Goal: Task Accomplishment & Management: Complete application form

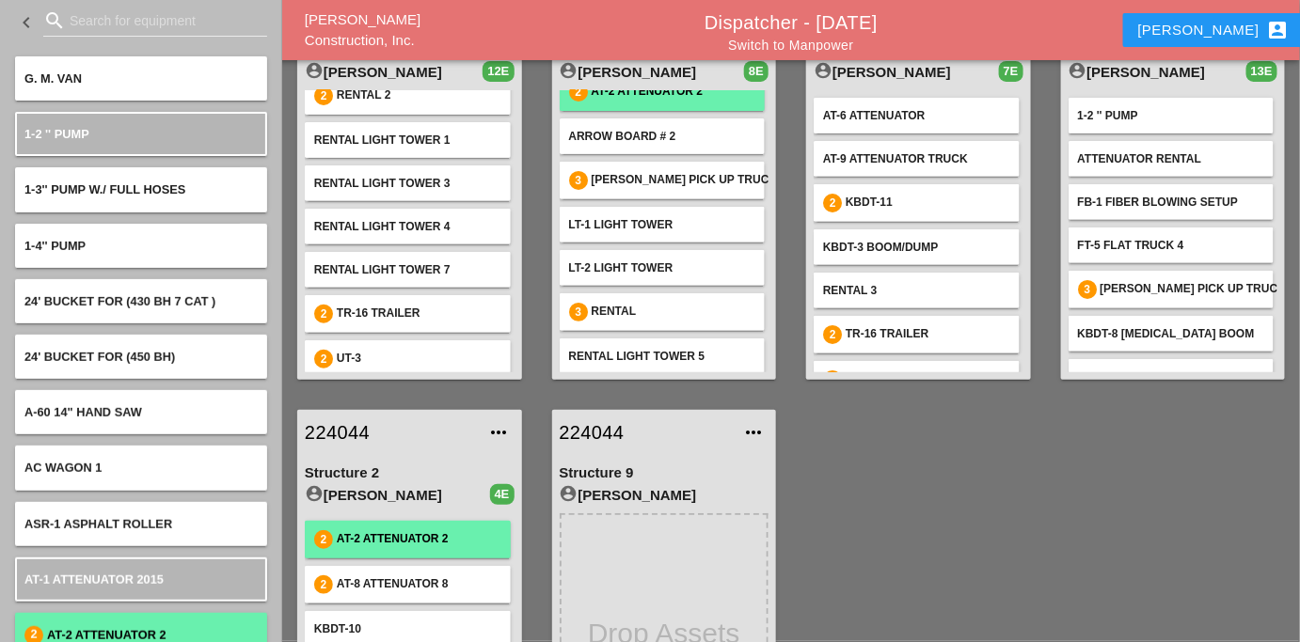
scroll to position [256, 0]
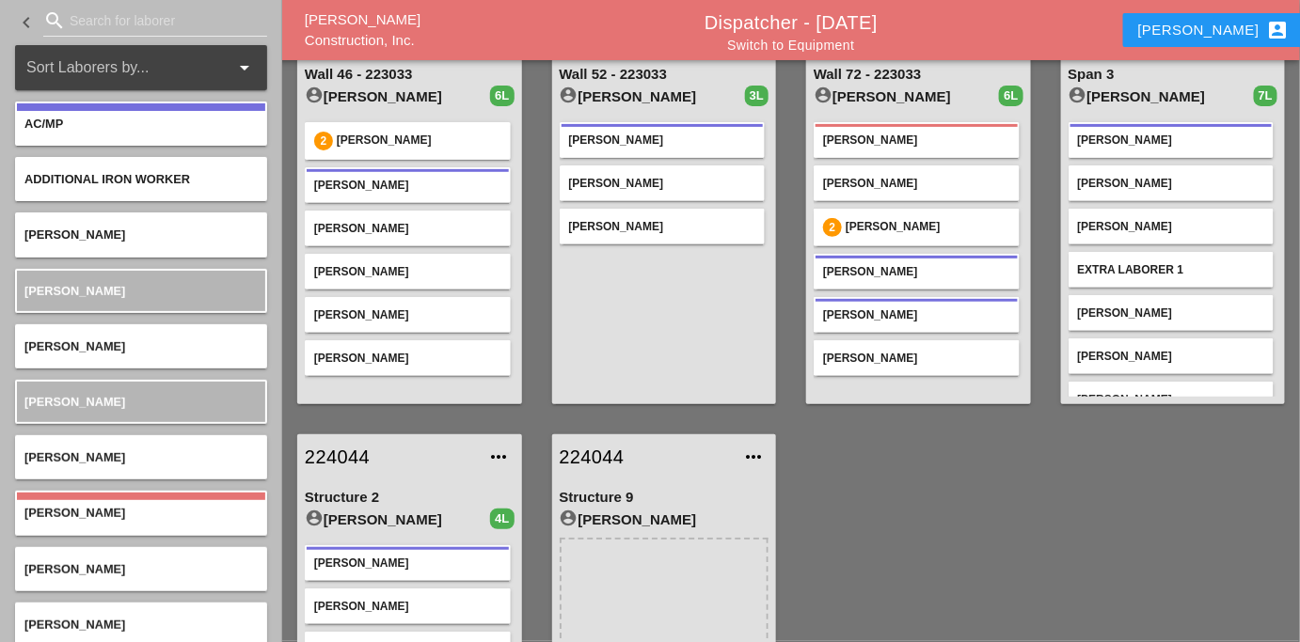
scroll to position [85, 0]
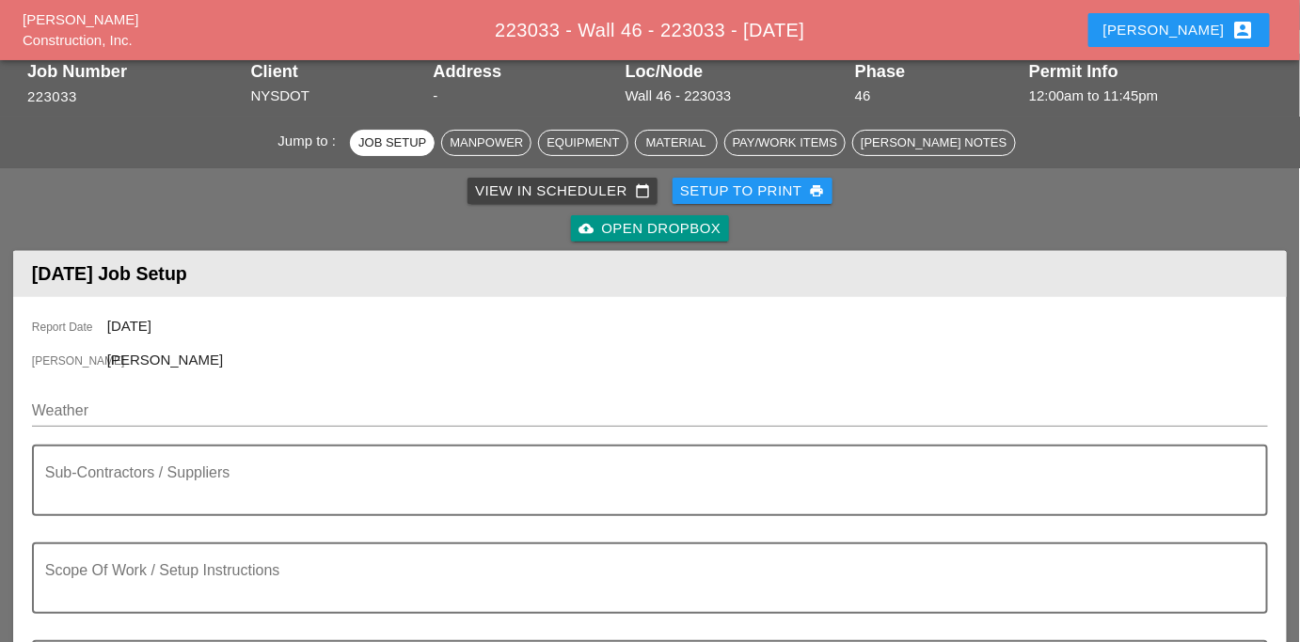
scroll to position [170, 0]
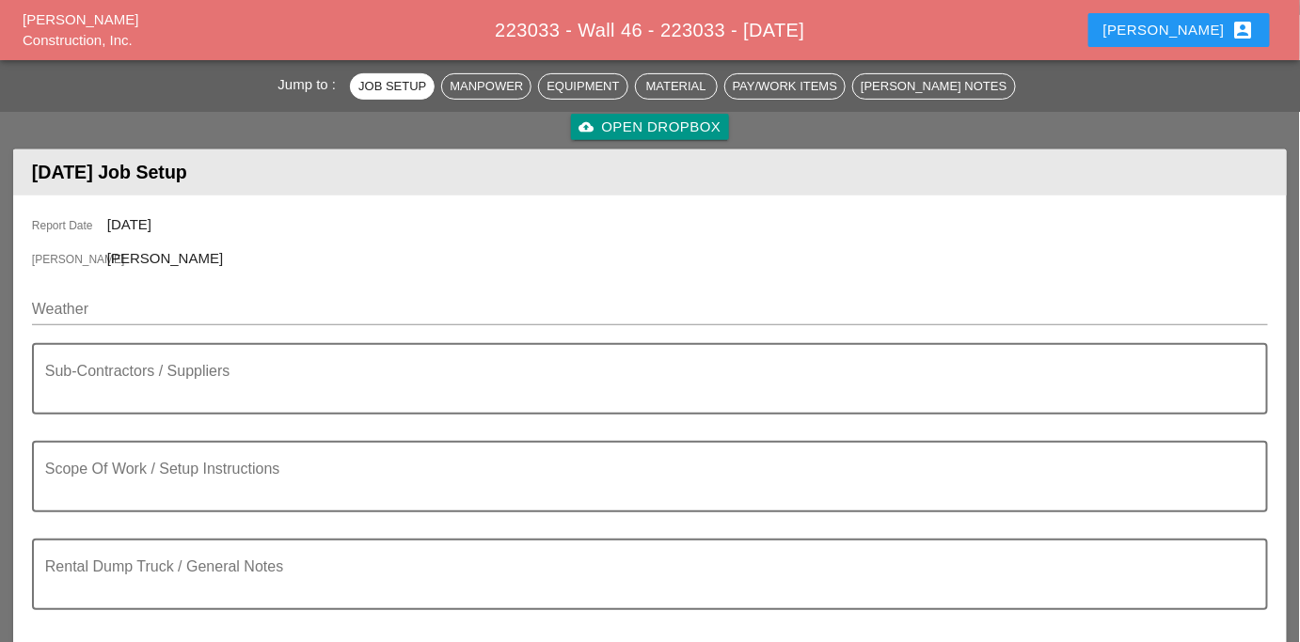
click at [174, 332] on div at bounding box center [650, 337] width 1236 height 11
click at [168, 319] on input "Weather" at bounding box center [637, 309] width 1210 height 30
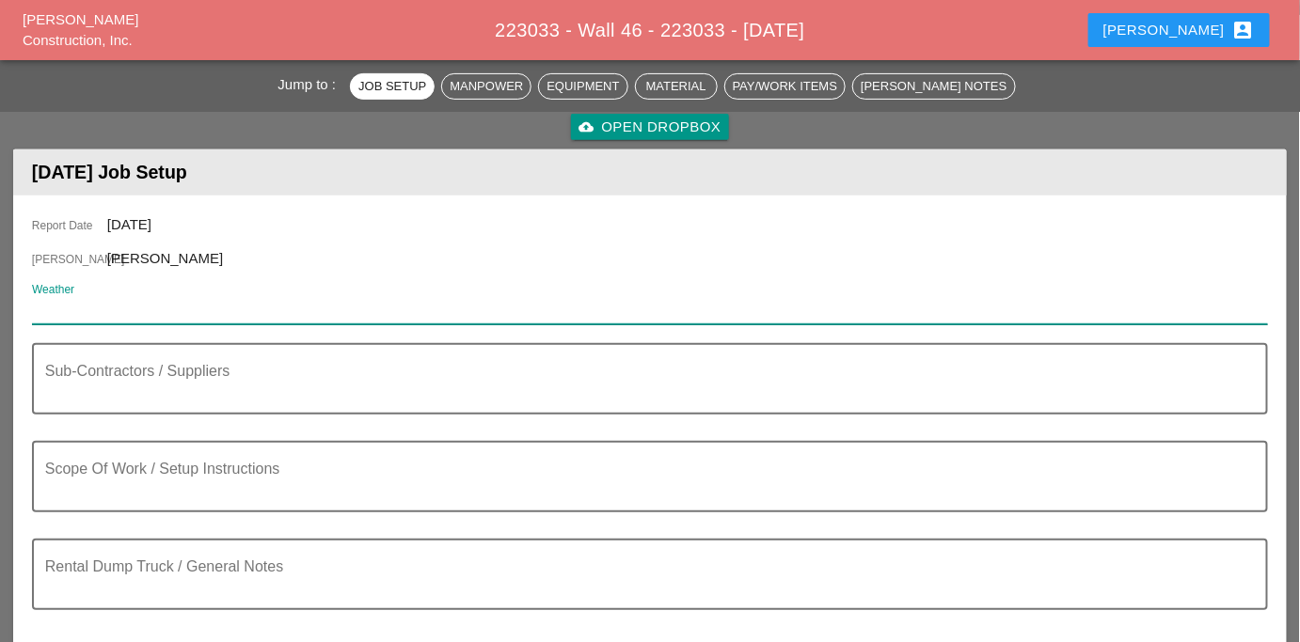
paste input "Day 92° 4% SW 9 mph Generally sunny. High 92F. Winds SW at 5 to 10 mph. Humidit…"
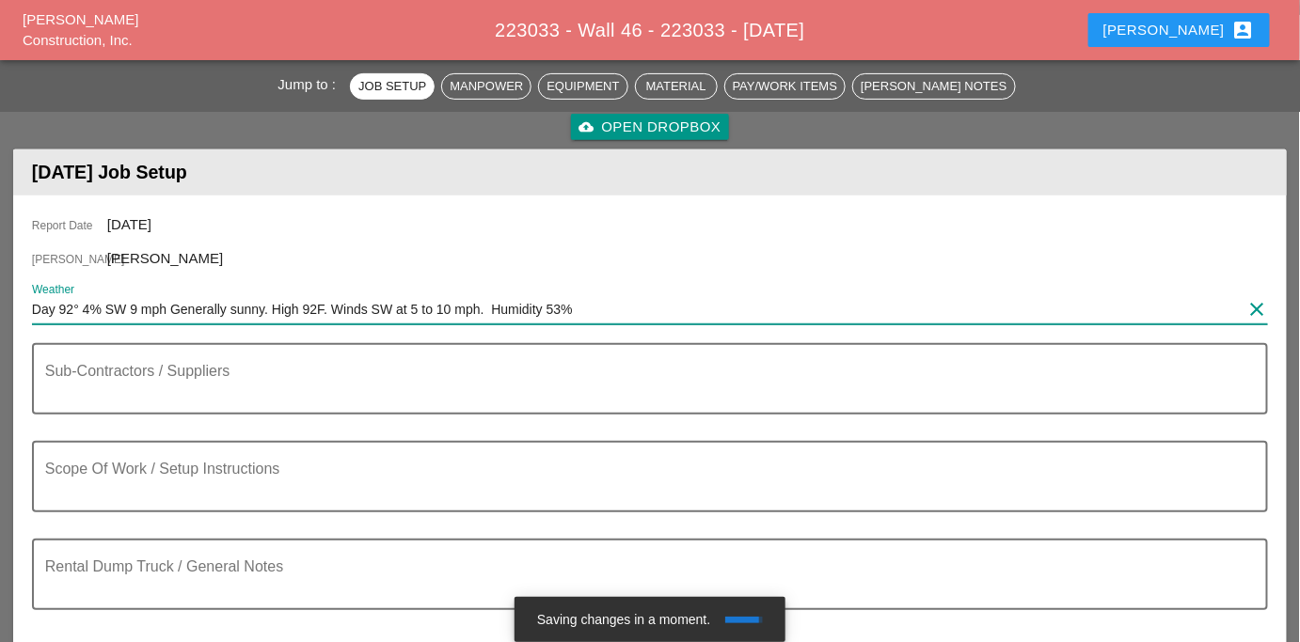
type input "Day 92° 4% SW 9 mph Generally sunny. High 92F. Winds SW at 5 to 10 mph. Humidit…"
click at [244, 308] on input "Day 92° 4% SW 9 mph Generally sunny. High 92F. Winds SW at 5 to 10 mph. Humidit…" at bounding box center [637, 309] width 1210 height 30
click at [243, 308] on input "Day 92° 4% SW 9 mph Generally sunny. High 92F. Winds SW at 5 to 10 mph. Humidit…" at bounding box center [637, 309] width 1210 height 30
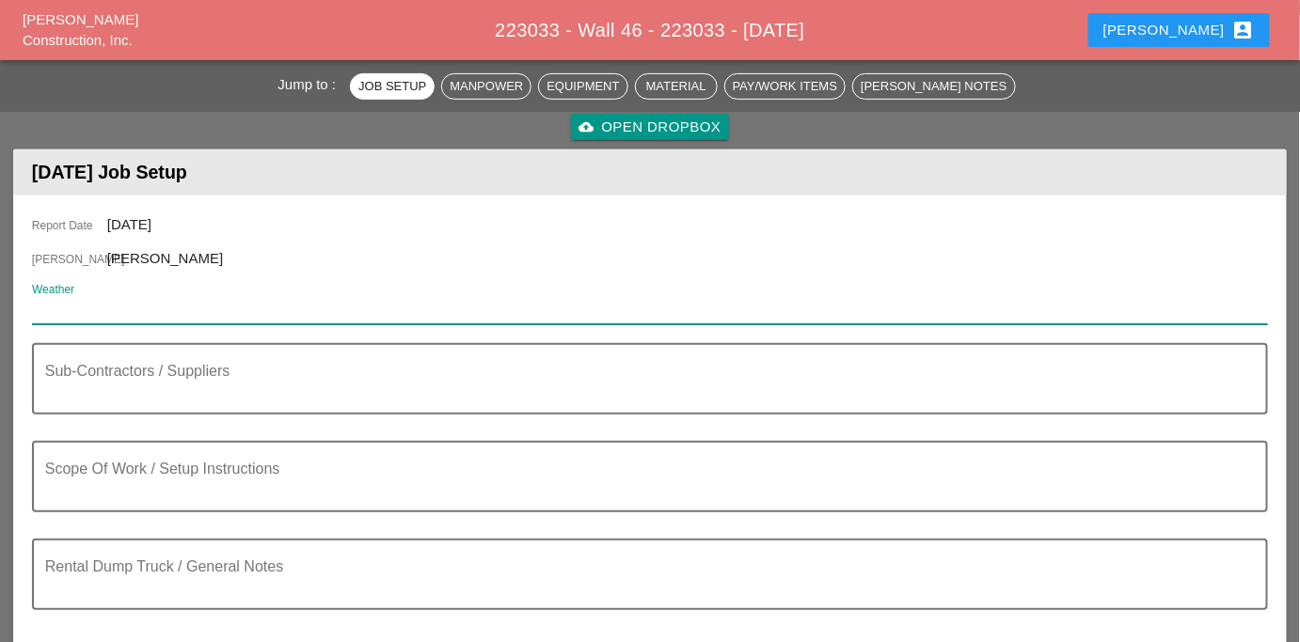
paste input "Night 71° 7% SSW 9 mph A mostly clear sky. Low 71F. Winds SSW at 5 to 10 mph. H…"
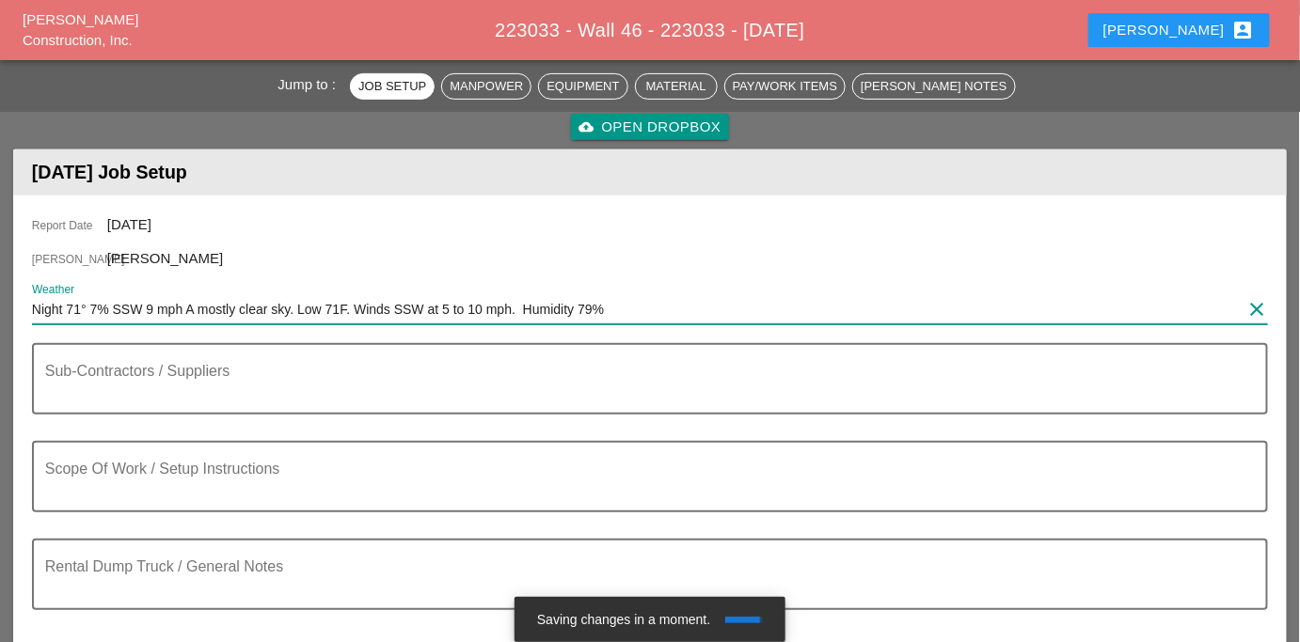
type input "Night 71° 7% SSW 9 mph A mostly clear sky. Low 71F. Winds SSW at 5 to 10 mph. H…"
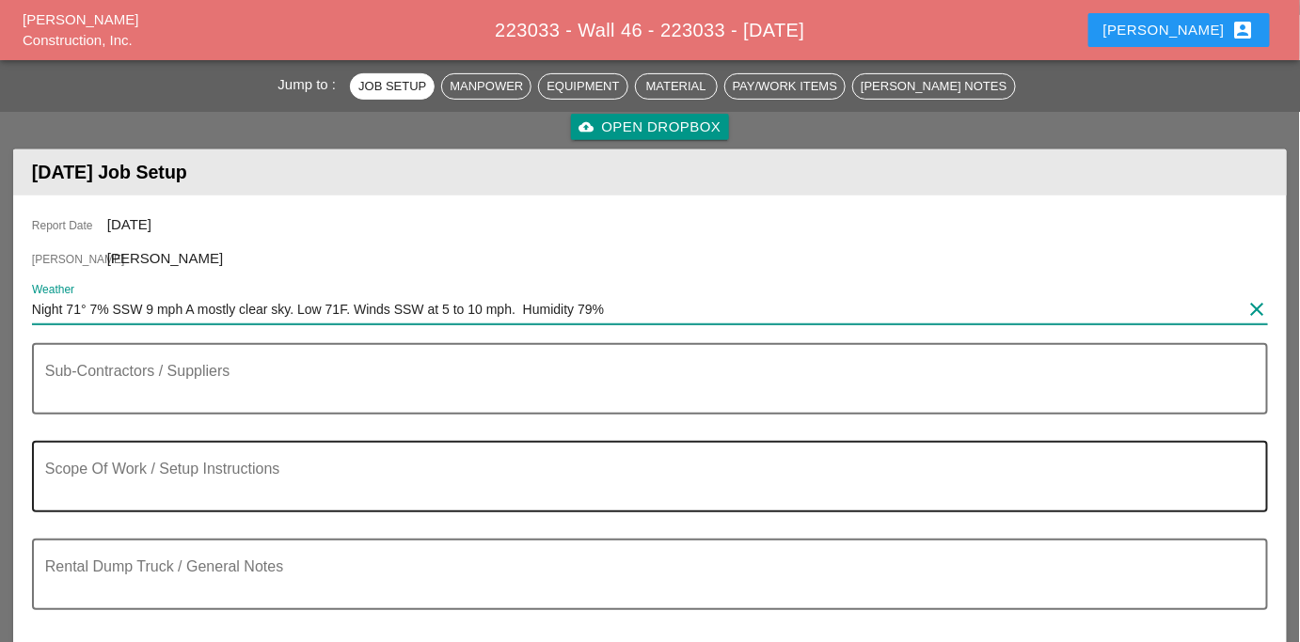
click at [154, 473] on textarea "Scope Of Work / Setup Instructions" at bounding box center [642, 488] width 1195 height 45
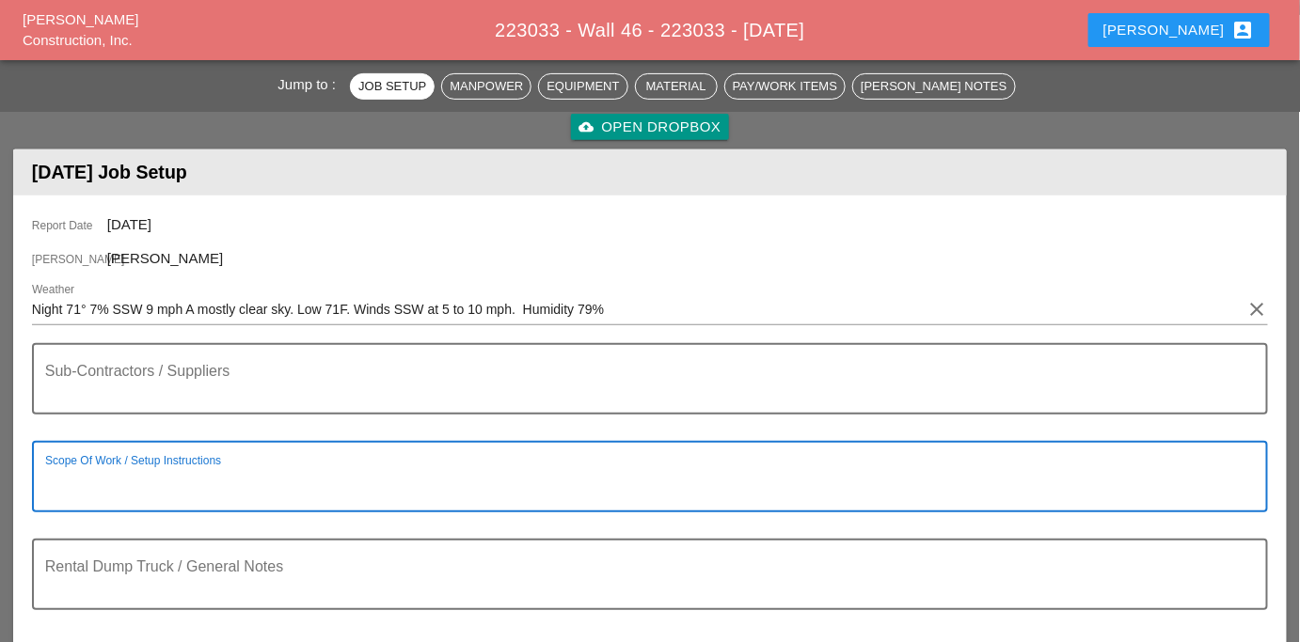
paste textarea "LOCATION: 04 WALL: 46 WIN: 1-095-048 LANE CLOSURE LOCATION: [FRONT FACE] CROSS …"
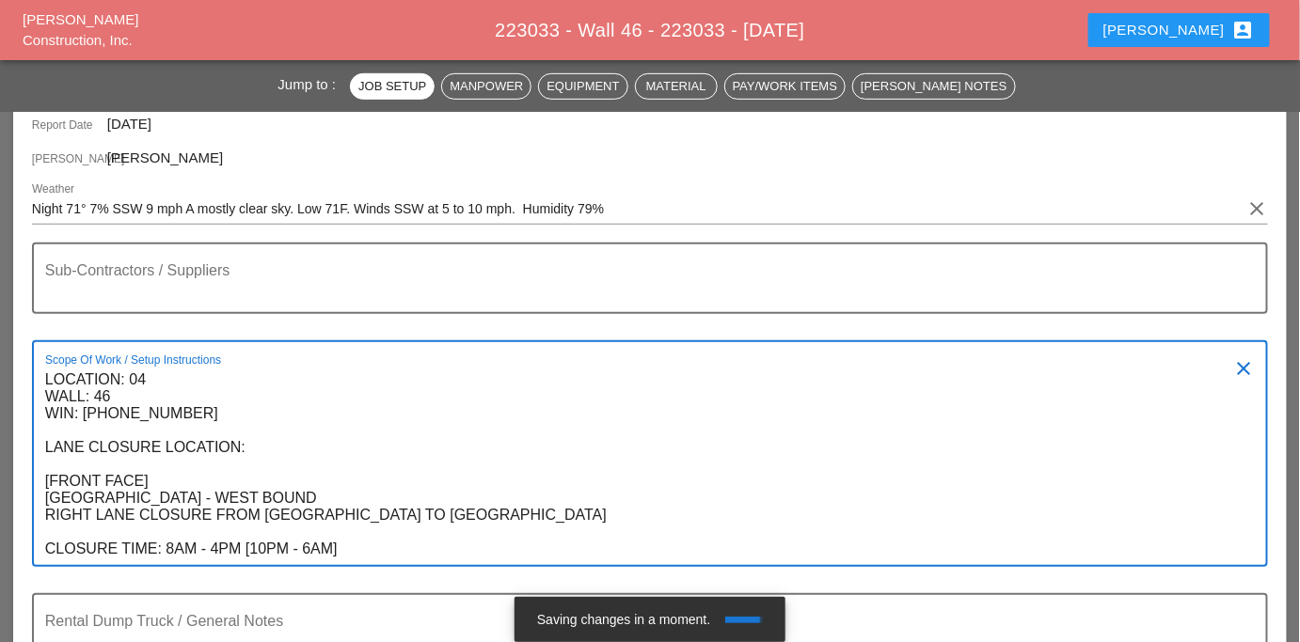
scroll to position [440, 0]
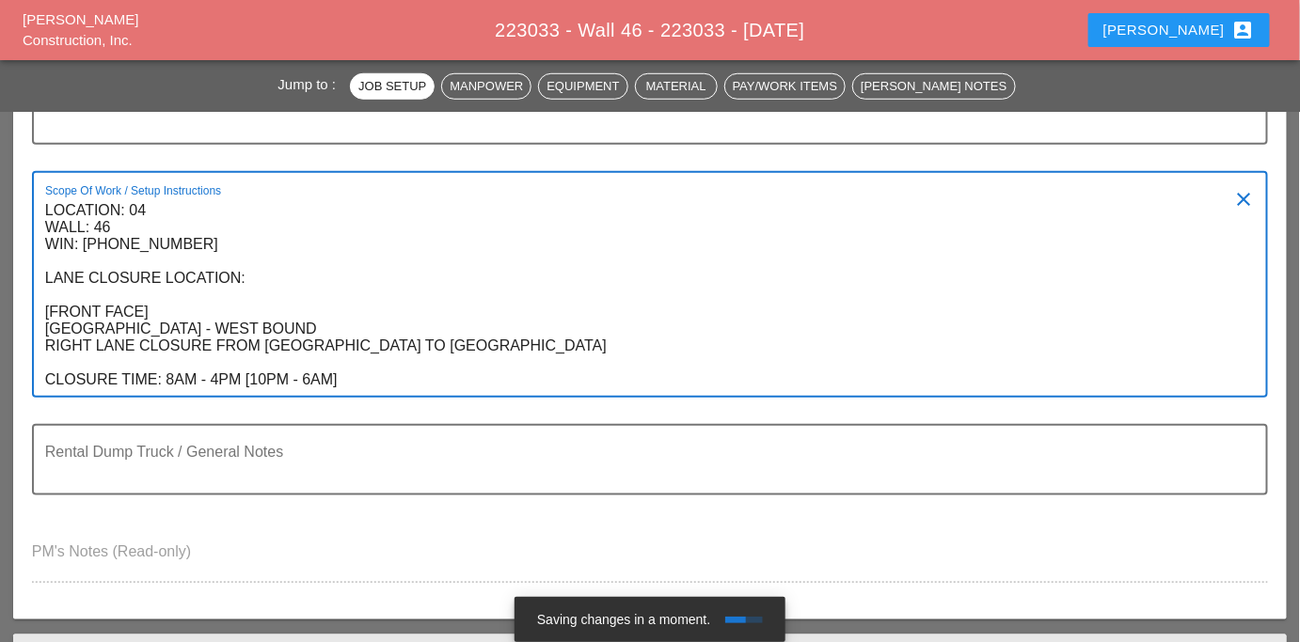
drag, startPoint x: 241, startPoint y: 375, endPoint x: 167, endPoint y: 371, distance: 73.5
click at [167, 371] on textarea "LOCATION: 04 WALL: 46 WIN: 1-095-048 LANE CLOSURE LOCATION: [FRONT FACE] CROSS …" at bounding box center [642, 296] width 1195 height 200
click at [169, 369] on textarea "LOCATION: 04 WALL: 46 WIN: 1-095-048 LANE CLOSURE LOCATION: [FRONT FACE] CROSS …" at bounding box center [642, 296] width 1195 height 200
click at [261, 373] on textarea "LOCATION: 04 WALL: 46 WIN: 1-095-048 LANE CLOSURE LOCATION: [FRONT FACE] CROSS …" at bounding box center [642, 296] width 1195 height 200
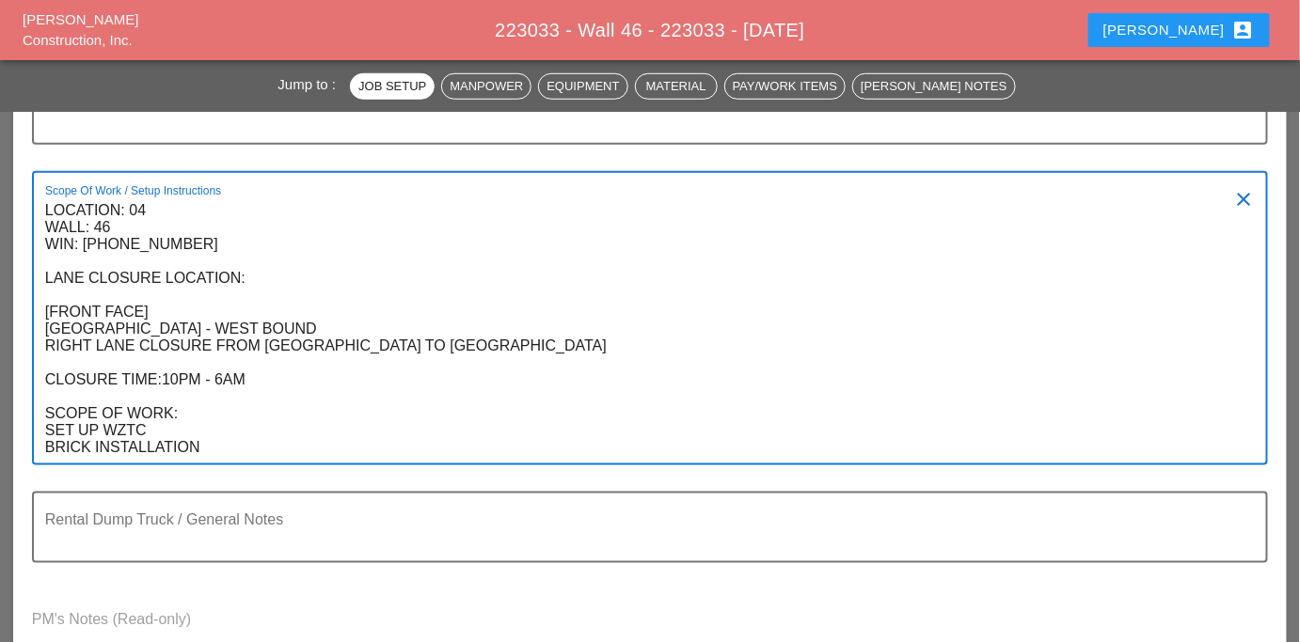
type textarea "LOCATION: 04 WALL: 46 WIN: 1-095-048 LANE CLOSURE LOCATION: [FRONT FACE] CROSS …"
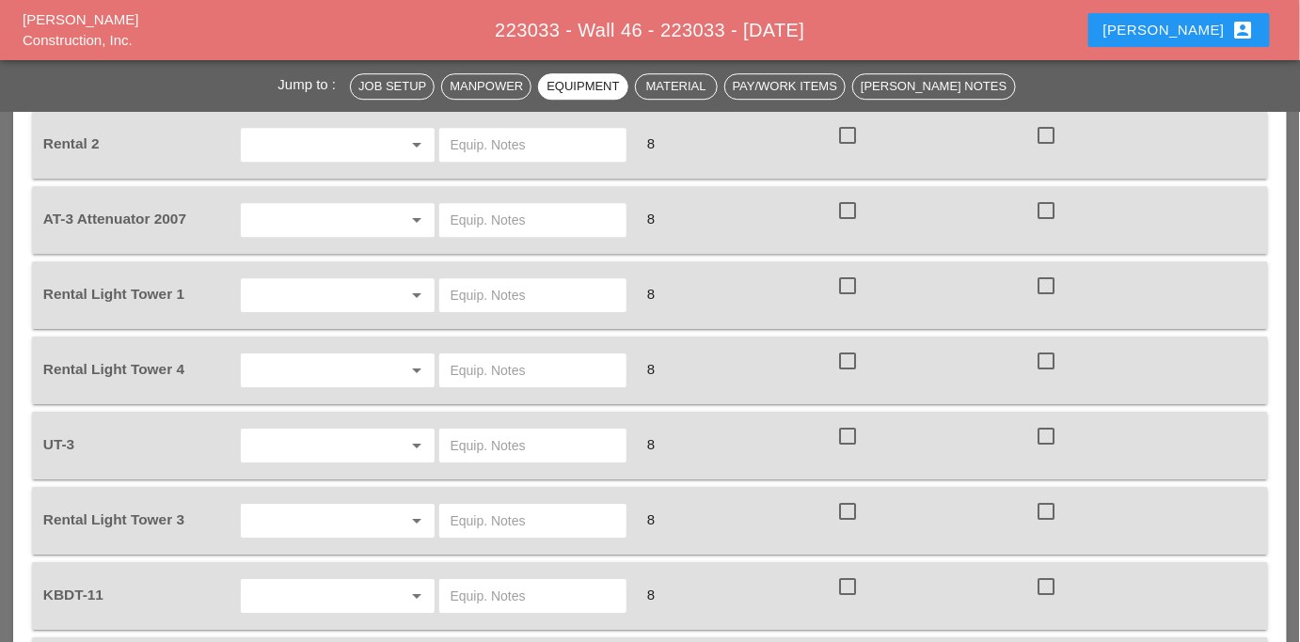
scroll to position [1894, 0]
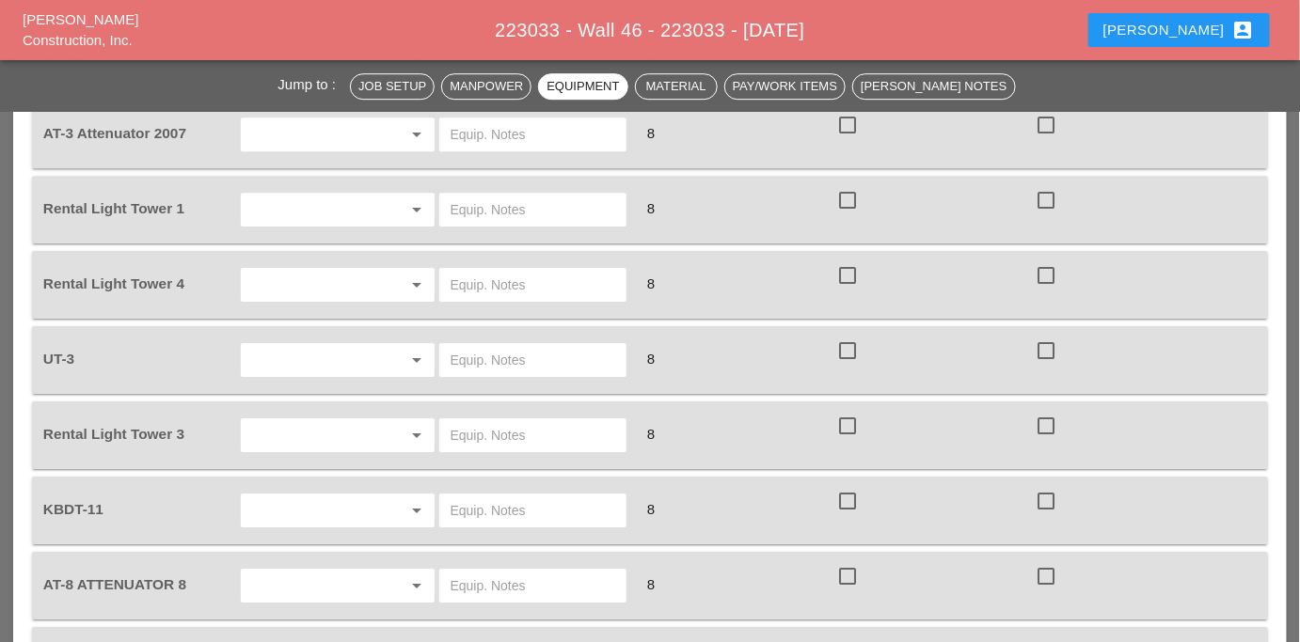
click at [314, 270] on input "text" at bounding box center [310, 285] width 129 height 30
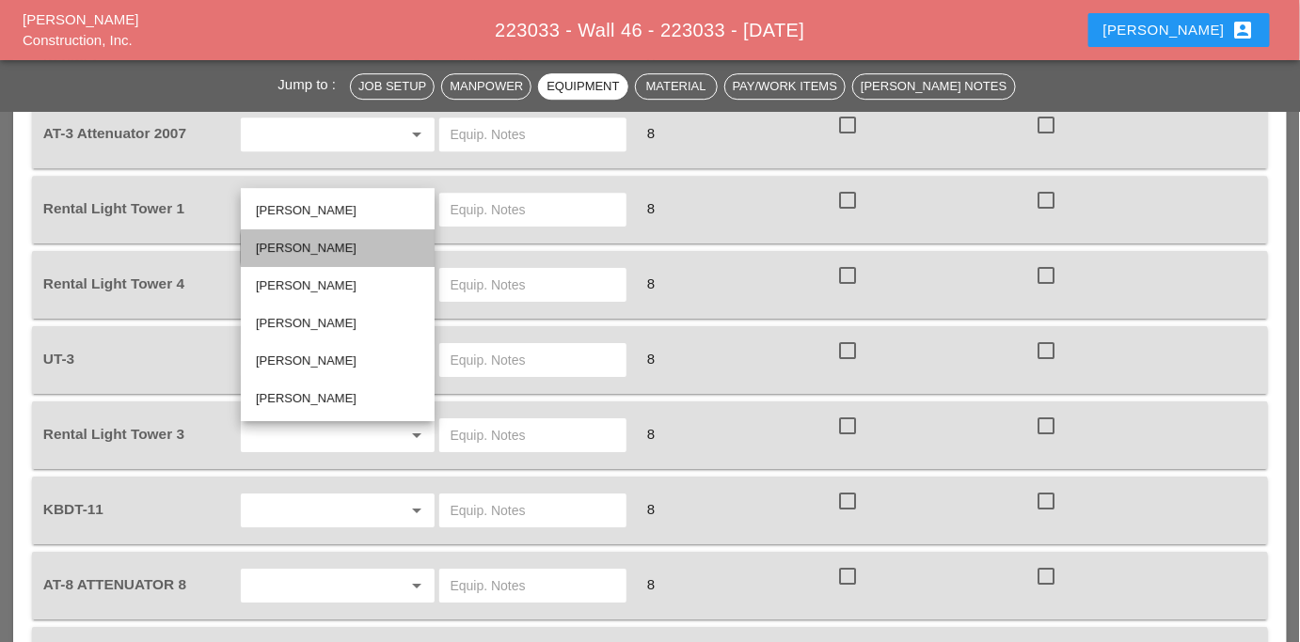
click at [310, 245] on div "Iwan Belfor" at bounding box center [338, 248] width 164 height 23
type input "Iwan Belfor"
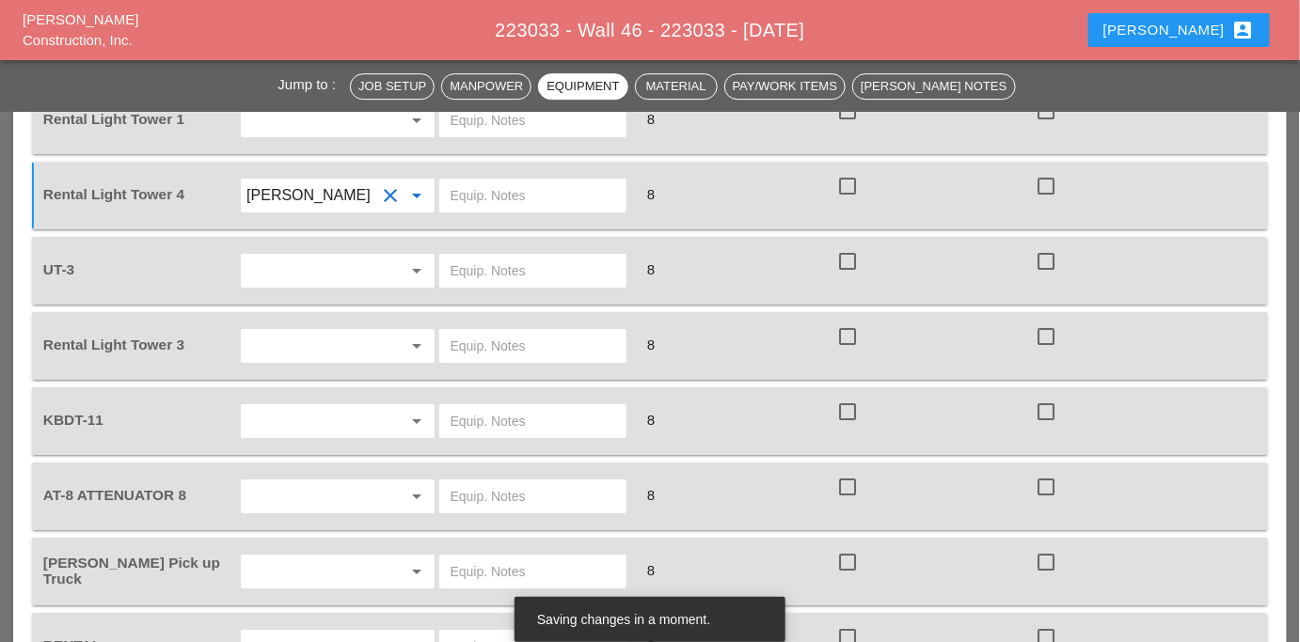
scroll to position [1979, 0]
click at [326, 561] on input "text" at bounding box center [310, 576] width 129 height 30
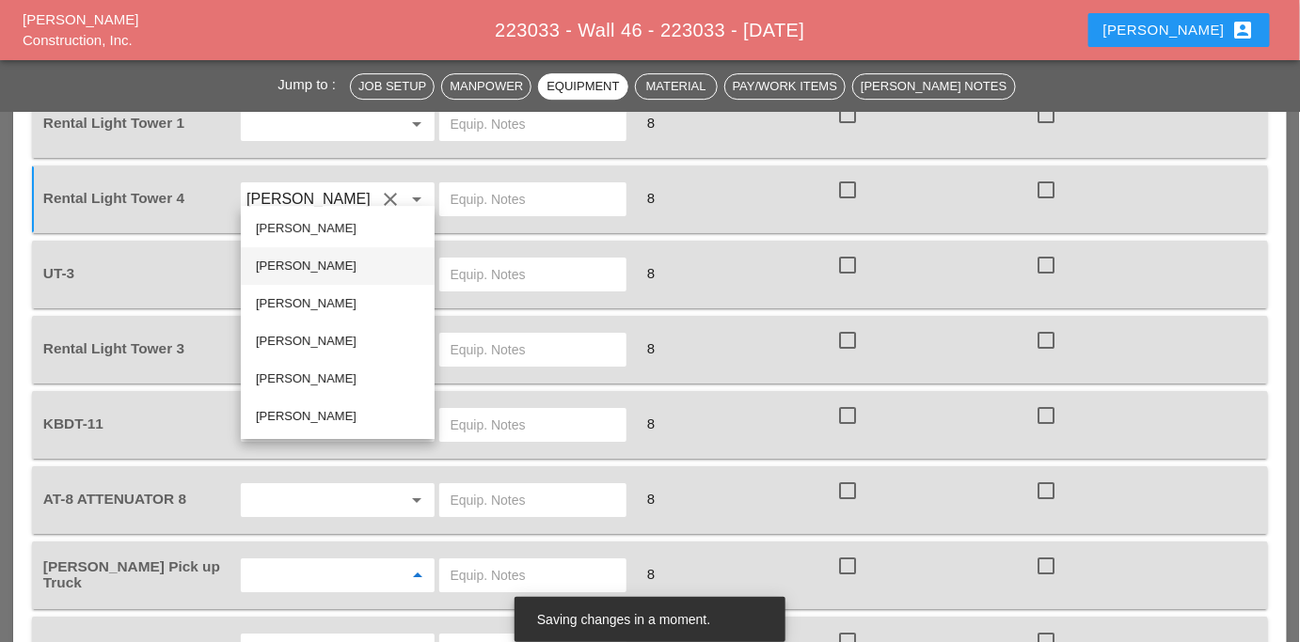
click at [298, 266] on div "Iwan Belfor" at bounding box center [338, 266] width 164 height 23
type input "Iwan Belfor"
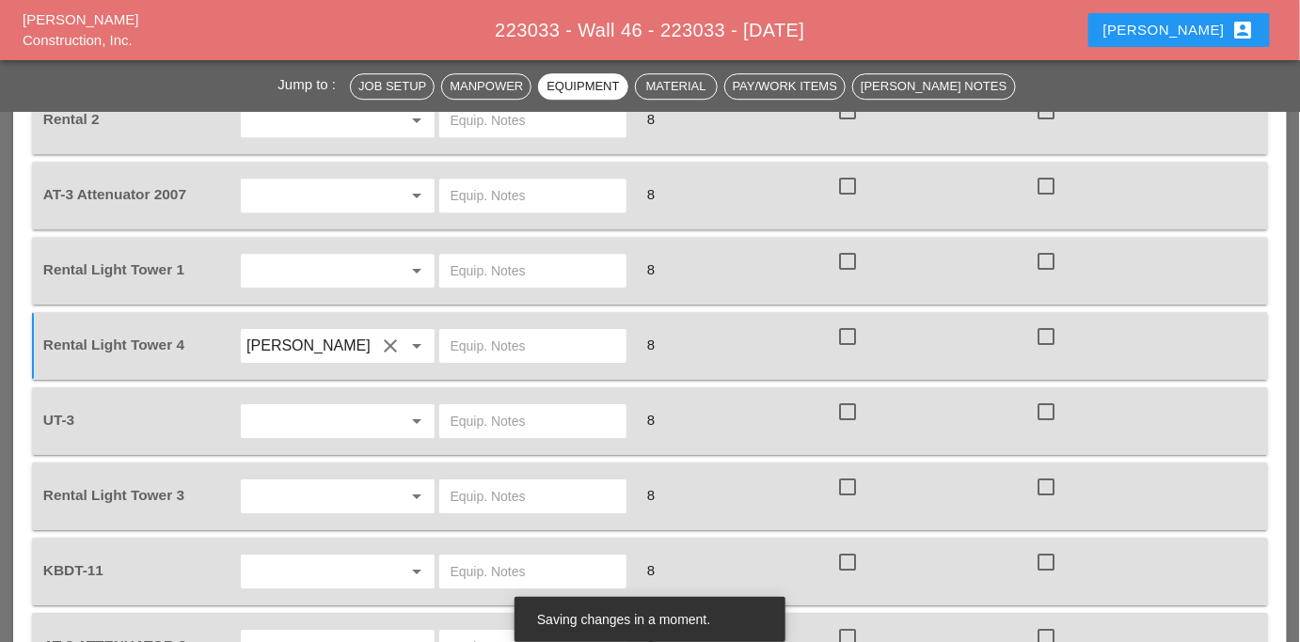
scroll to position [1808, 0]
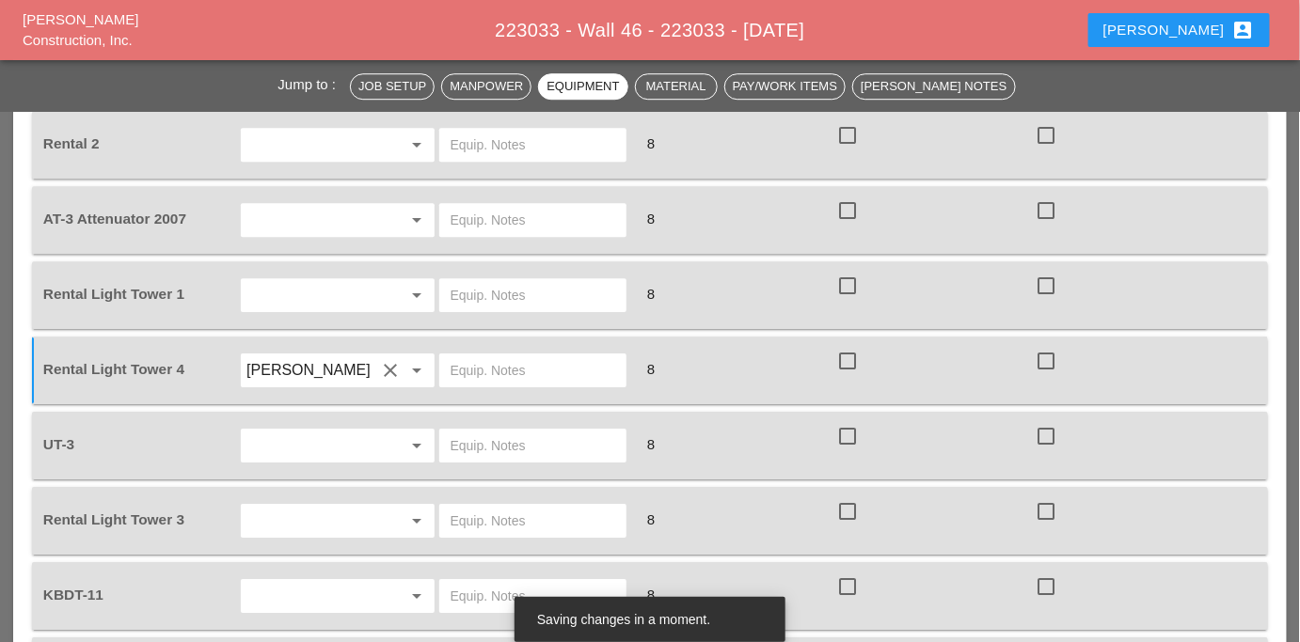
click at [319, 506] on input "text" at bounding box center [310, 521] width 129 height 30
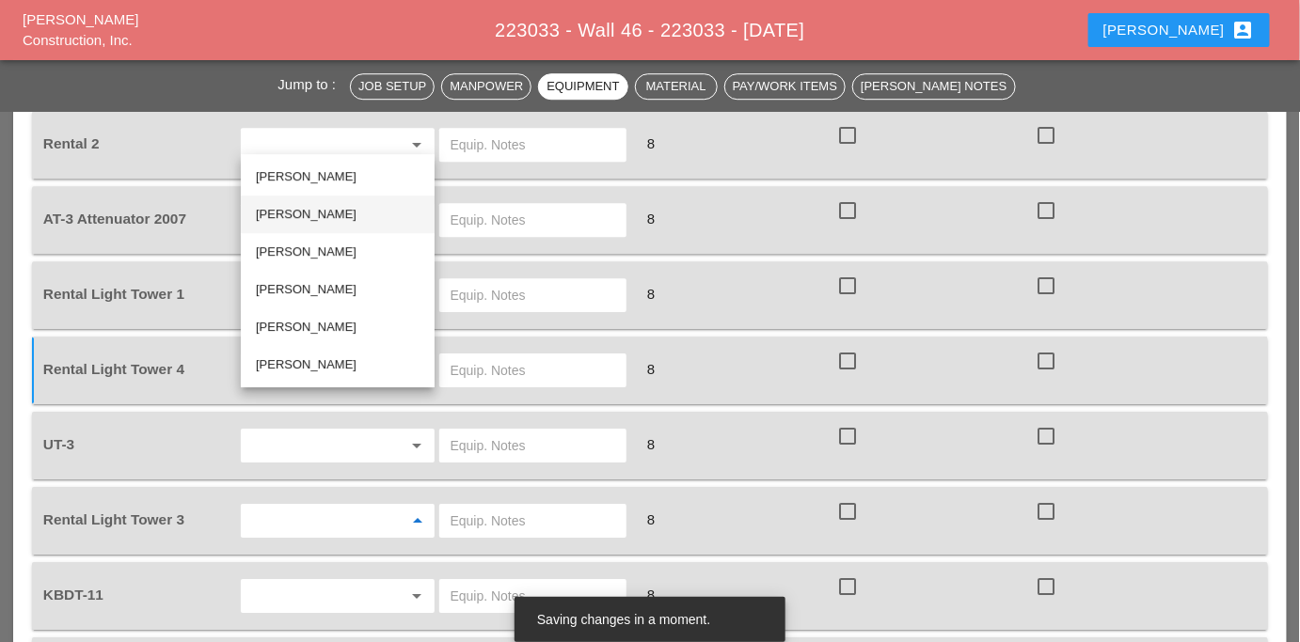
click at [290, 214] on div "Iwan Belfor" at bounding box center [338, 214] width 164 height 23
type input "Iwan Belfor"
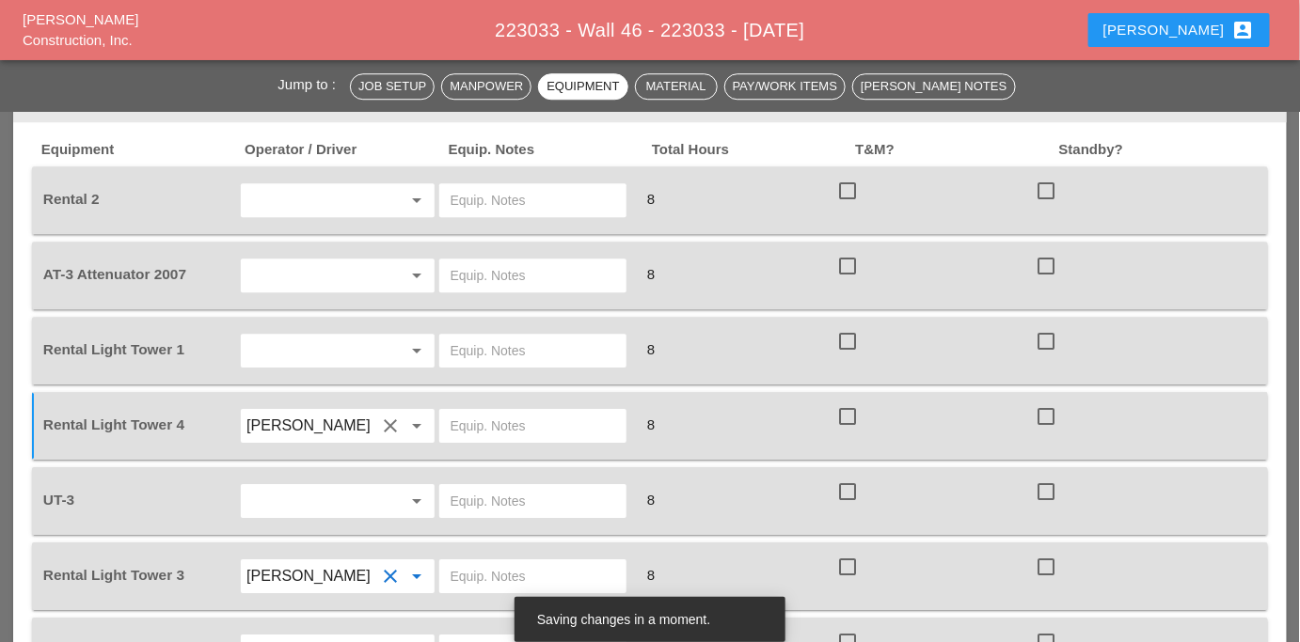
scroll to position [1723, 0]
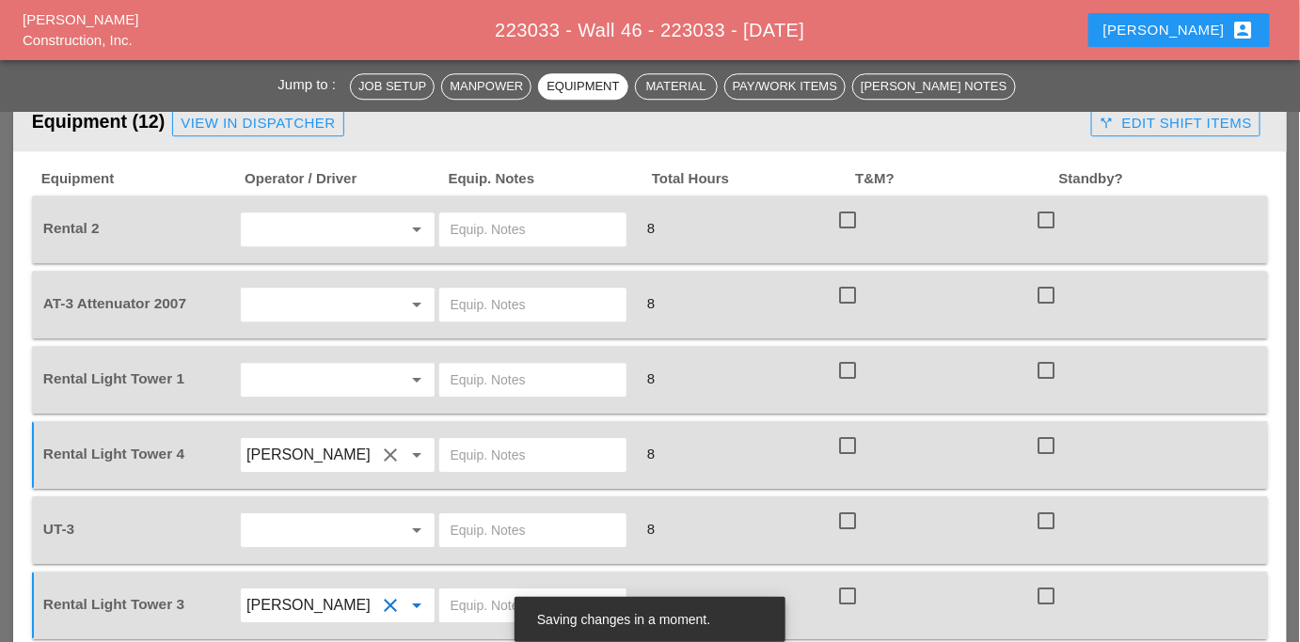
click at [293, 365] on input "text" at bounding box center [310, 380] width 129 height 30
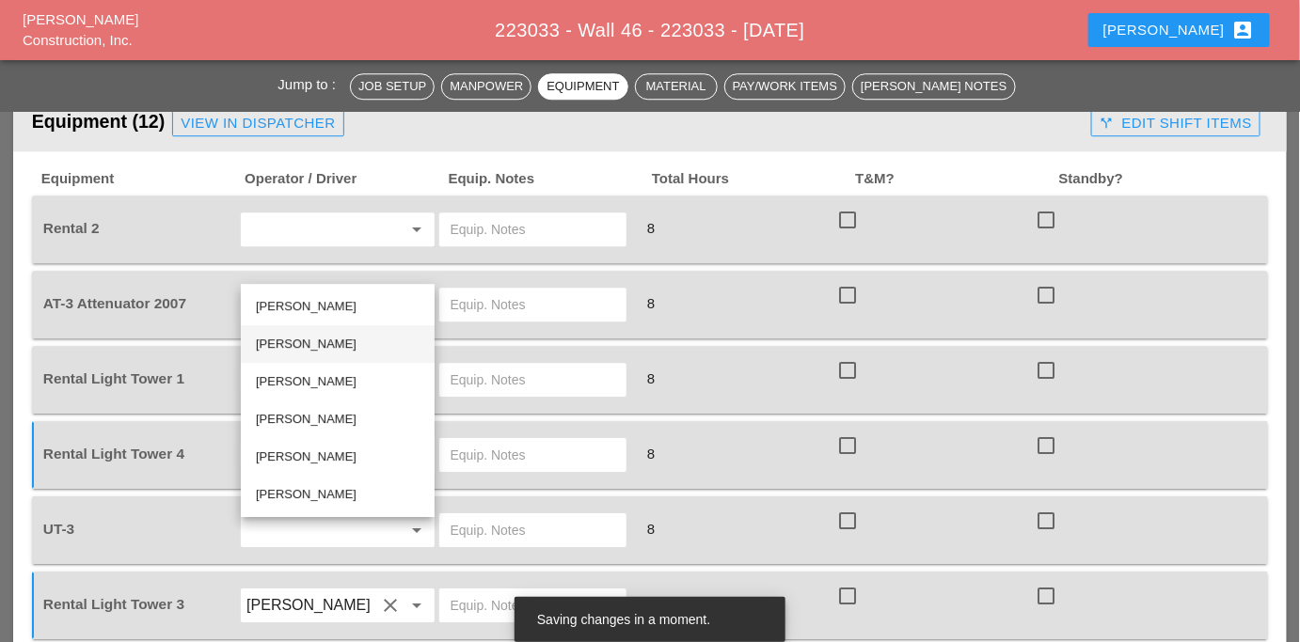
click at [312, 353] on div "Iwan Belfor" at bounding box center [338, 344] width 164 height 23
type input "Iwan Belfor"
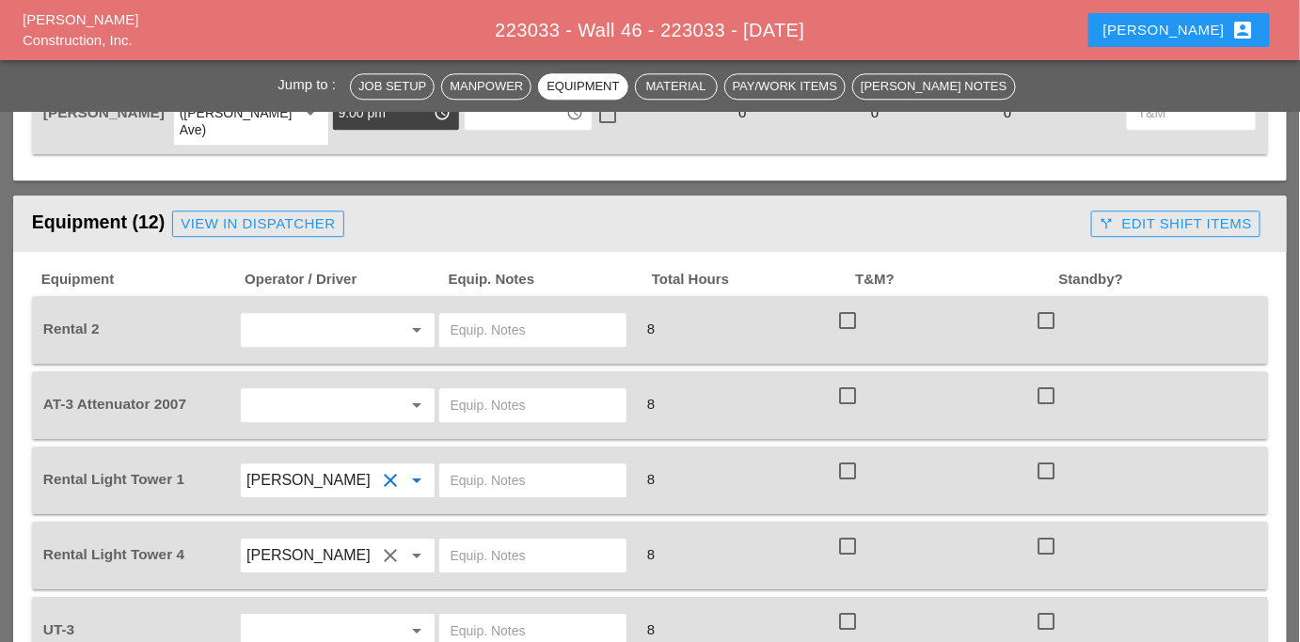
scroll to position [1552, 0]
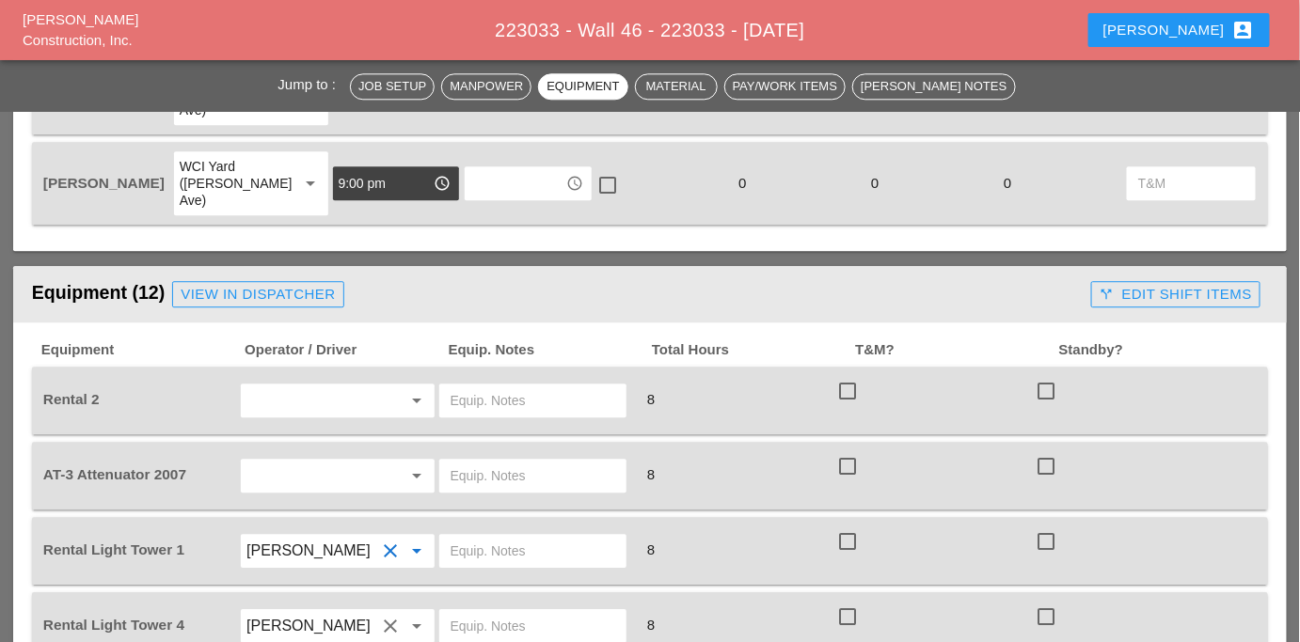
click at [474, 384] on div at bounding box center [532, 401] width 187 height 34
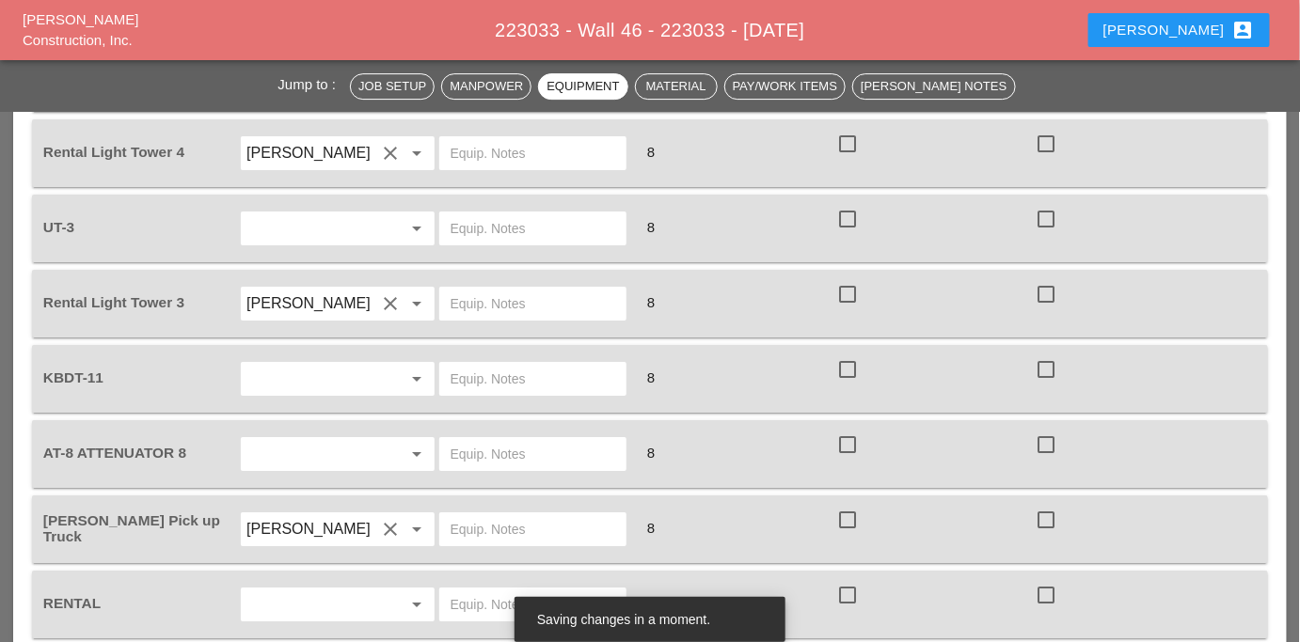
scroll to position [2065, 0]
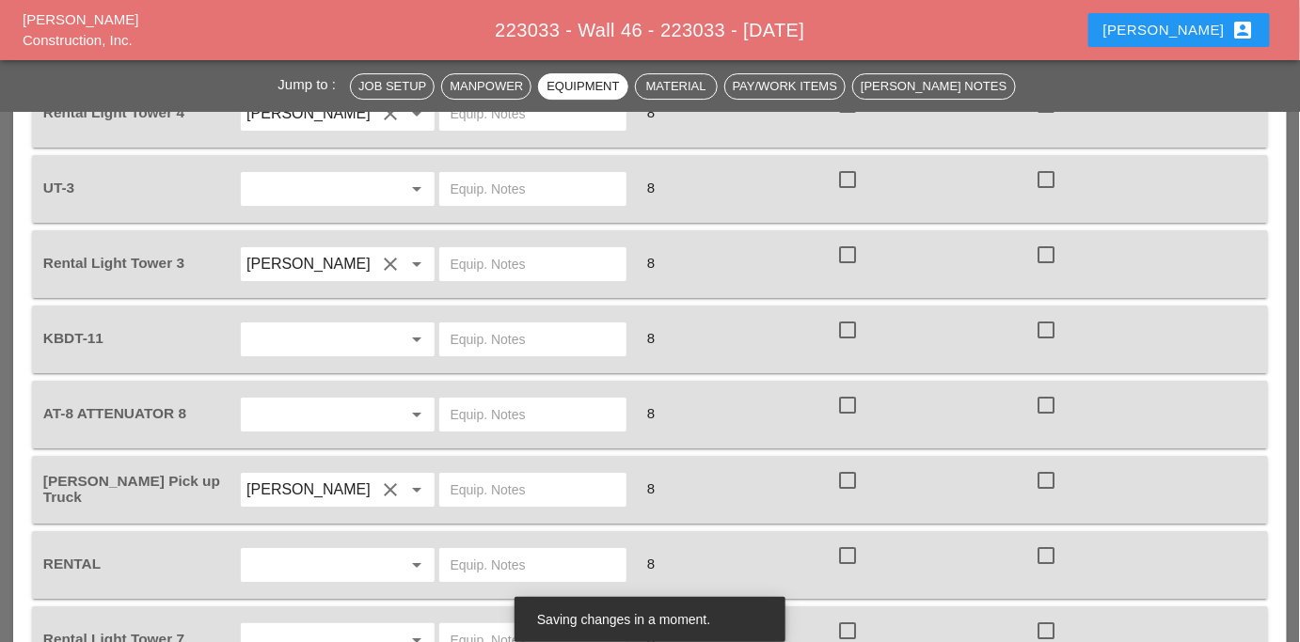
type input "Scissor lift"
click at [474, 550] on input "text" at bounding box center [533, 565] width 165 height 30
type input "Scissor lift"
click at [474, 626] on input "text" at bounding box center [533, 641] width 165 height 30
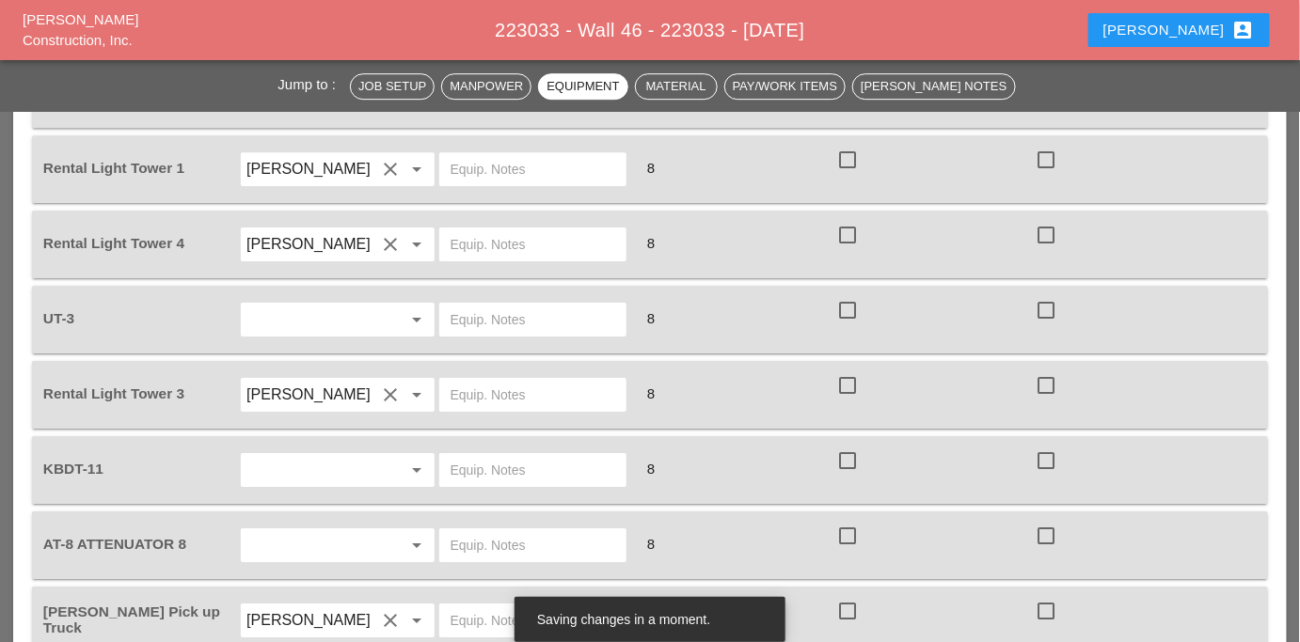
scroll to position [1894, 0]
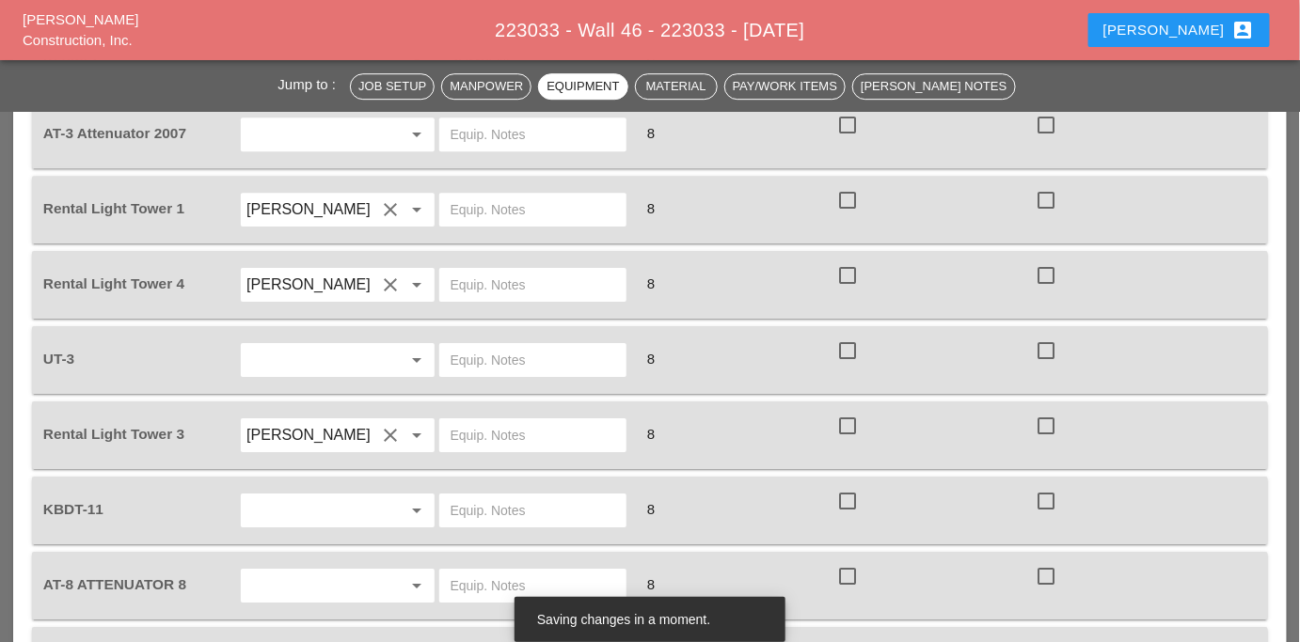
type input "onsite"
click at [508, 420] on input "text" at bounding box center [533, 435] width 165 height 30
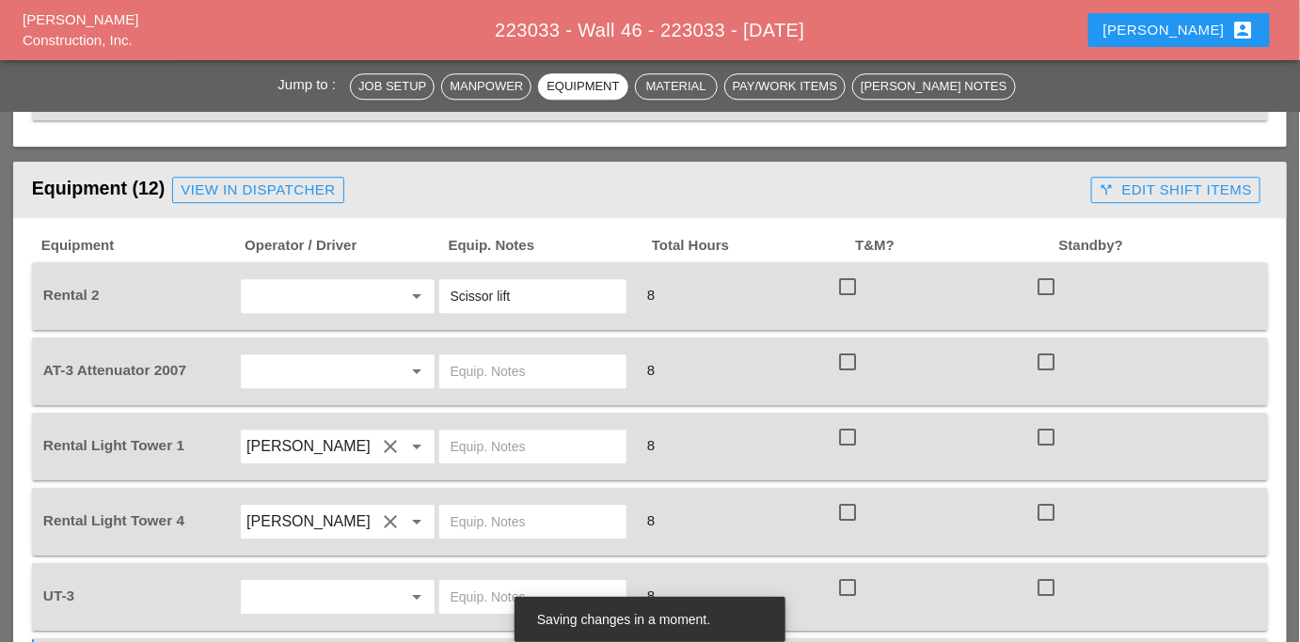
scroll to position [1638, 0]
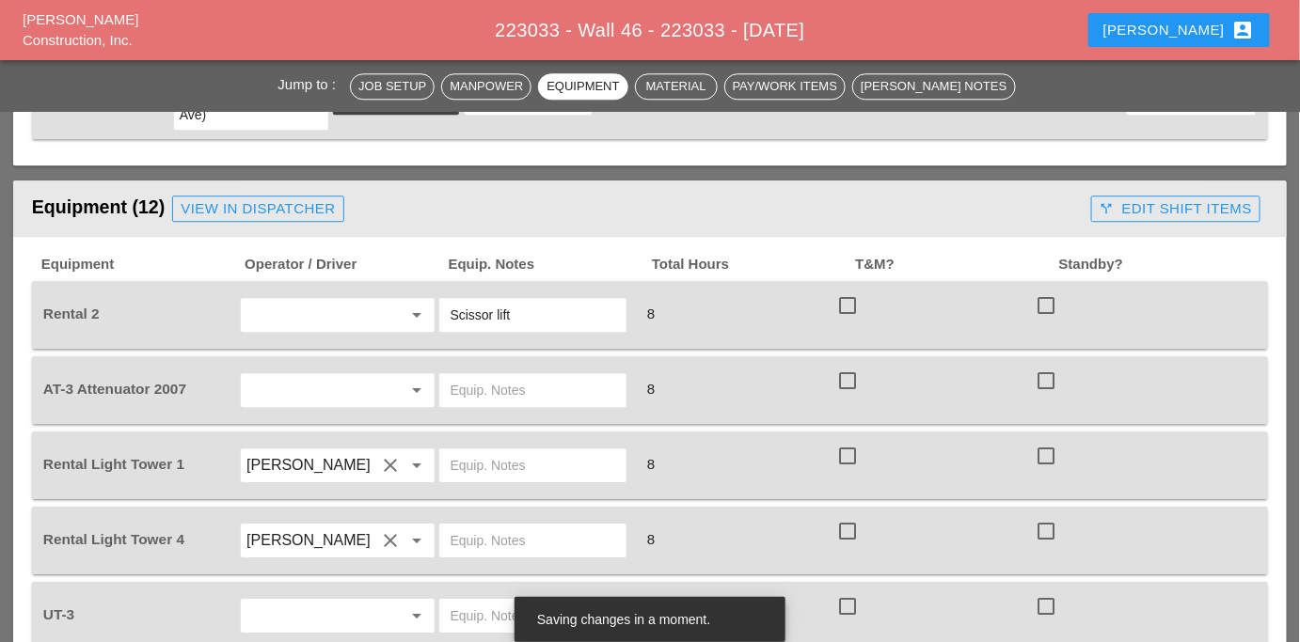
type input "onsite"
click at [491, 526] on input "text" at bounding box center [533, 541] width 165 height 30
type input "onsite"
click at [513, 451] on input "text" at bounding box center [533, 466] width 165 height 30
type input "bruckner yard"
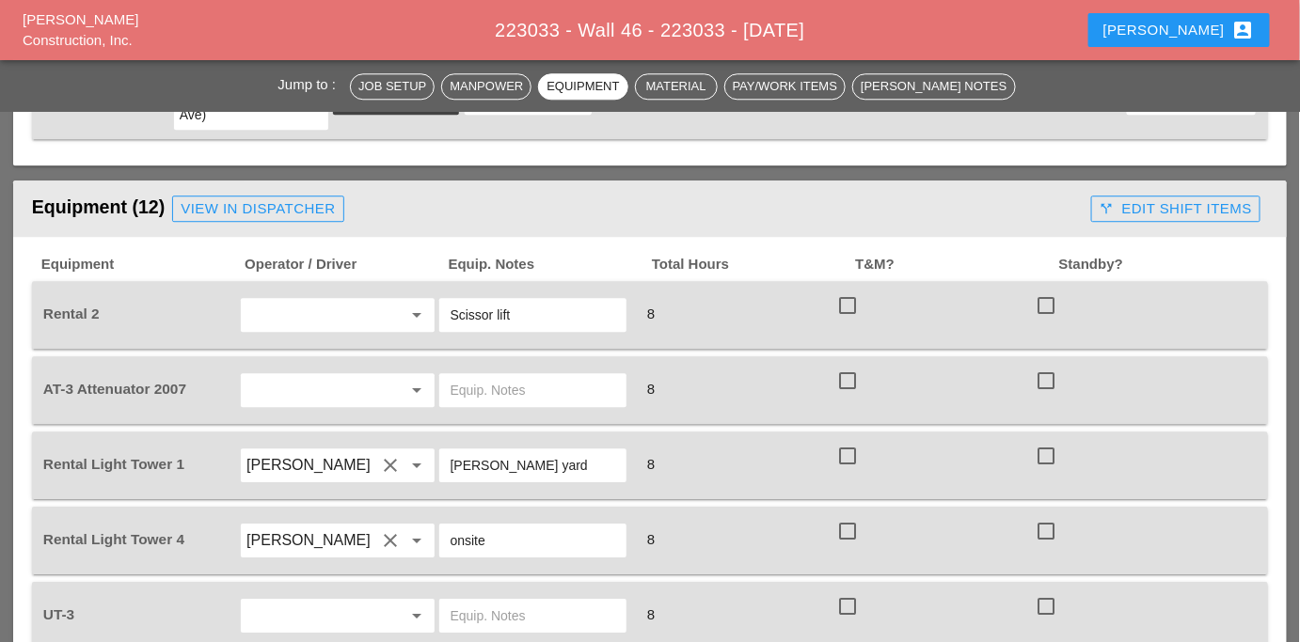
click at [276, 375] on input "text" at bounding box center [310, 390] width 129 height 30
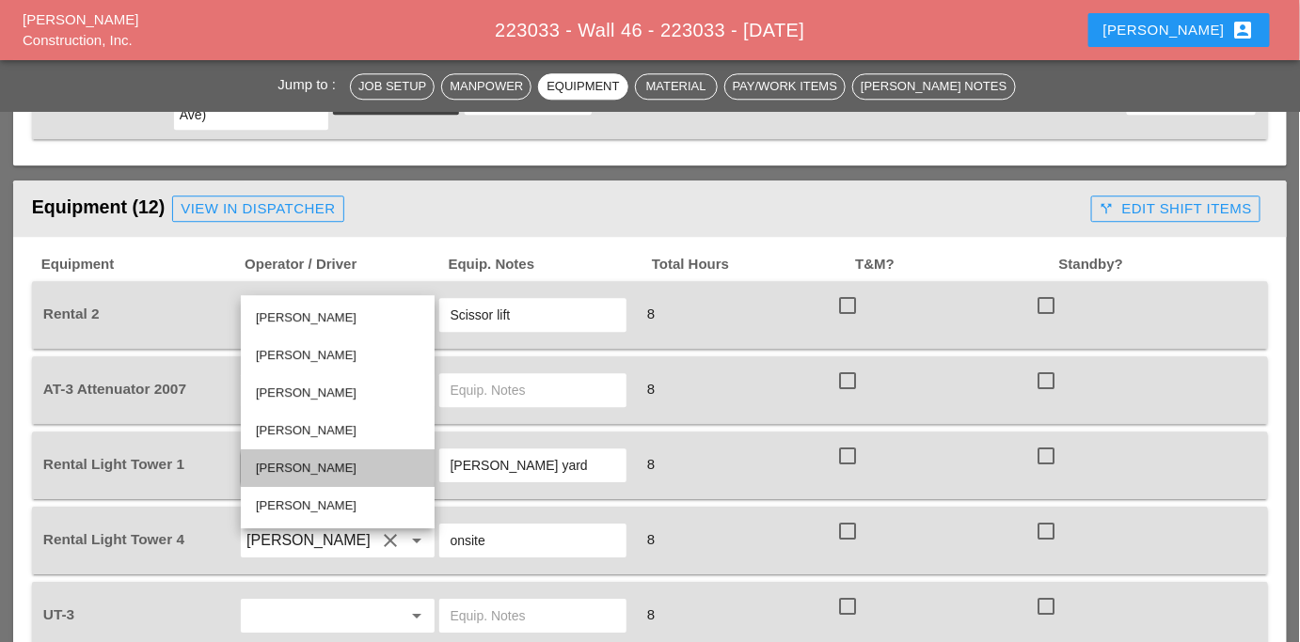
click at [287, 464] on div "Luis Ocasio" at bounding box center [338, 468] width 164 height 23
type input "Luis Ocasio"
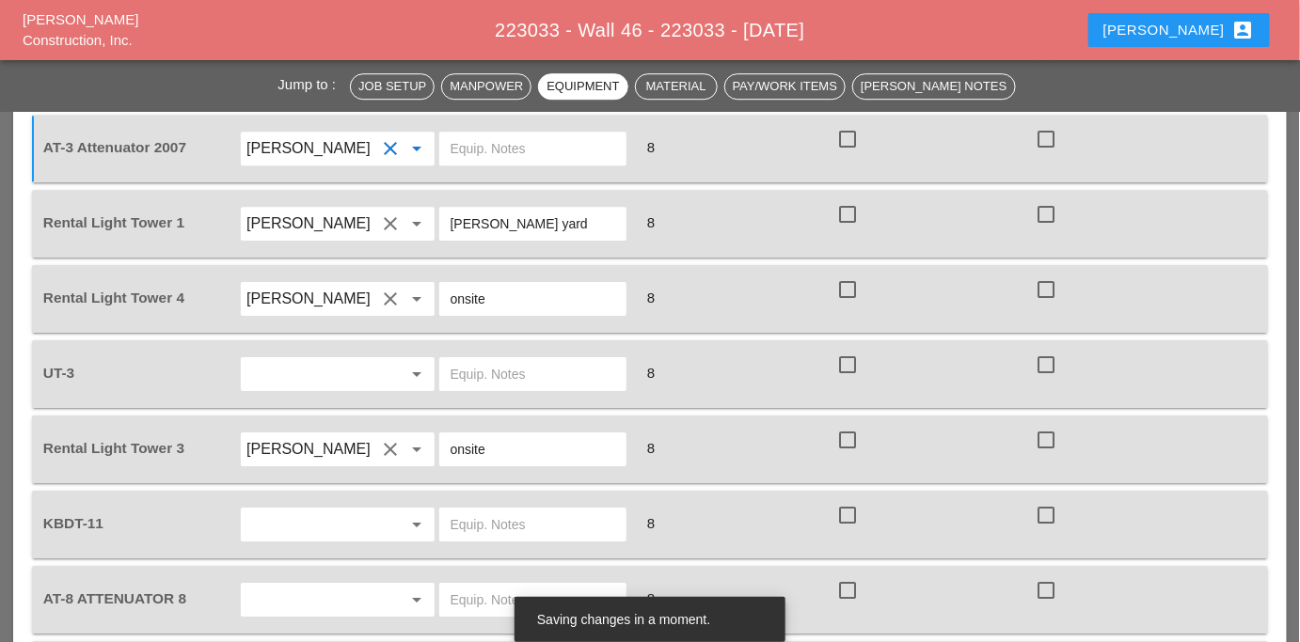
scroll to position [1894, 0]
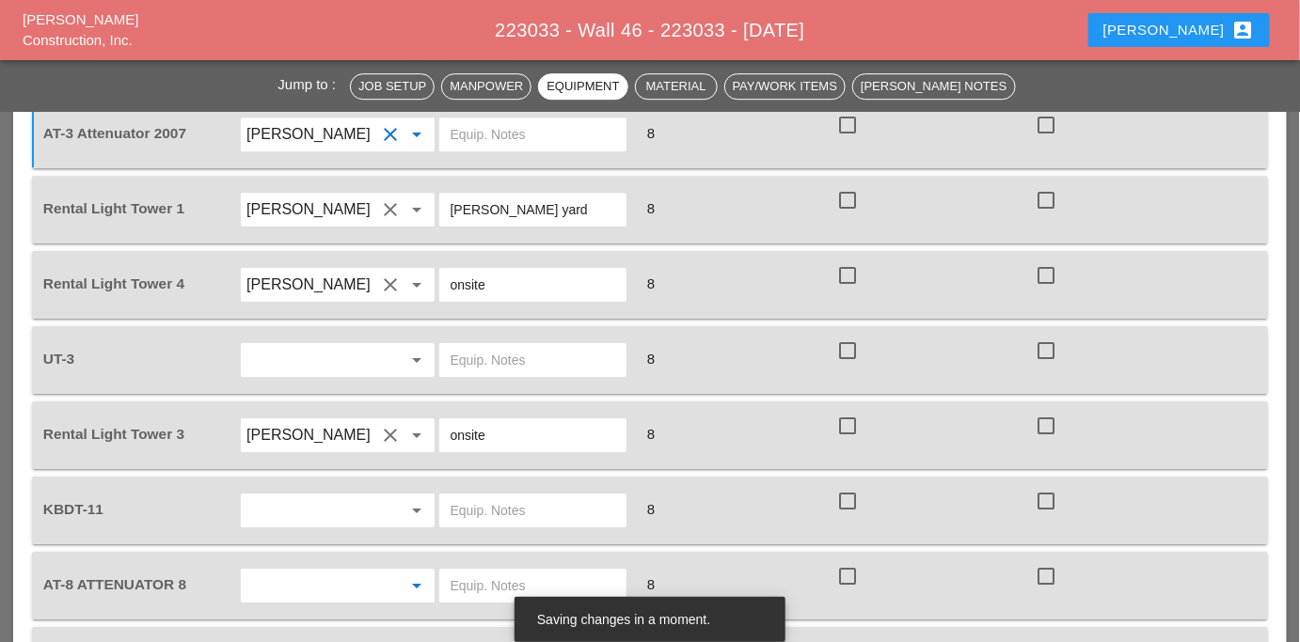
click at [283, 571] on input "text" at bounding box center [310, 586] width 129 height 30
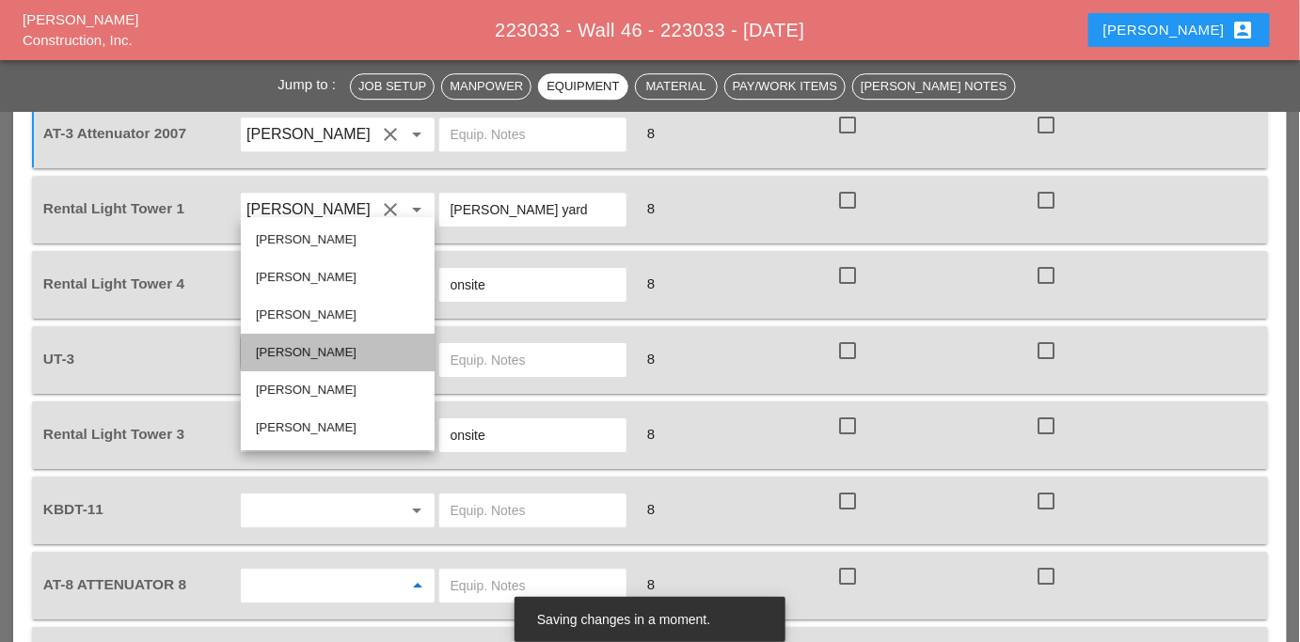
click at [298, 350] on div "Octavio Grosso" at bounding box center [338, 352] width 164 height 23
type input "Octavio Grosso"
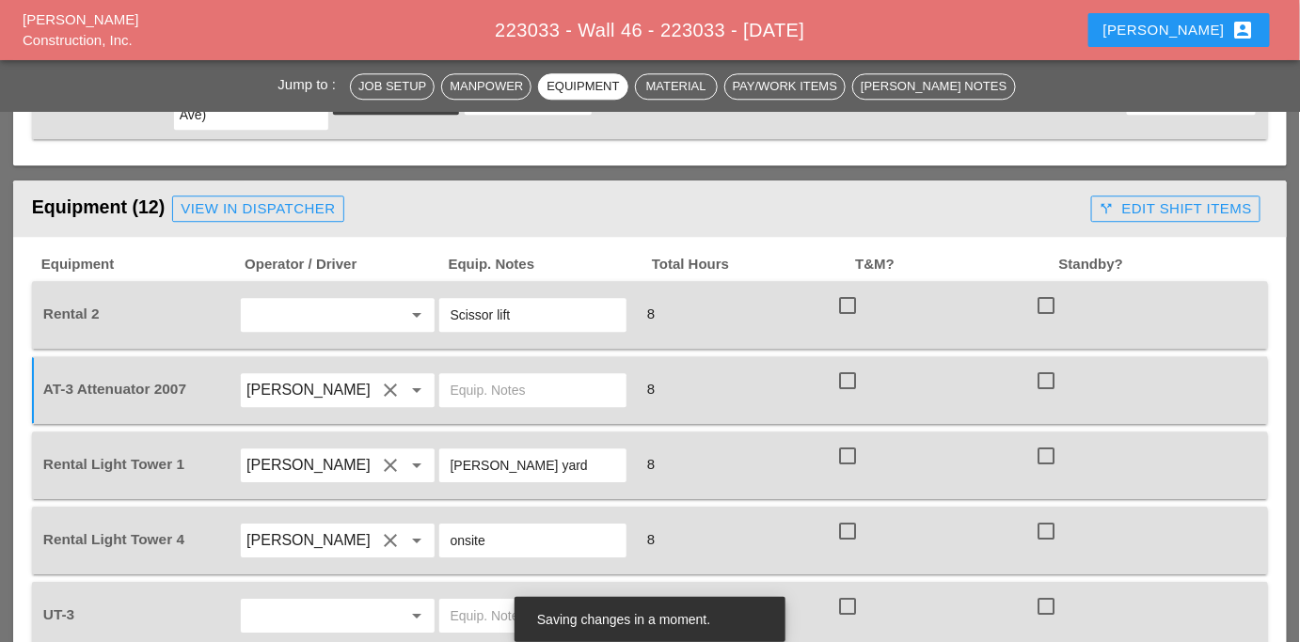
scroll to position [1723, 0]
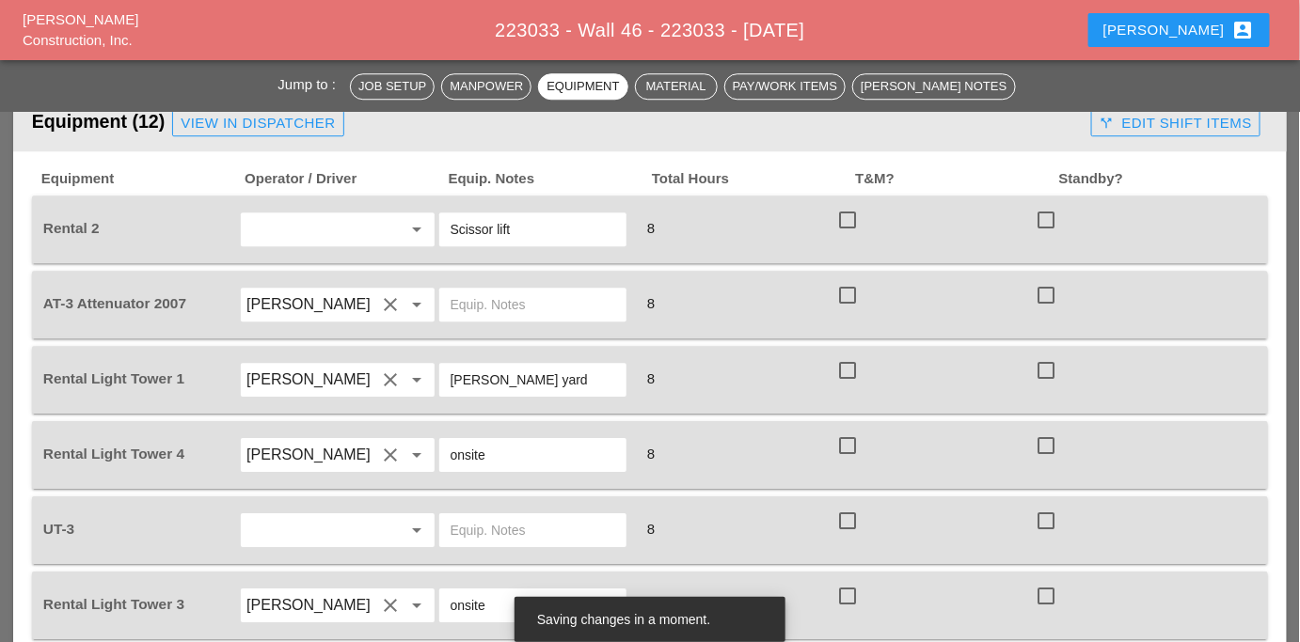
click at [525, 290] on input "text" at bounding box center [533, 305] width 165 height 30
click at [494, 290] on input "bruckner yard" at bounding box center [533, 305] width 165 height 30
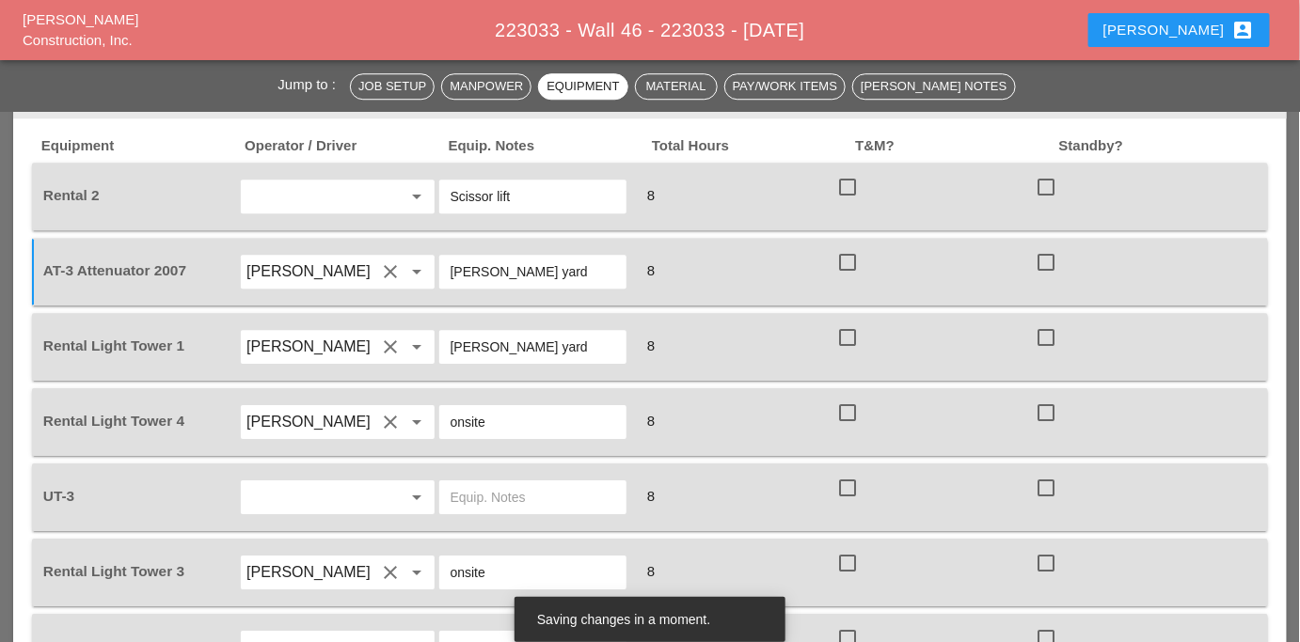
scroll to position [1808, 0]
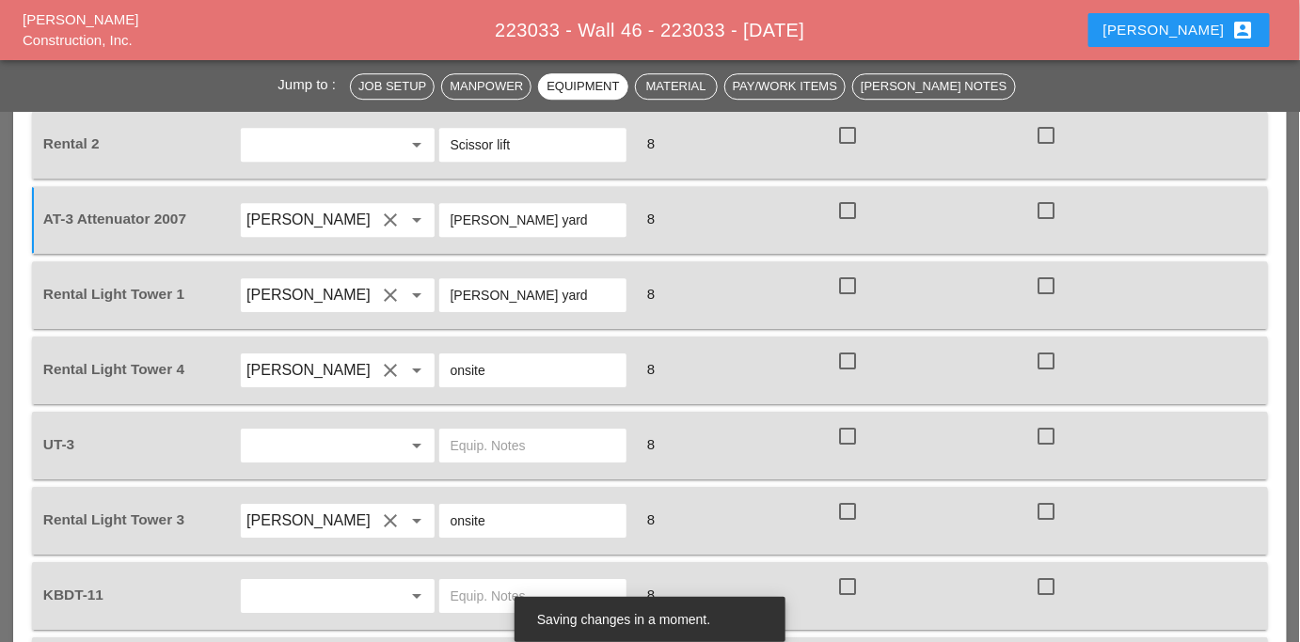
type input "Bruckner yard"
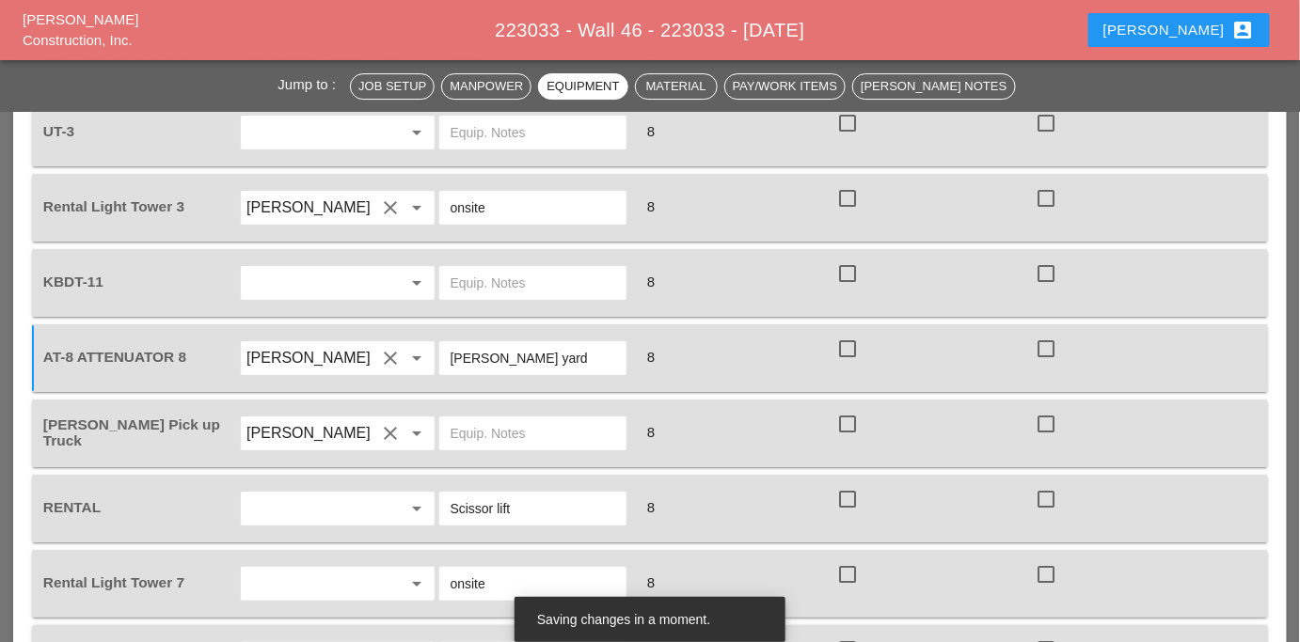
scroll to position [2150, 0]
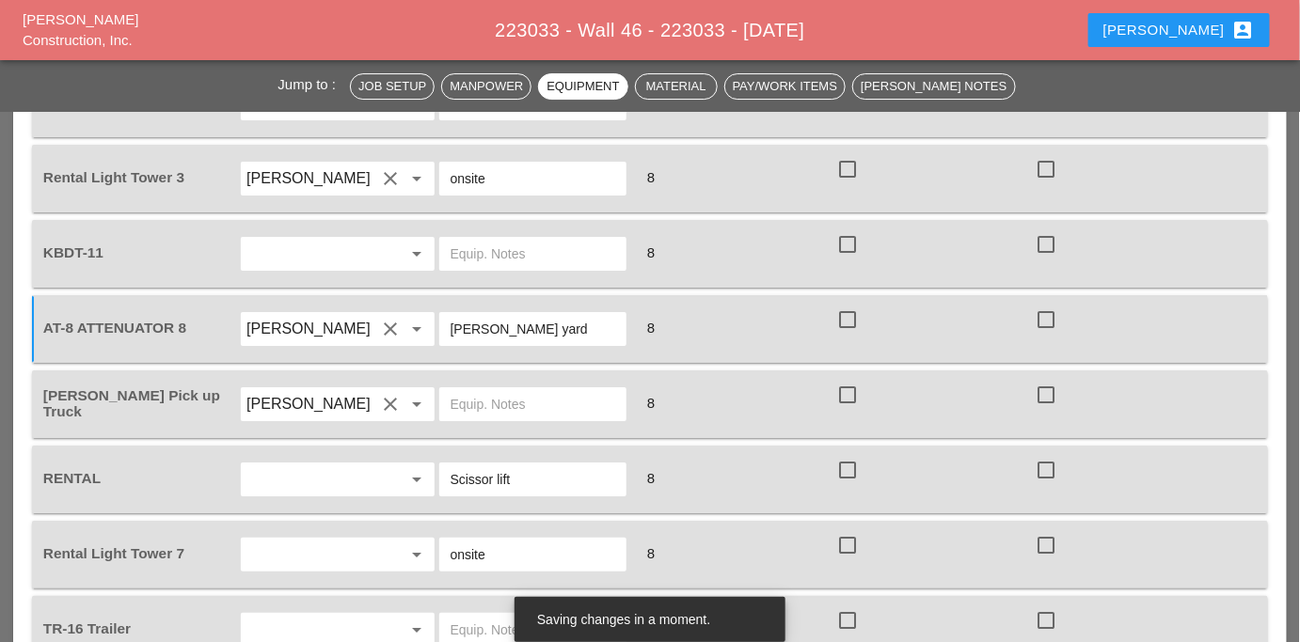
type input "[PERSON_NAME] yard"
click at [380, 619] on div at bounding box center [391, 630] width 23 height 23
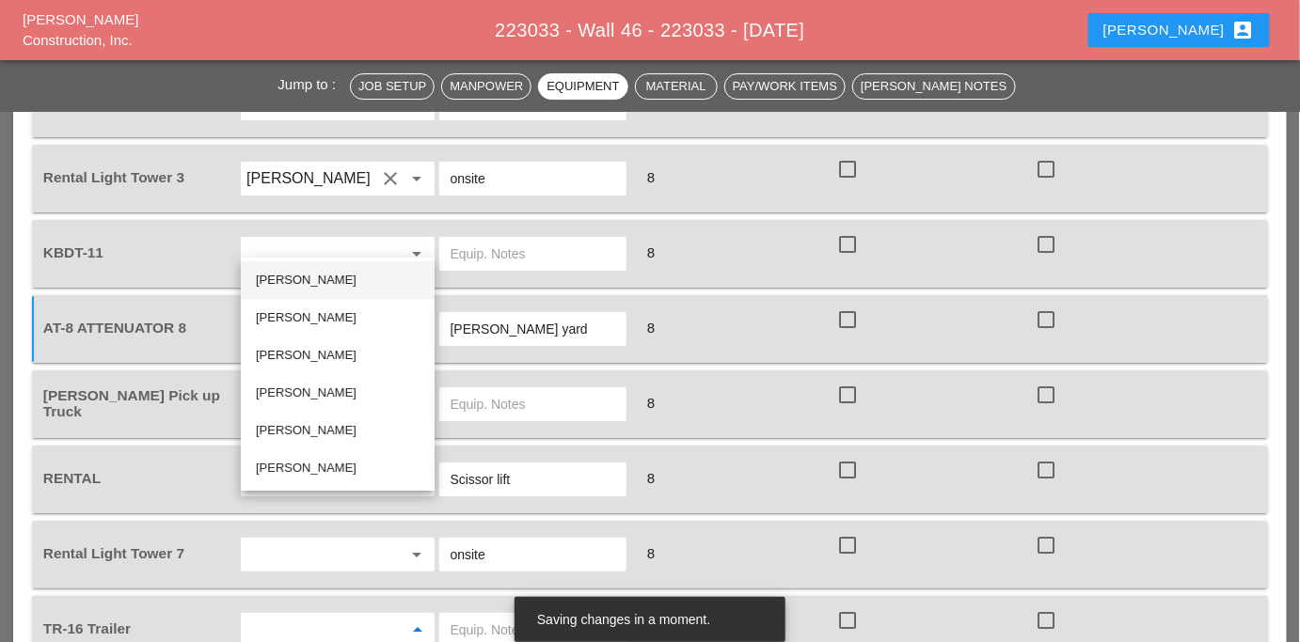
click at [288, 275] on div "[PERSON_NAME]" at bounding box center [338, 280] width 164 height 23
type input "[PERSON_NAME]"
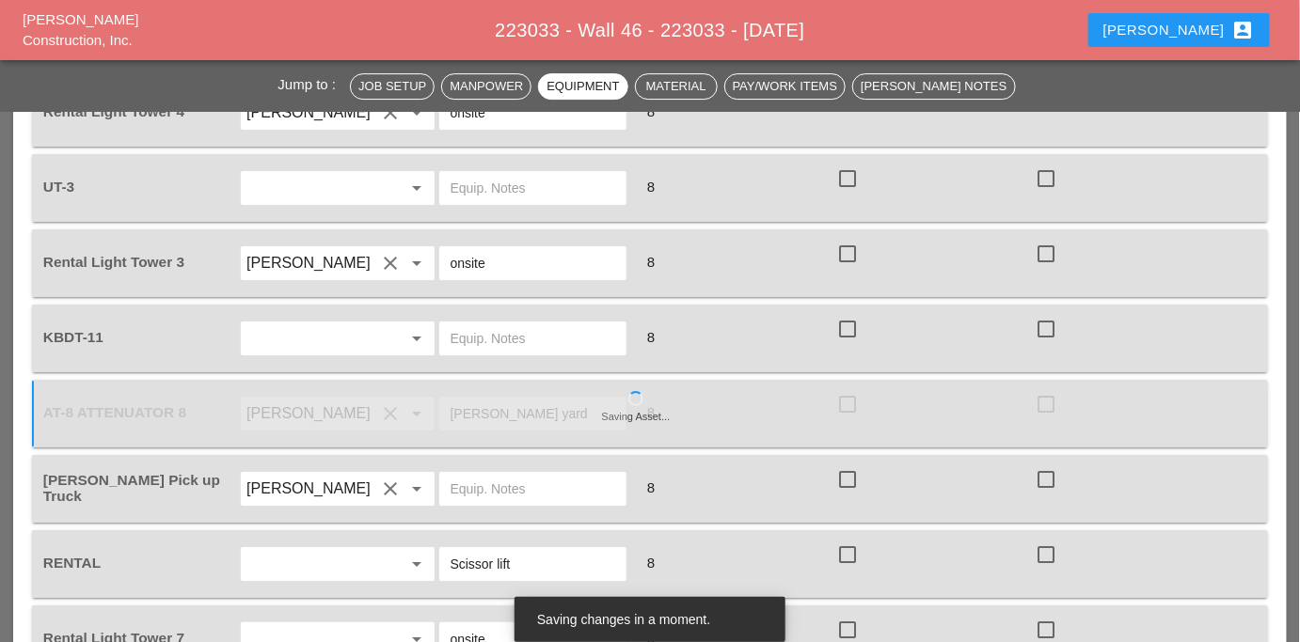
scroll to position [2065, 0]
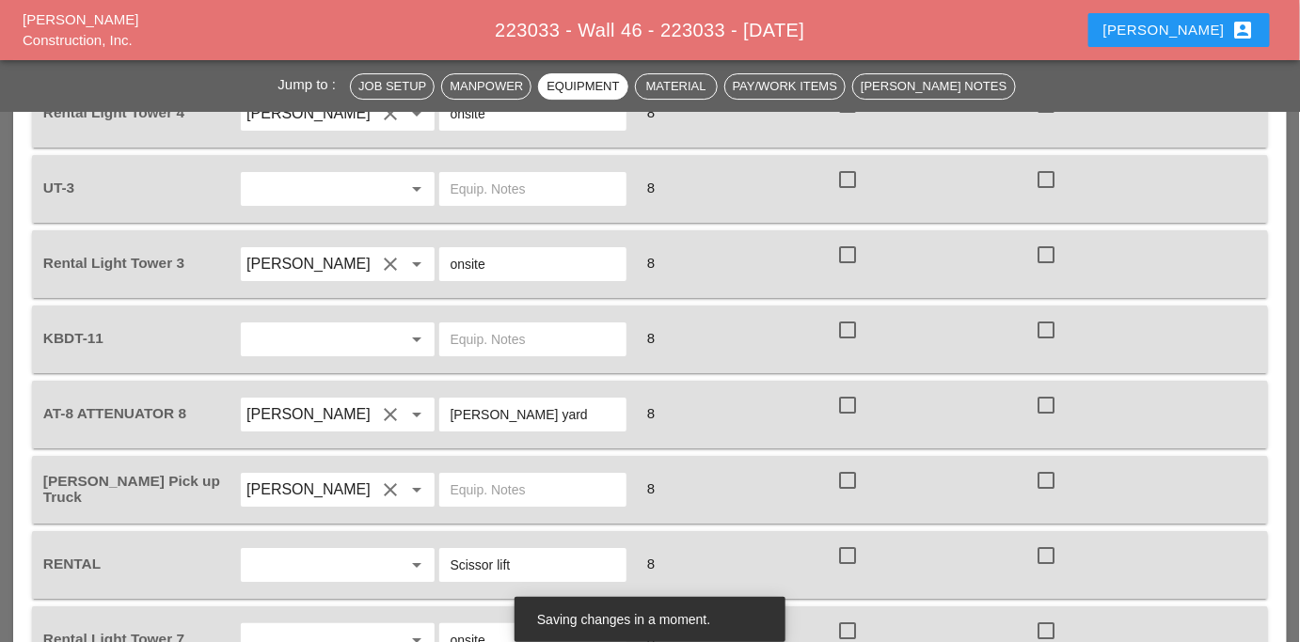
click at [301, 626] on input "text" at bounding box center [310, 641] width 129 height 30
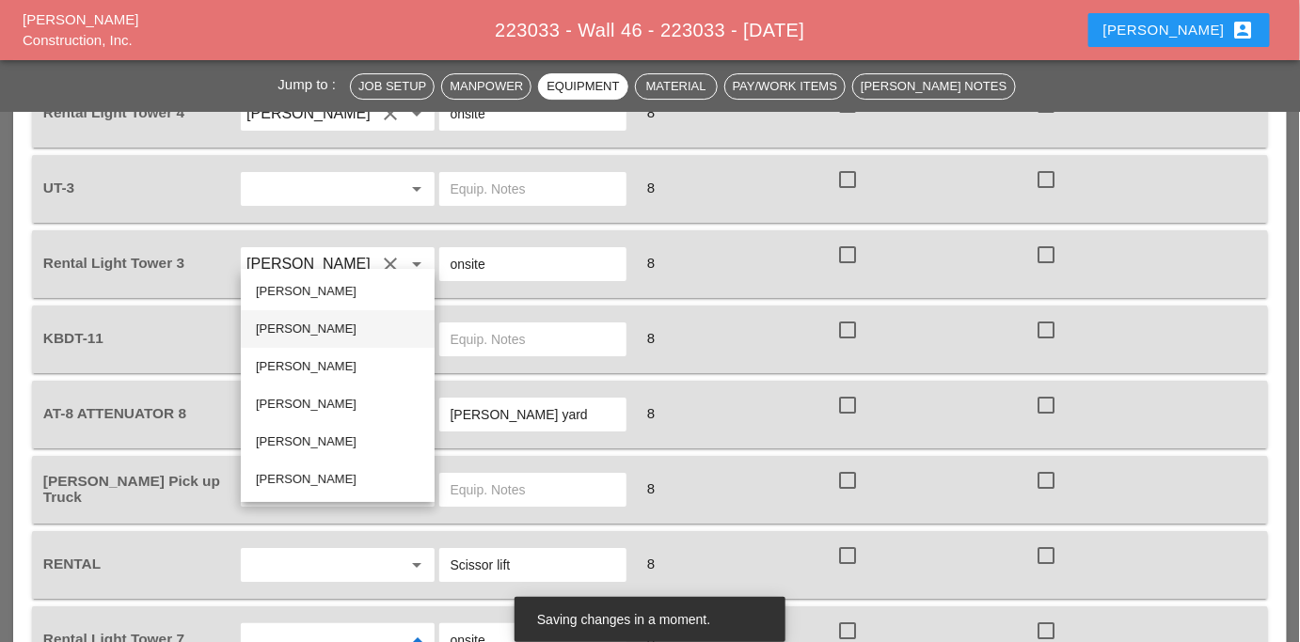
click at [295, 338] on div "[PERSON_NAME]" at bounding box center [338, 329] width 164 height 23
type input "[PERSON_NAME]"
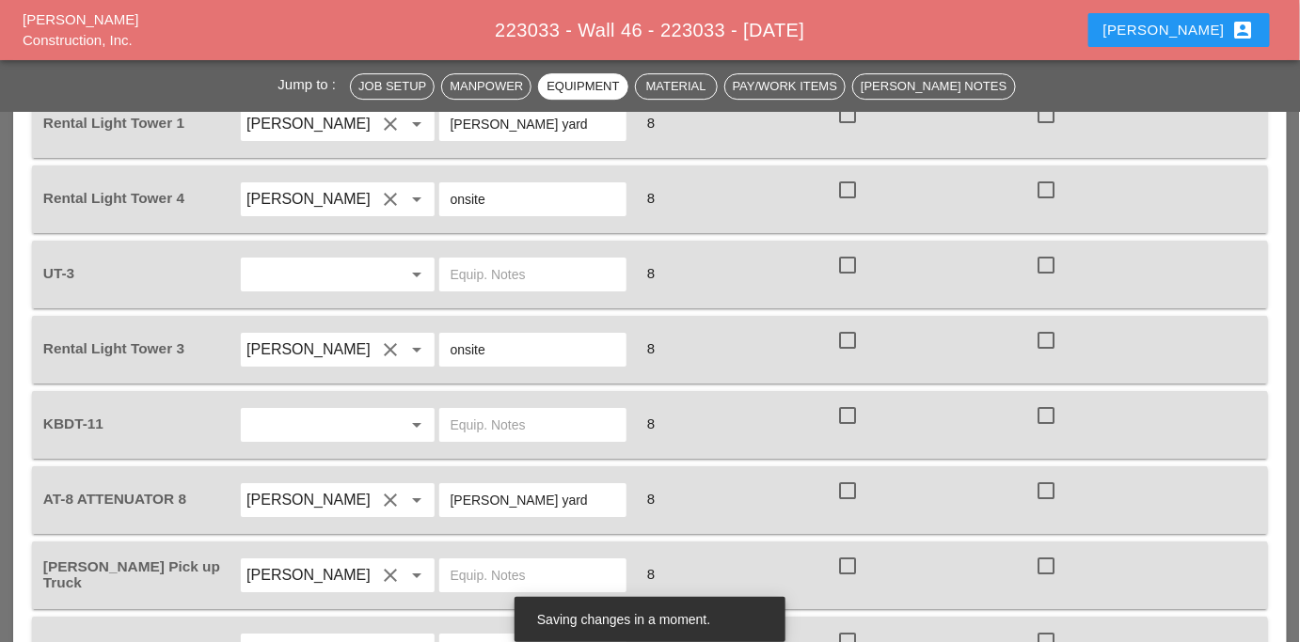
scroll to position [1894, 0]
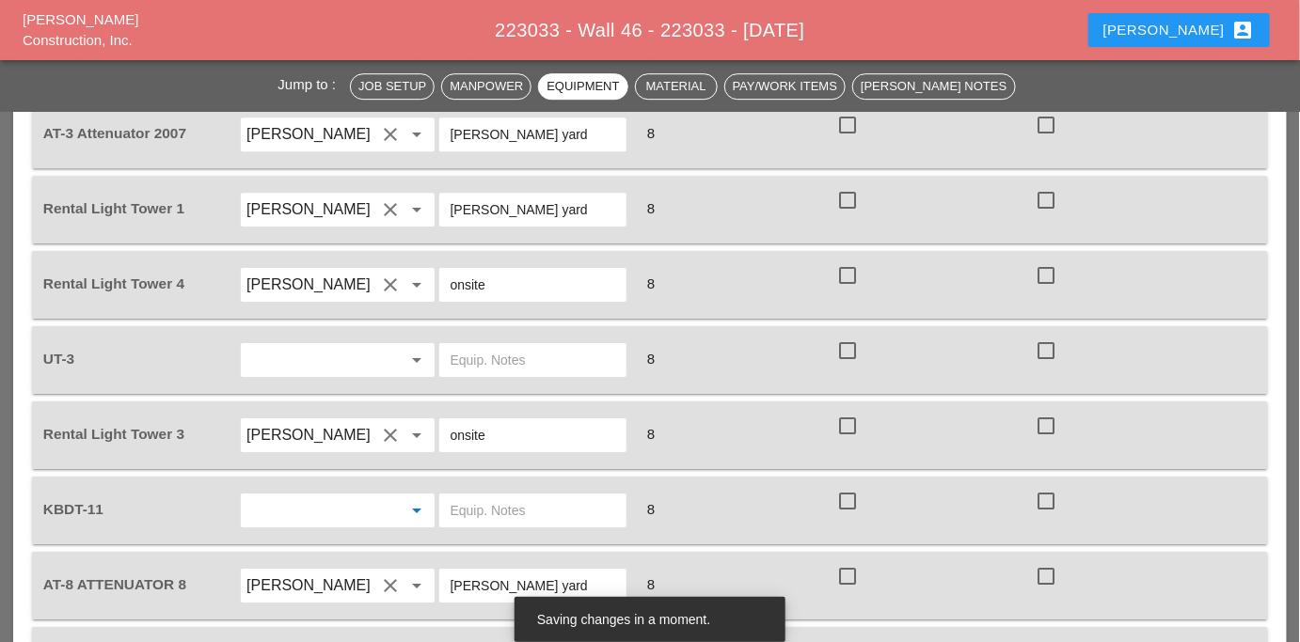
click at [288, 496] on input "text" at bounding box center [310, 511] width 129 height 30
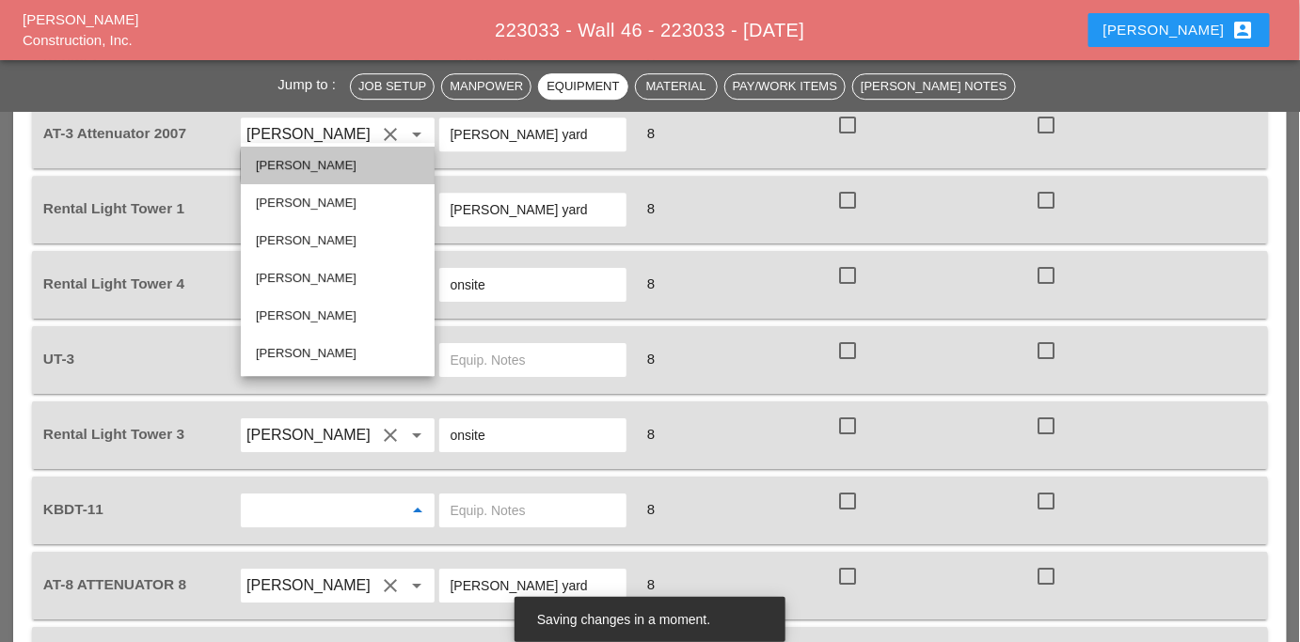
click at [325, 160] on div "[PERSON_NAME]" at bounding box center [338, 165] width 164 height 23
type input "[PERSON_NAME]"
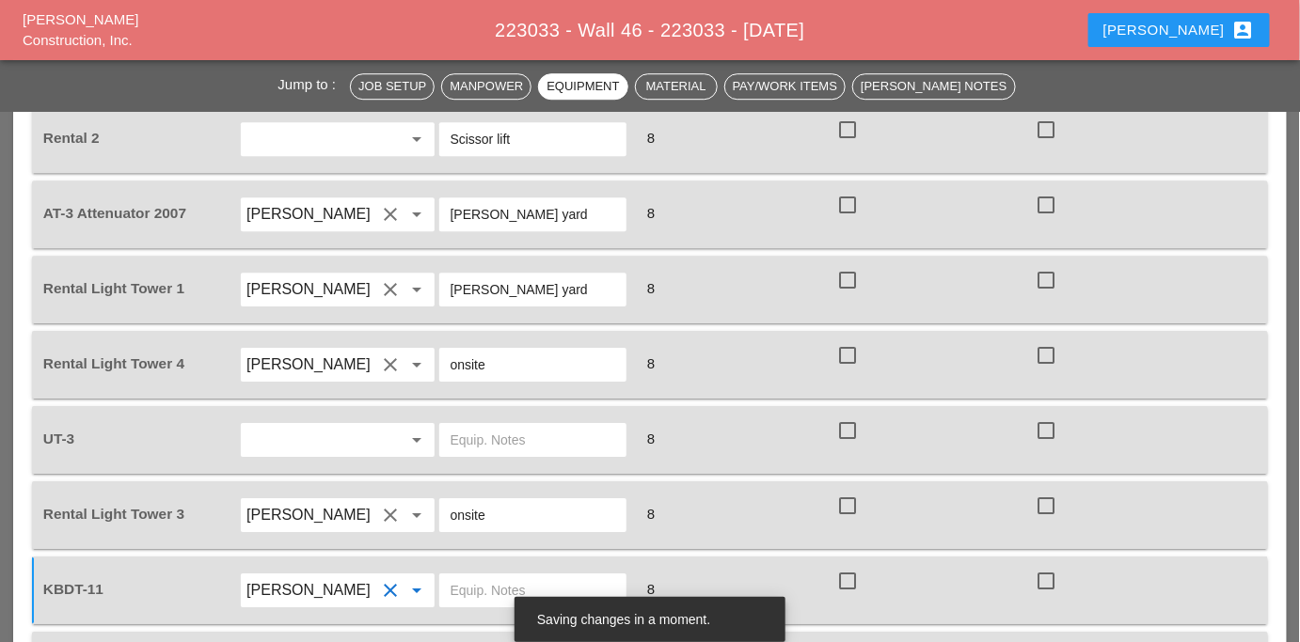
scroll to position [1723, 0]
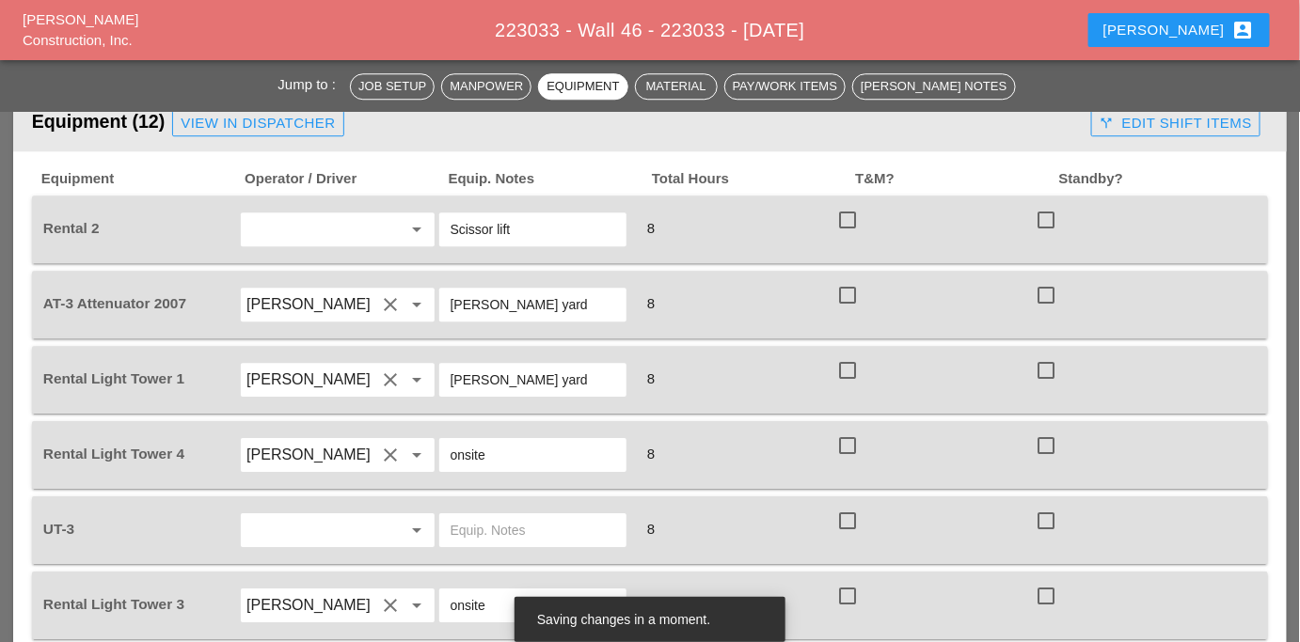
type input "[PERSON_NAME] yard"
click at [310, 515] on input "text" at bounding box center [310, 530] width 129 height 30
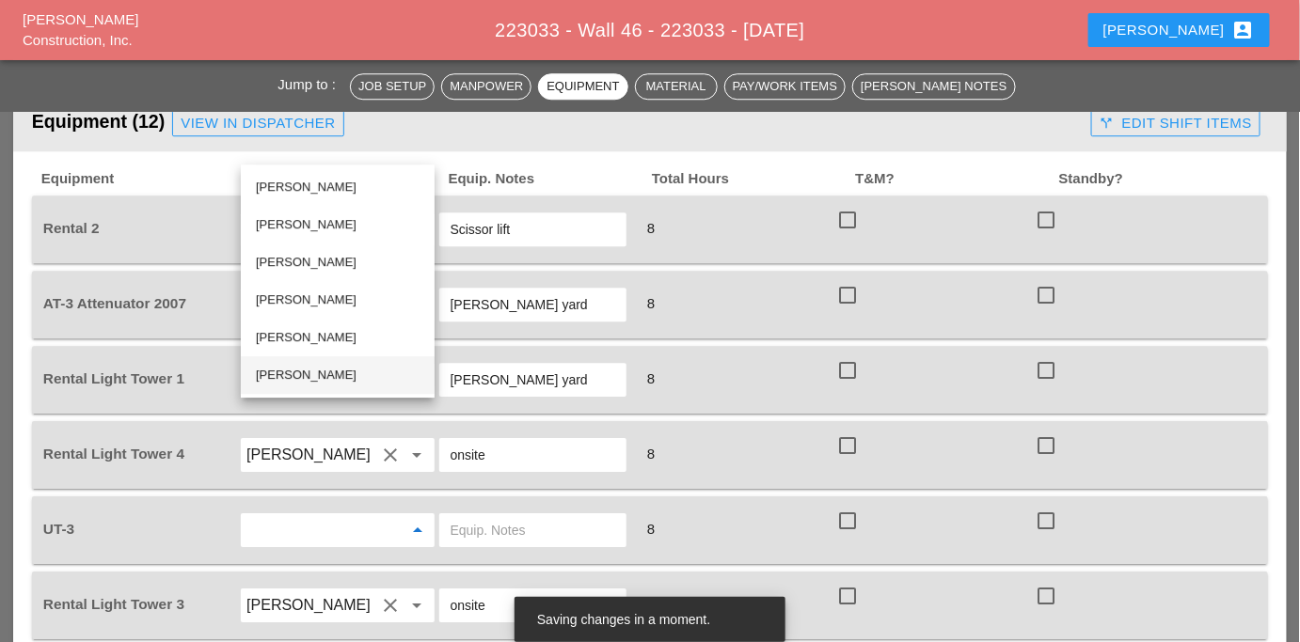
click at [294, 367] on div "[PERSON_NAME]" at bounding box center [338, 375] width 164 height 23
type input "[PERSON_NAME]"
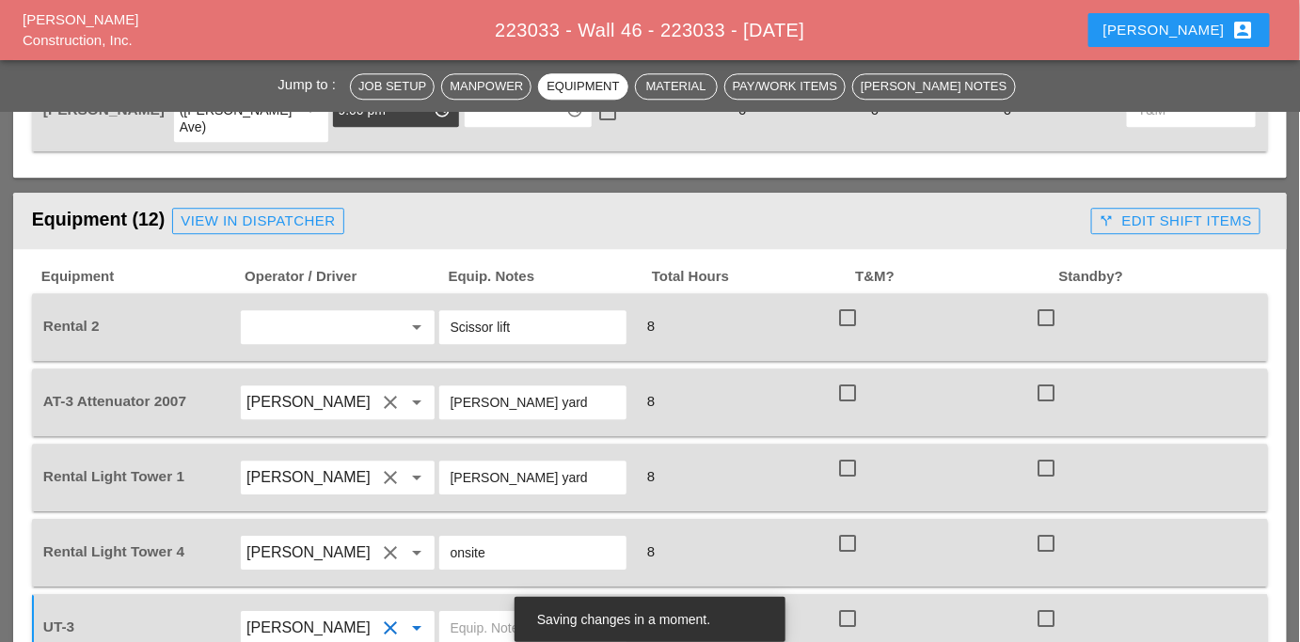
scroll to position [1808, 0]
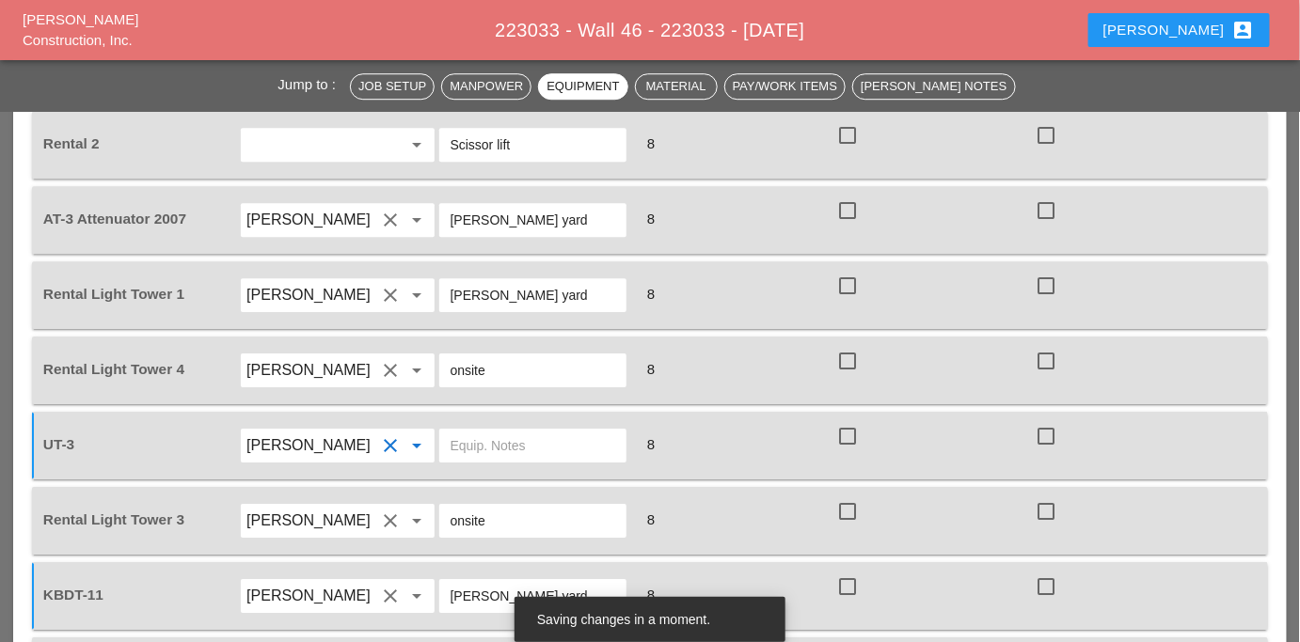
click at [483, 431] on input "text" at bounding box center [533, 446] width 165 height 30
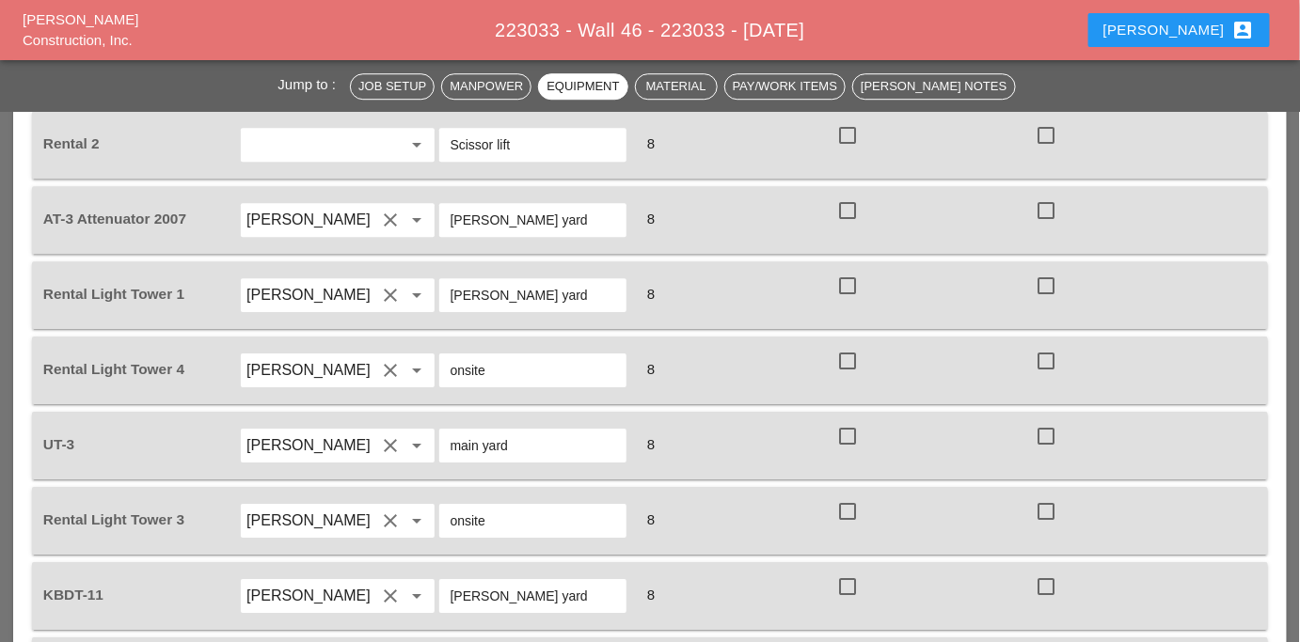
type input "main yard"
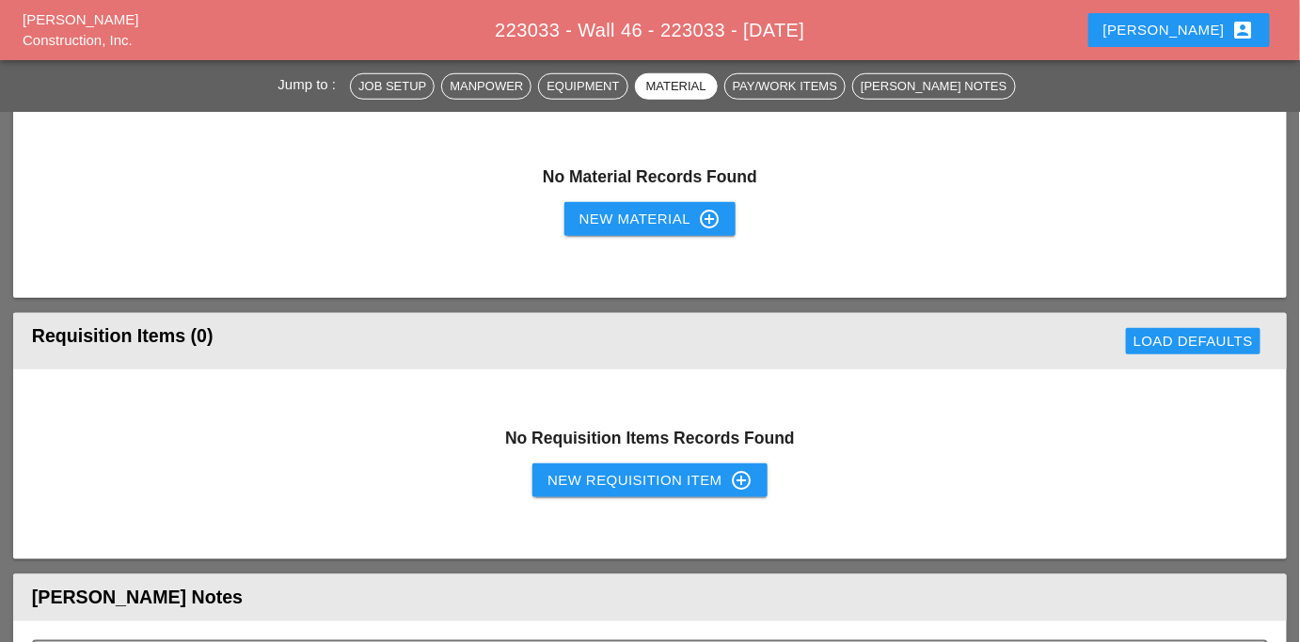
scroll to position [2664, 0]
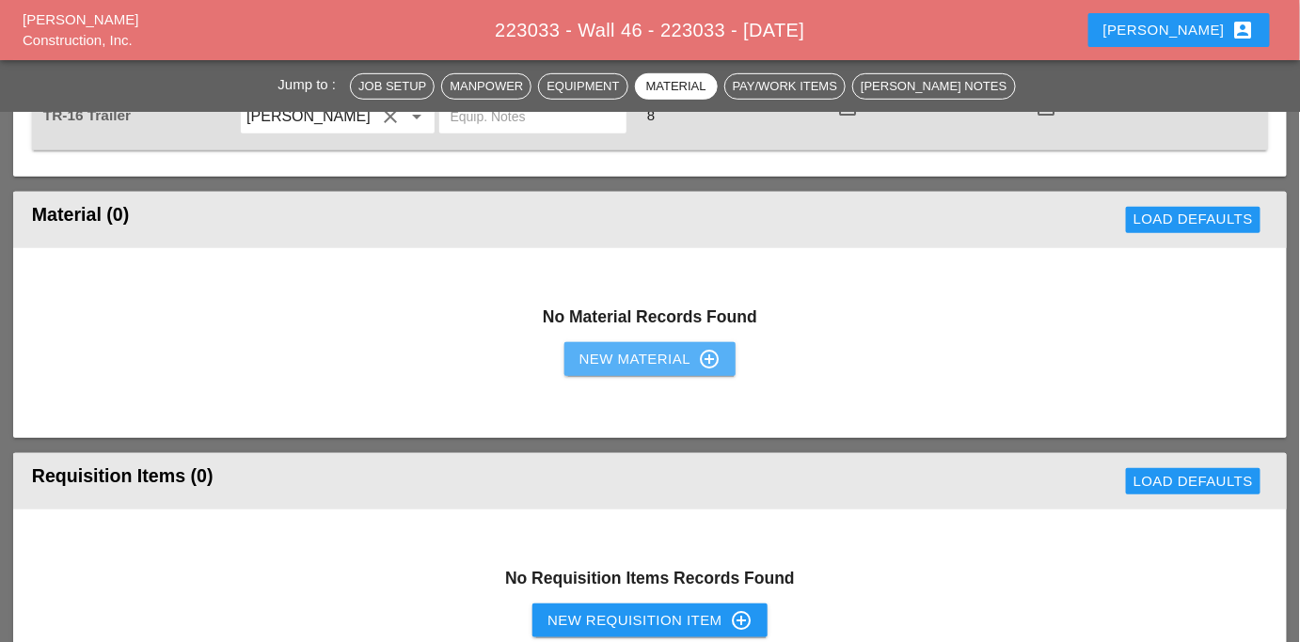
click at [595, 348] on div "New Material control_point" at bounding box center [649, 359] width 141 height 23
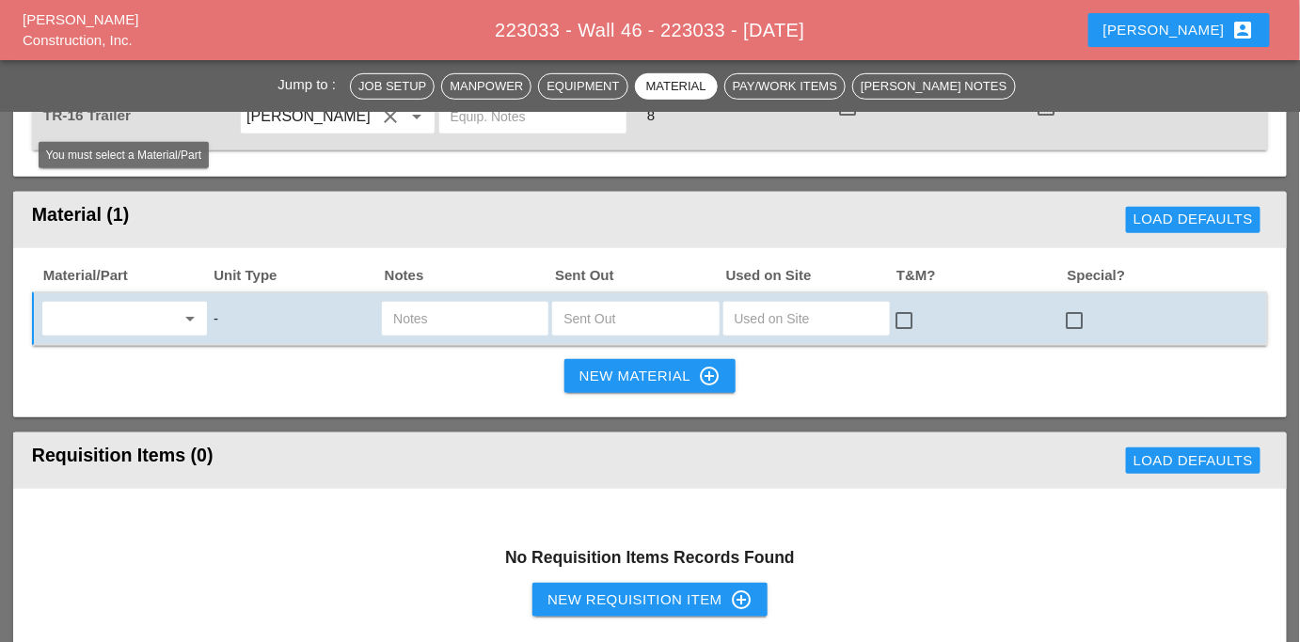
click at [181, 308] on icon "arrow_drop_down" at bounding box center [190, 319] width 23 height 23
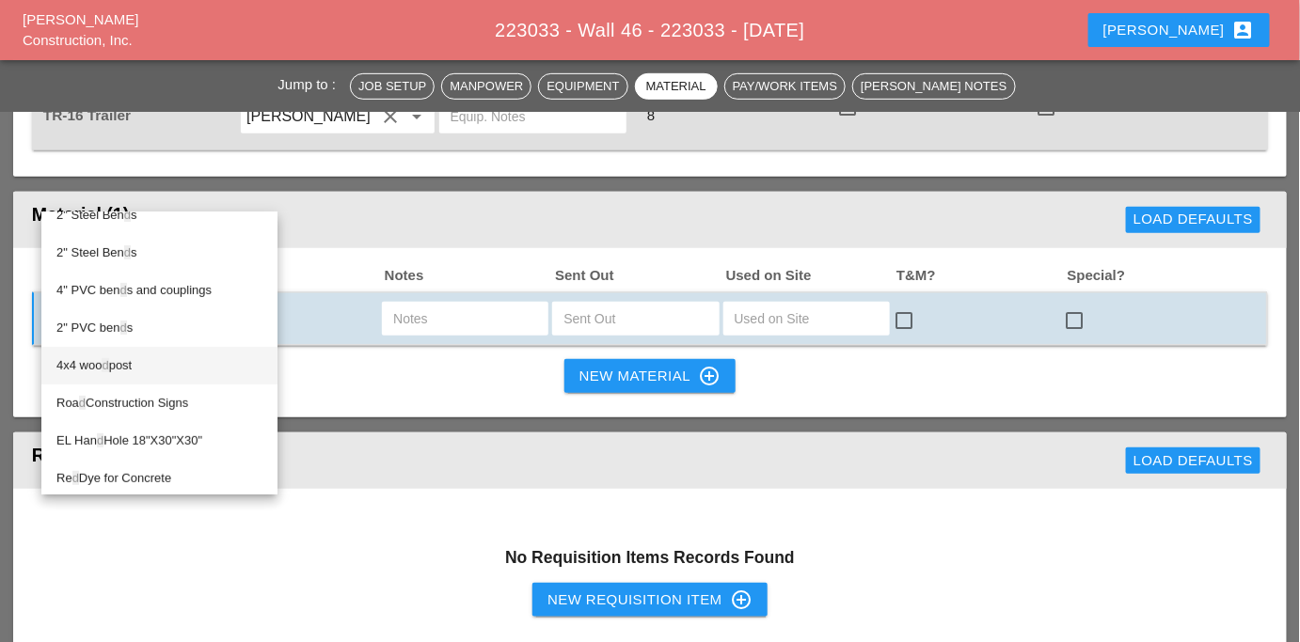
scroll to position [0, 0]
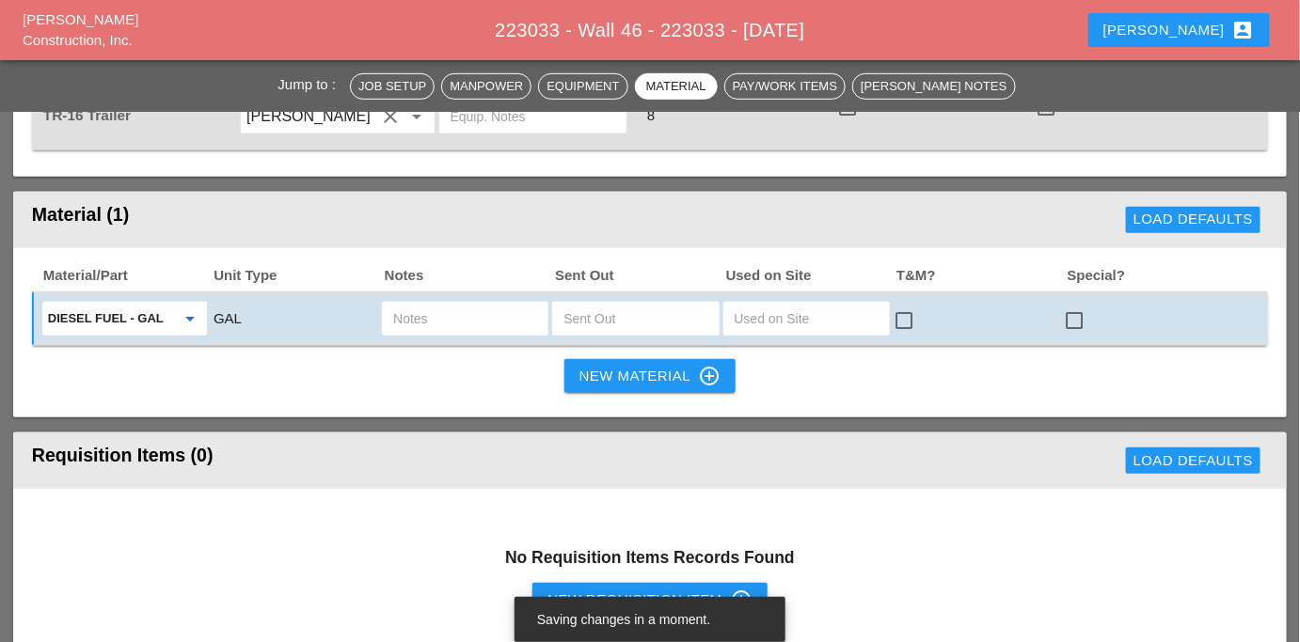
type input "Diesel Fuel - GAL"
click at [596, 304] on input "text" at bounding box center [635, 319] width 144 height 30
type input "20"
click at [600, 365] on div "New Material control_point" at bounding box center [649, 376] width 141 height 23
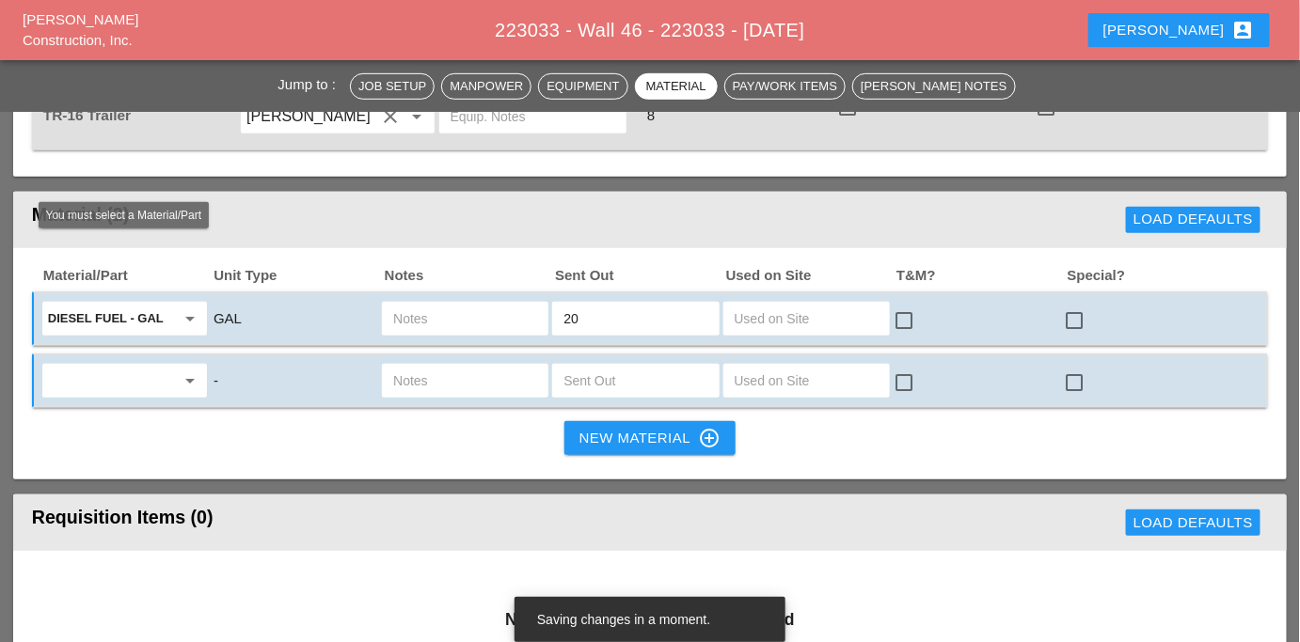
click at [113, 366] on input "text" at bounding box center [111, 381] width 127 height 30
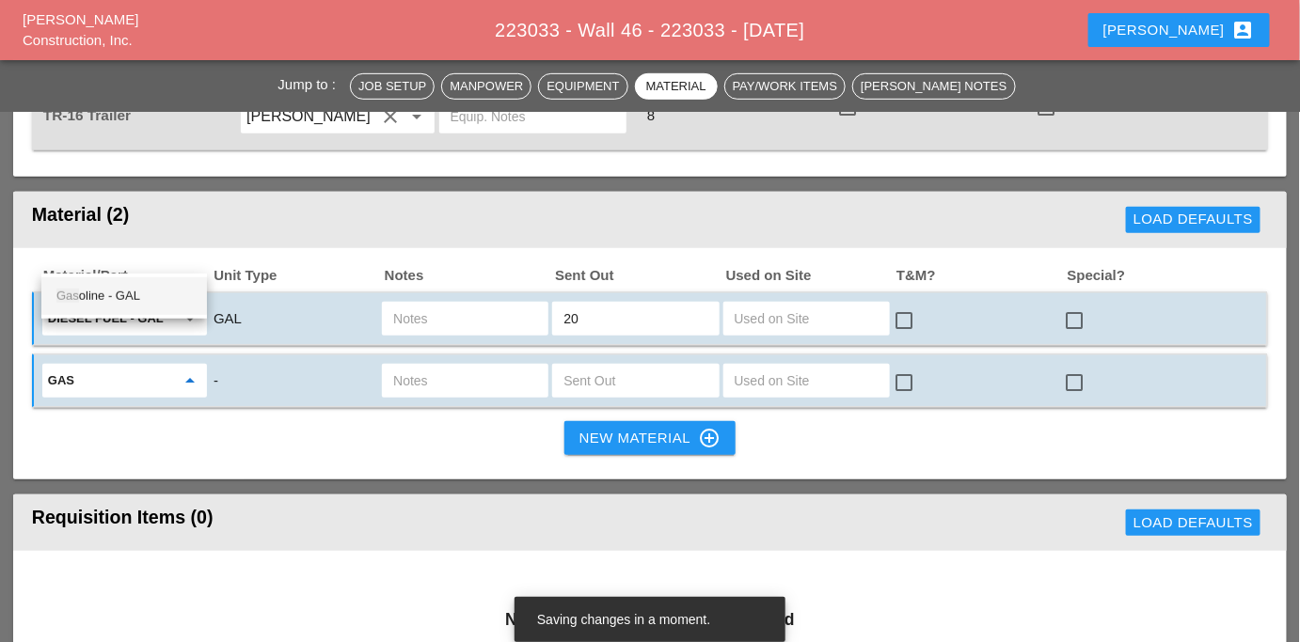
click at [118, 308] on div "Gas oline - GAL" at bounding box center [123, 297] width 135 height 38
type input "Gasoline - GAL"
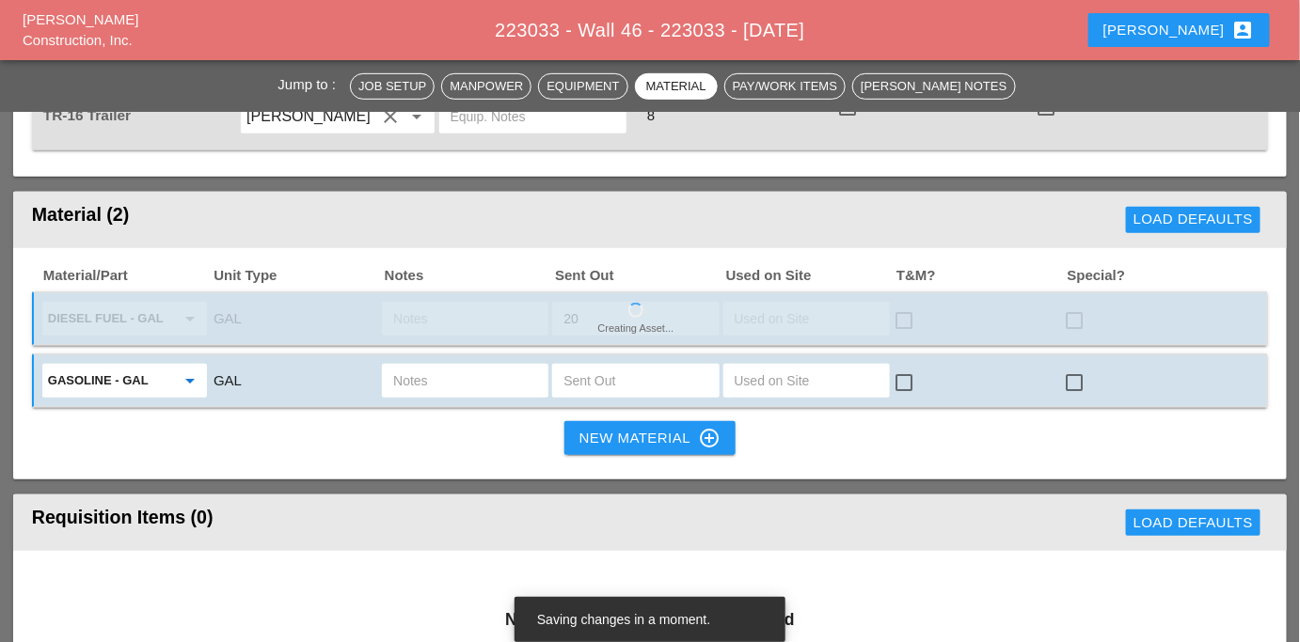
click at [579, 366] on input "text" at bounding box center [635, 381] width 144 height 30
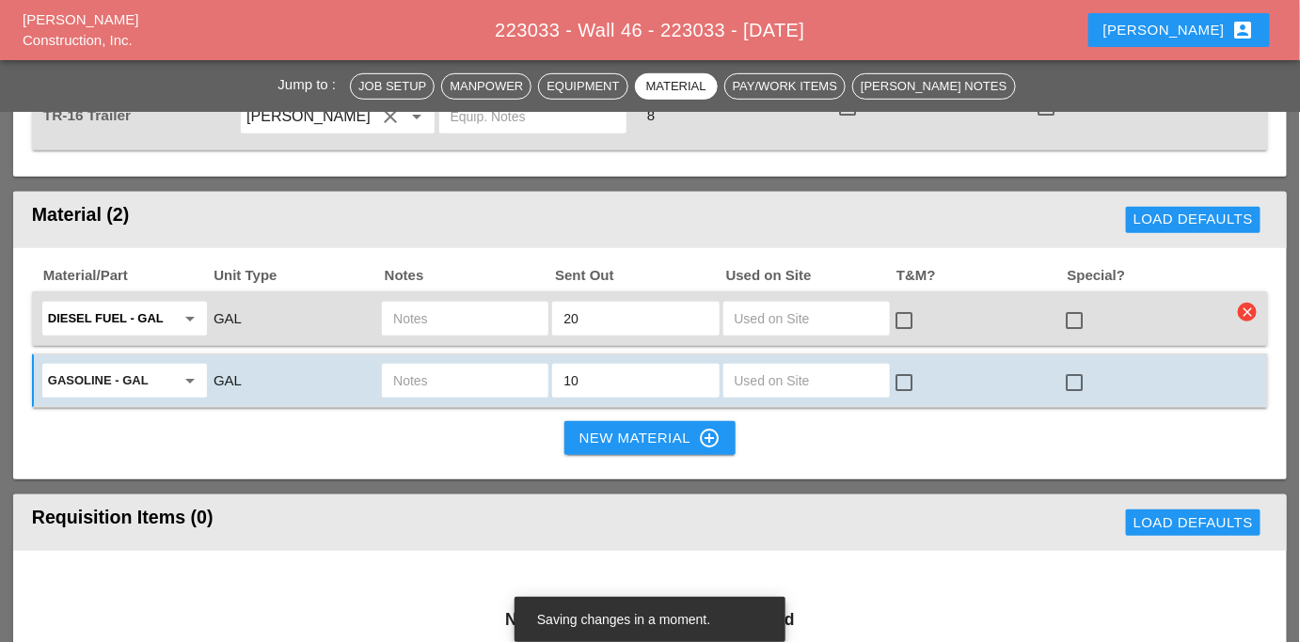
type input "10"
click at [411, 304] on input "text" at bounding box center [465, 319] width 144 height 30
type input "ut3"
click at [578, 421] on button "New Material control_point" at bounding box center [649, 438] width 171 height 34
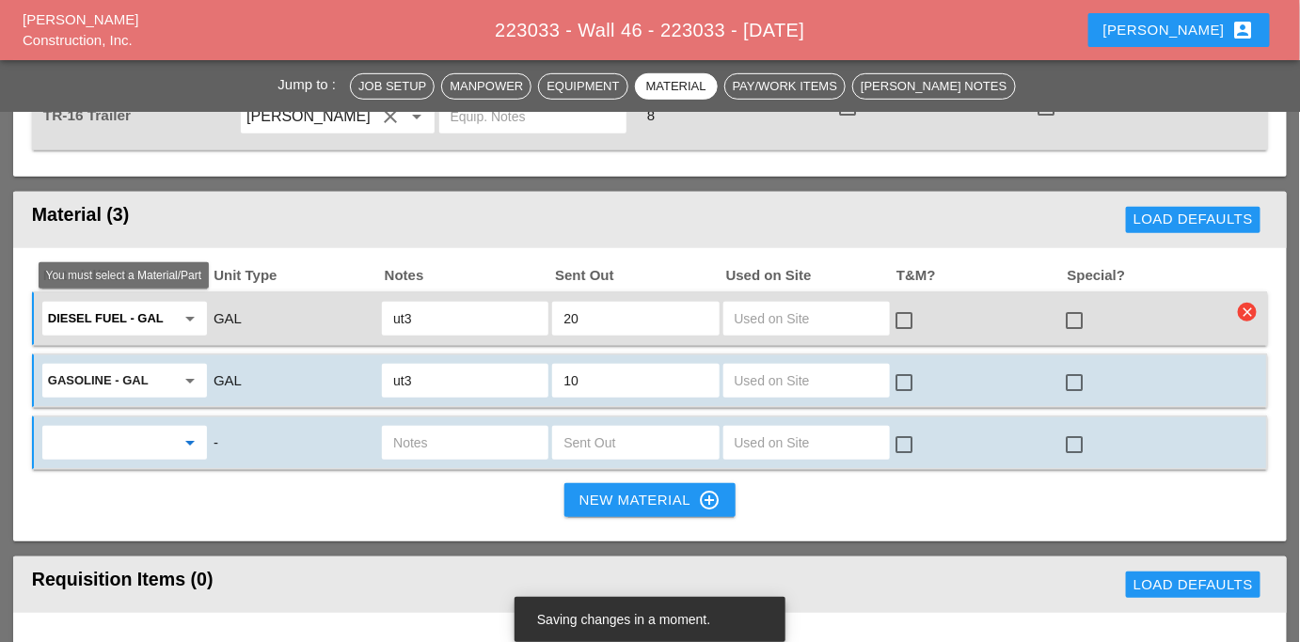
click at [90, 428] on input "text" at bounding box center [111, 443] width 127 height 30
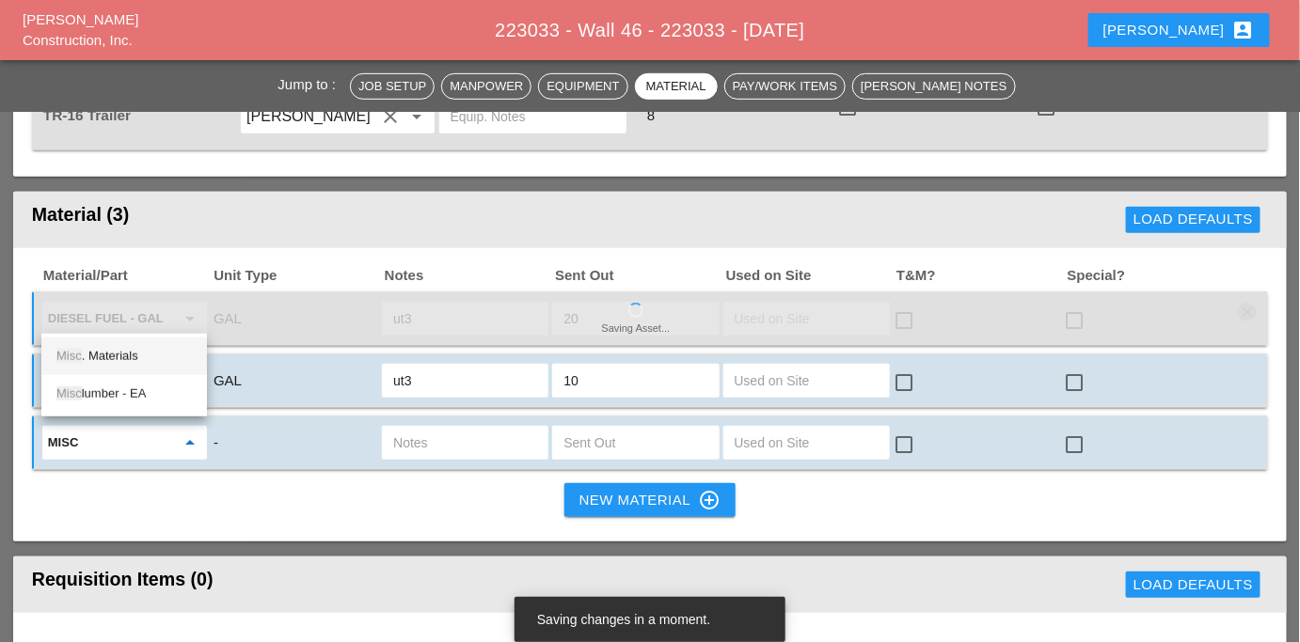
drag, startPoint x: 107, startPoint y: 360, endPoint x: 121, endPoint y: 360, distance: 14.1
click at [108, 360] on div "Misc . Materials" at bounding box center [123, 356] width 135 height 23
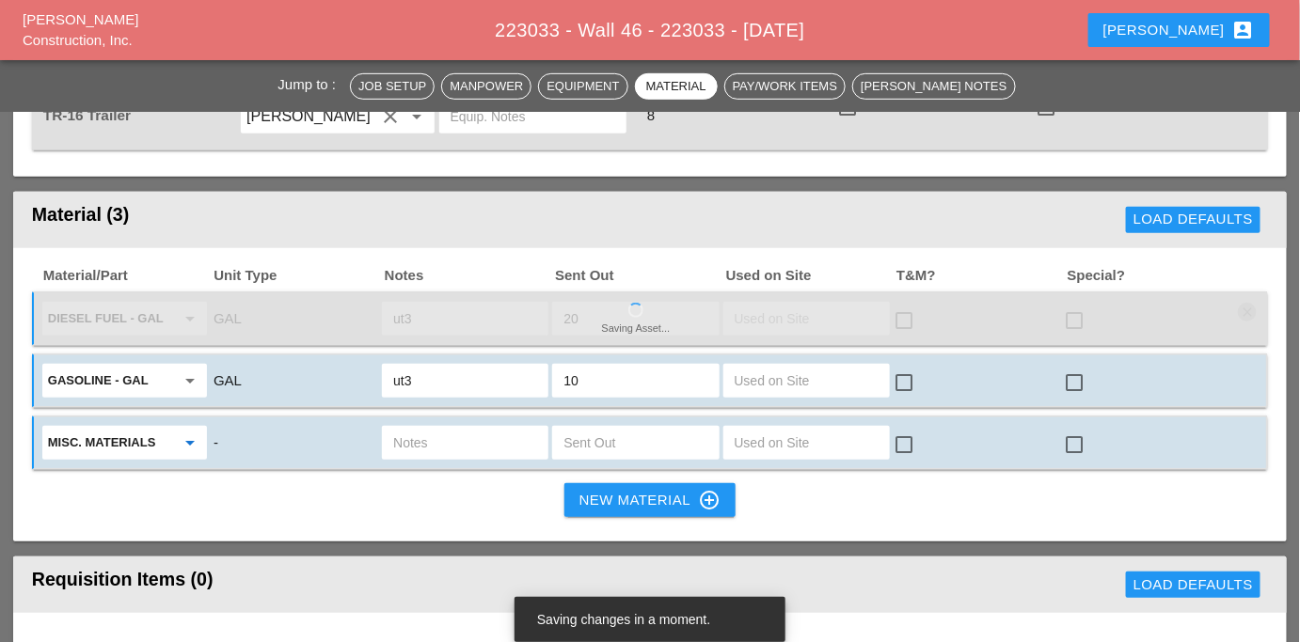
type input "Misc. Materials"
click at [446, 428] on input "text" at bounding box center [465, 443] width 144 height 30
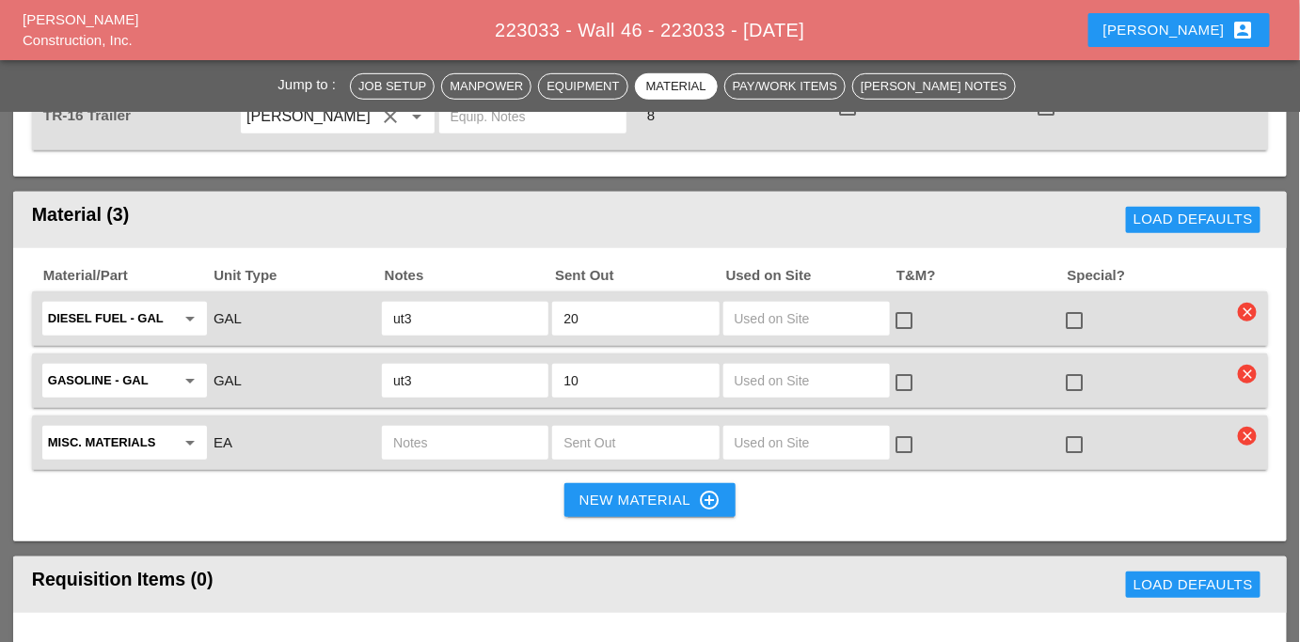
click at [441, 428] on input "text" at bounding box center [465, 443] width 144 height 30
paste input "Water 55 gal. KBDT11 tk"
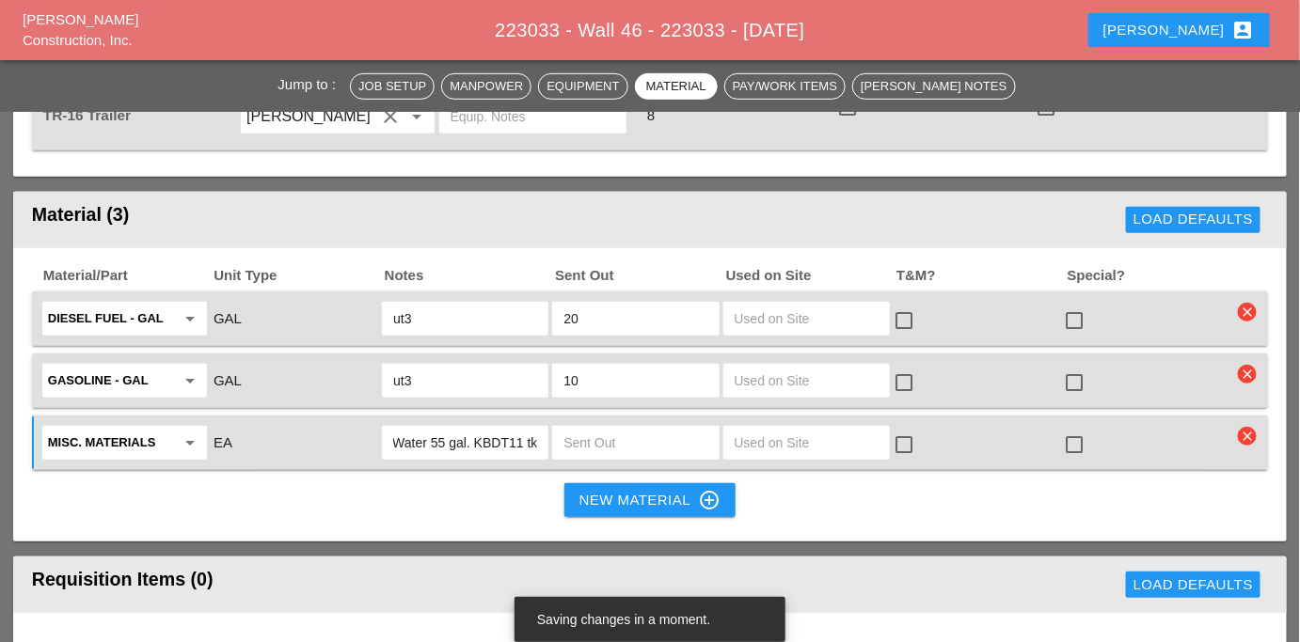
type input "Water 55 gal. KBDT11 tk"
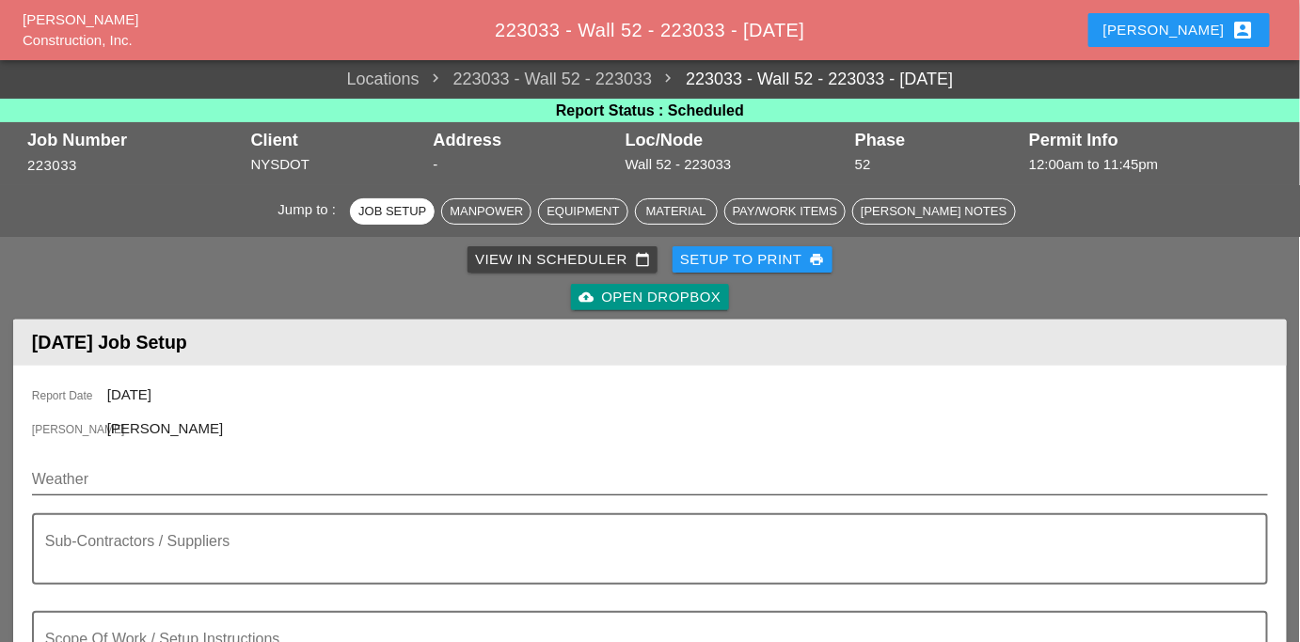
click at [123, 477] on input "Weather" at bounding box center [637, 480] width 1210 height 30
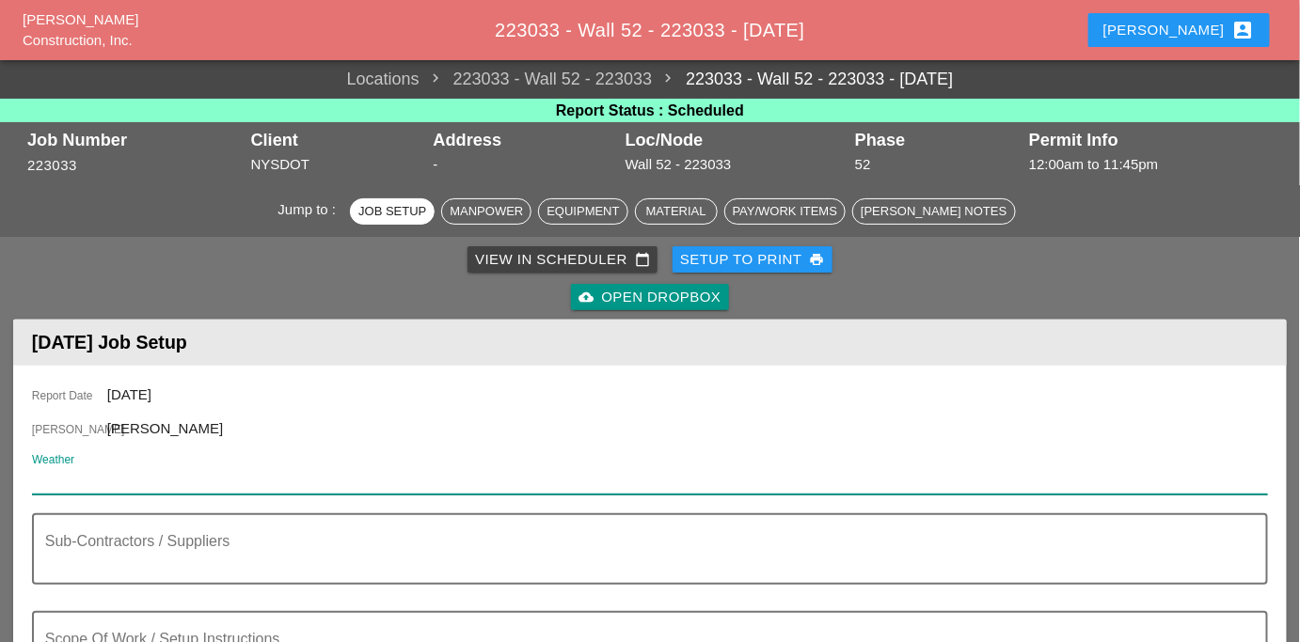
paste input "Night 71° 7% SSW 9 mph A mostly clear sky. Low 71F. Winds SSW at 5 to 10 mph. H…"
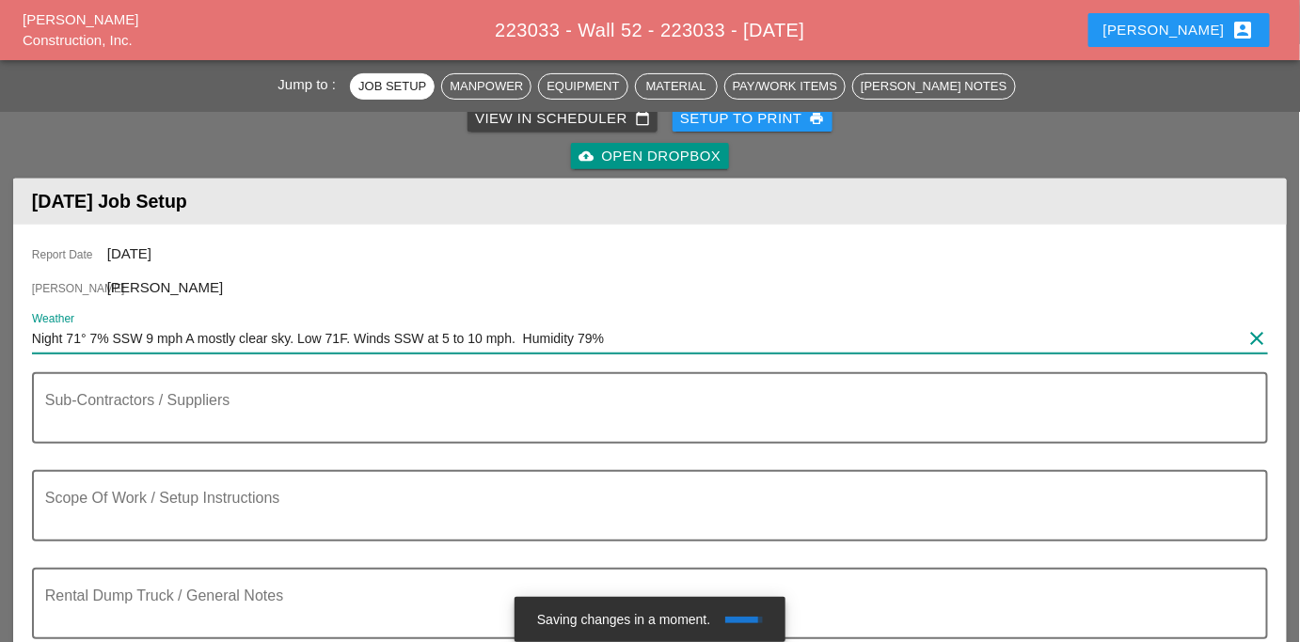
scroll to position [170, 0]
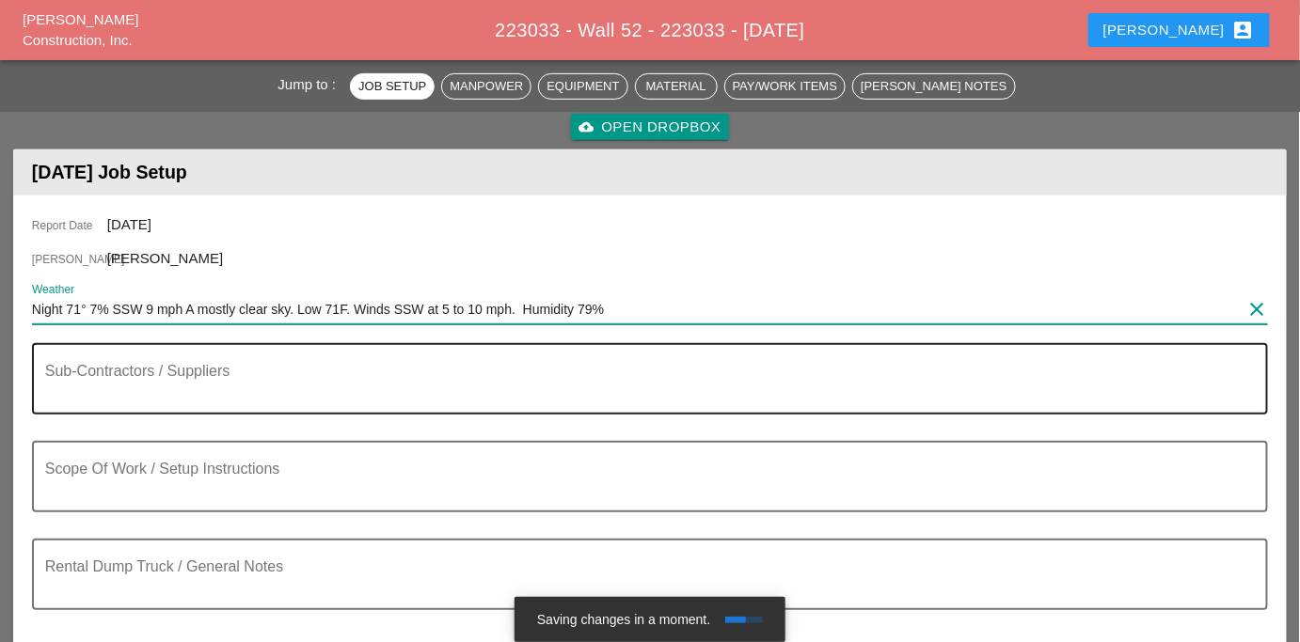
type input "Night 71° 7% SSW 9 mph A mostly clear sky. Low 71F. Winds SSW at 5 to 10 mph. H…"
click at [168, 383] on textarea "Sub-Contractors / Suppliers" at bounding box center [642, 390] width 1195 height 45
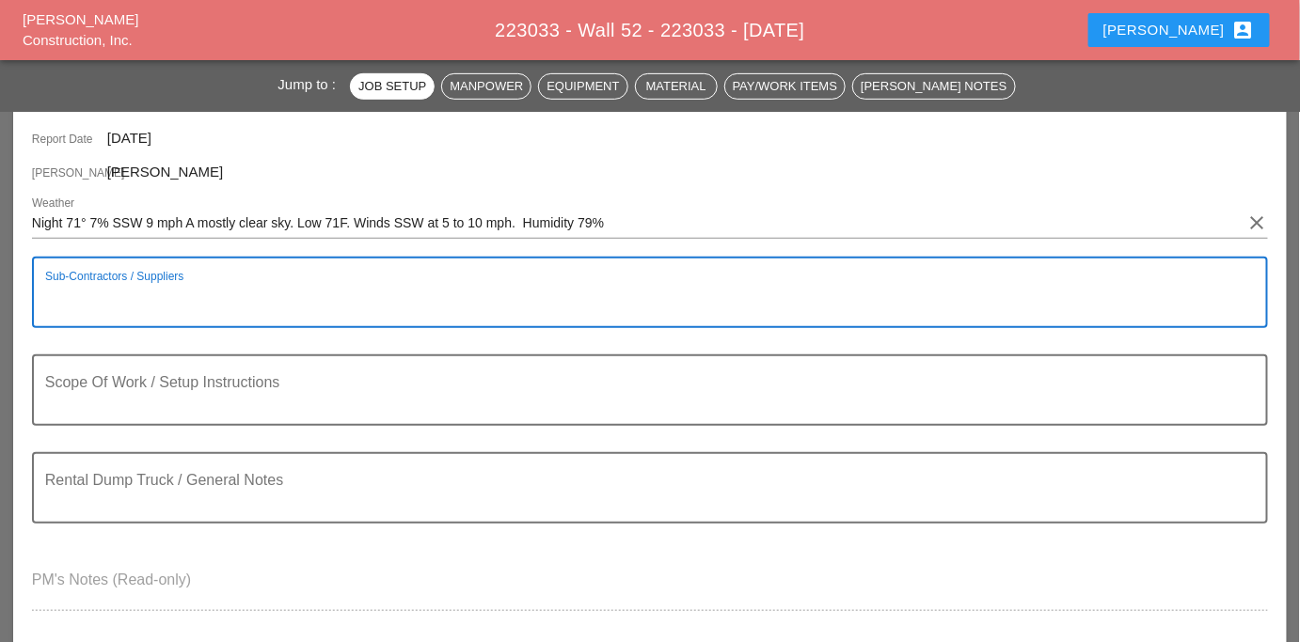
scroll to position [256, 0]
click at [155, 303] on textarea "Sub-Contractors / Suppliers" at bounding box center [642, 304] width 1195 height 45
paste textarea "LOCATION: 04 WALL: 52 WIN: 1-095-070 LANE CLOSURE LOCATION: [FRONT FACE] CROSS …"
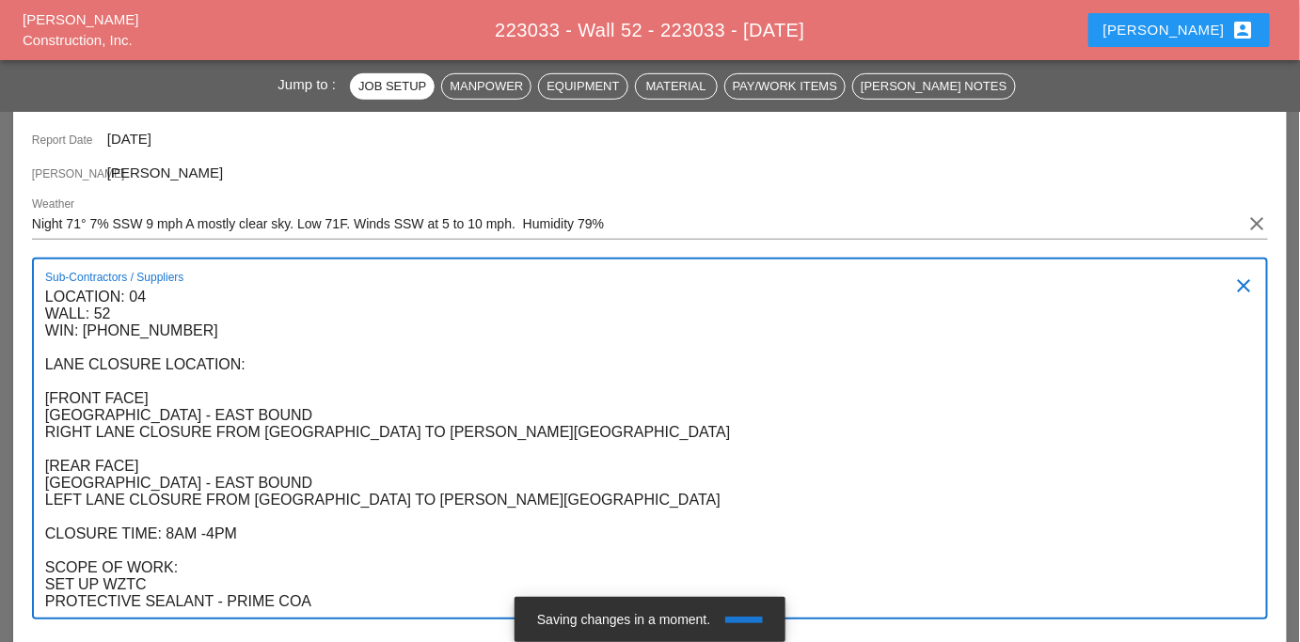
type textarea "LOCATION: 04 WALL: 52 WIN: 1-095-070 LANE CLOSURE LOCATION: [FRONT FACE] CROSS …"
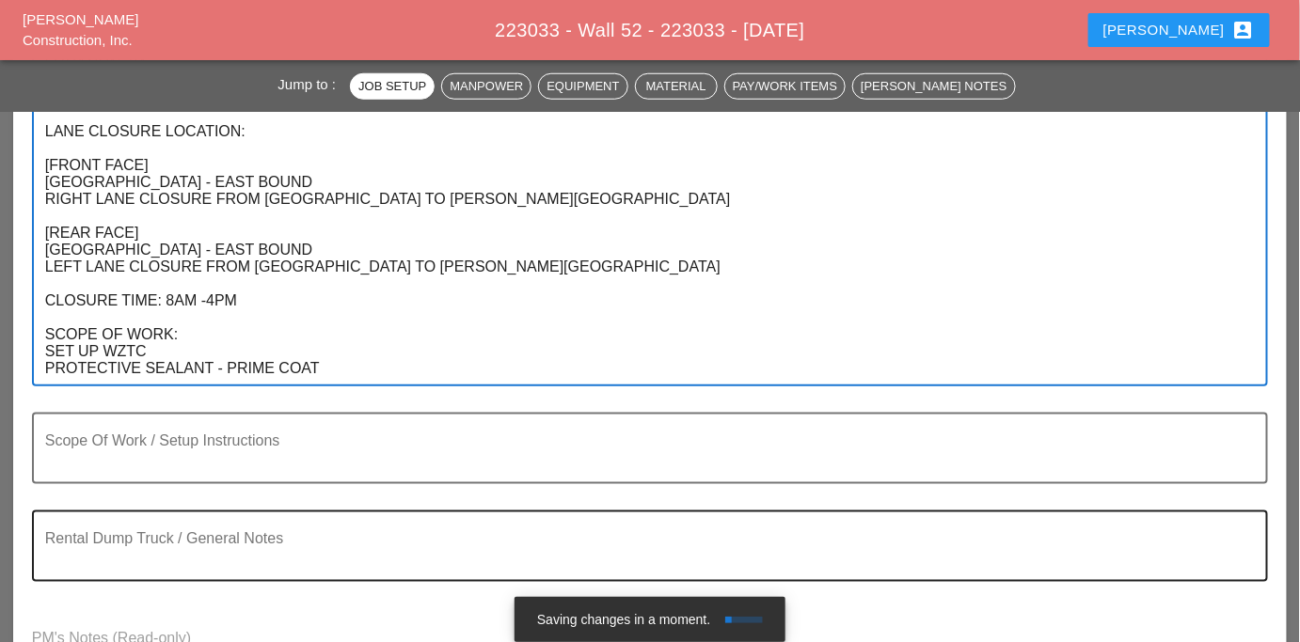
scroll to position [598, 0]
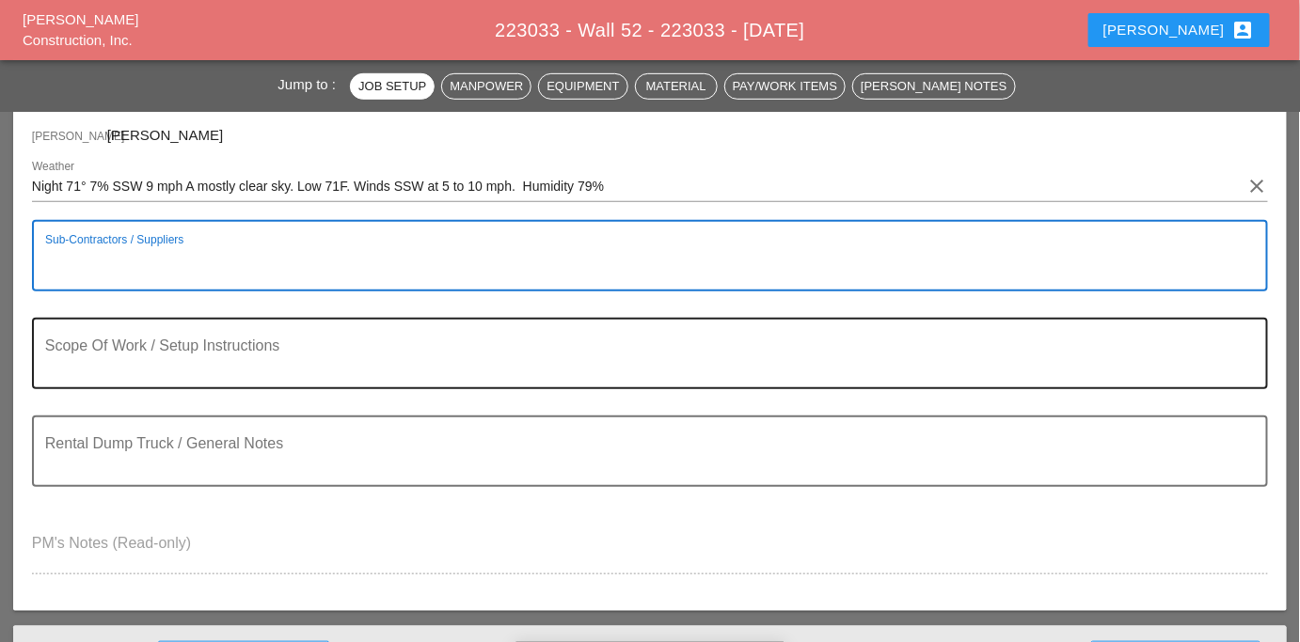
click at [215, 373] on textarea "Scope Of Work / Setup Instructions" at bounding box center [642, 364] width 1195 height 45
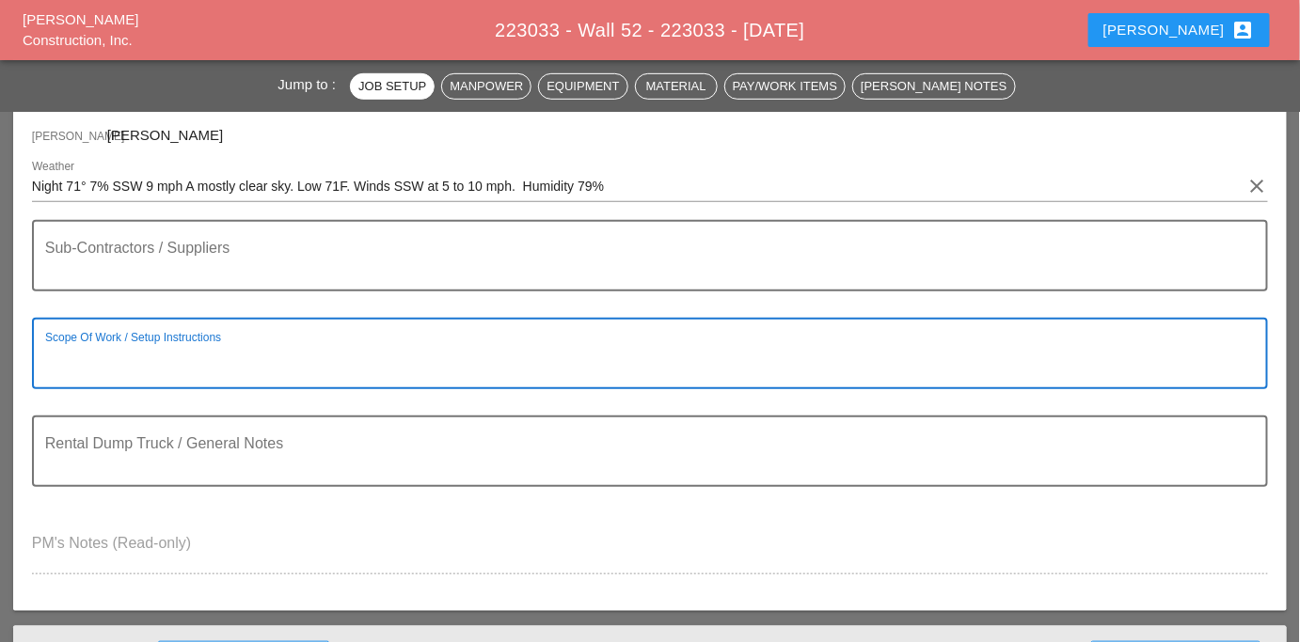
paste textarea "LOCATION: 04 WALL: 52 WIN: 1-095-070 LANE CLOSURE LOCATION: [FRONT FACE] CROSS …"
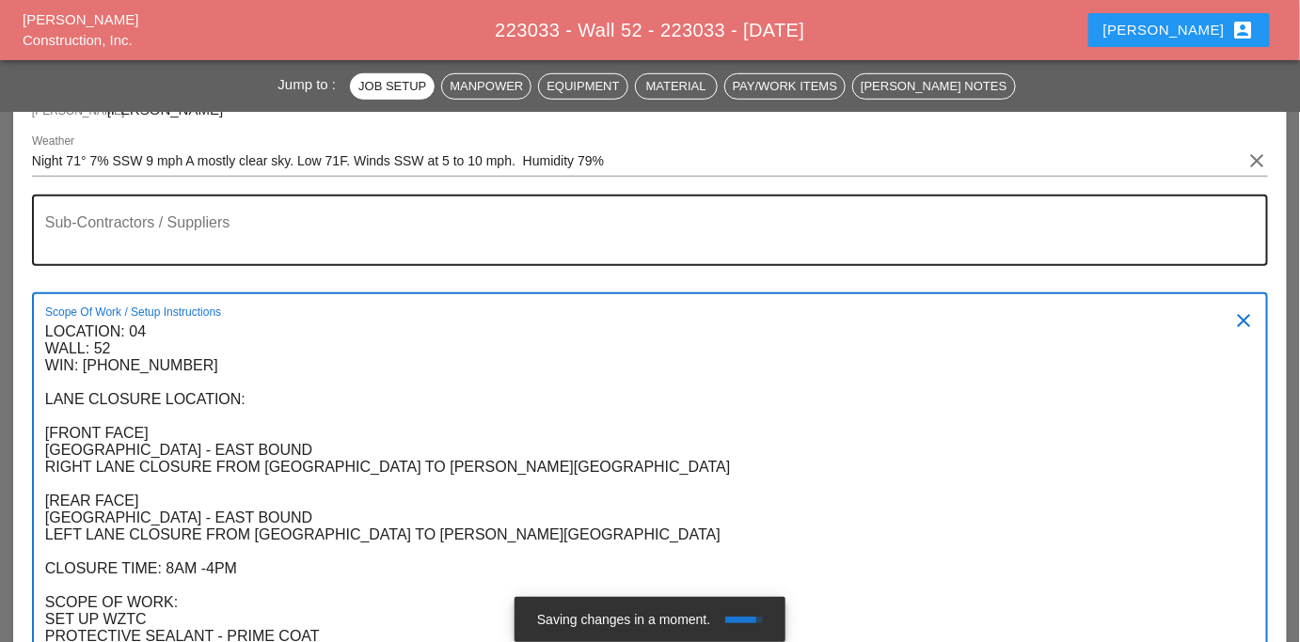
type textarea "LOCATION: 04 WALL: 52 WIN: 1-095-070 LANE CLOSURE LOCATION: [FRONT FACE] CROSS …"
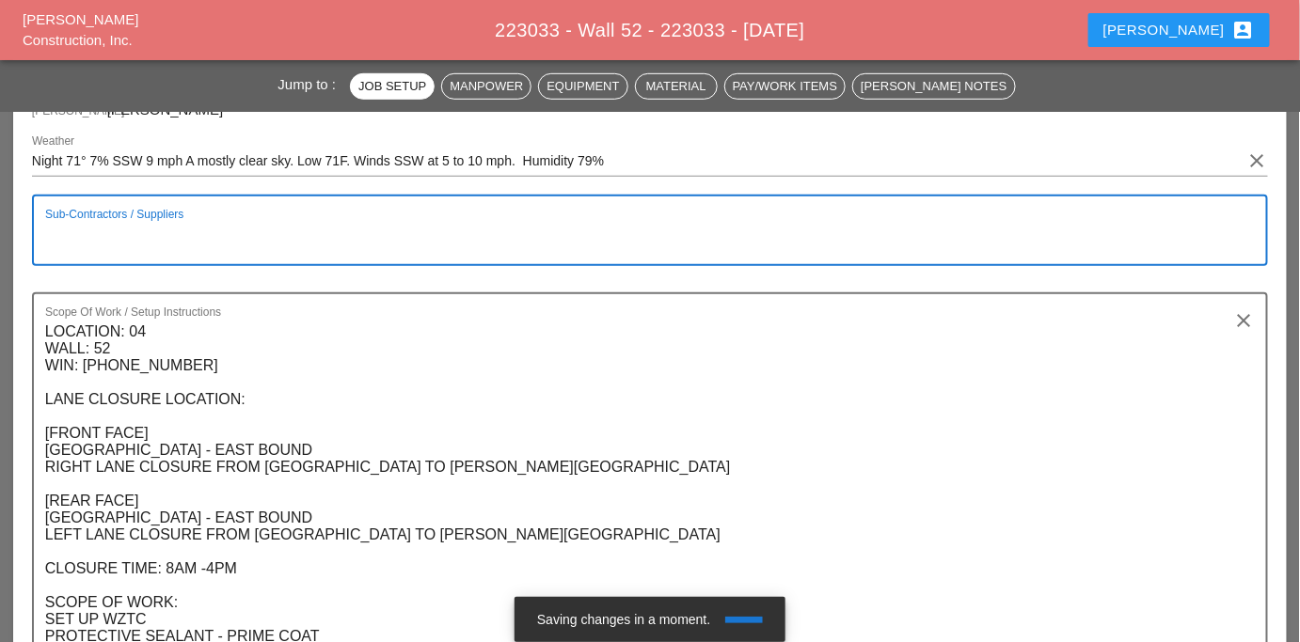
click at [126, 246] on textarea "Sub-Contractors / Suppliers" at bounding box center [642, 241] width 1195 height 45
click at [63, 251] on textarea "Sub-Contractors / Suppliers" at bounding box center [642, 241] width 1195 height 45
paste textarea "[D&C] - PROTECTIVE SEALANT"
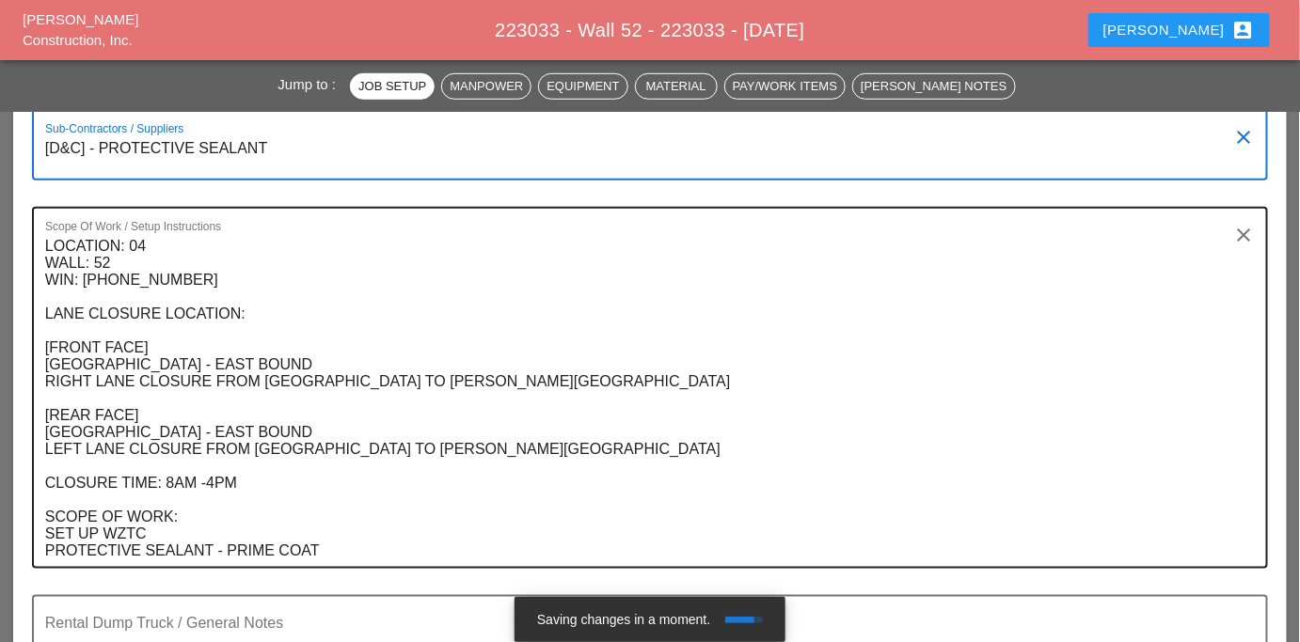
scroll to position [233, 0]
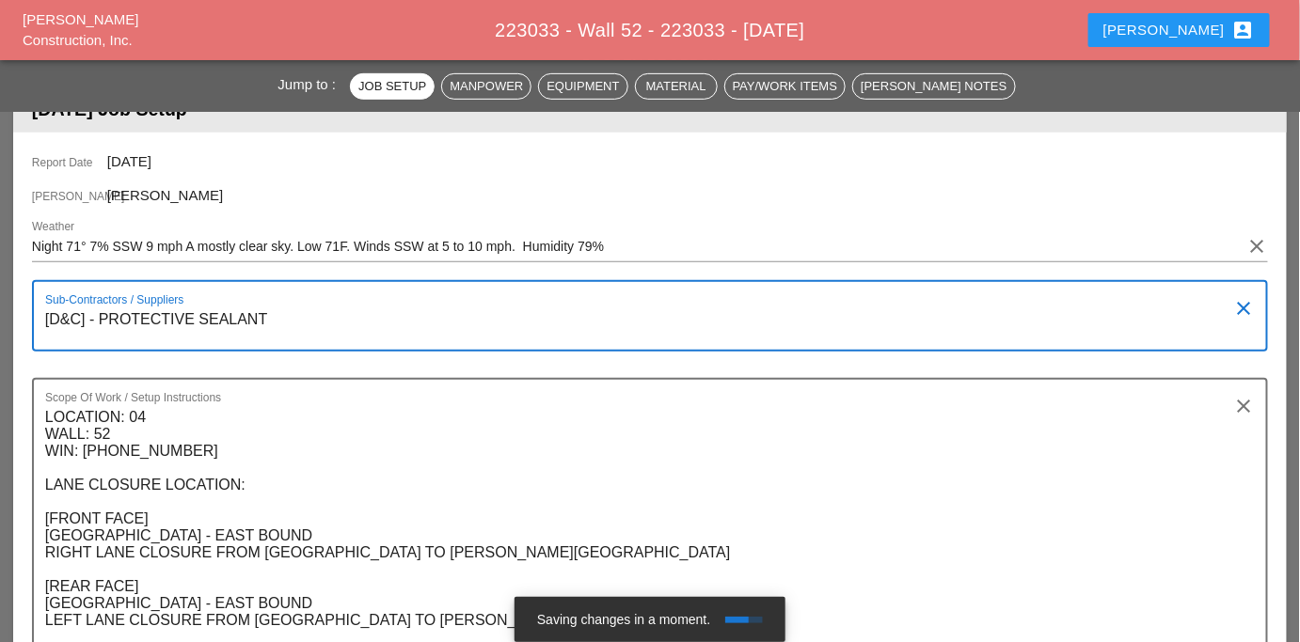
type textarea "[D&C] - PROTECTIVE SEALANT"
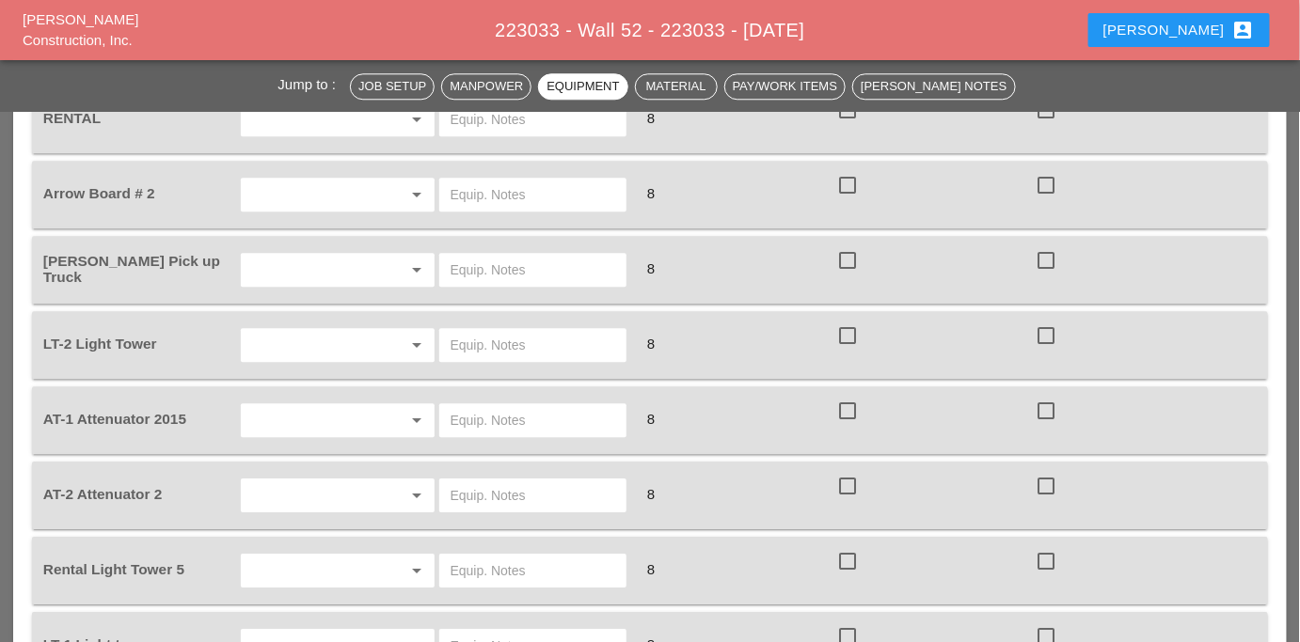
scroll to position [1431, 0]
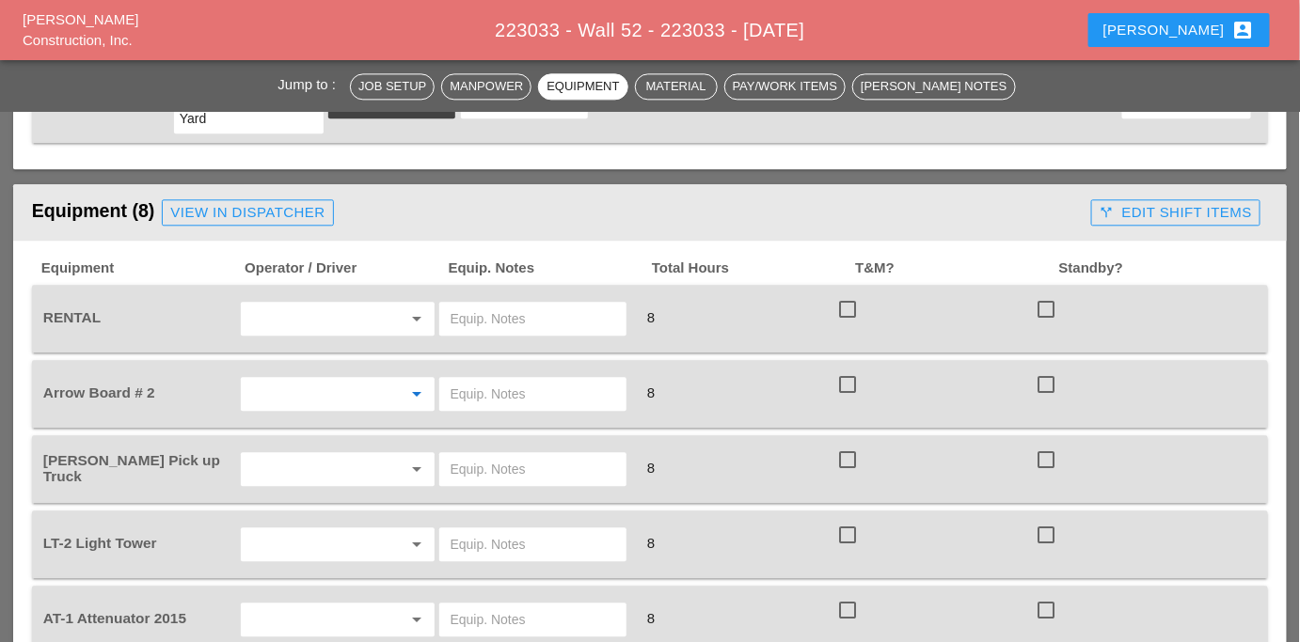
drag, startPoint x: 309, startPoint y: 340, endPoint x: 310, endPoint y: 363, distance: 23.6
click at [309, 379] on input "text" at bounding box center [310, 394] width 129 height 30
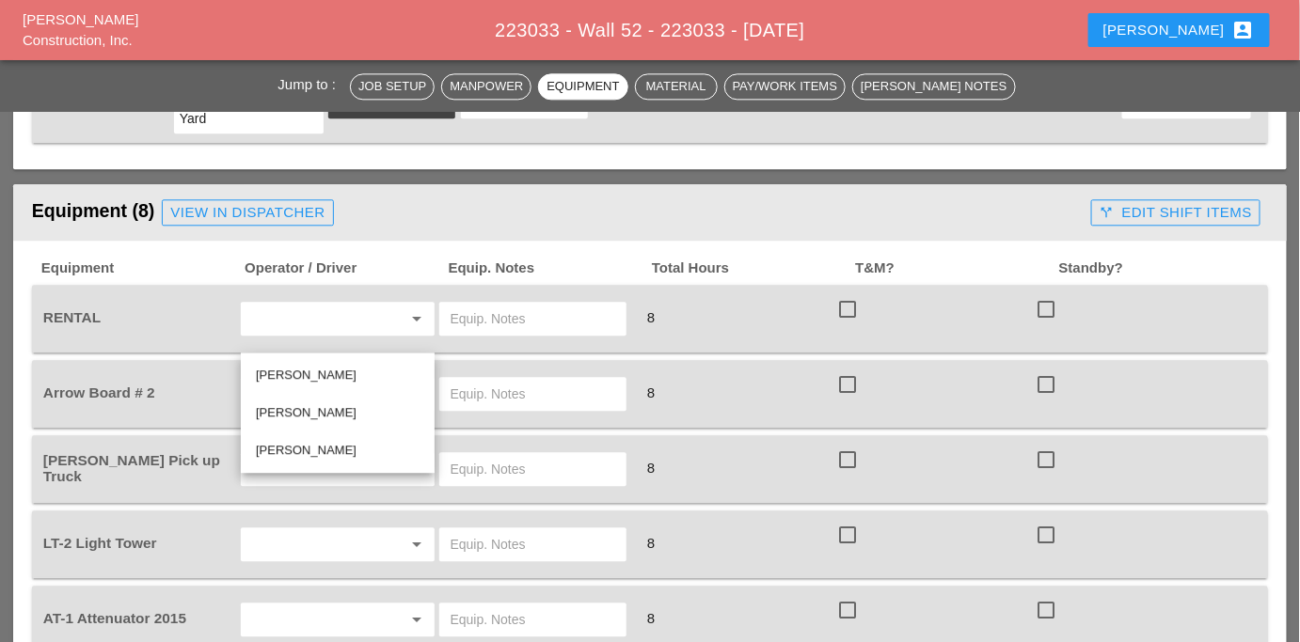
click at [285, 370] on div "Ricardo Capao" at bounding box center [338, 375] width 164 height 23
type input "Ricardo Capao"
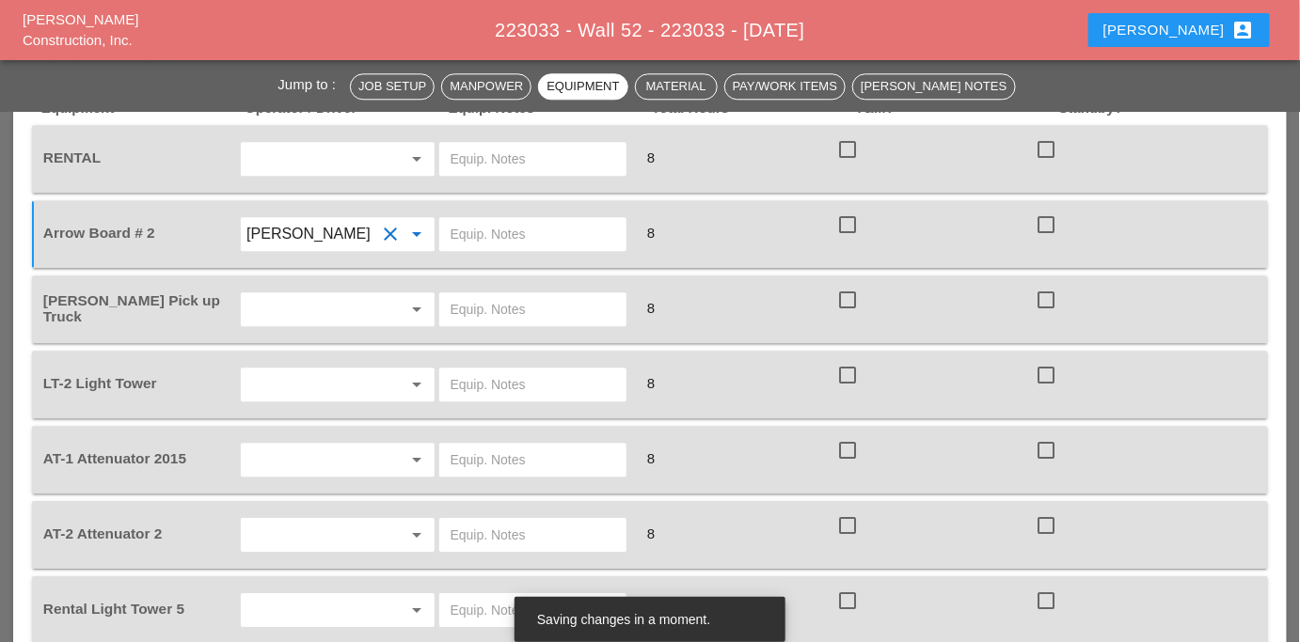
scroll to position [1602, 0]
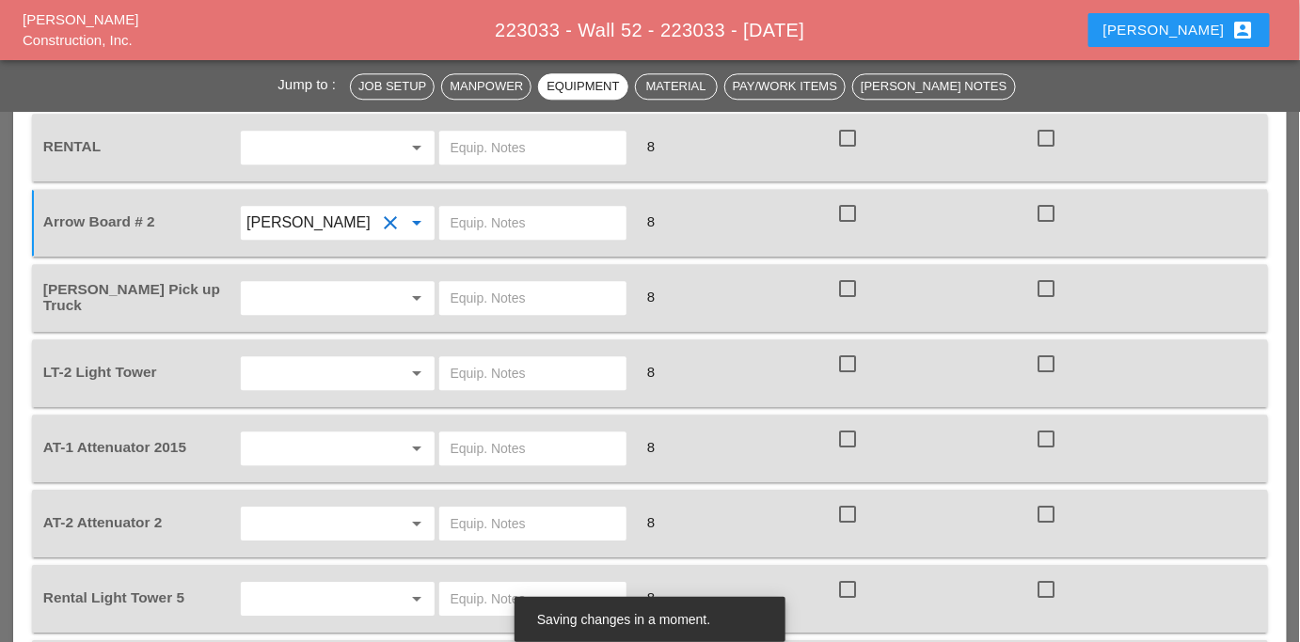
click at [280, 283] on input "text" at bounding box center [310, 298] width 129 height 30
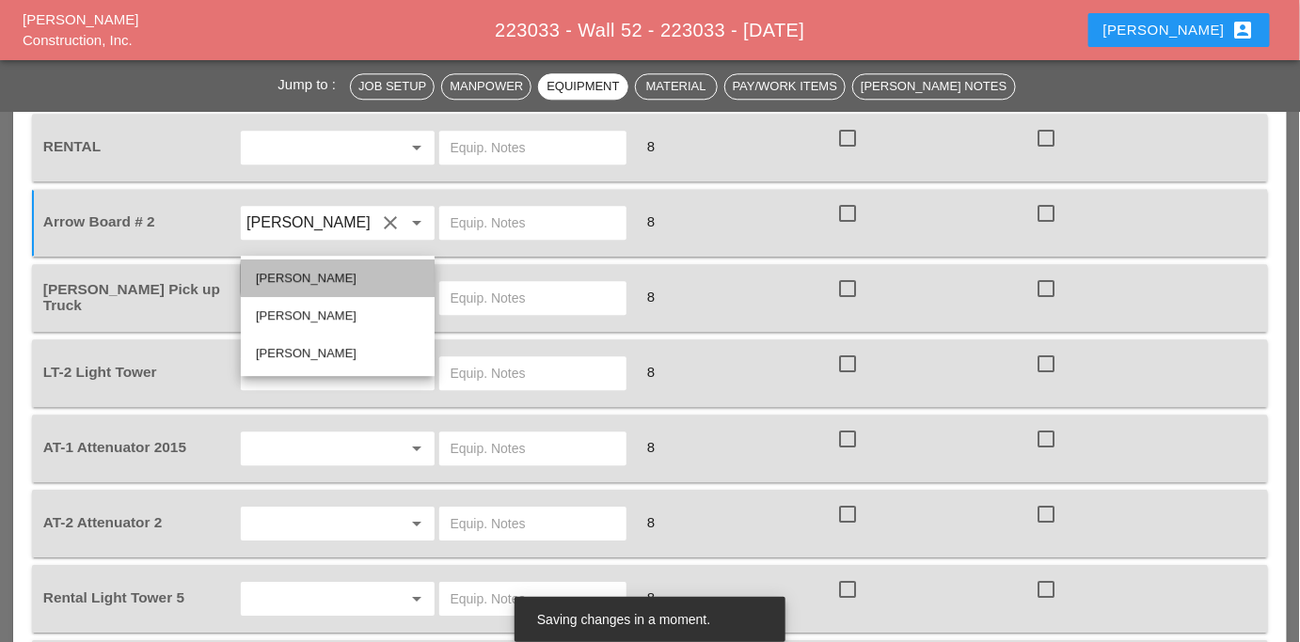
click at [289, 282] on div "Ricardo Capao" at bounding box center [338, 278] width 164 height 23
type input "Ricardo Capao"
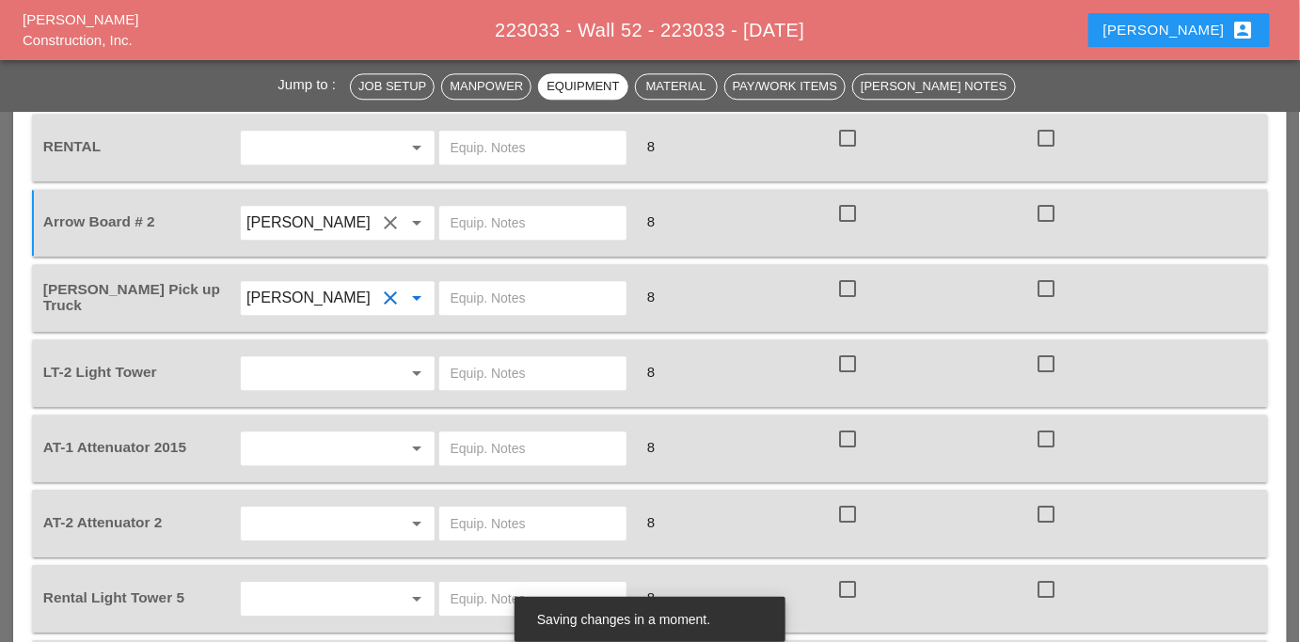
scroll to position [1688, 0]
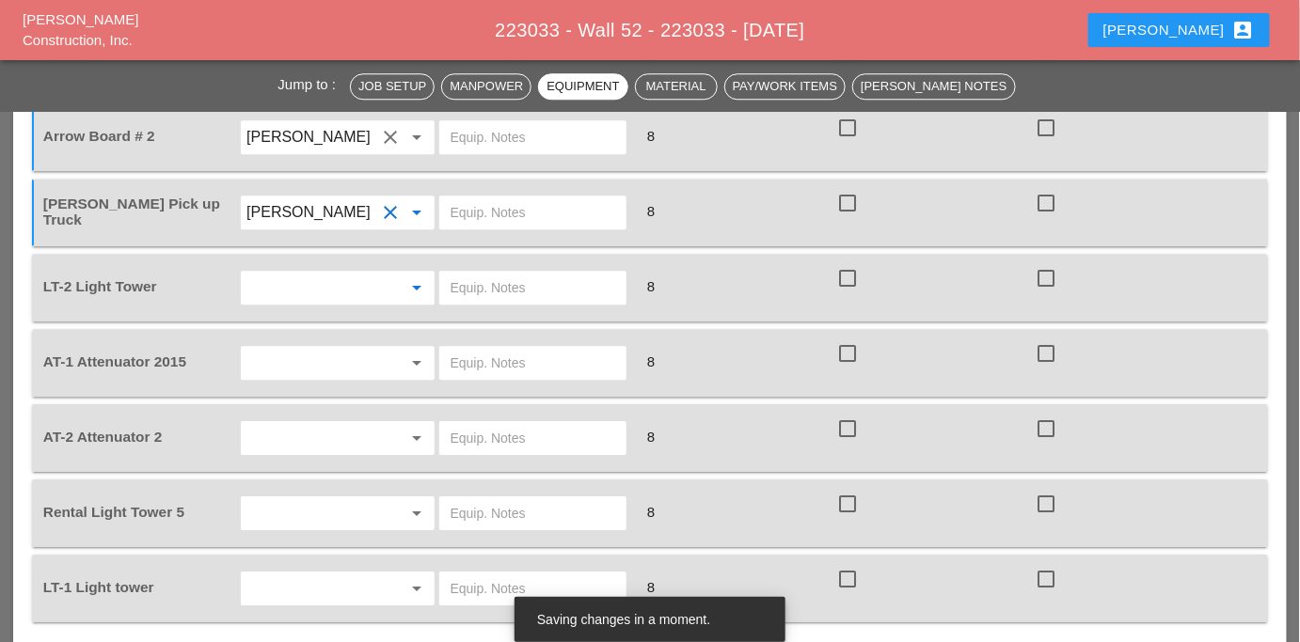
drag, startPoint x: 276, startPoint y: 230, endPoint x: 280, endPoint y: 260, distance: 30.5
click at [278, 273] on input "text" at bounding box center [310, 288] width 129 height 30
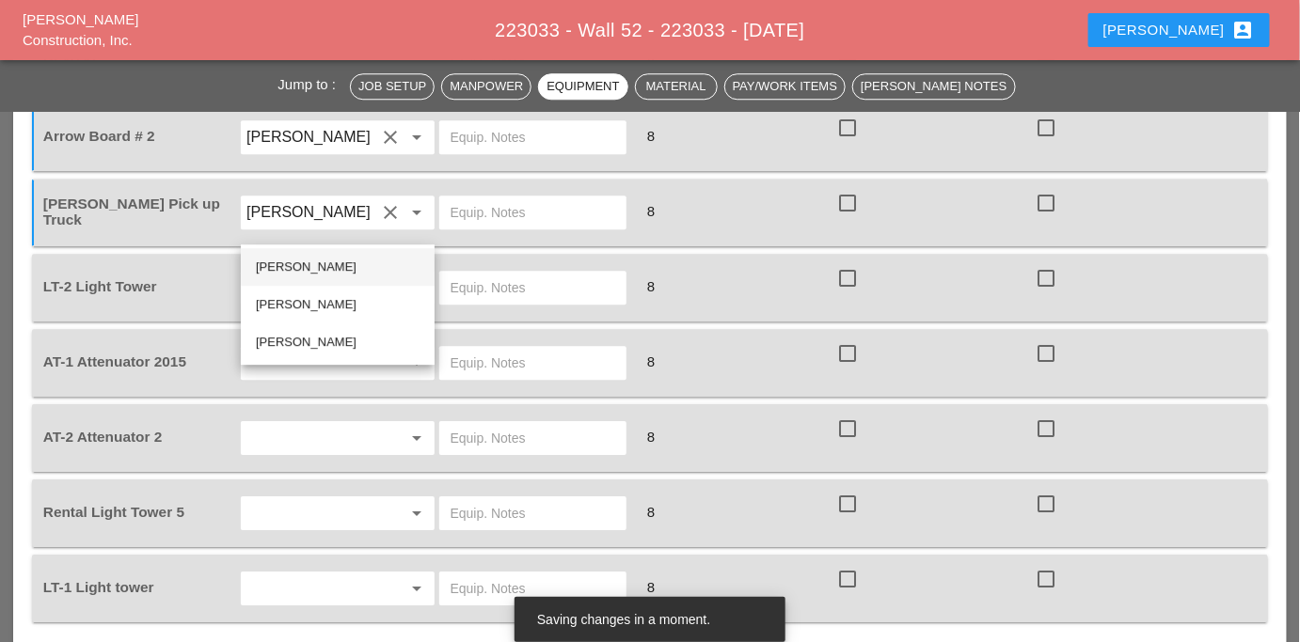
click at [288, 264] on div "Ricardo Capao" at bounding box center [338, 267] width 164 height 23
type input "Ricardo Capao"
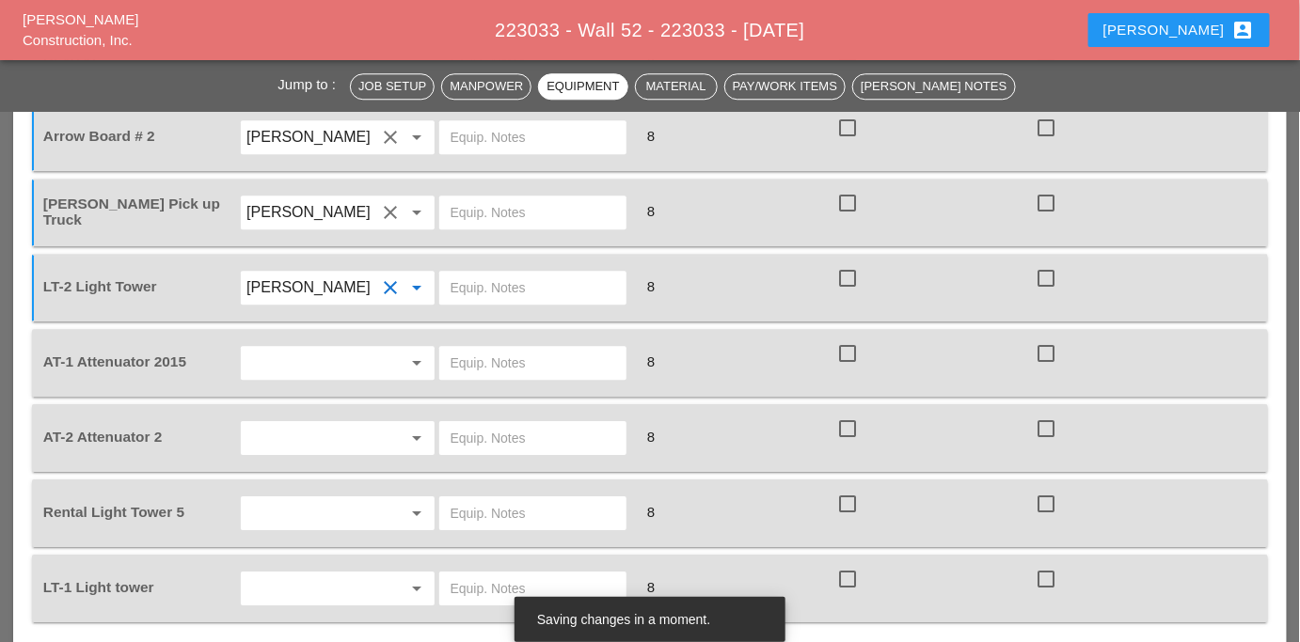
click at [284, 499] on input "text" at bounding box center [310, 514] width 129 height 30
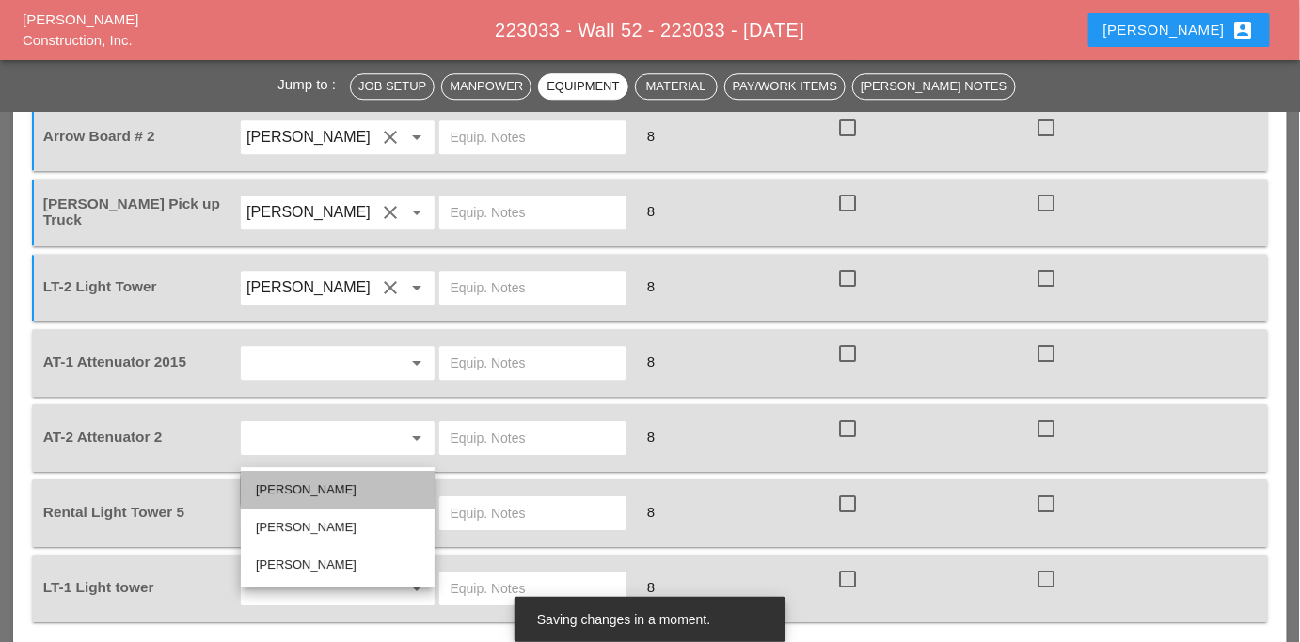
click at [295, 496] on div "Ricardo Capao" at bounding box center [338, 490] width 164 height 23
type input "Ricardo Capao"
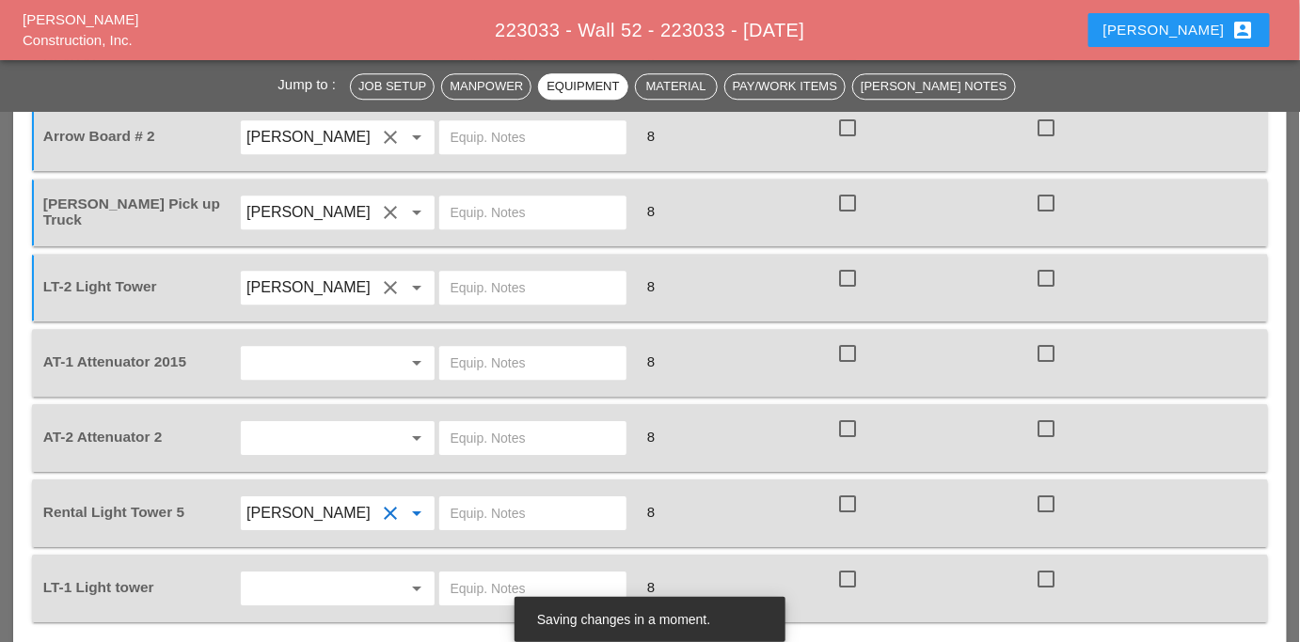
click at [293, 574] on input "text" at bounding box center [310, 589] width 129 height 30
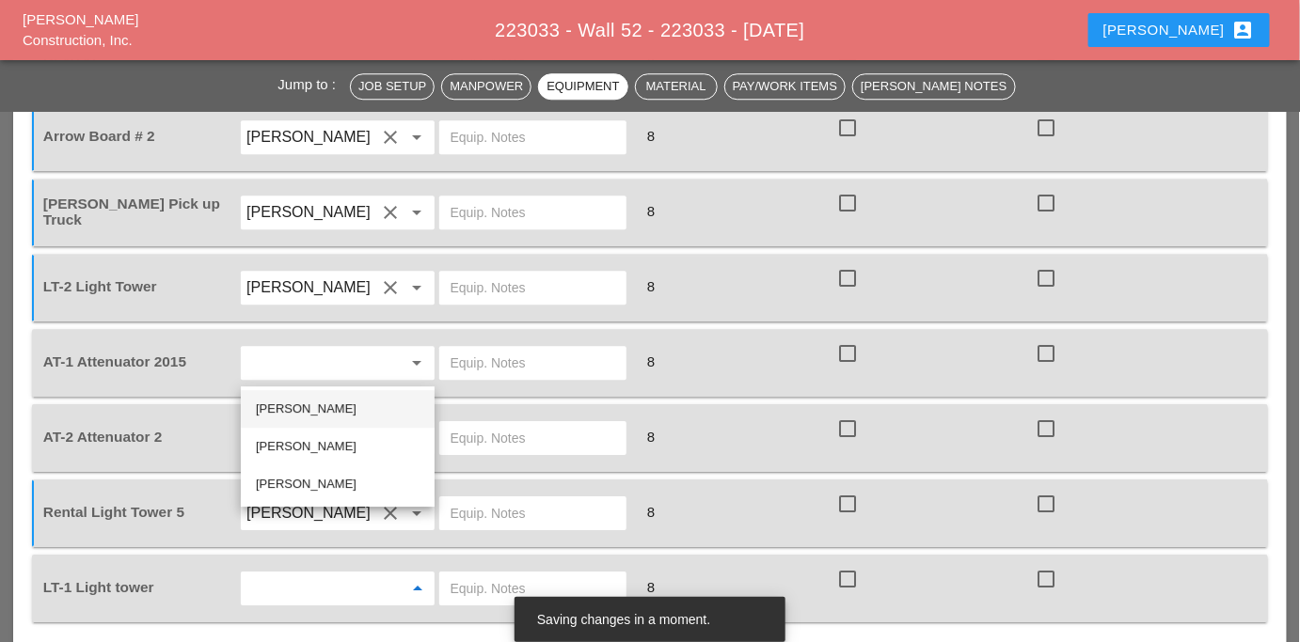
click at [294, 411] on div "Ricardo Capao" at bounding box center [338, 409] width 164 height 23
type input "Ricardo Capao"
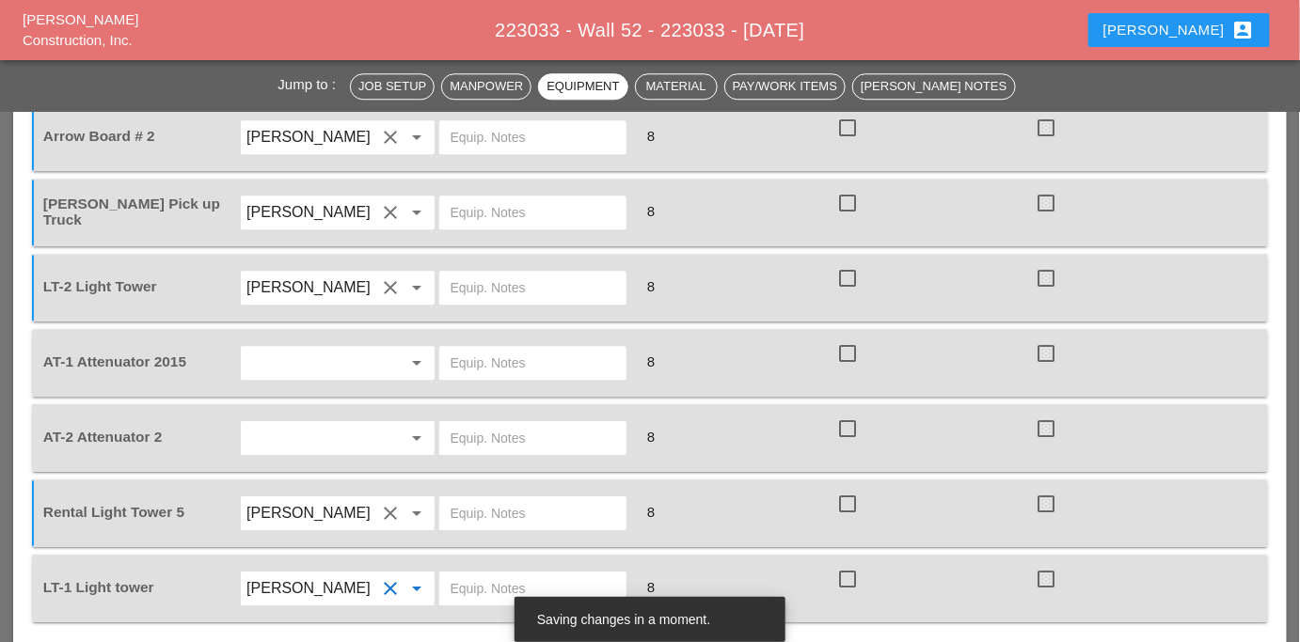
click at [283, 348] on input "text" at bounding box center [310, 363] width 129 height 30
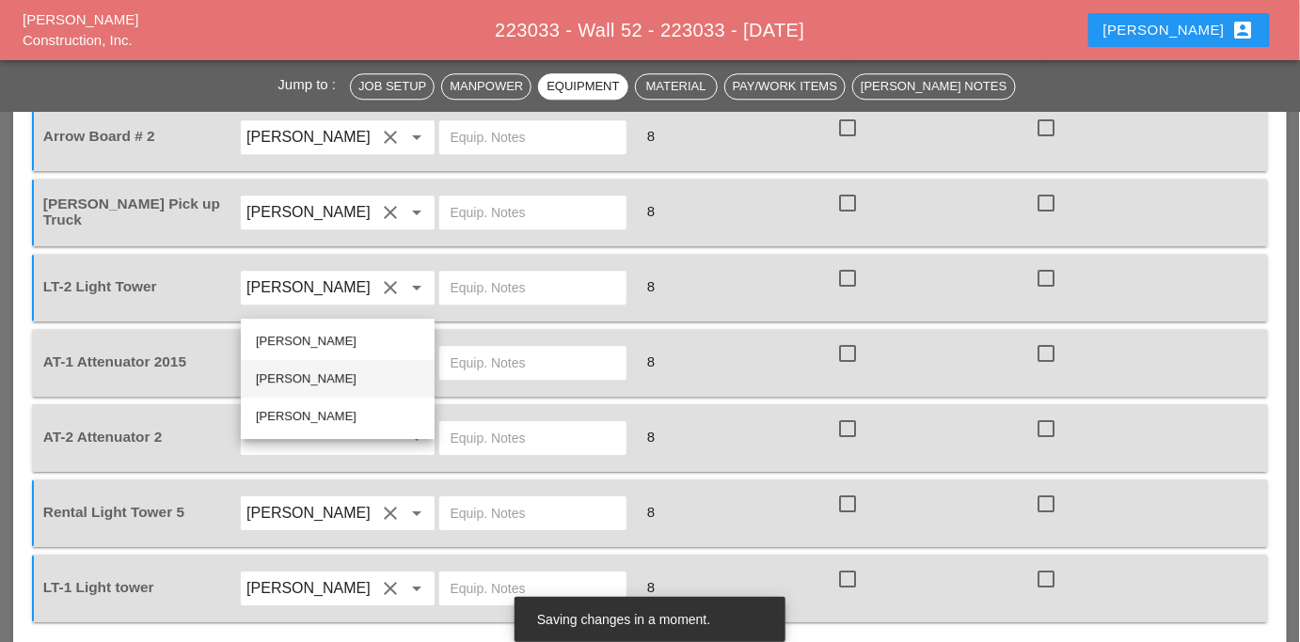
click at [293, 375] on div "Andon Lala" at bounding box center [338, 379] width 164 height 23
type input "Andon Lala"
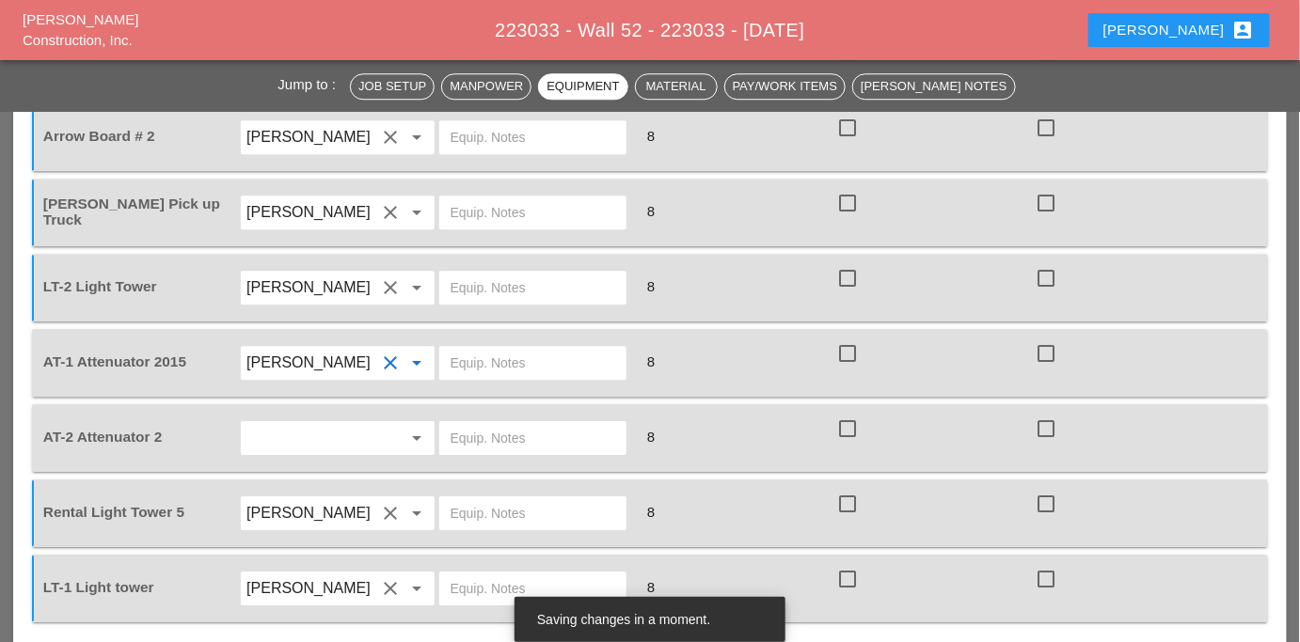
click at [293, 423] on input "text" at bounding box center [310, 438] width 129 height 30
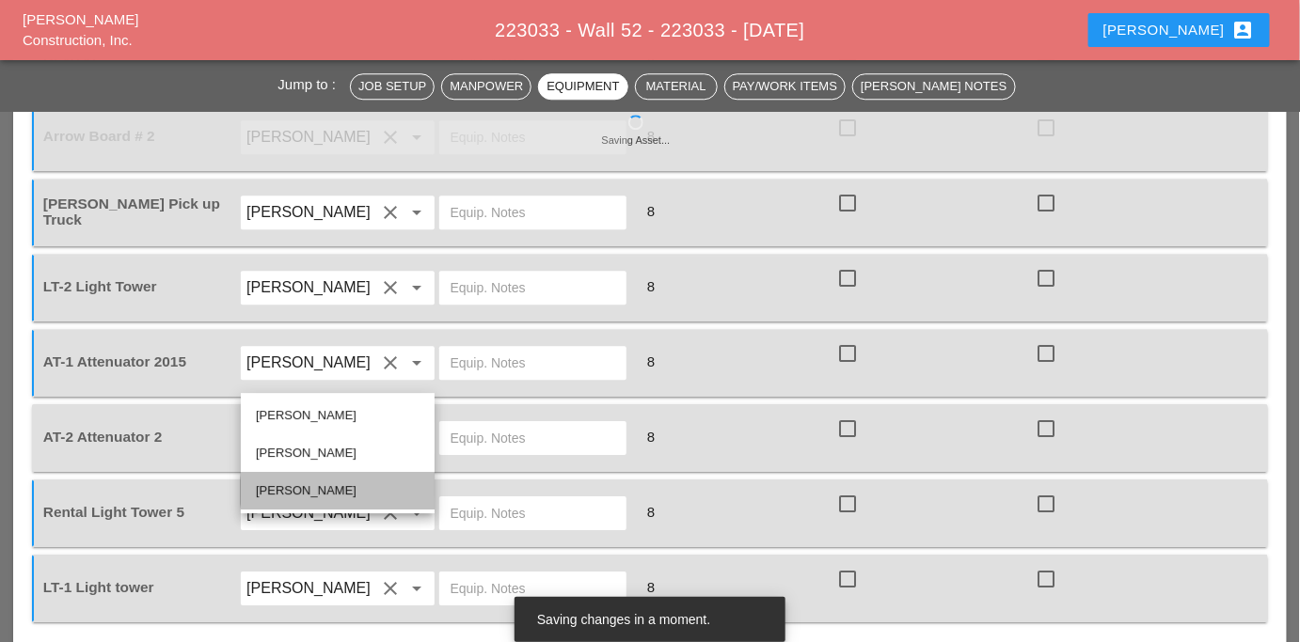
click at [291, 484] on div "Cristian Morillon" at bounding box center [338, 491] width 164 height 23
type input "Cristian Morillon"
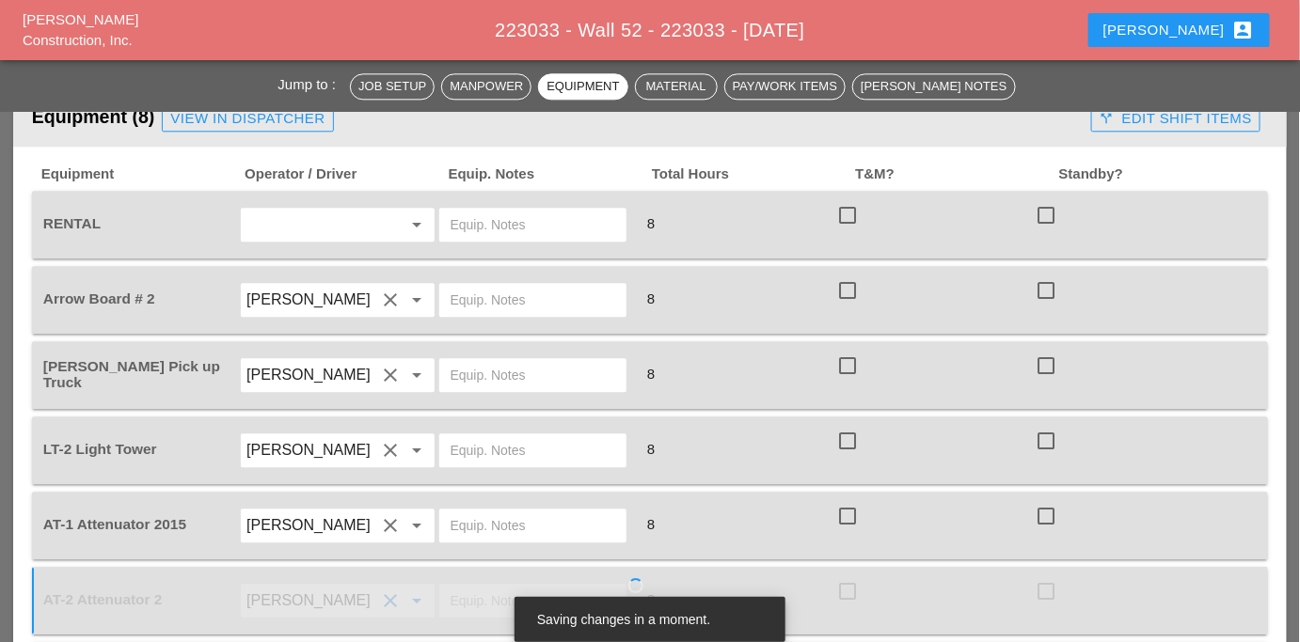
scroll to position [1516, 0]
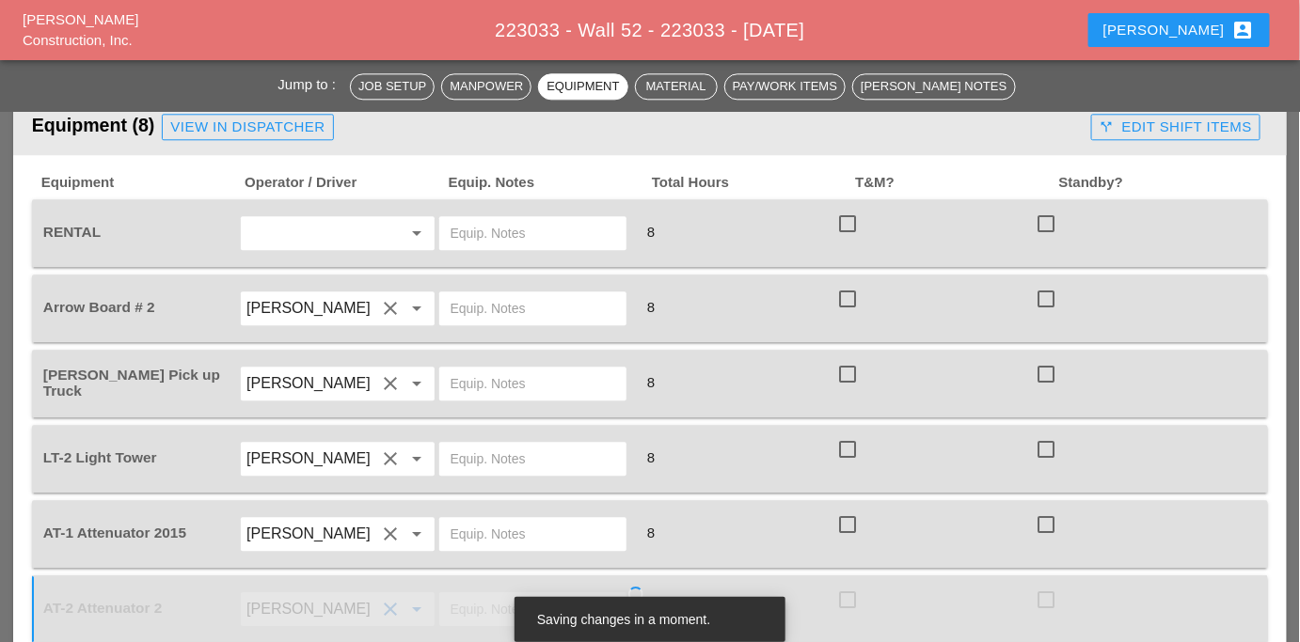
click at [499, 218] on input "text" at bounding box center [533, 233] width 165 height 30
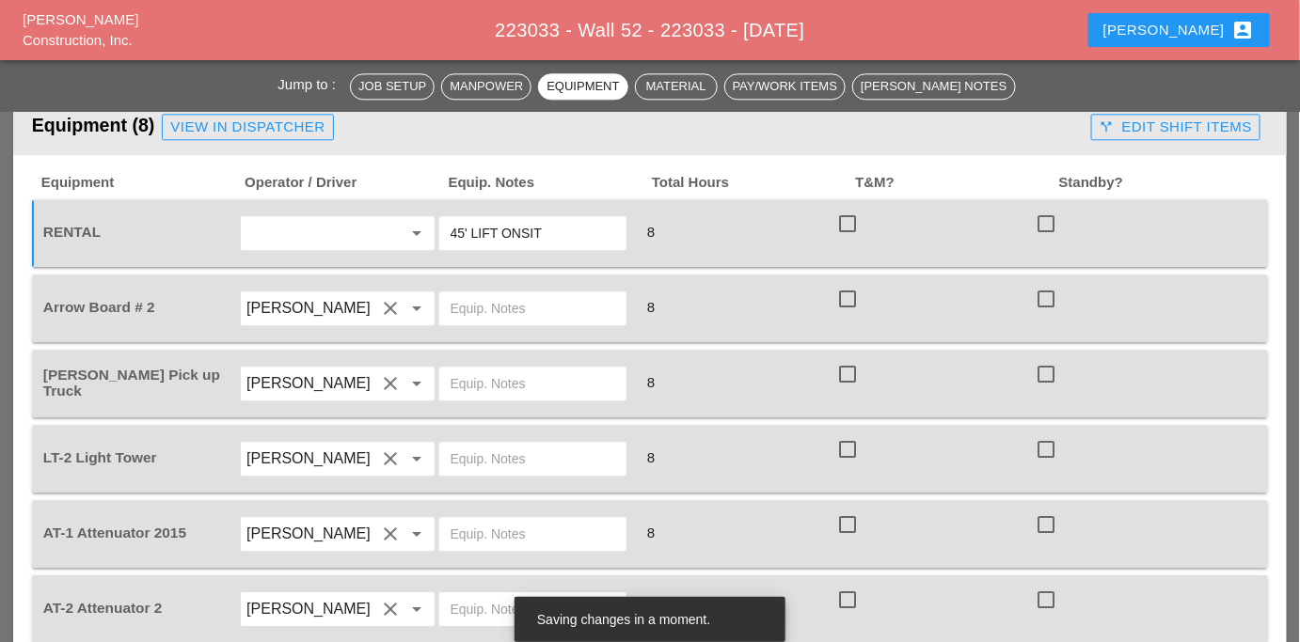
type input "45' LIFT ONSITE"
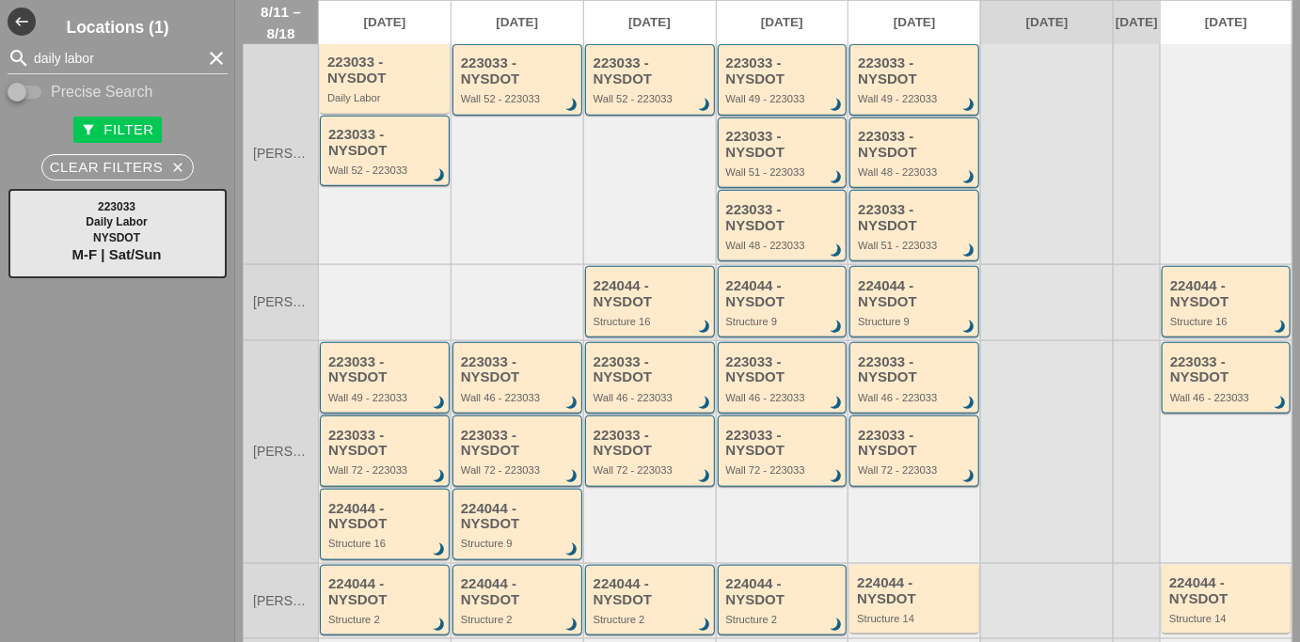
scroll to position [256, 0]
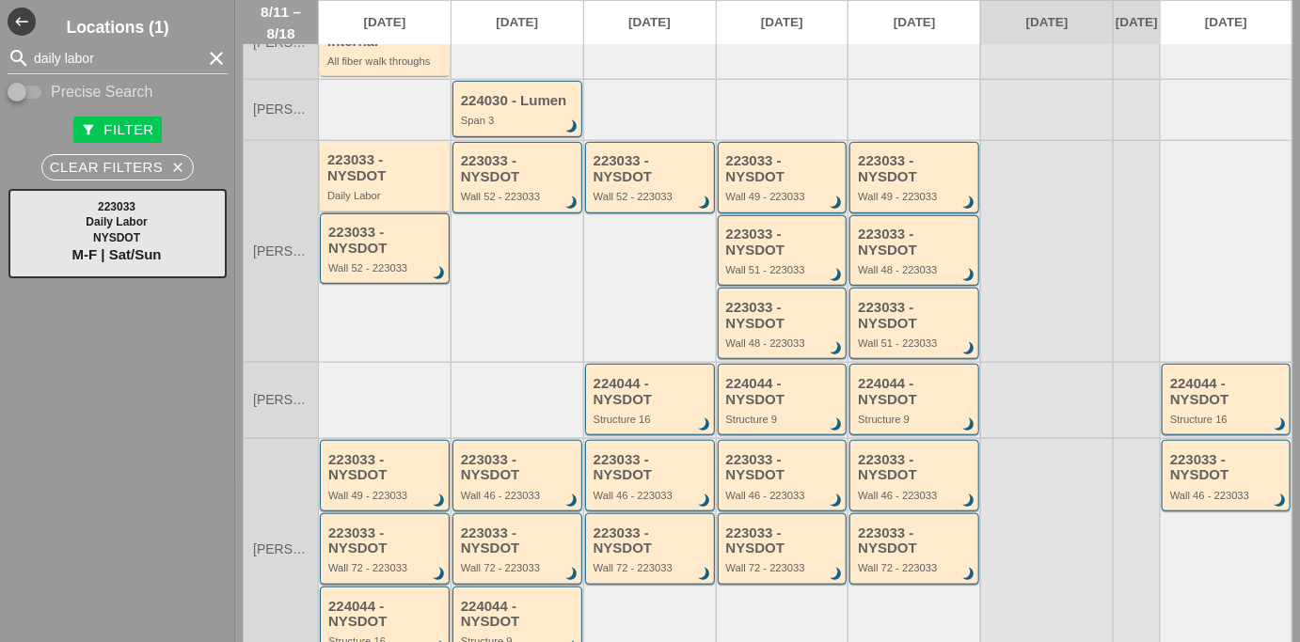
click at [370, 183] on div "223033 - NYSDOT" at bounding box center [386, 167] width 118 height 31
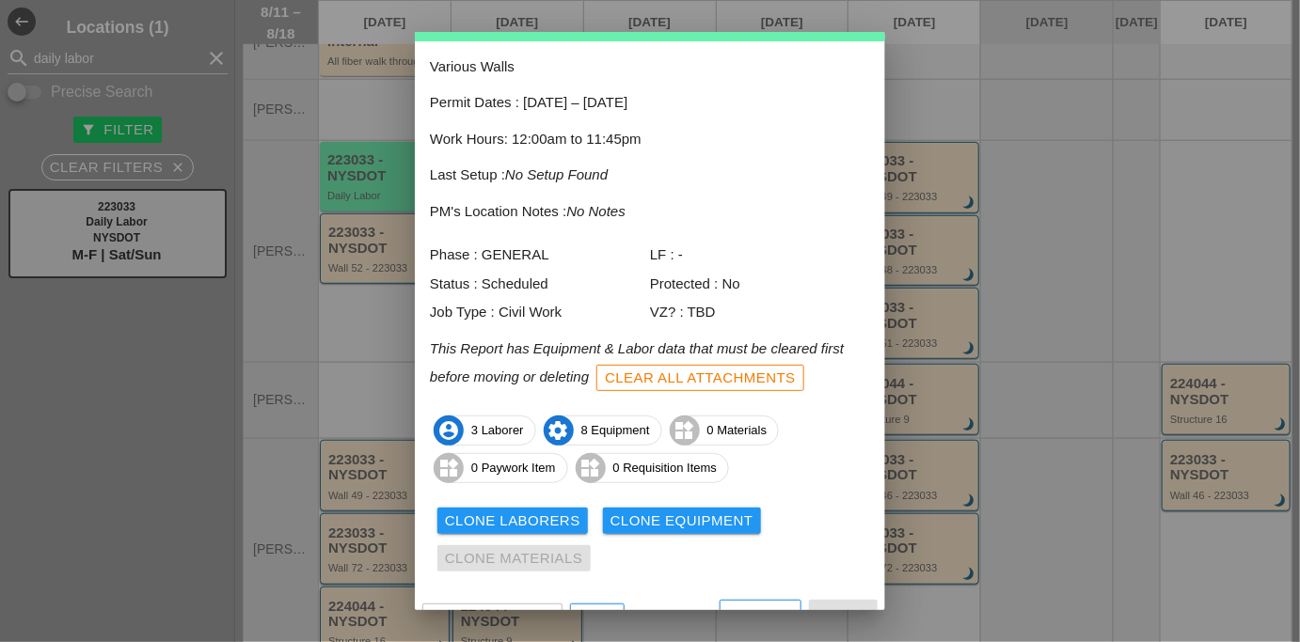
scroll to position [100, 0]
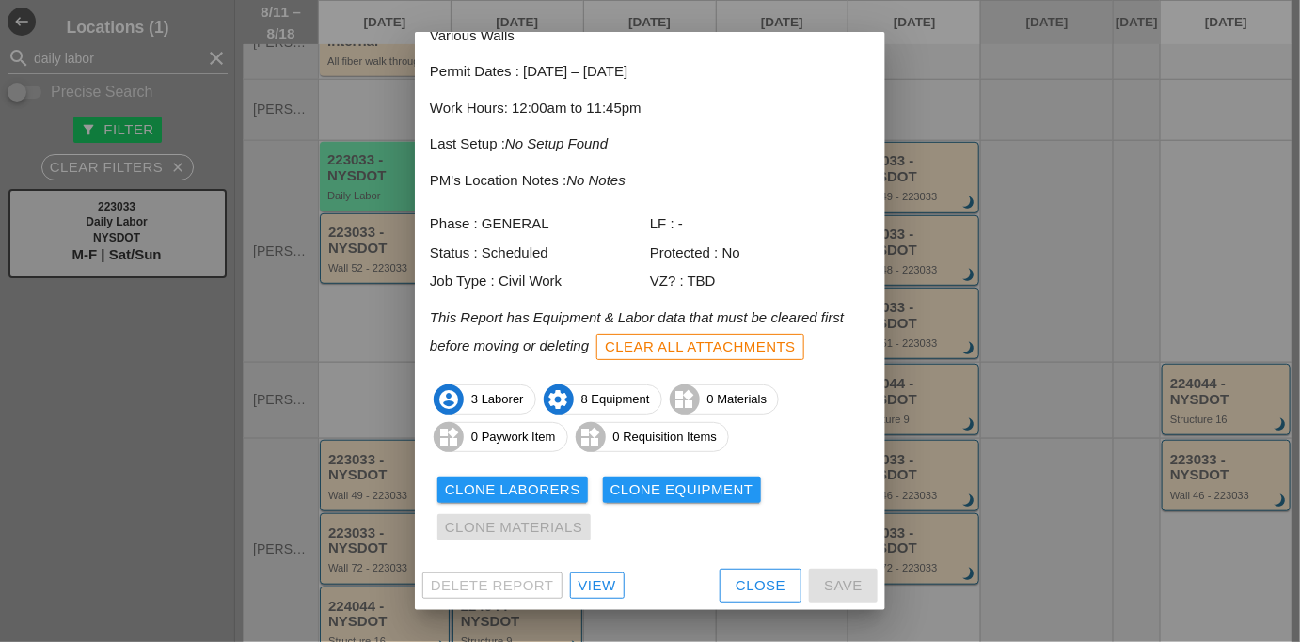
click at [741, 583] on div "Close" at bounding box center [761, 587] width 50 height 22
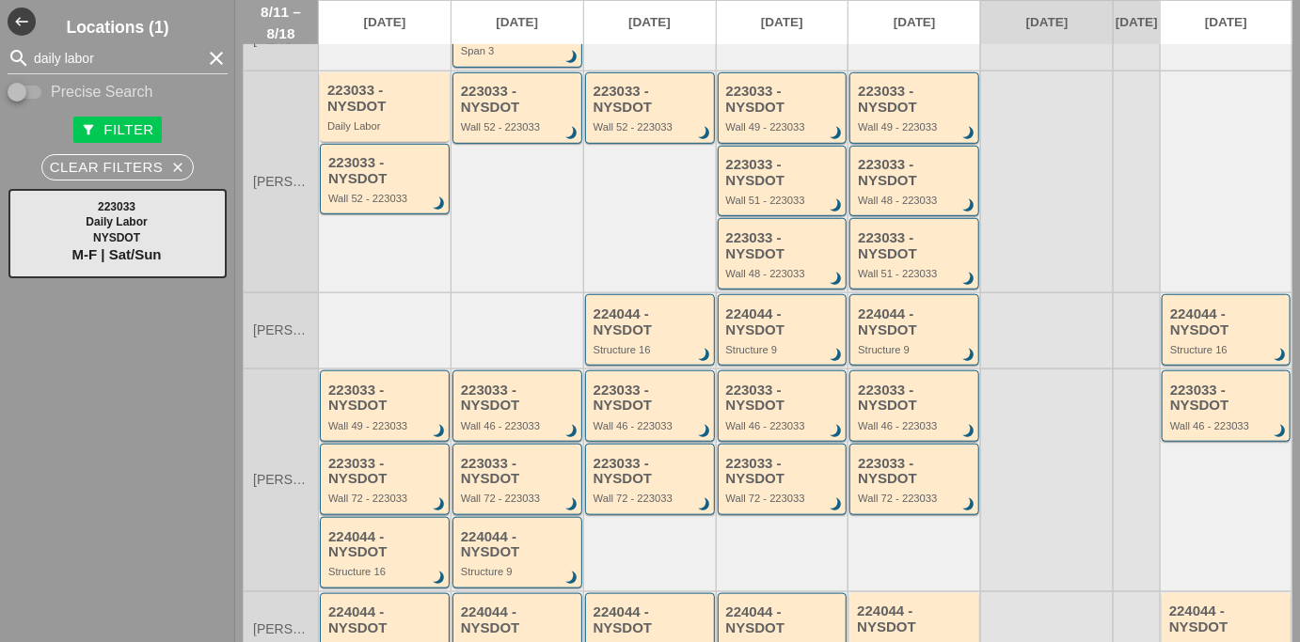
scroll to position [427, 0]
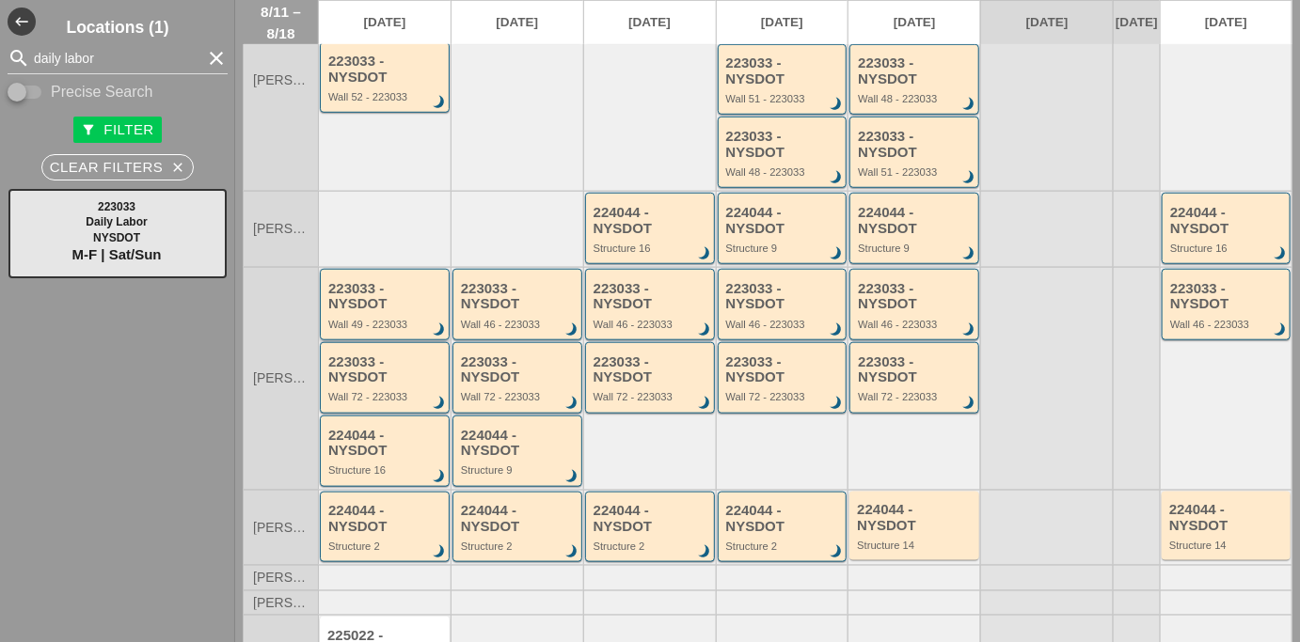
click at [339, 312] on div "223033 - NYSDOT" at bounding box center [386, 296] width 116 height 31
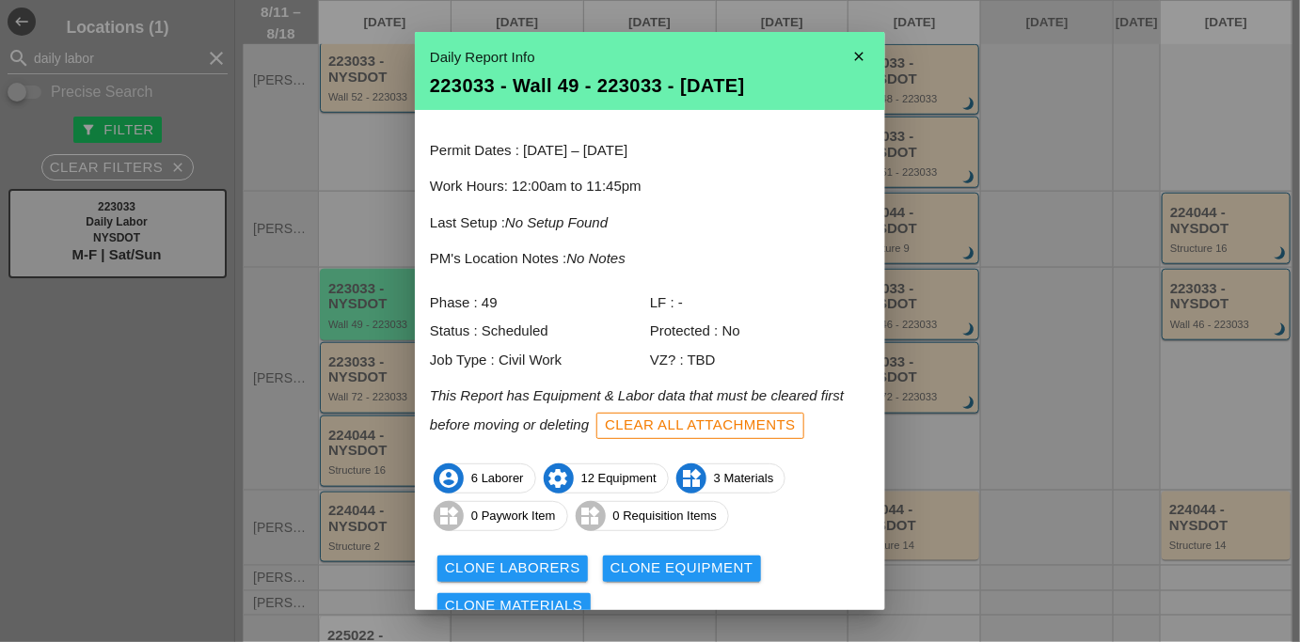
scroll to position [78, 0]
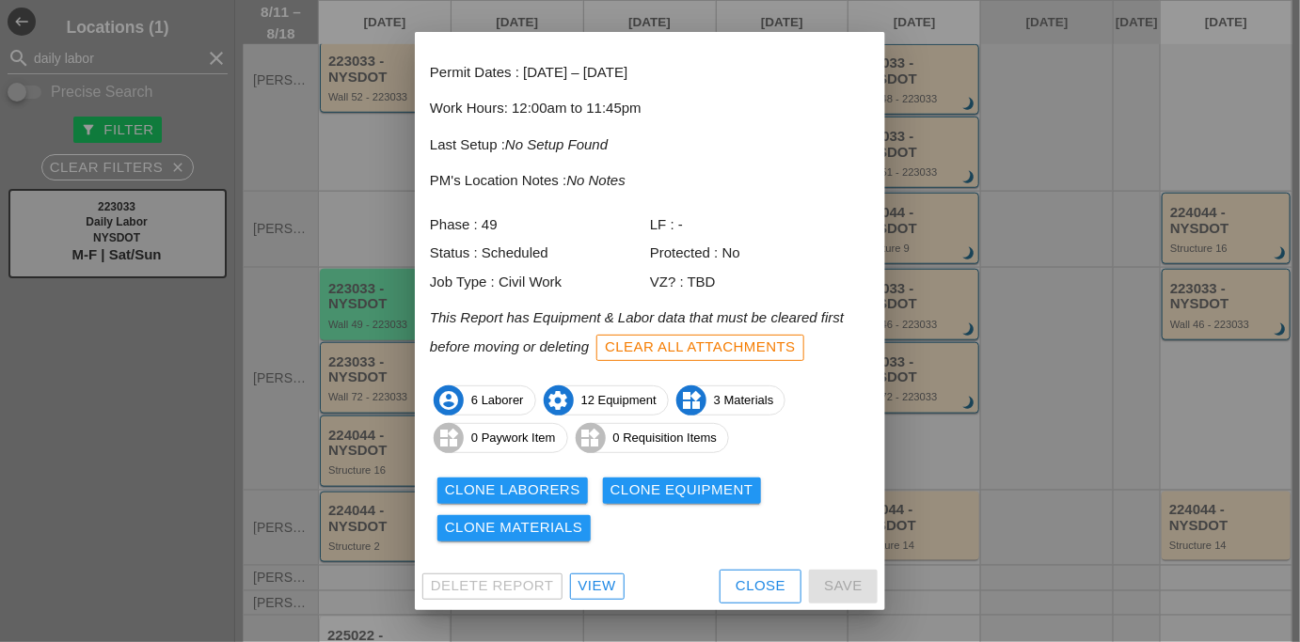
click at [737, 581] on div "Close" at bounding box center [761, 587] width 50 height 22
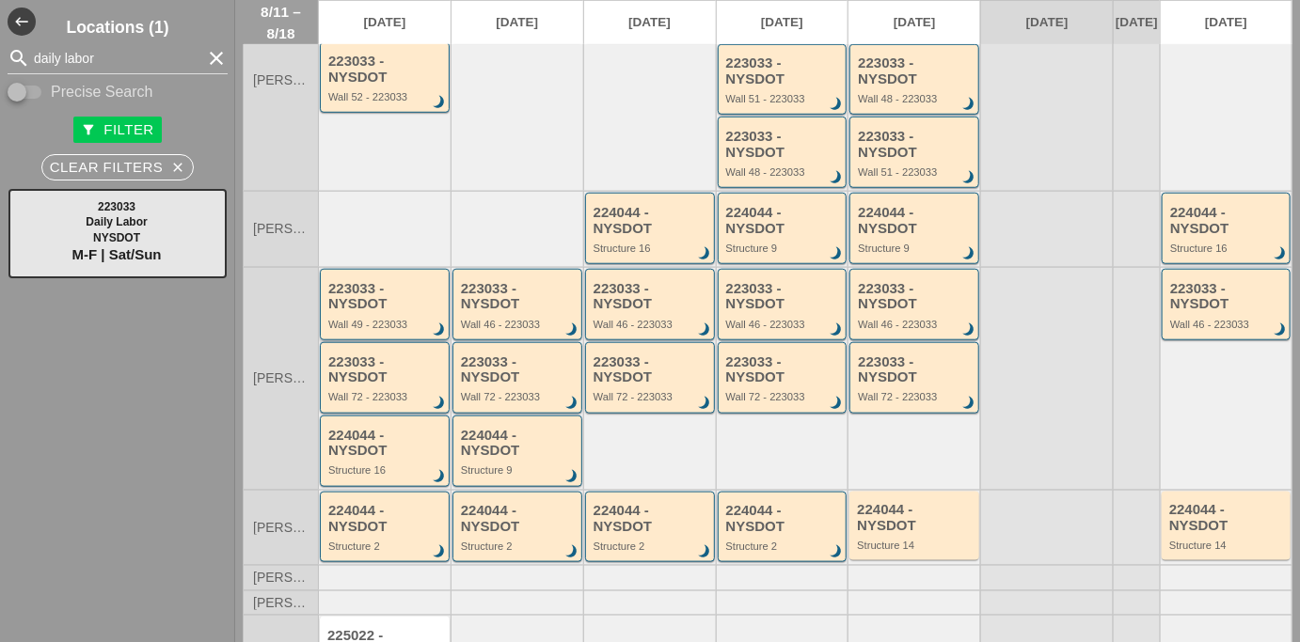
click at [351, 329] on div "Wall 49 - 223033" at bounding box center [386, 324] width 116 height 11
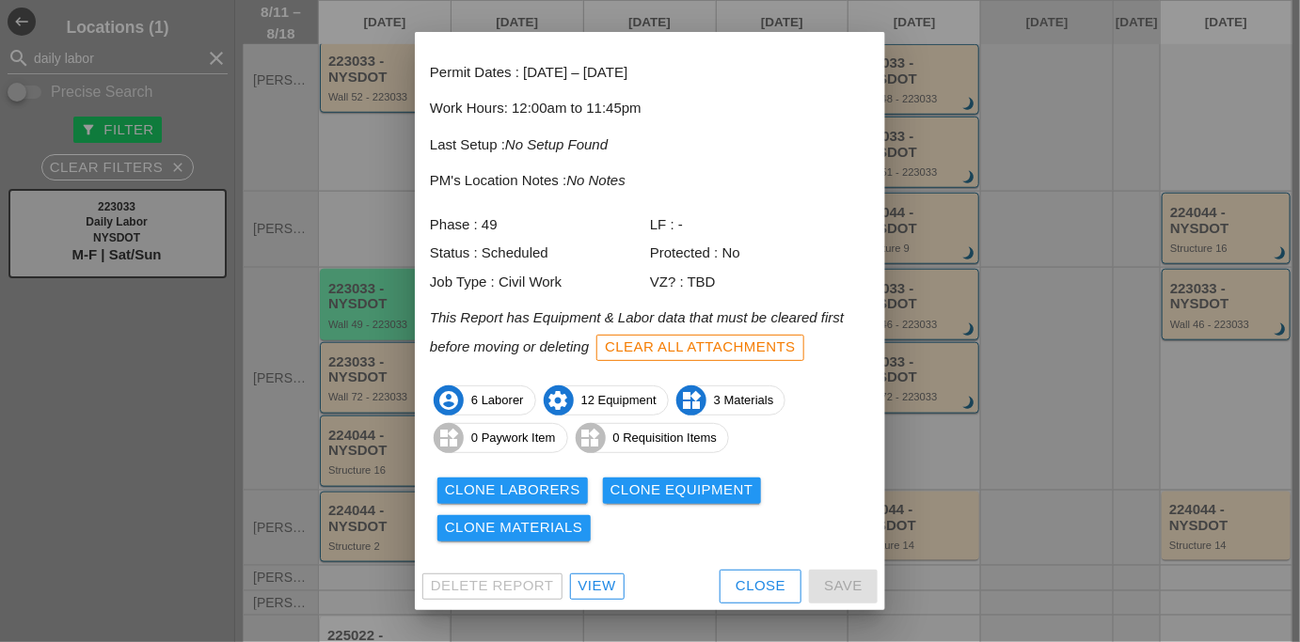
click at [736, 589] on div "Close" at bounding box center [761, 587] width 50 height 22
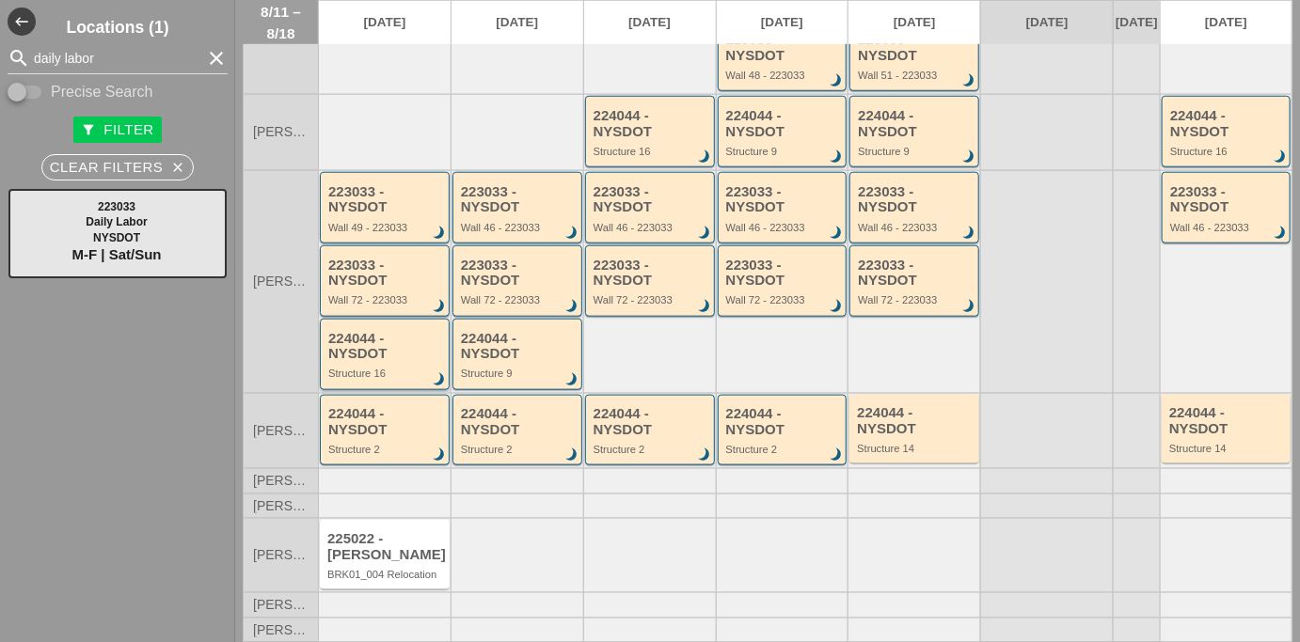
scroll to position [529, 0]
click at [366, 266] on div "223033 - NYSDOT" at bounding box center [386, 273] width 116 height 31
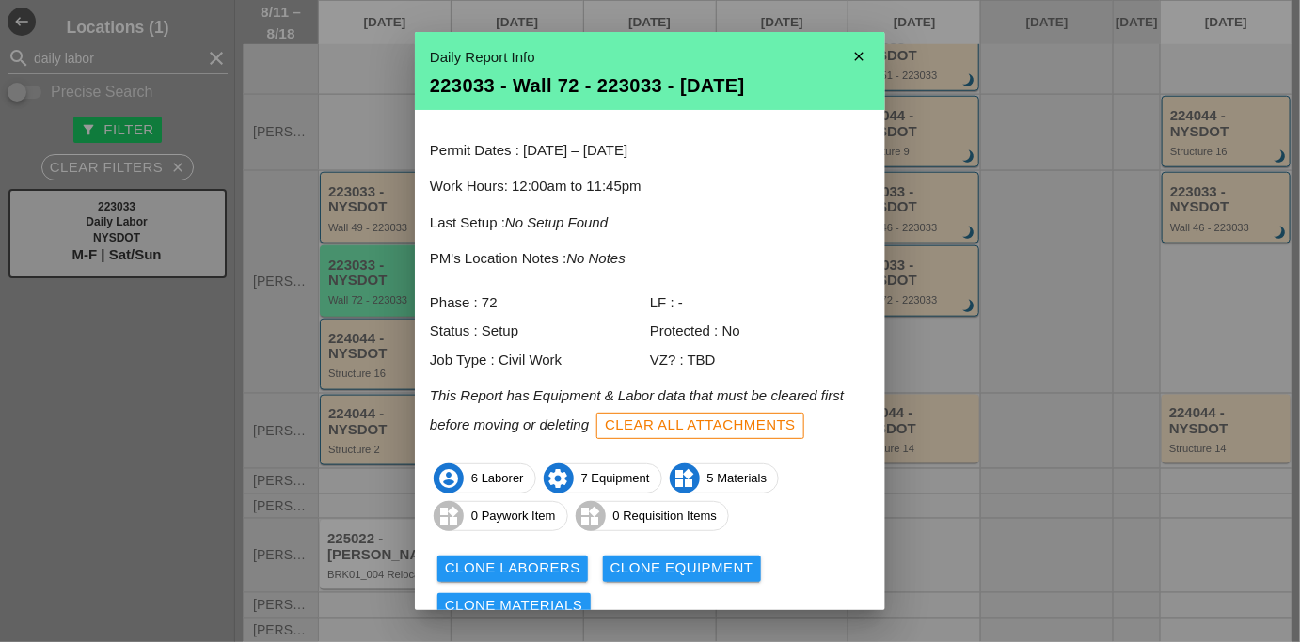
scroll to position [78, 0]
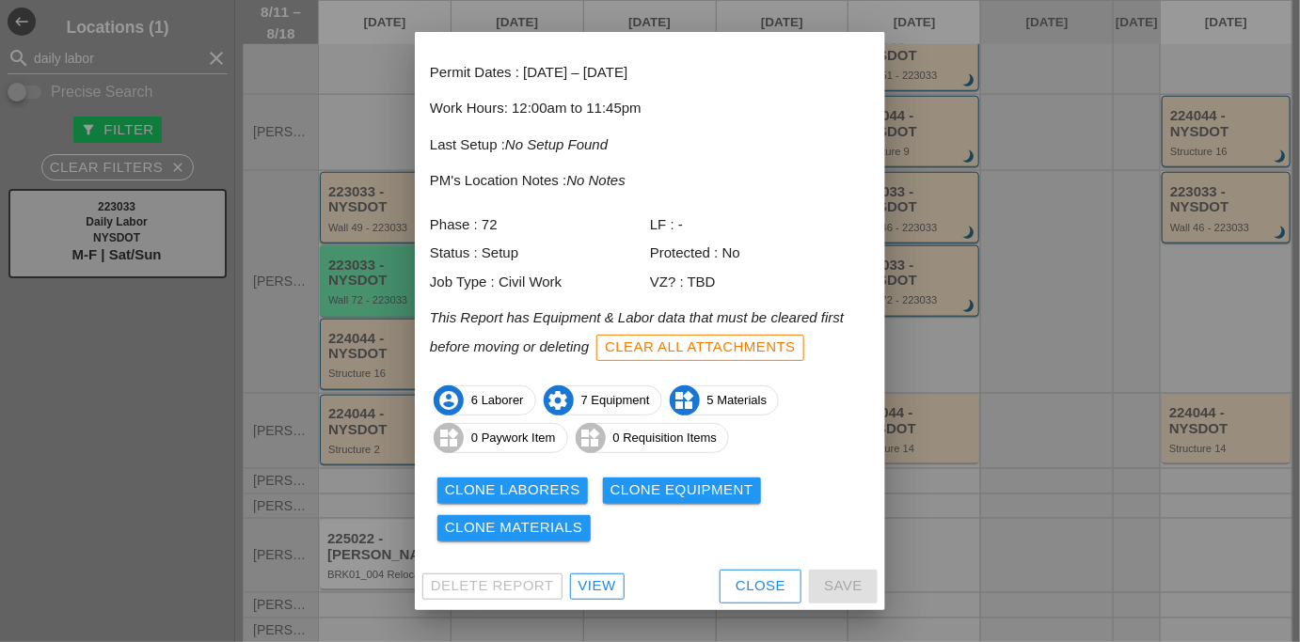
click at [772, 582] on div "Close" at bounding box center [761, 587] width 50 height 22
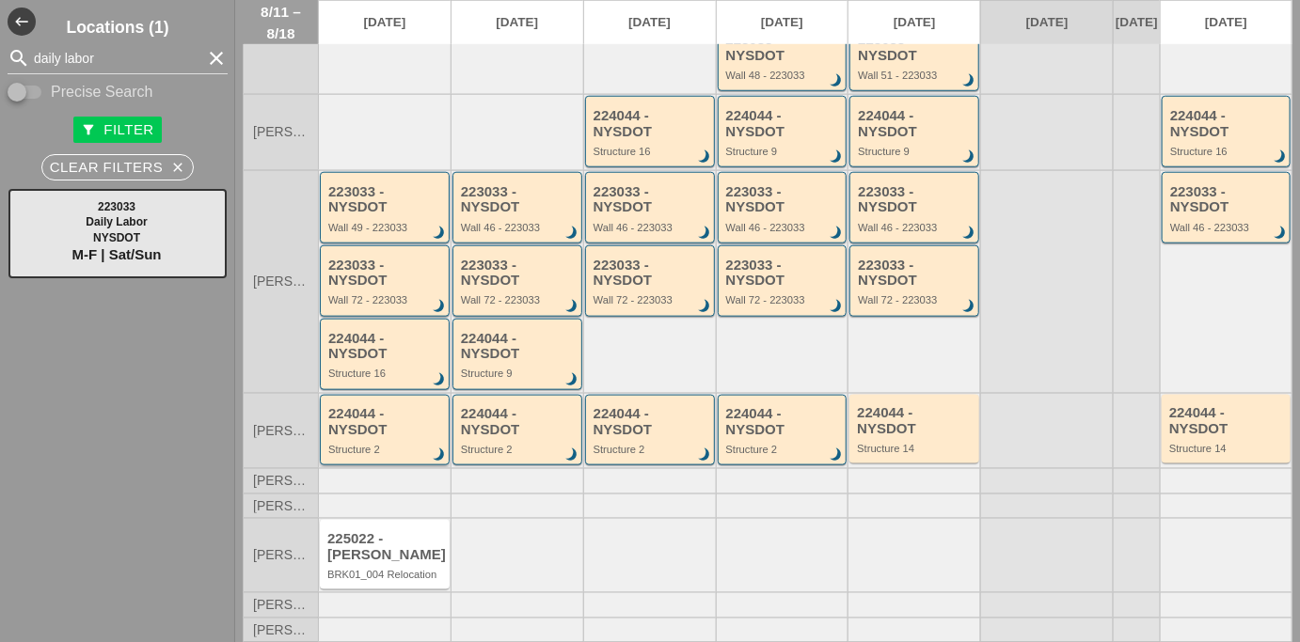
click at [395, 452] on div "Structure 2" at bounding box center [386, 449] width 116 height 11
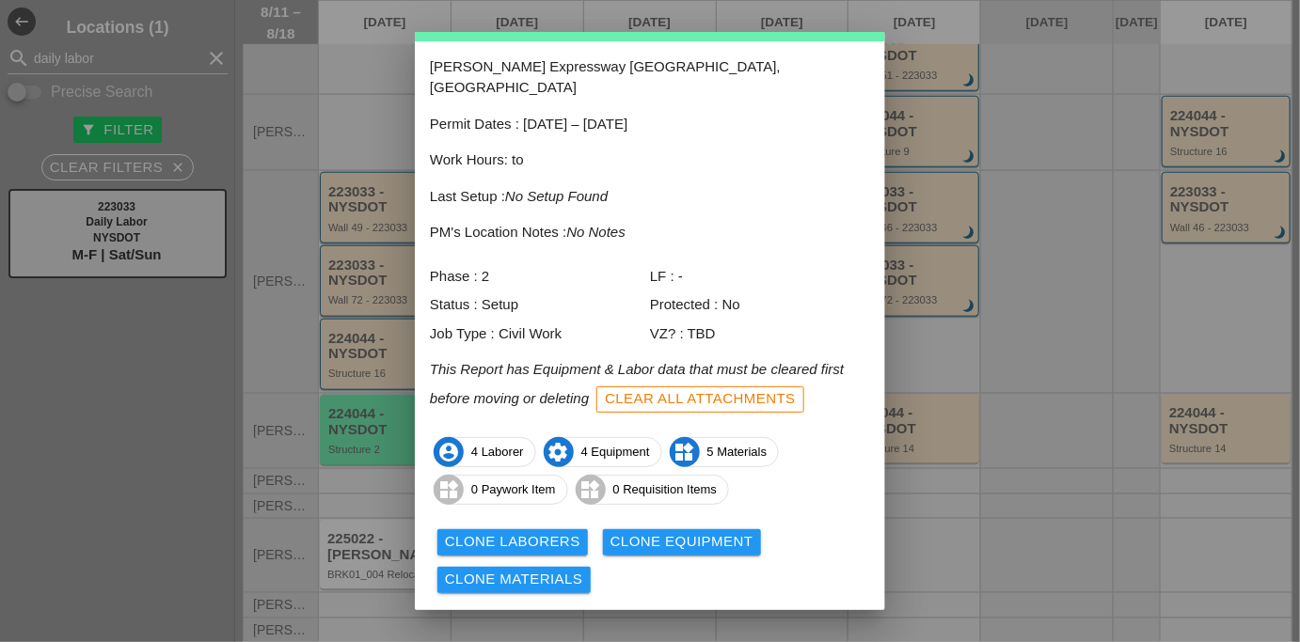
scroll to position [100, 0]
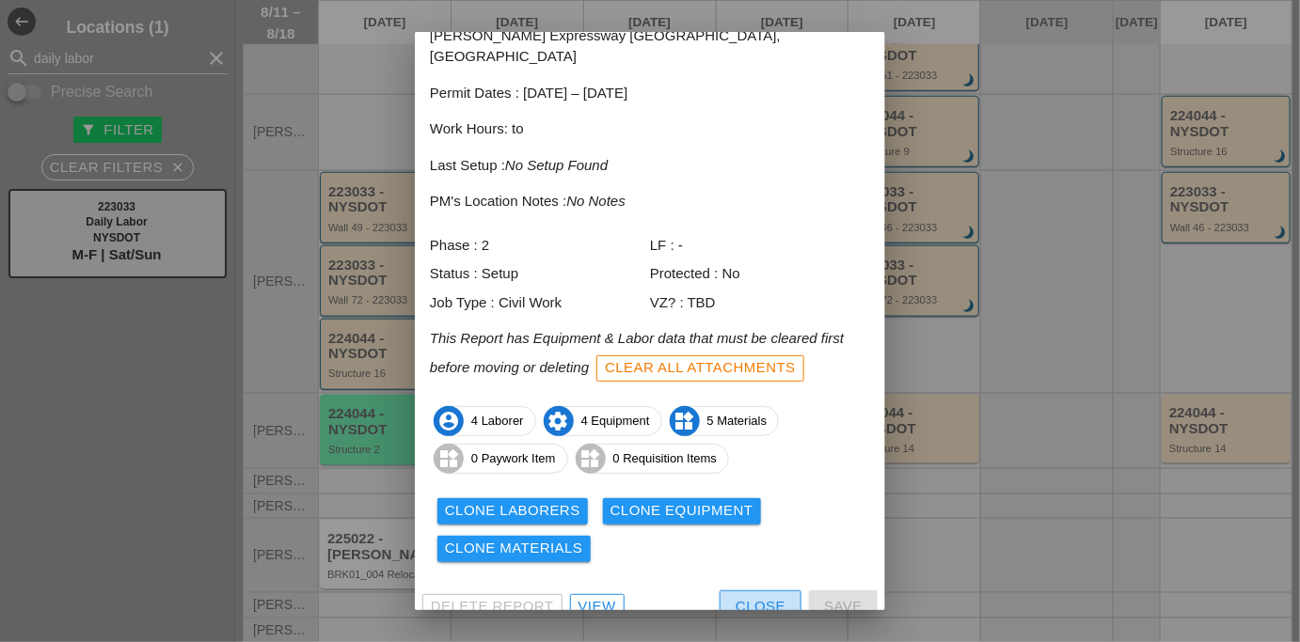
click at [727, 591] on button "Close" at bounding box center [761, 608] width 82 height 34
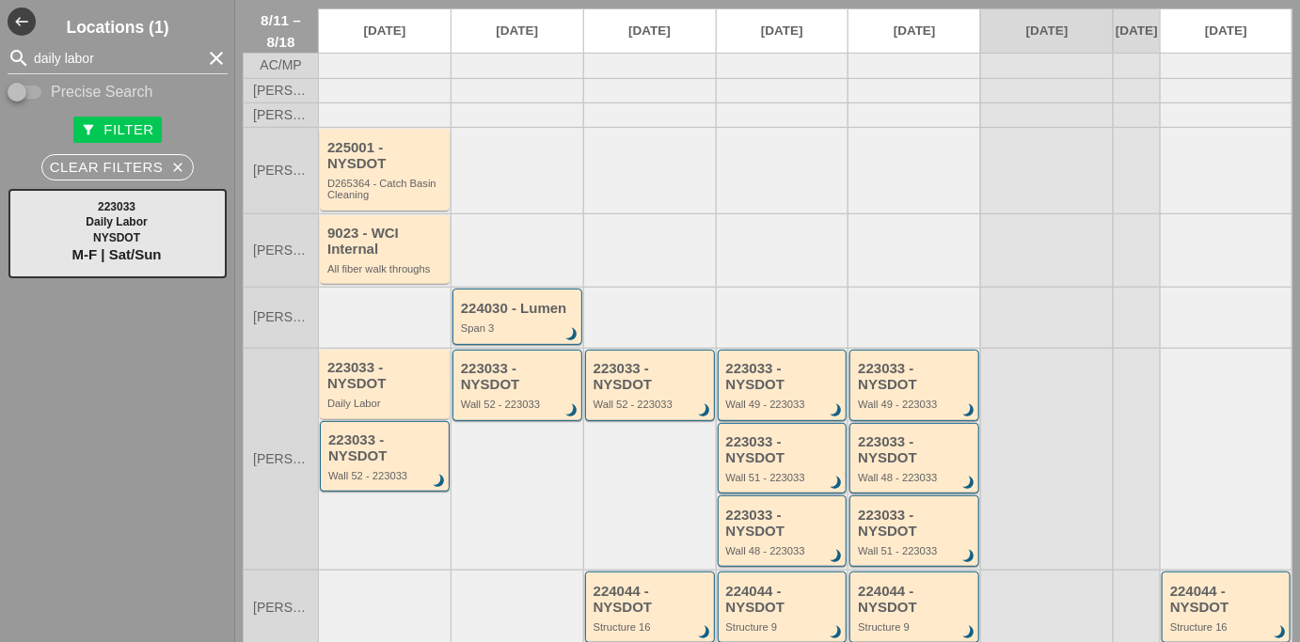
scroll to position [0, 0]
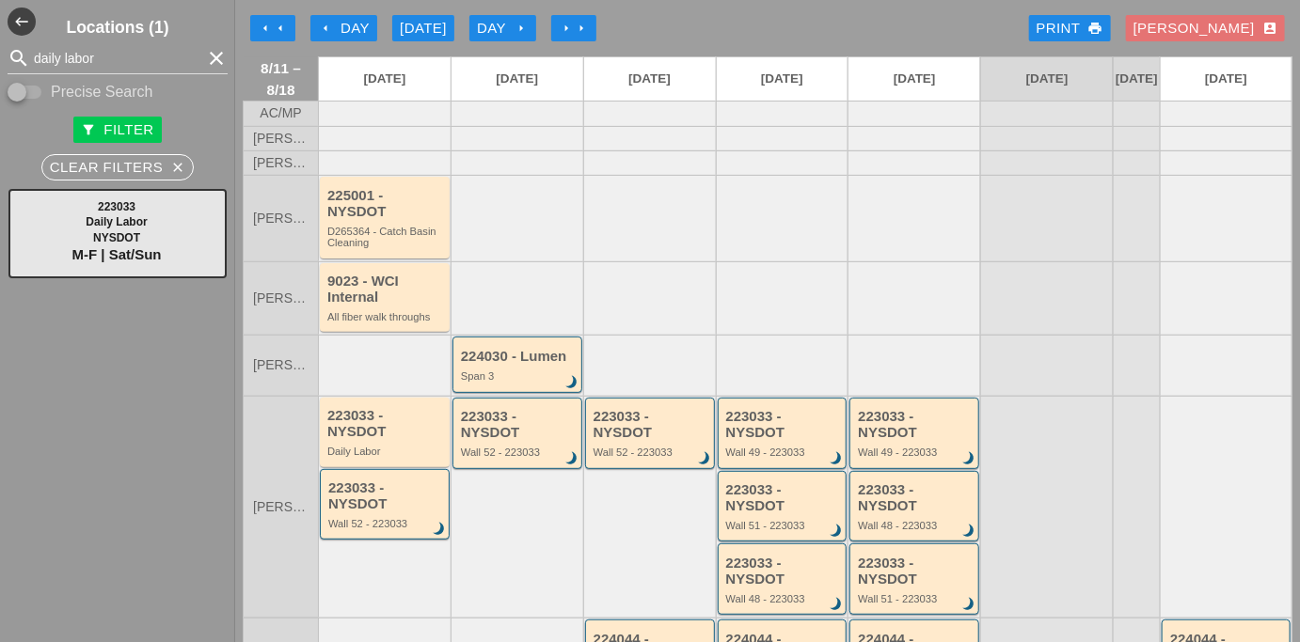
click at [363, 40] on button "arrow_left Day" at bounding box center [343, 28] width 67 height 26
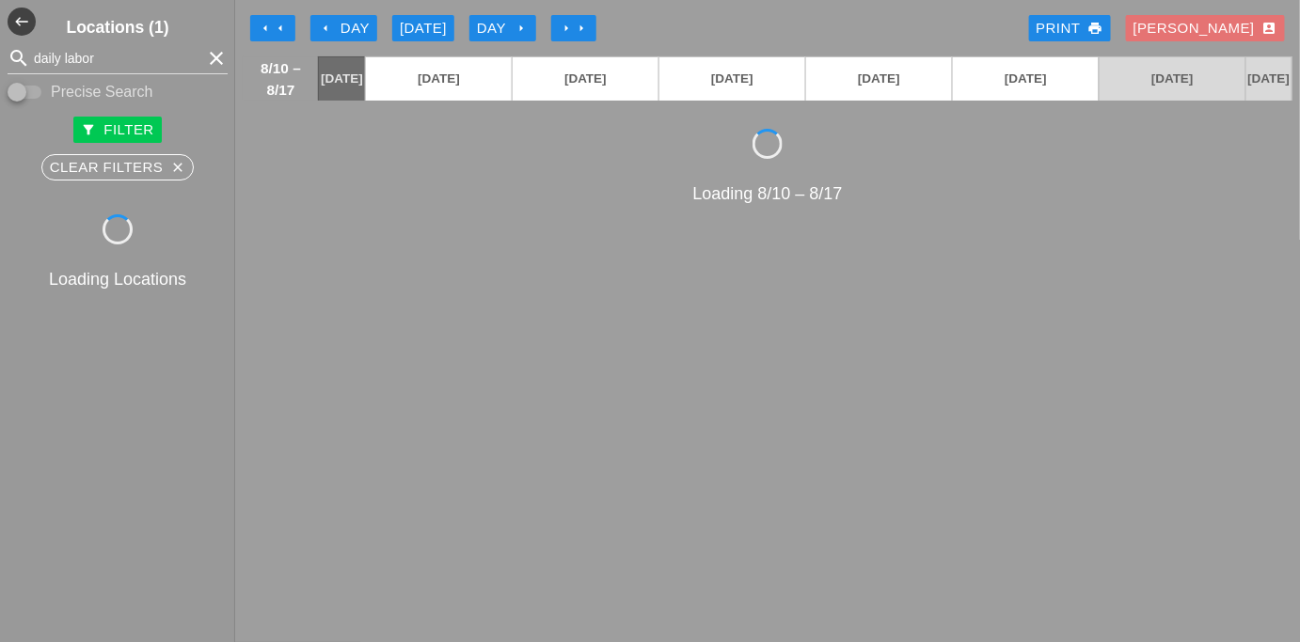
click at [363, 40] on button "arrow_left Day" at bounding box center [343, 28] width 67 height 26
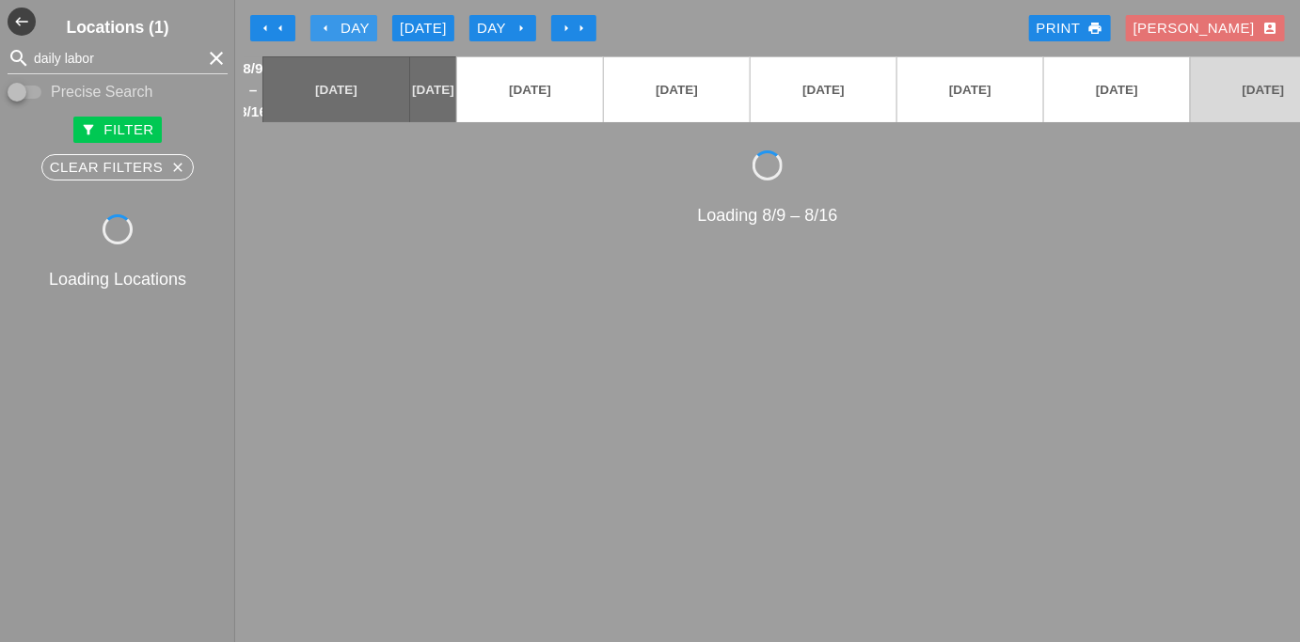
click at [363, 40] on button "arrow_left Day" at bounding box center [343, 28] width 67 height 26
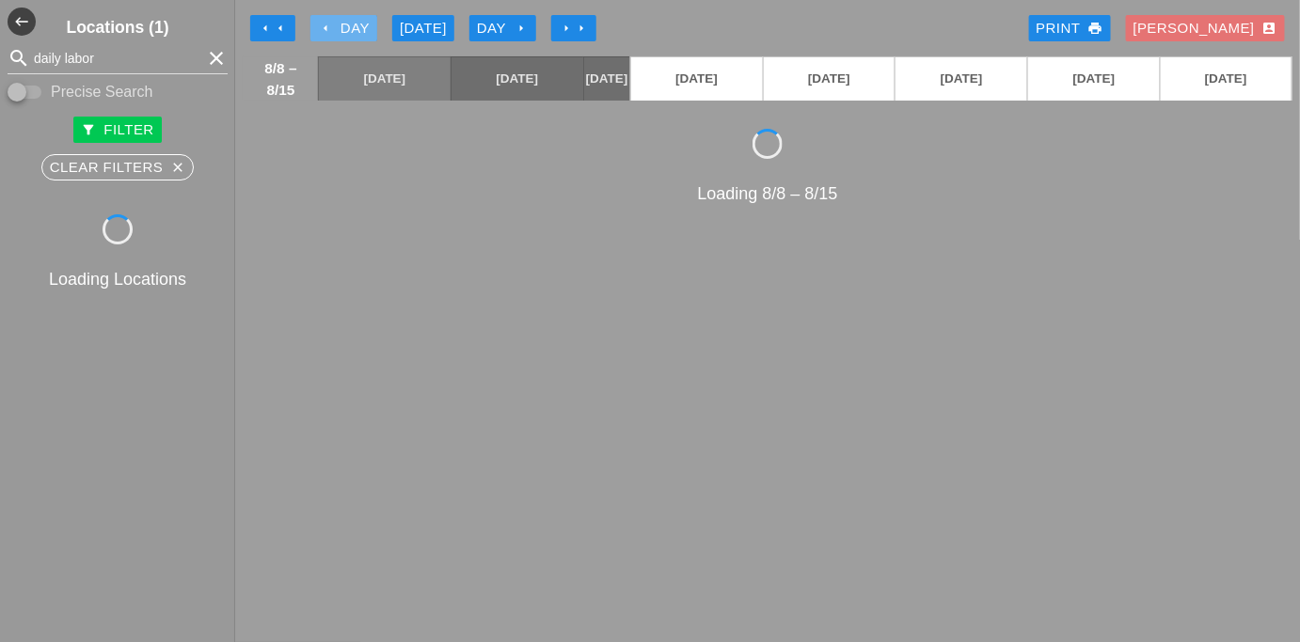
click at [363, 40] on button "arrow_left Day" at bounding box center [343, 28] width 67 height 26
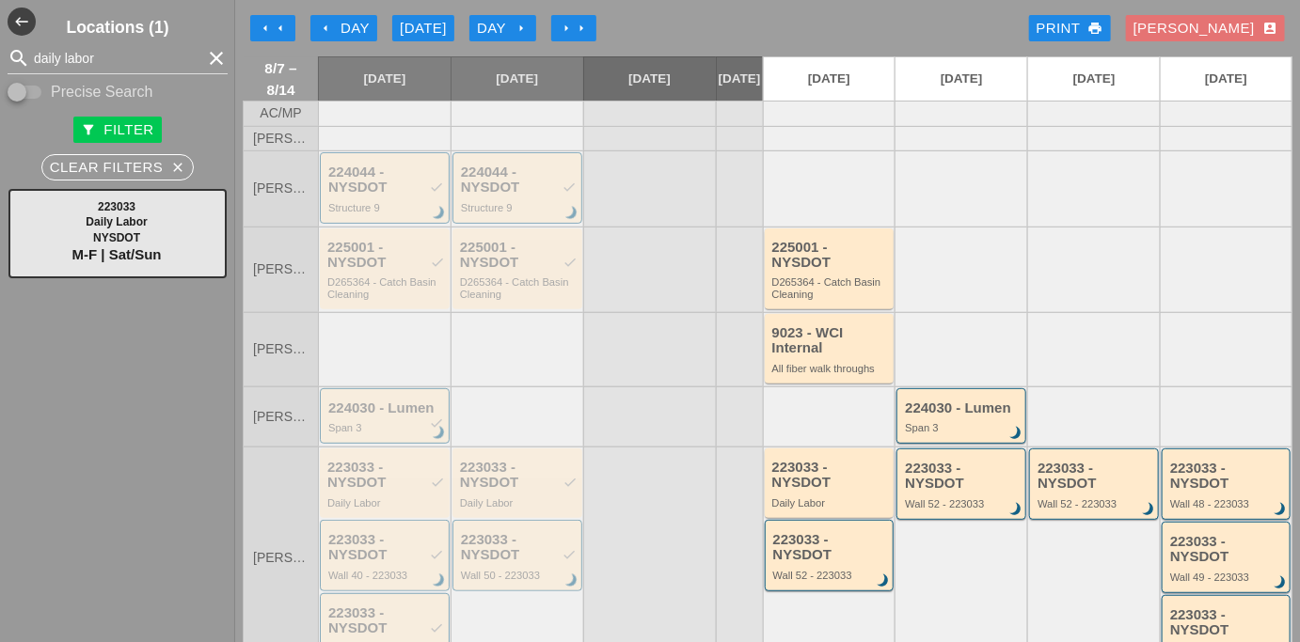
click at [798, 204] on div at bounding box center [829, 189] width 133 height 76
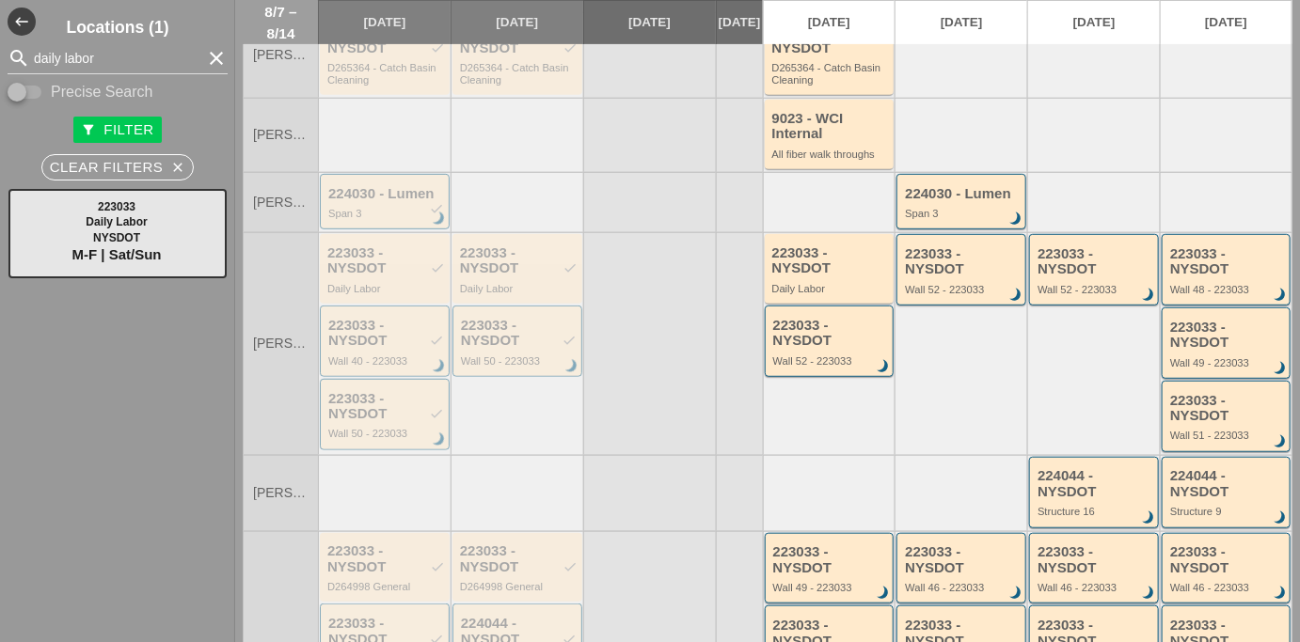
scroll to position [513, 0]
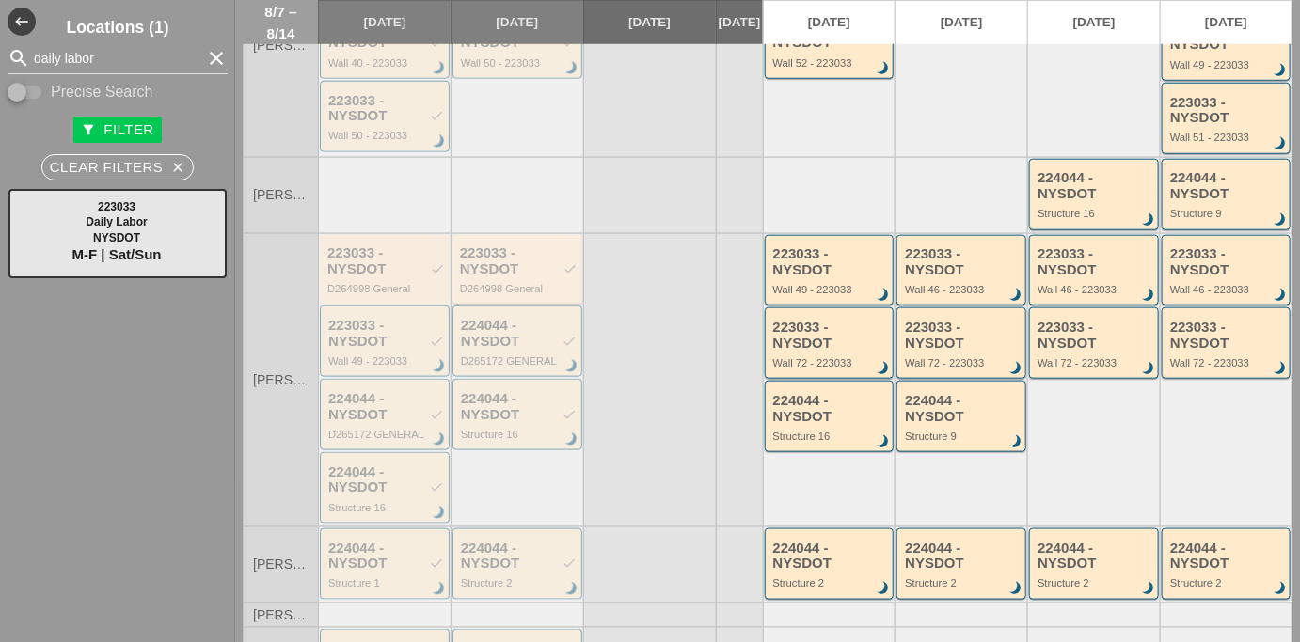
click at [484, 273] on div "223033 - NYSDOT check" at bounding box center [519, 261] width 118 height 31
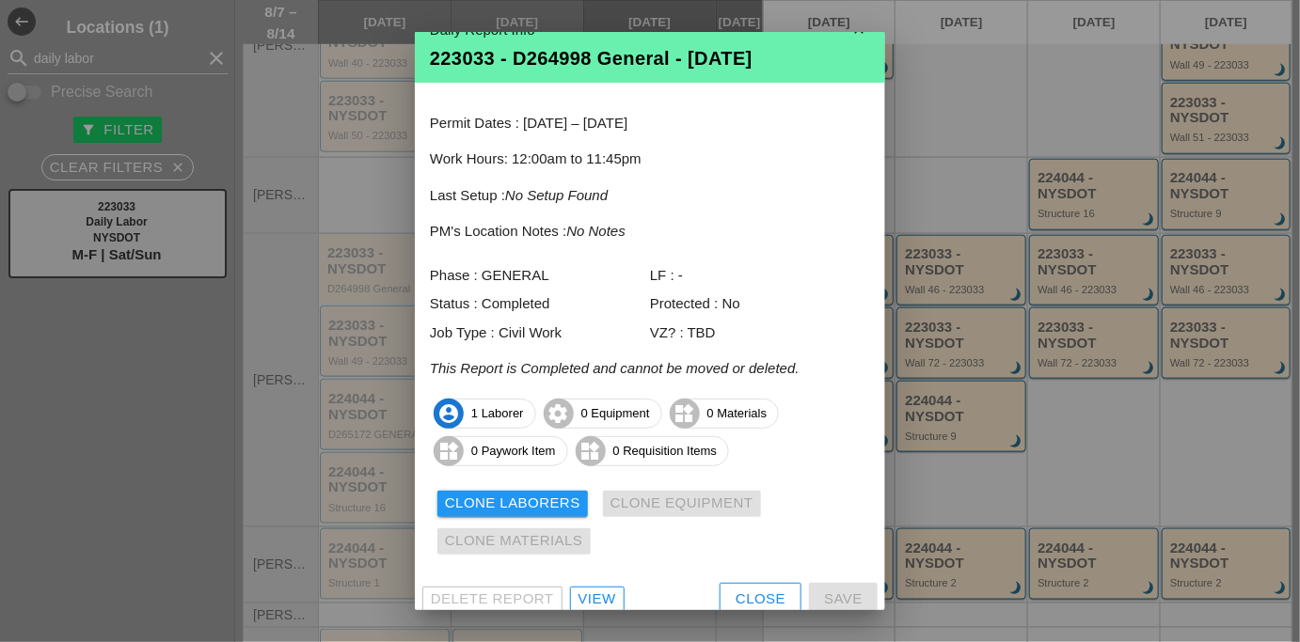
scroll to position [40, 0]
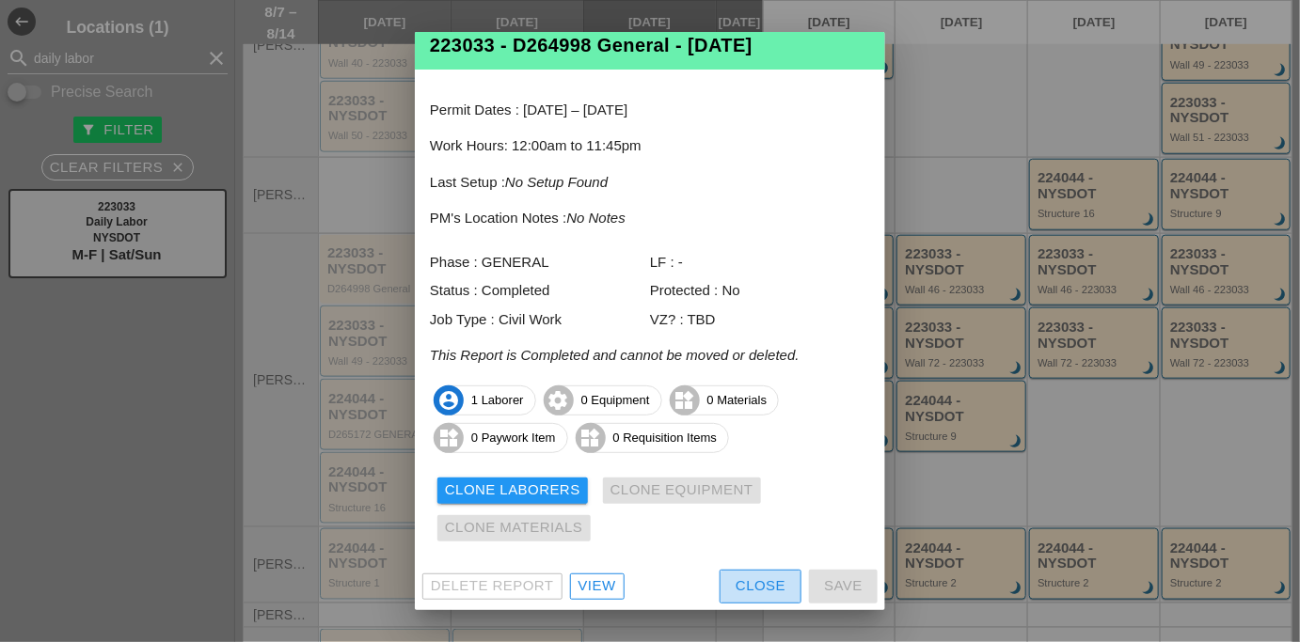
click at [736, 579] on div "Close" at bounding box center [761, 587] width 50 height 22
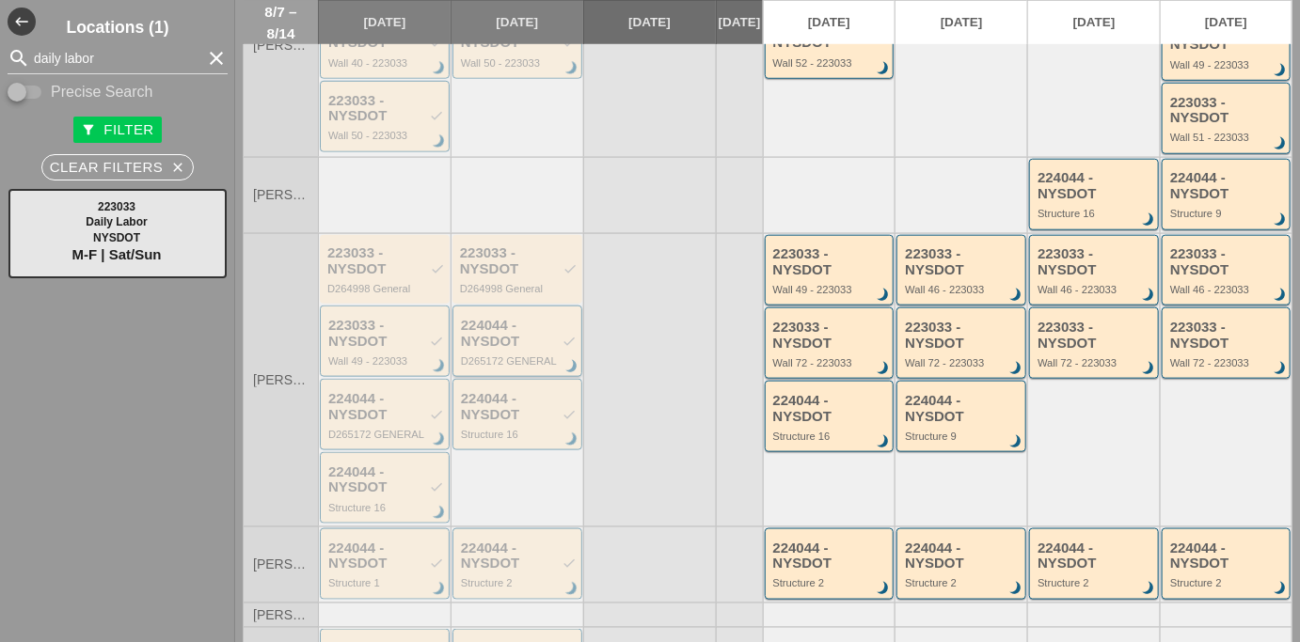
click at [531, 360] on div "224044 - NYSDOT check D265172 GENERAL brightness_3" at bounding box center [519, 342] width 116 height 49
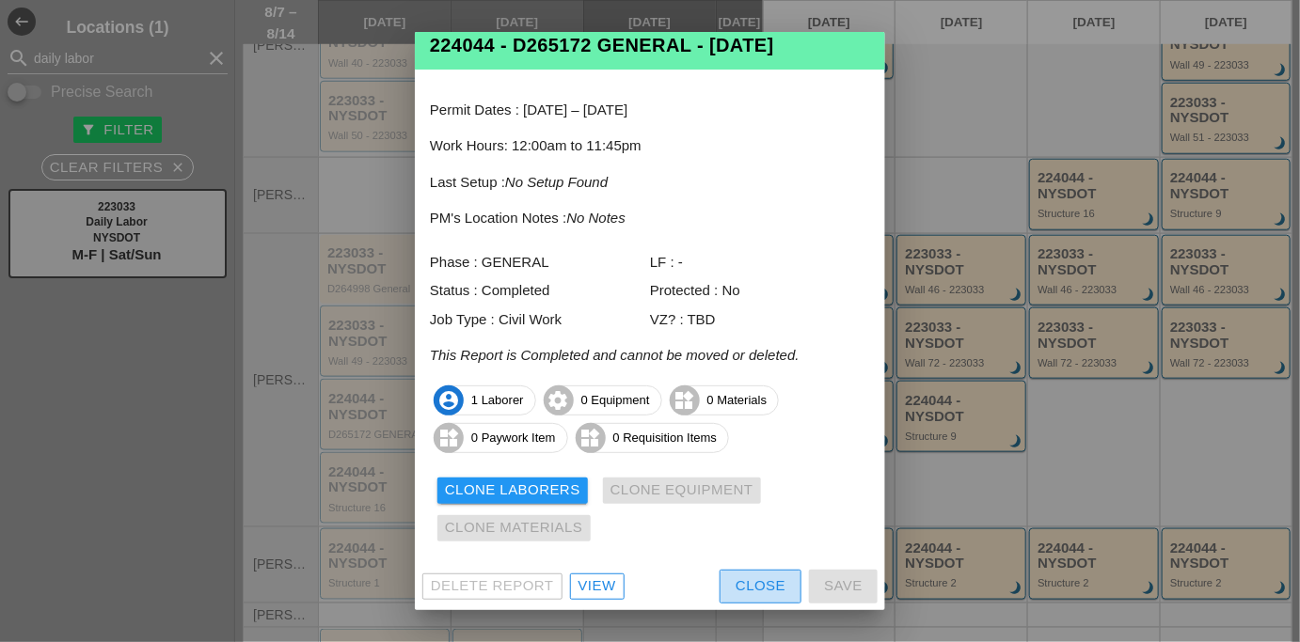
click at [737, 595] on div "Close" at bounding box center [761, 587] width 50 height 22
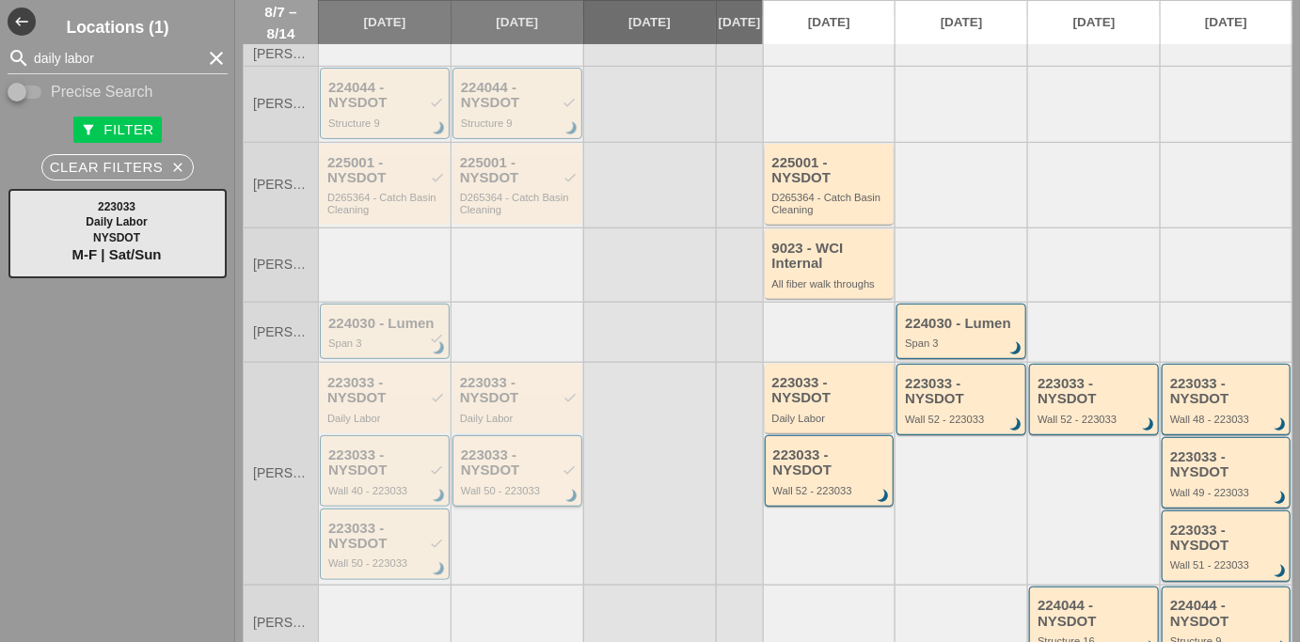
scroll to position [0, 0]
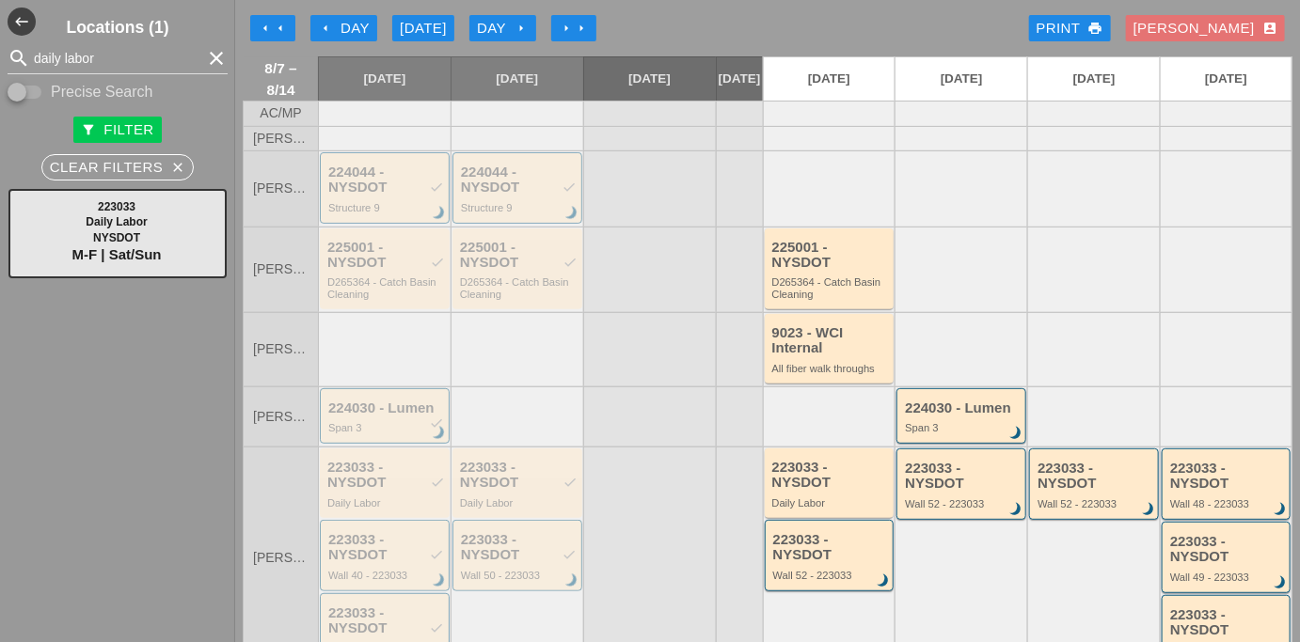
click at [360, 34] on div "arrow_left Day" at bounding box center [344, 29] width 52 height 22
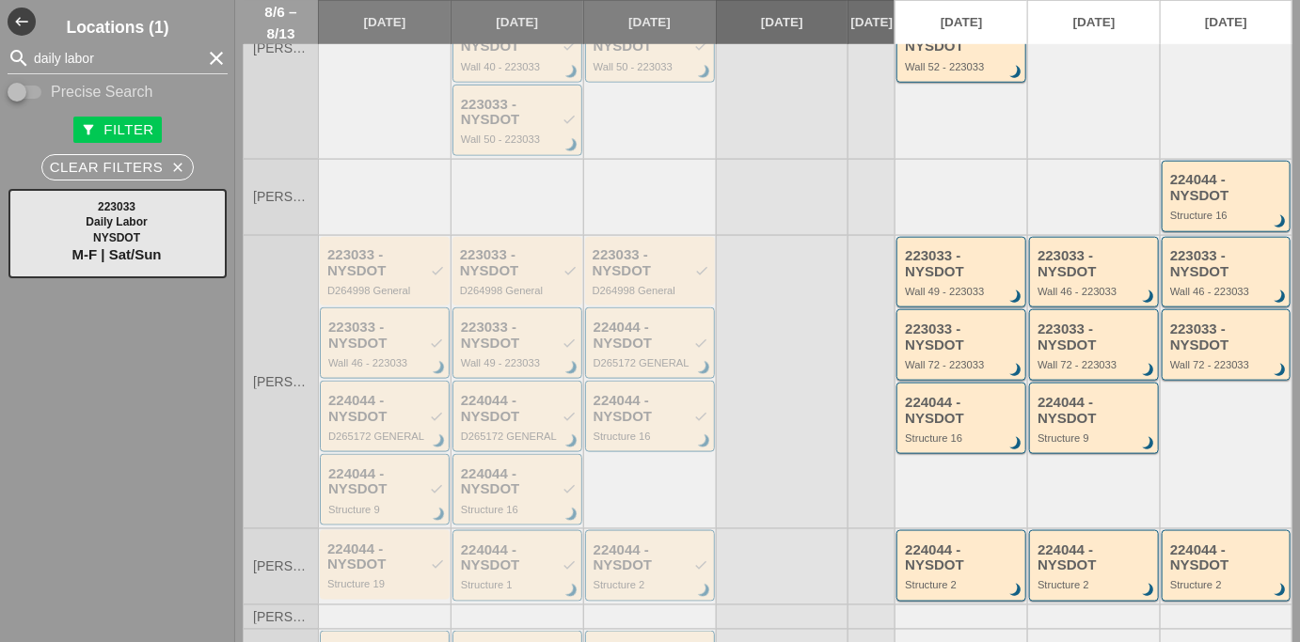
scroll to position [513, 0]
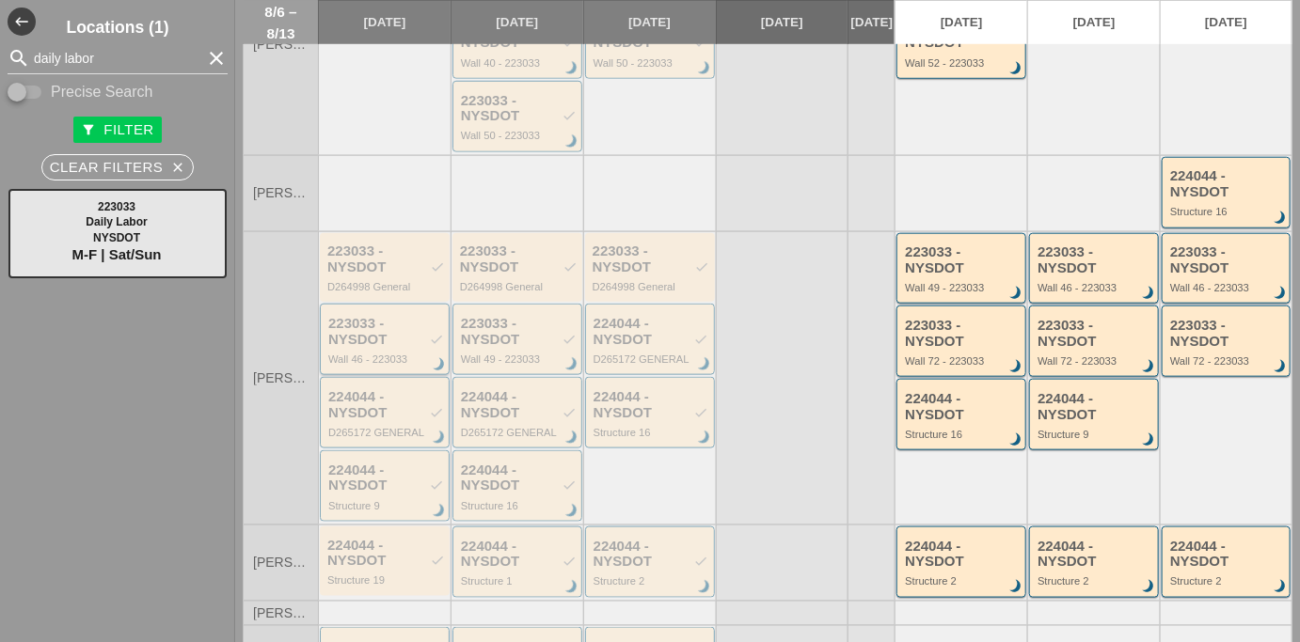
click at [393, 347] on div "223033 - NYSDOT check" at bounding box center [386, 331] width 116 height 31
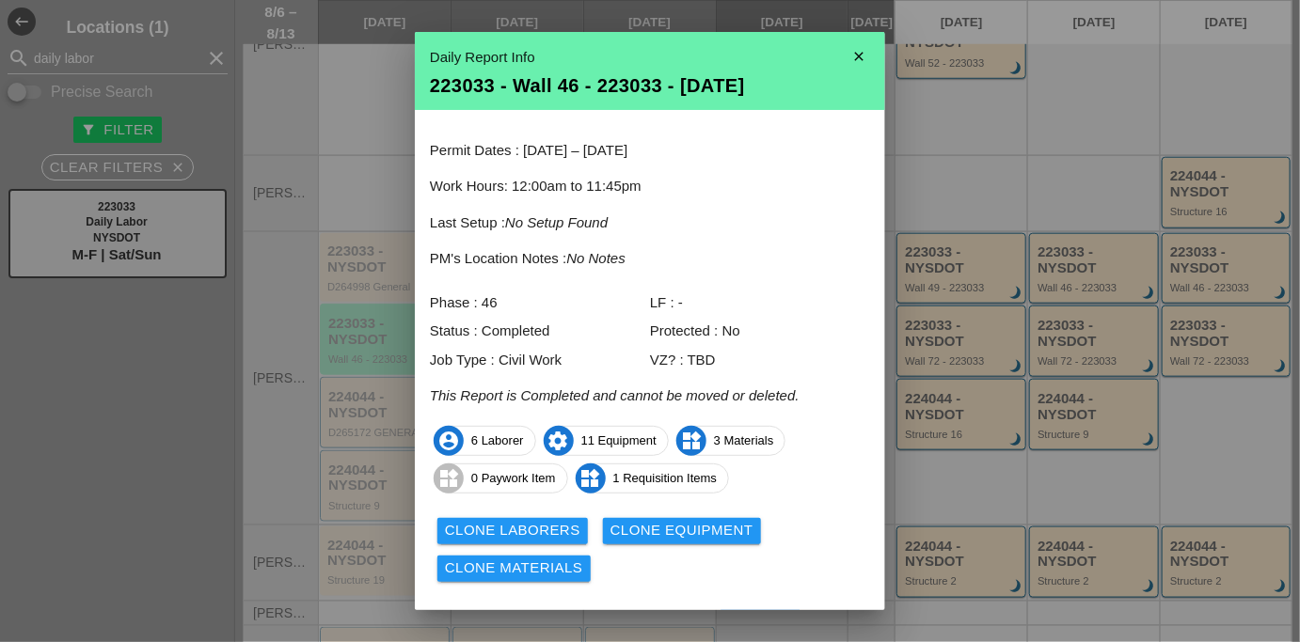
scroll to position [40, 0]
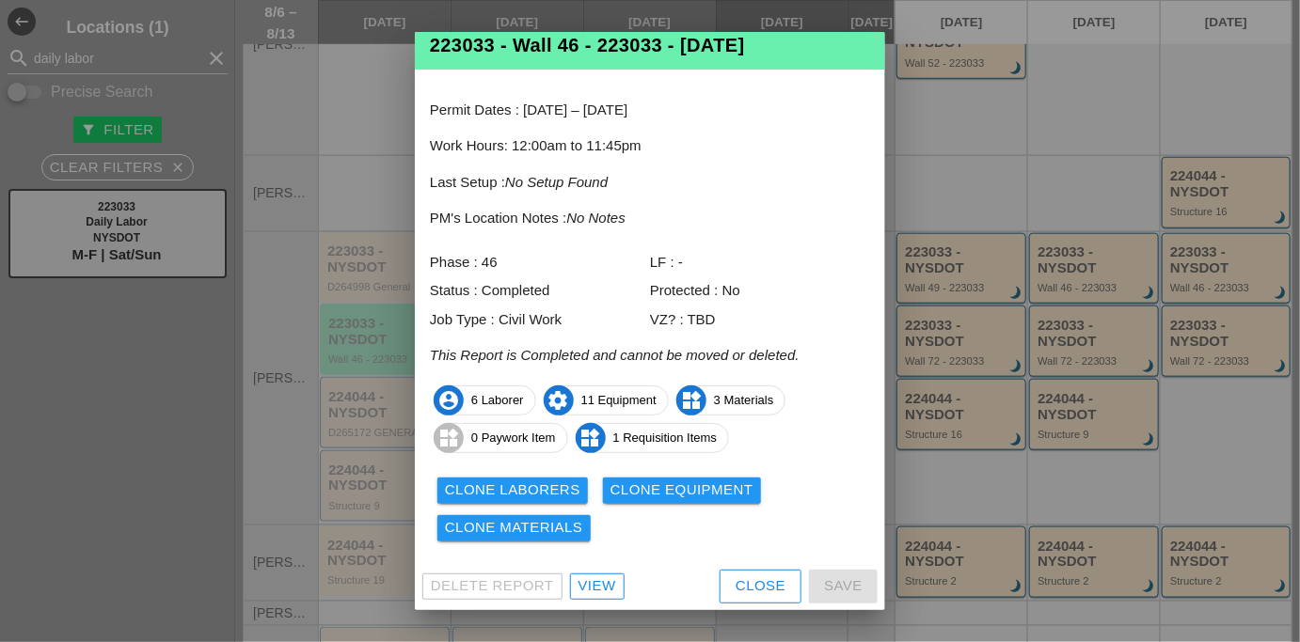
click at [394, 167] on div at bounding box center [650, 321] width 1300 height 642
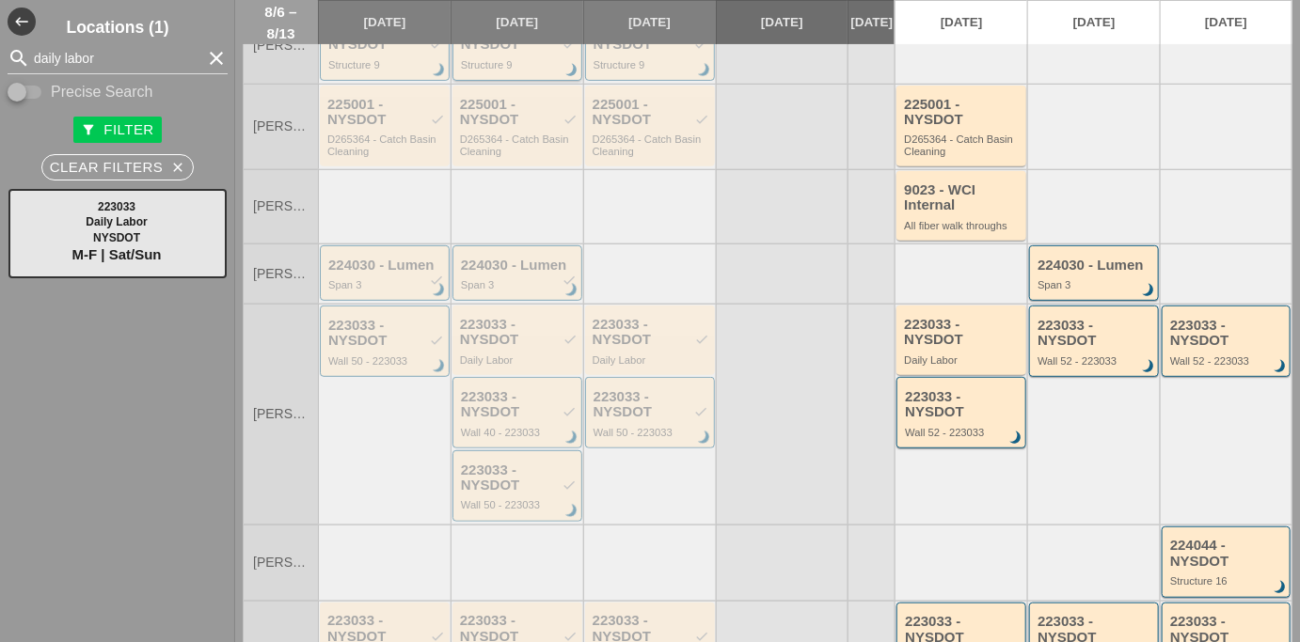
scroll to position [0, 0]
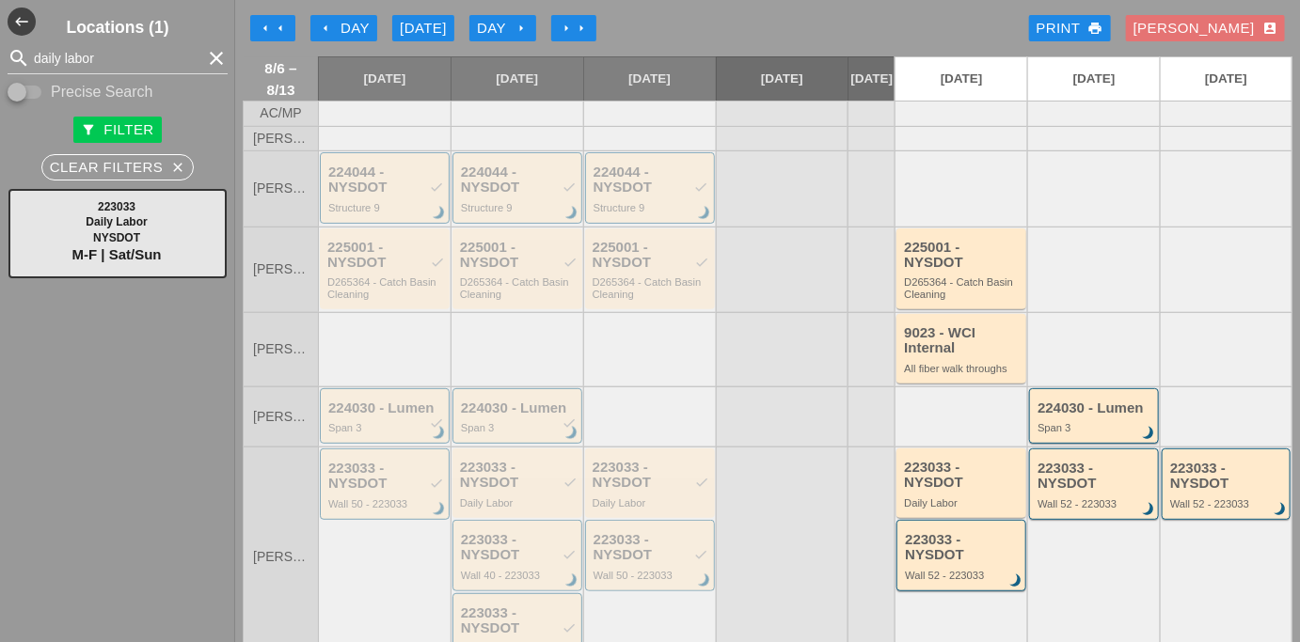
click at [517, 25] on icon "arrow_right" at bounding box center [521, 28] width 15 height 15
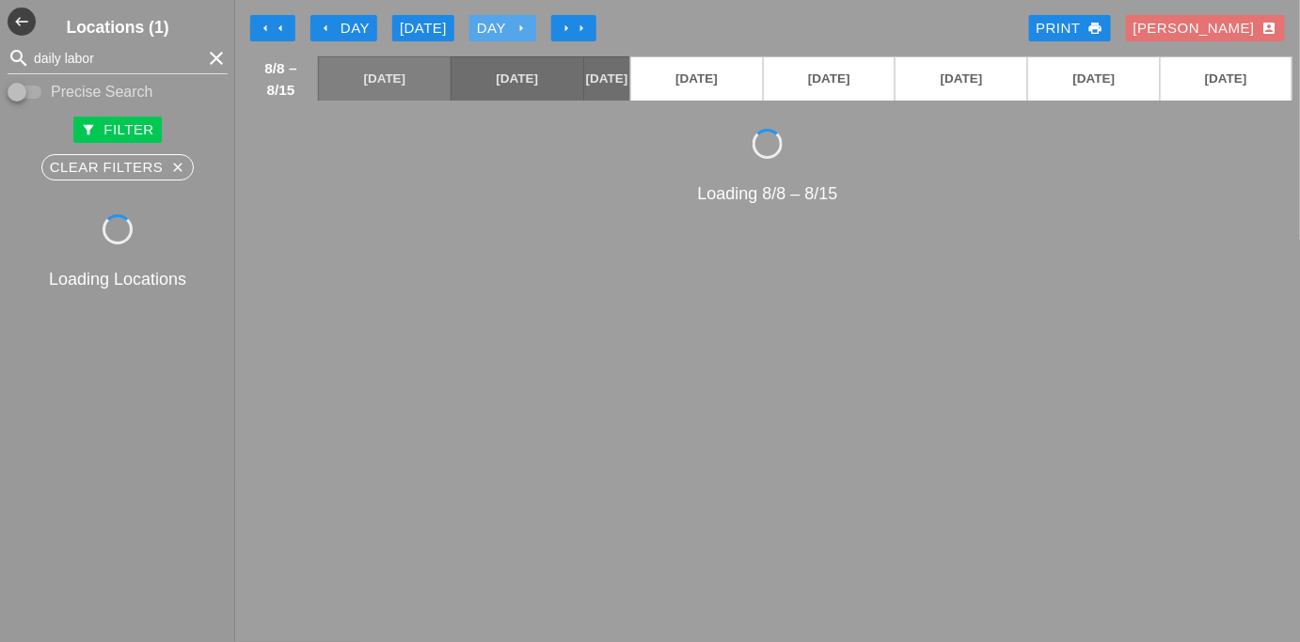
click at [517, 25] on icon "arrow_right" at bounding box center [521, 28] width 15 height 15
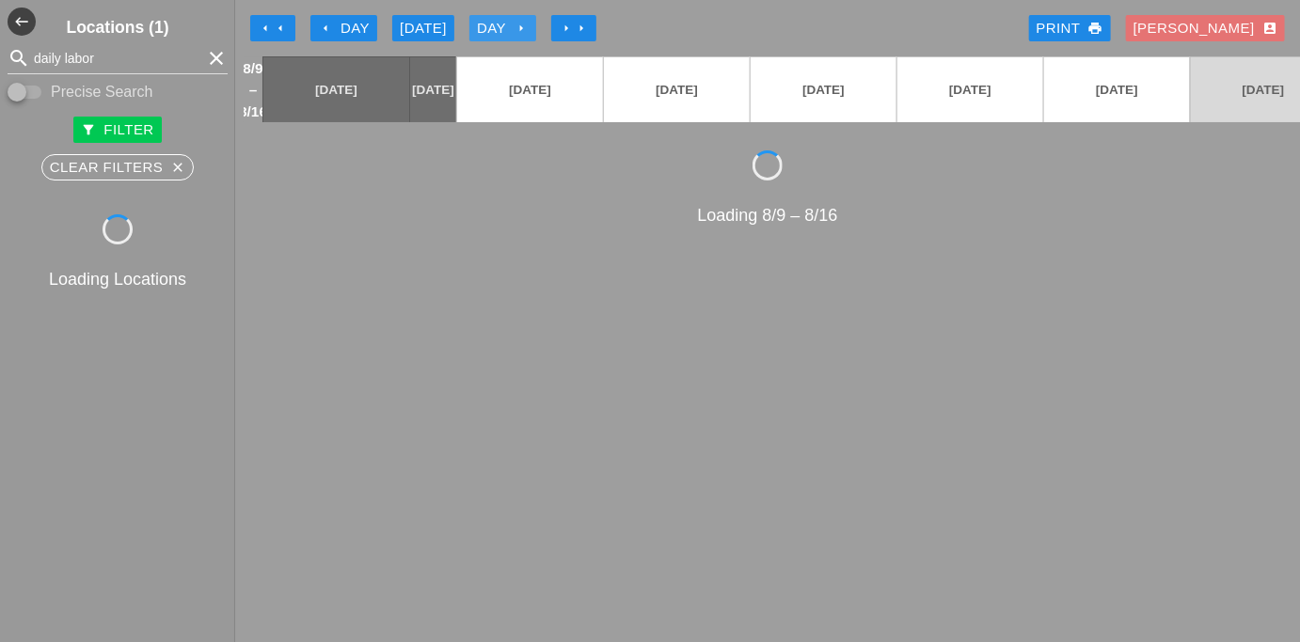
click at [517, 25] on icon "arrow_right" at bounding box center [521, 28] width 15 height 15
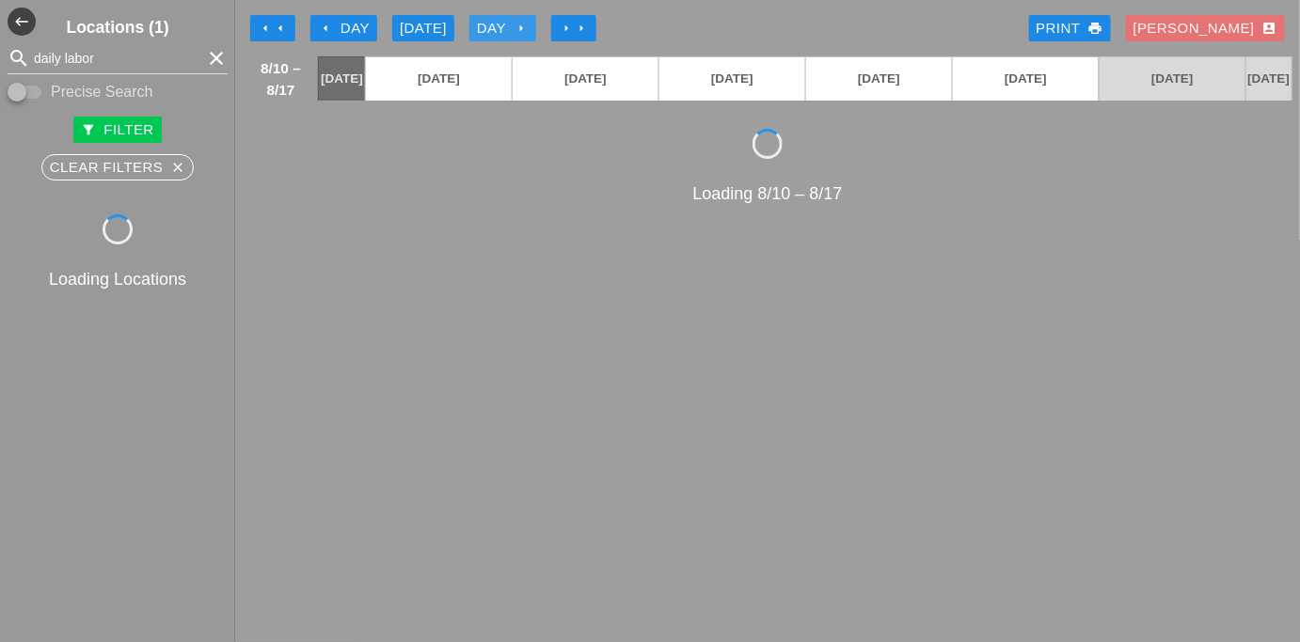
click at [517, 25] on icon "arrow_right" at bounding box center [521, 28] width 15 height 15
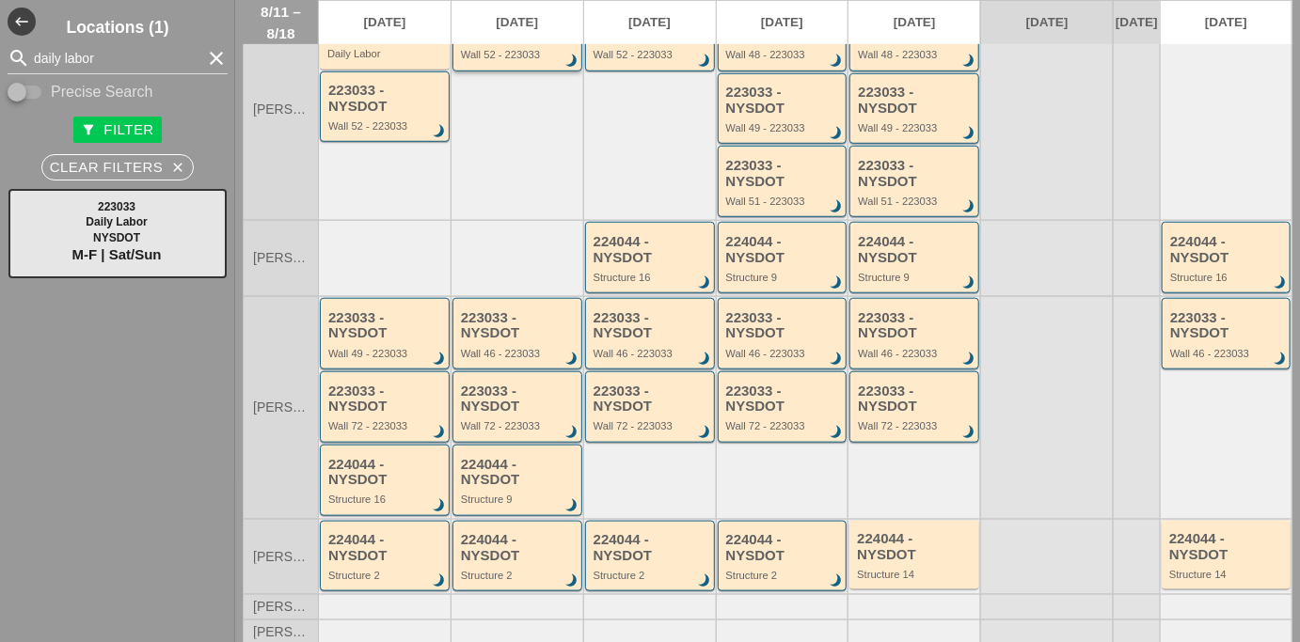
scroll to position [427, 0]
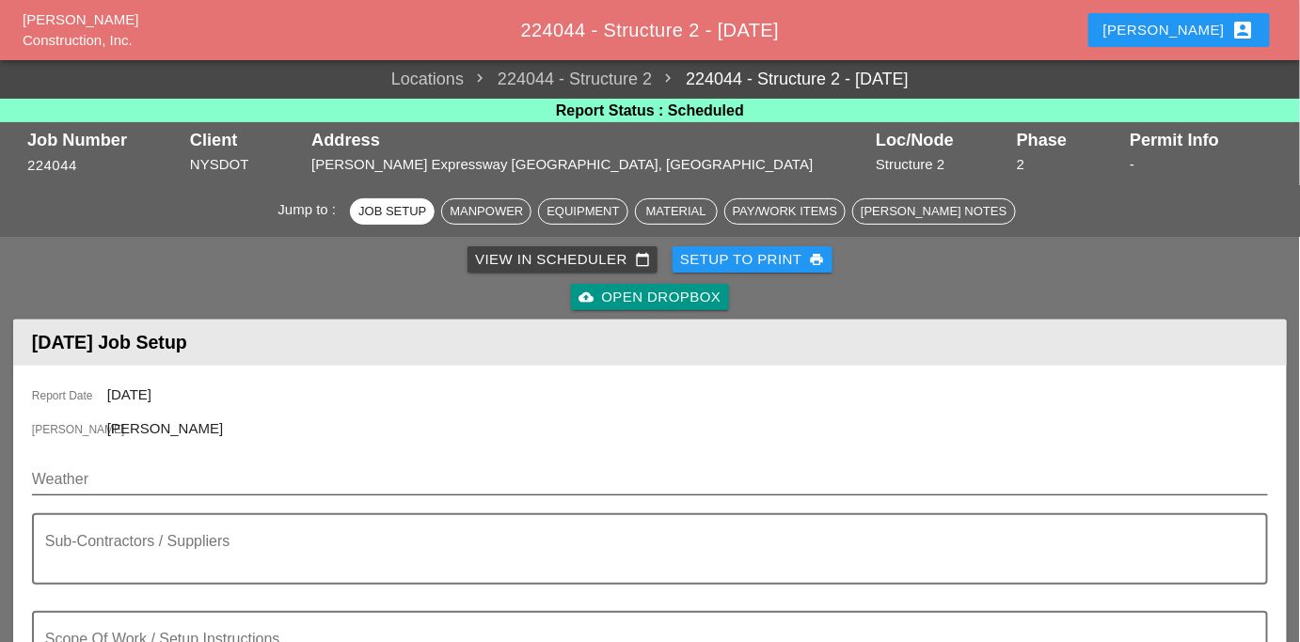
click at [103, 488] on input "Weather" at bounding box center [637, 480] width 1210 height 30
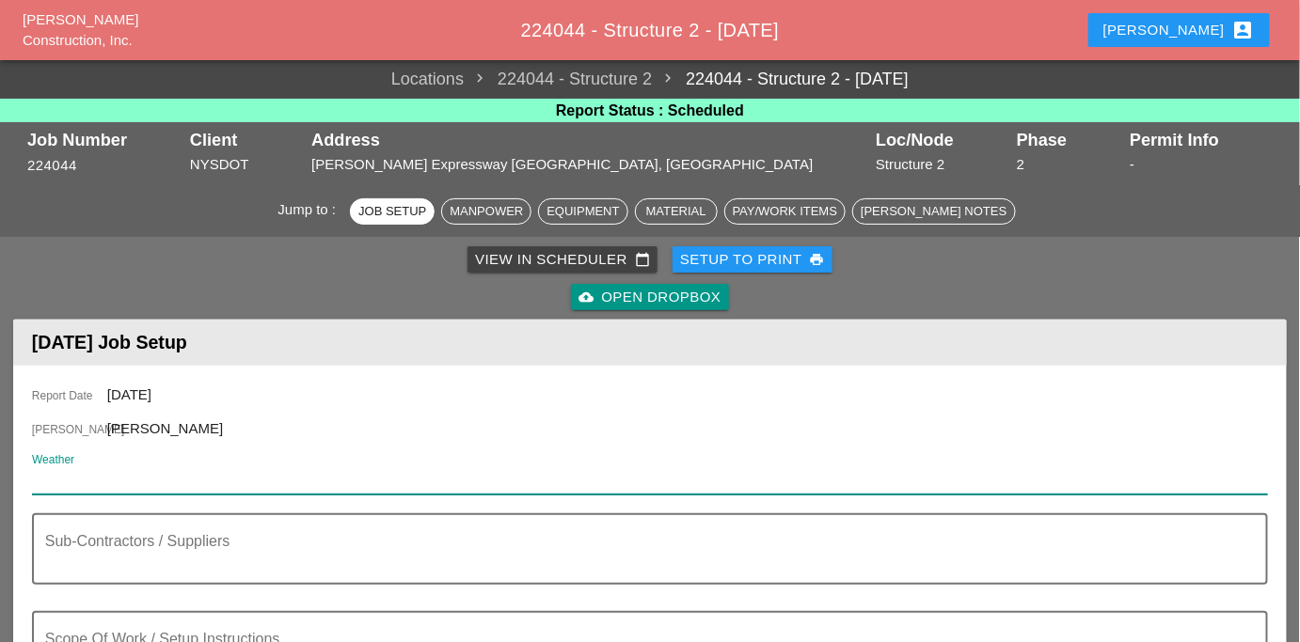
paste input "Day 92° 4% SW 9 mph Generally sunny. High 92F. Winds SW at 5 to 10 mph. Humidit…"
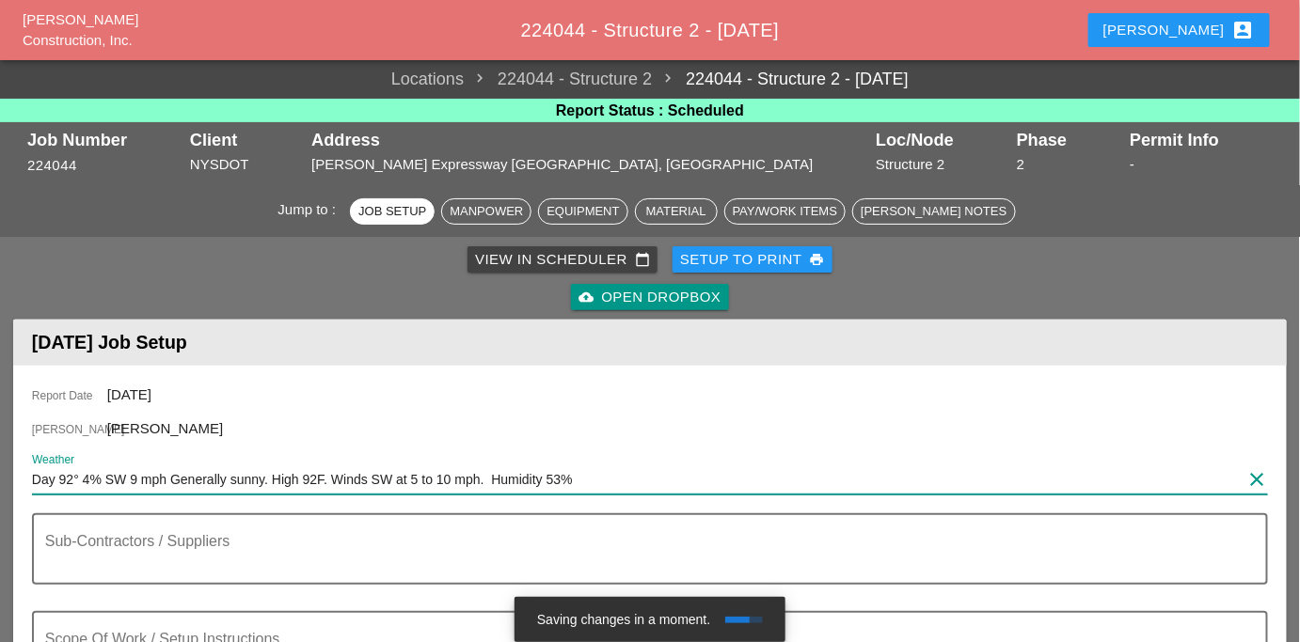
type input "Day 92° 4% SW 9 mph Generally sunny. High 92F. Winds SW at 5 to 10 mph. Humidit…"
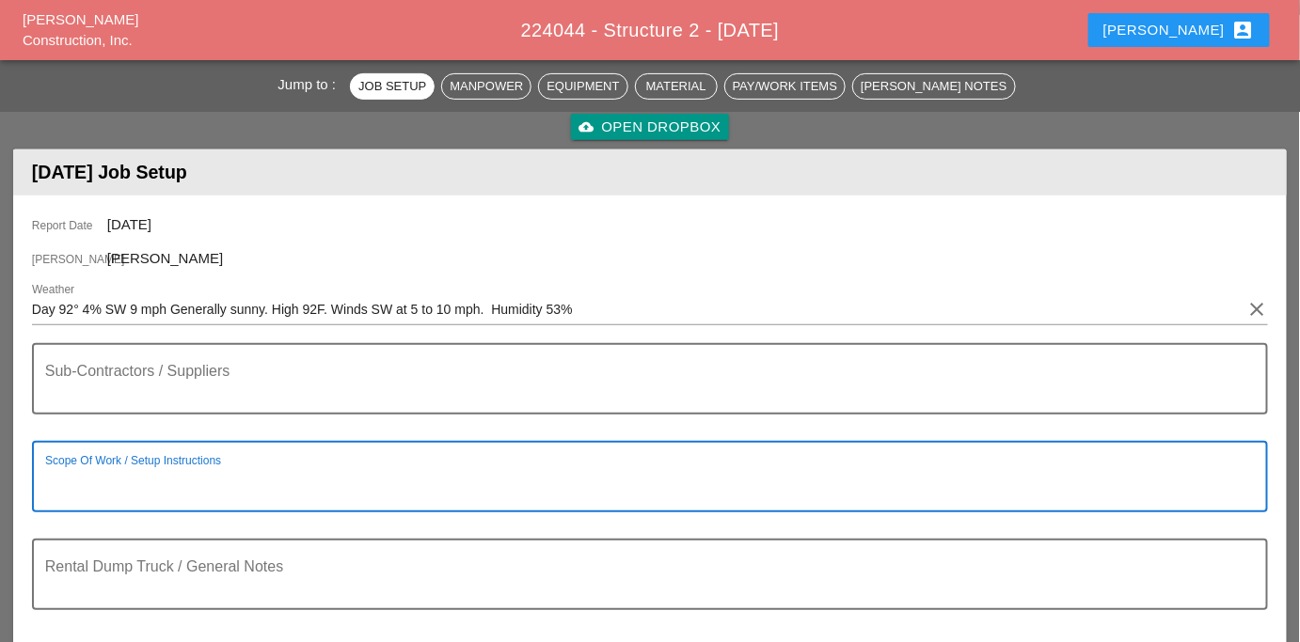
click at [145, 484] on textarea "Scope Of Work / Setup Instructions" at bounding box center [642, 488] width 1195 height 45
paste textarea "LOCATION: 02 NEW SIGN STRUCTURE NO.:N2840 EXISTING SIGN STRUCTURE NO.:N0080 [PE…"
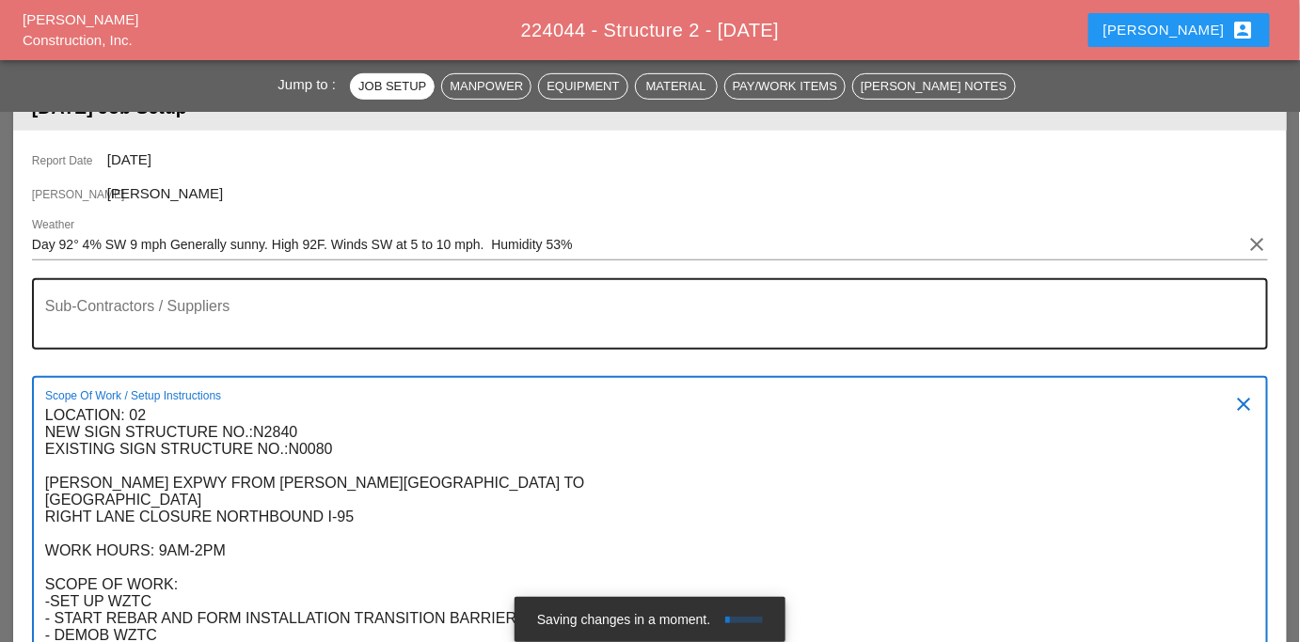
type textarea "LOCATION: 02 NEW SIGN STRUCTURE NO.:N2840 EXISTING SIGN STRUCTURE NO.:N0080 [PE…"
click at [240, 311] on textarea "Sub-Contractors / Suppliers" at bounding box center [642, 325] width 1195 height 45
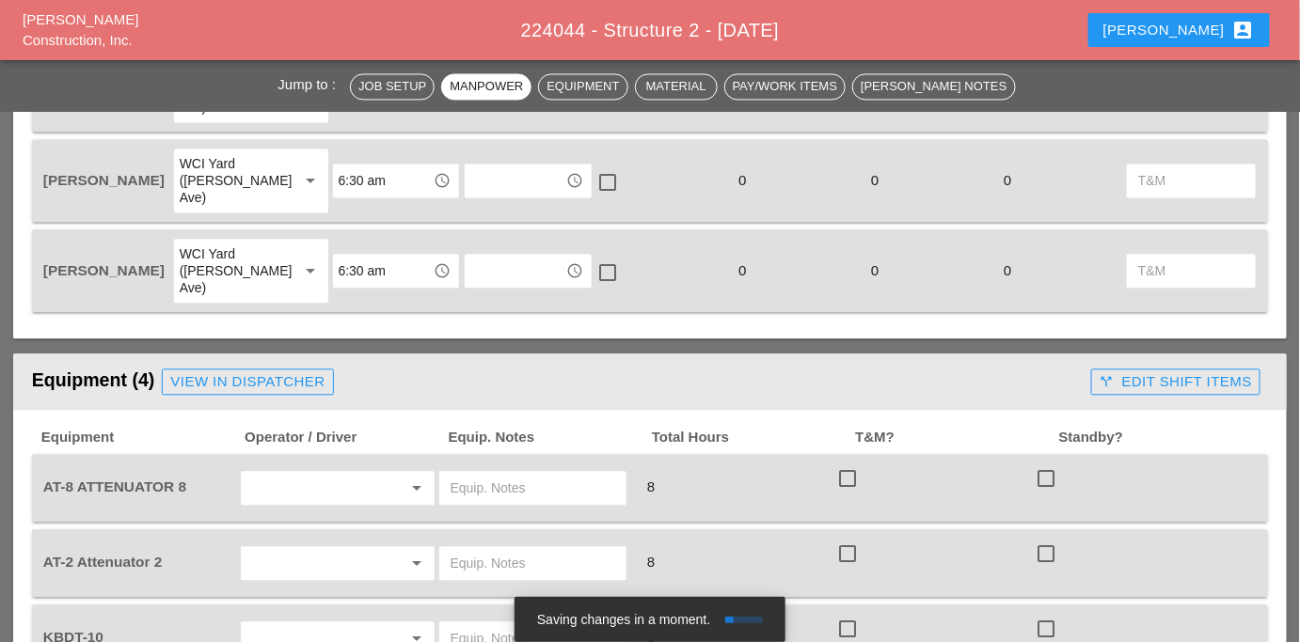
scroll to position [1347, 0]
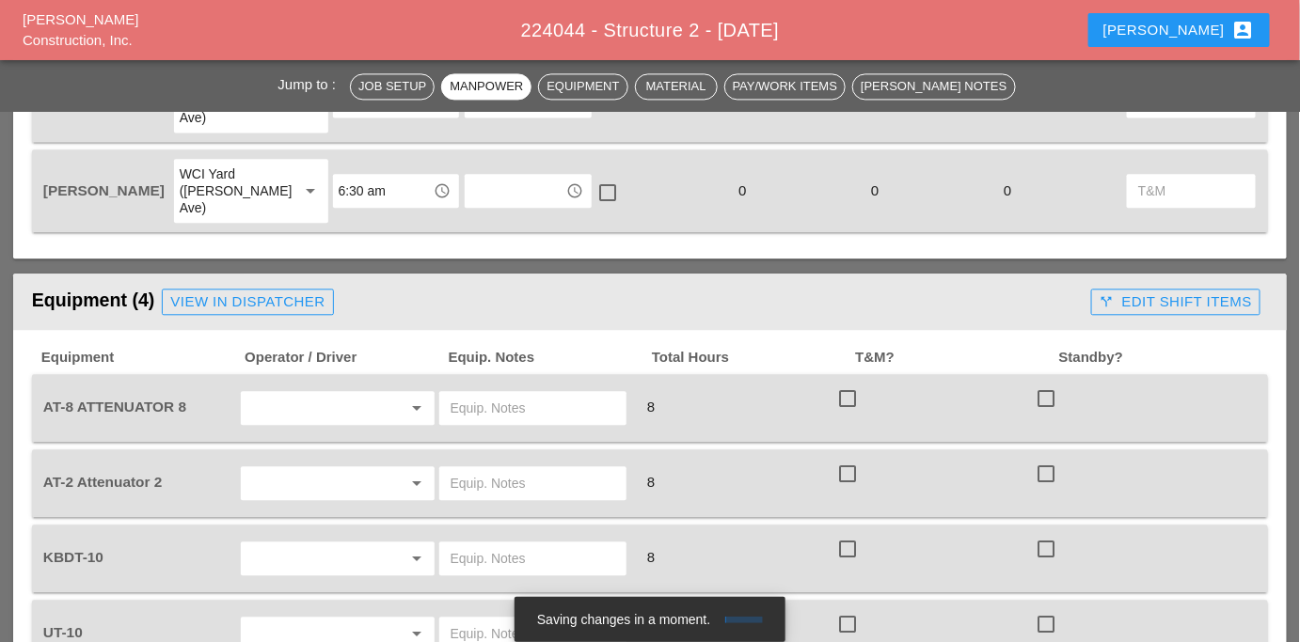
type textarea "[NONE]"
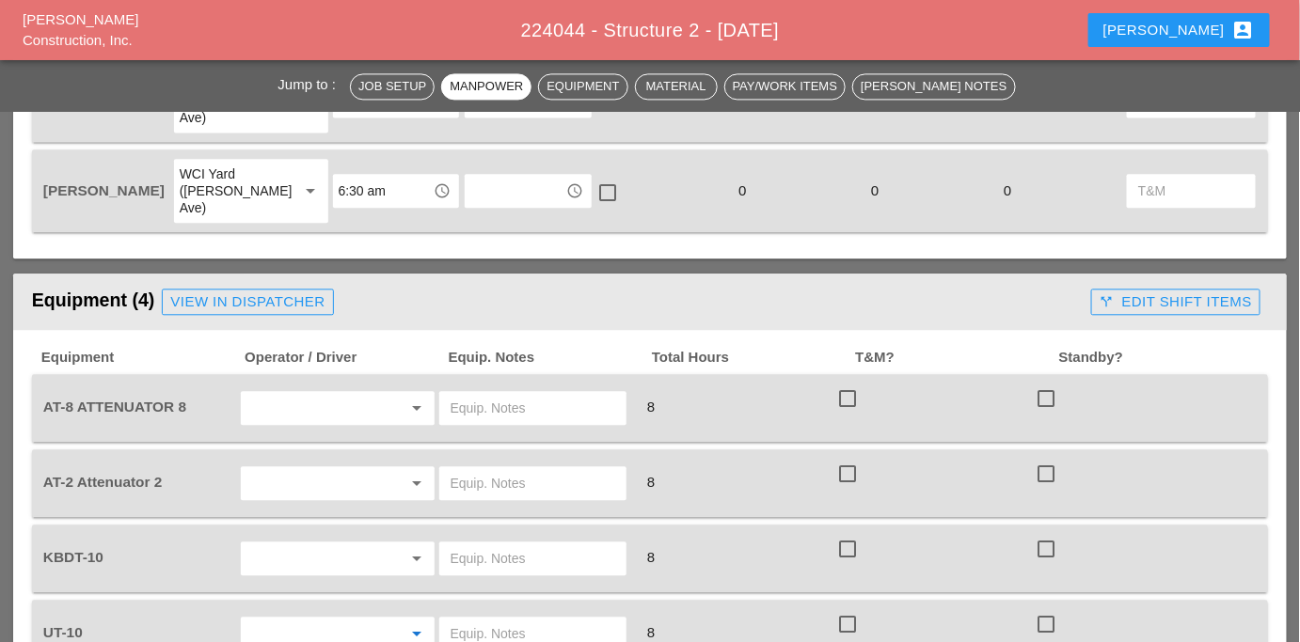
click at [279, 619] on input "text" at bounding box center [310, 634] width 129 height 30
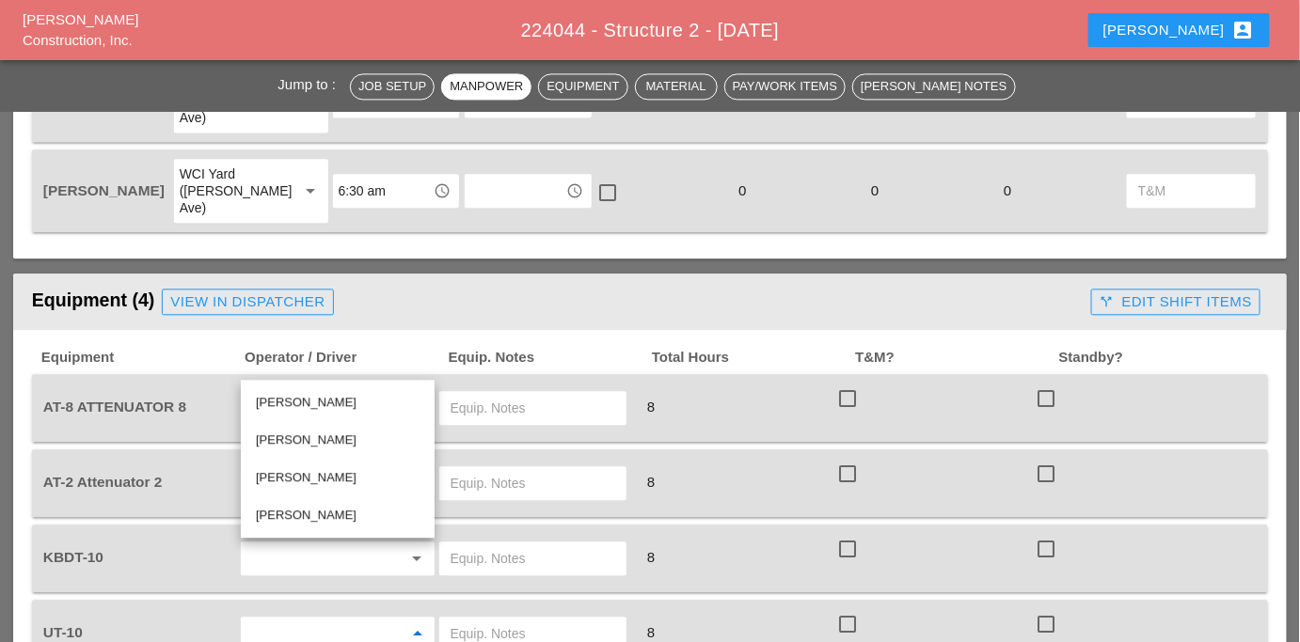
drag, startPoint x: 293, startPoint y: 438, endPoint x: 282, endPoint y: 433, distance: 12.6
click at [291, 436] on div "[PERSON_NAME]" at bounding box center [338, 440] width 164 height 23
type input "[PERSON_NAME]"
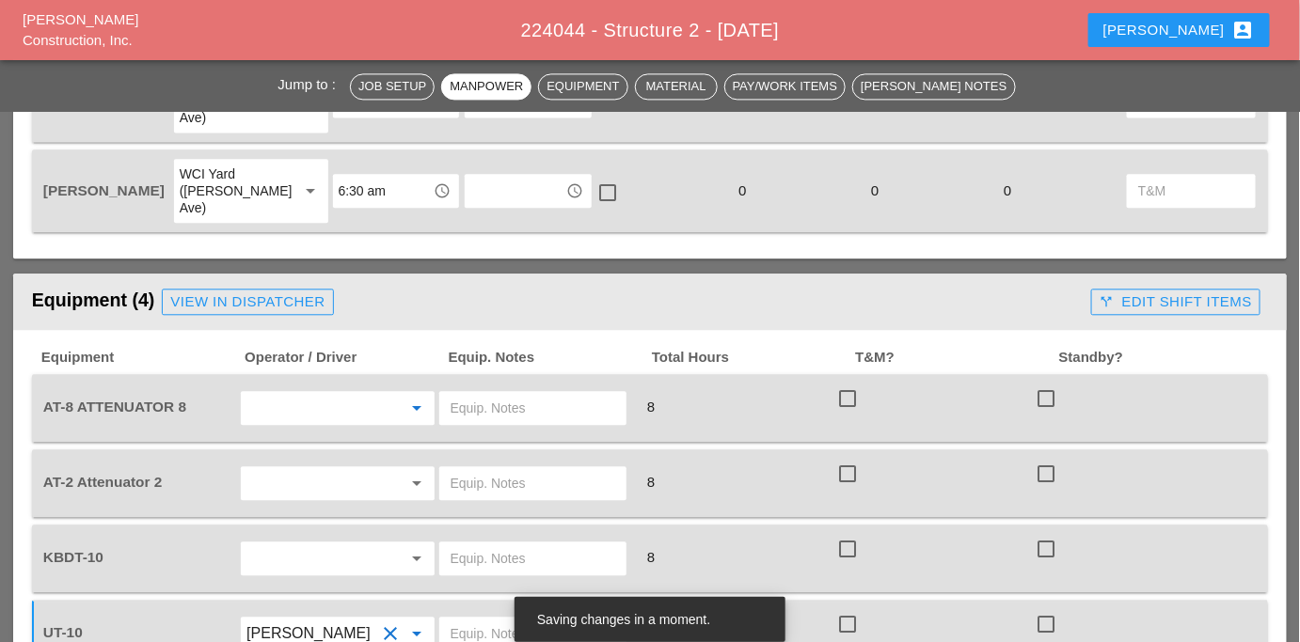
click at [307, 393] on input "text" at bounding box center [310, 408] width 129 height 30
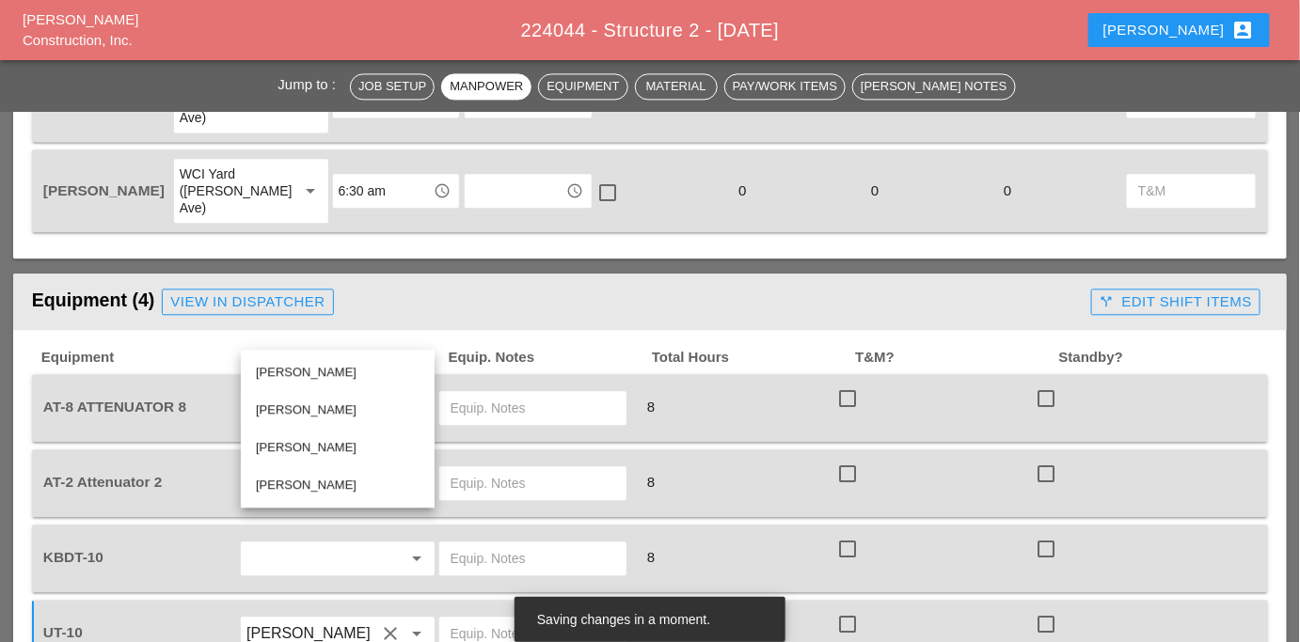
drag, startPoint x: 293, startPoint y: 447, endPoint x: 292, endPoint y: 430, distance: 17.0
click at [293, 448] on div "[PERSON_NAME]" at bounding box center [338, 447] width 164 height 23
type input "[PERSON_NAME]"
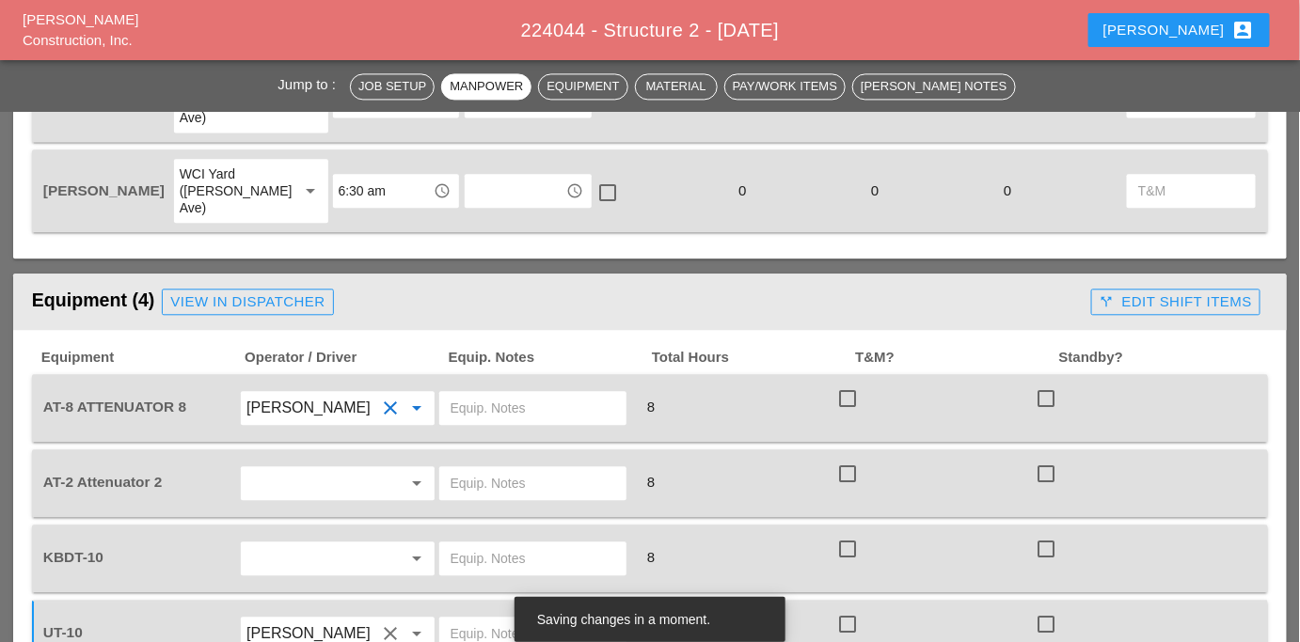
click at [286, 468] on input "text" at bounding box center [310, 483] width 129 height 30
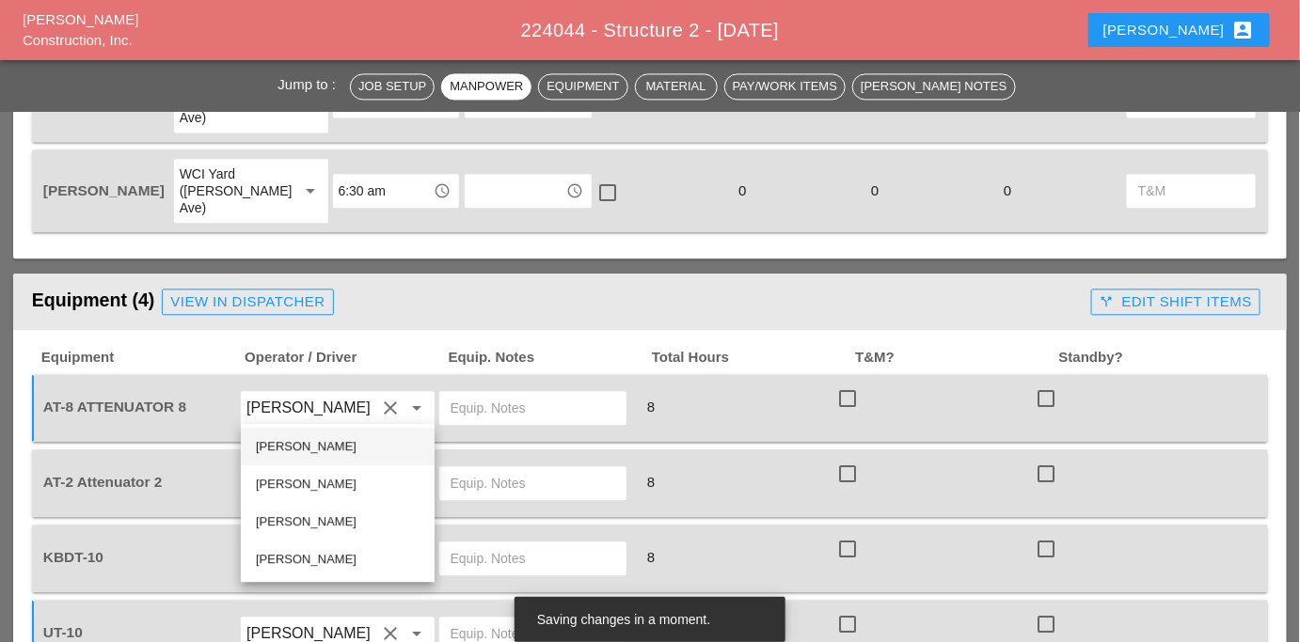
click at [295, 446] on div "[PERSON_NAME]" at bounding box center [338, 447] width 164 height 23
type input "[PERSON_NAME]"
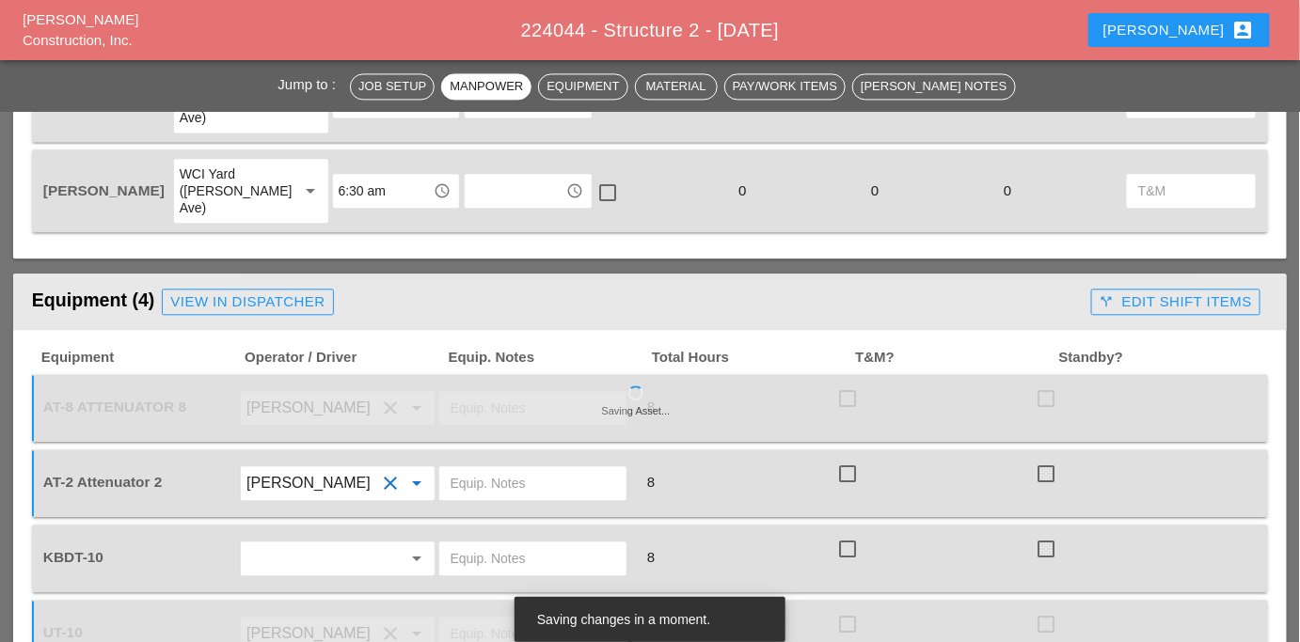
click at [281, 544] on input "text" at bounding box center [310, 559] width 129 height 30
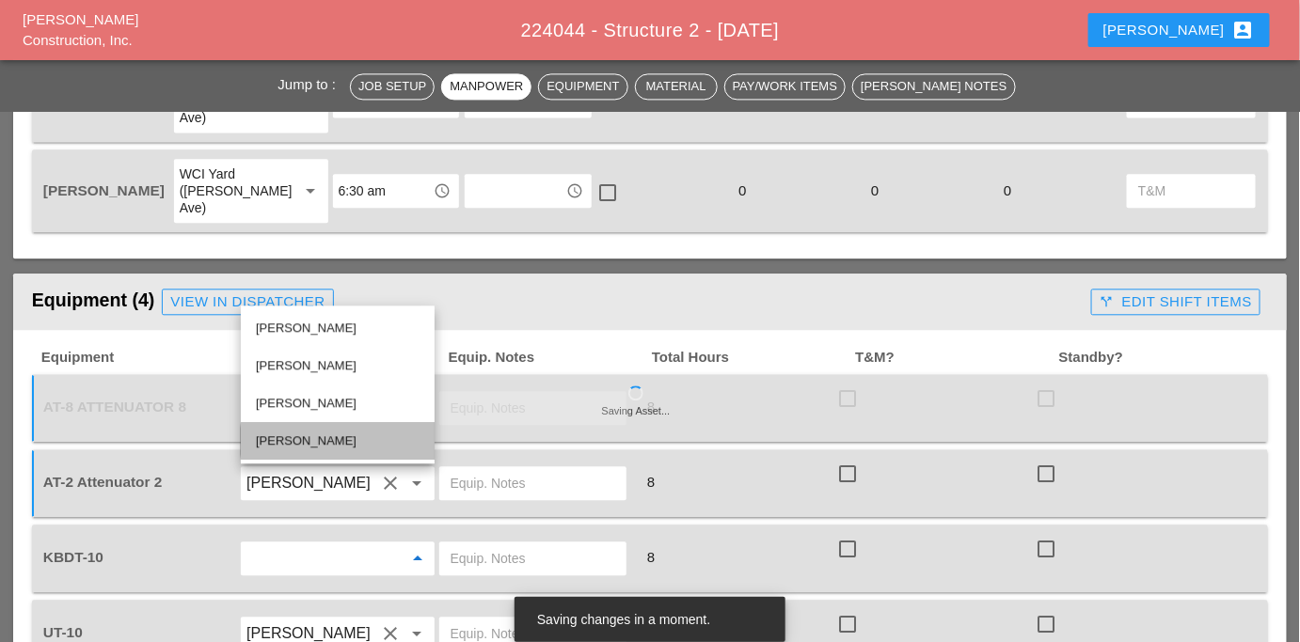
click at [264, 451] on div "Luis Ceja Rodriguez" at bounding box center [338, 441] width 164 height 23
type input "Luis Ceja Rodriguez"
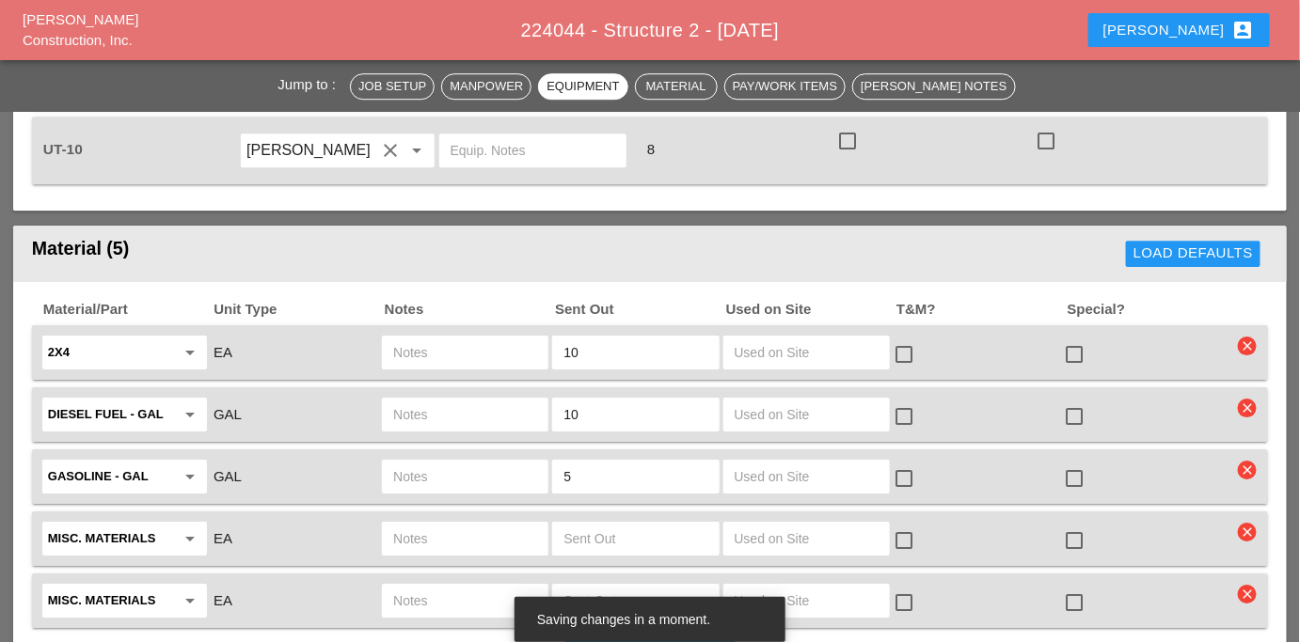
scroll to position [1860, 0]
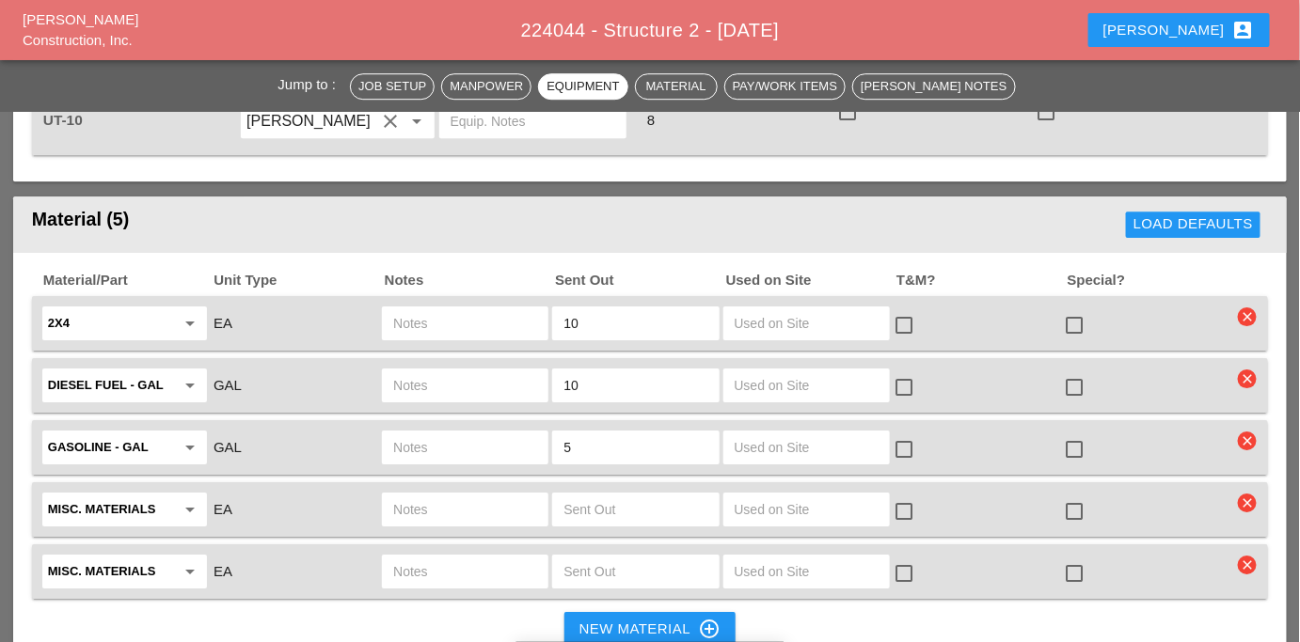
click at [482, 557] on input "text" at bounding box center [465, 572] width 144 height 30
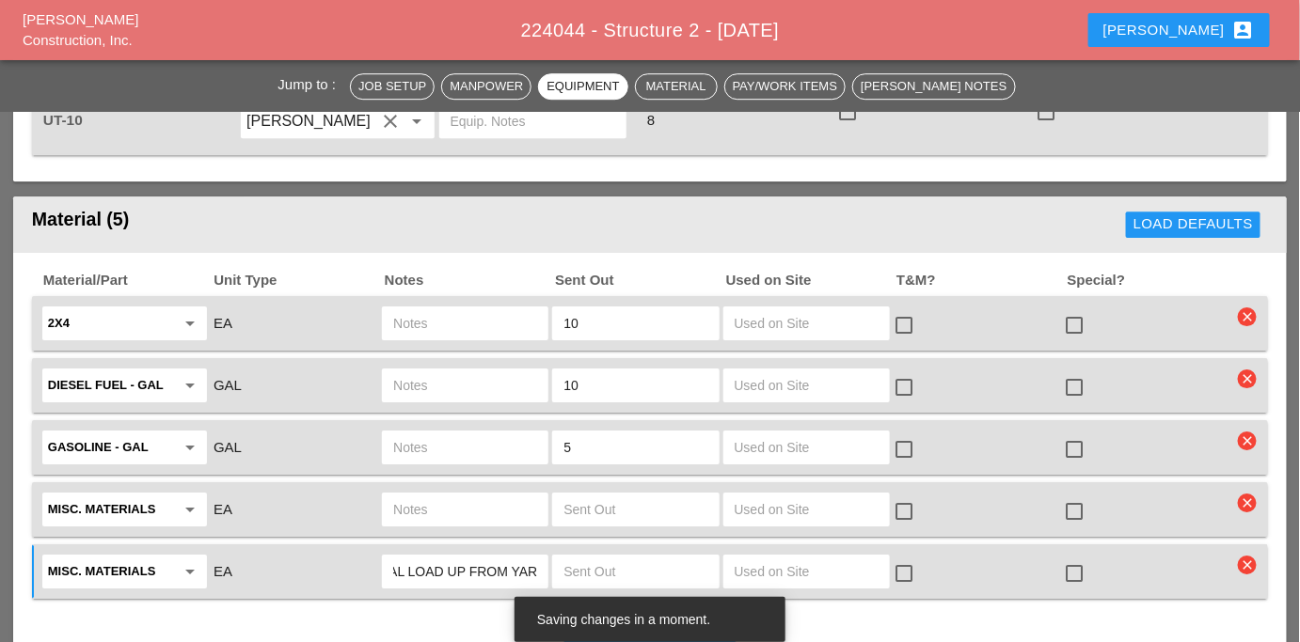
scroll to position [0, 48]
type input "RENTAL LOAD UP FROM YARD"
click at [439, 495] on input "text" at bounding box center [465, 510] width 144 height 30
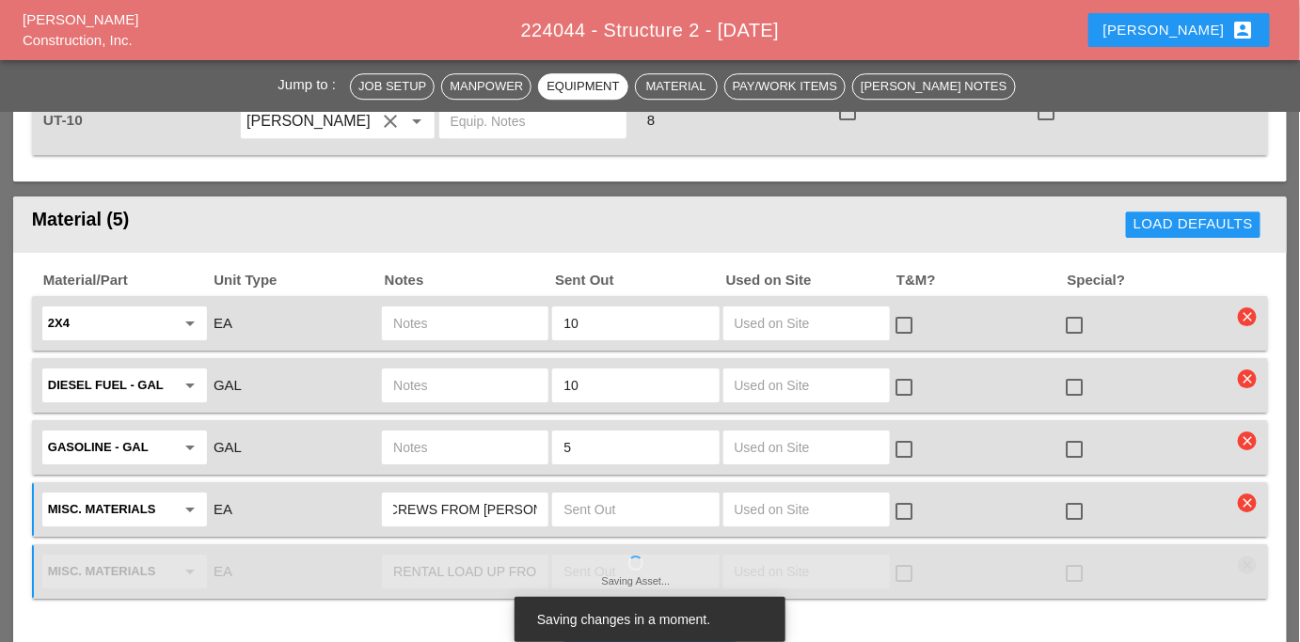
scroll to position [0, 91]
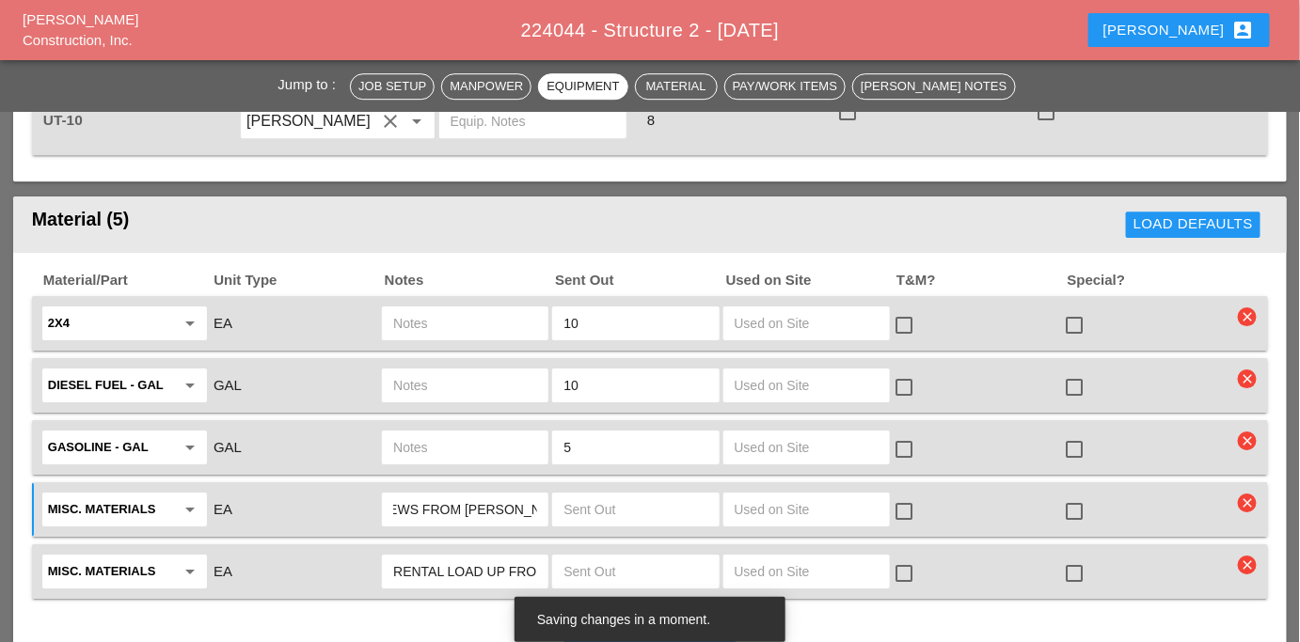
type input "SPECIAL SCREWS FROM JIM OFFICE"
click at [445, 366] on div at bounding box center [465, 386] width 170 height 40
click at [446, 369] on div at bounding box center [465, 386] width 167 height 34
type input "UT10"
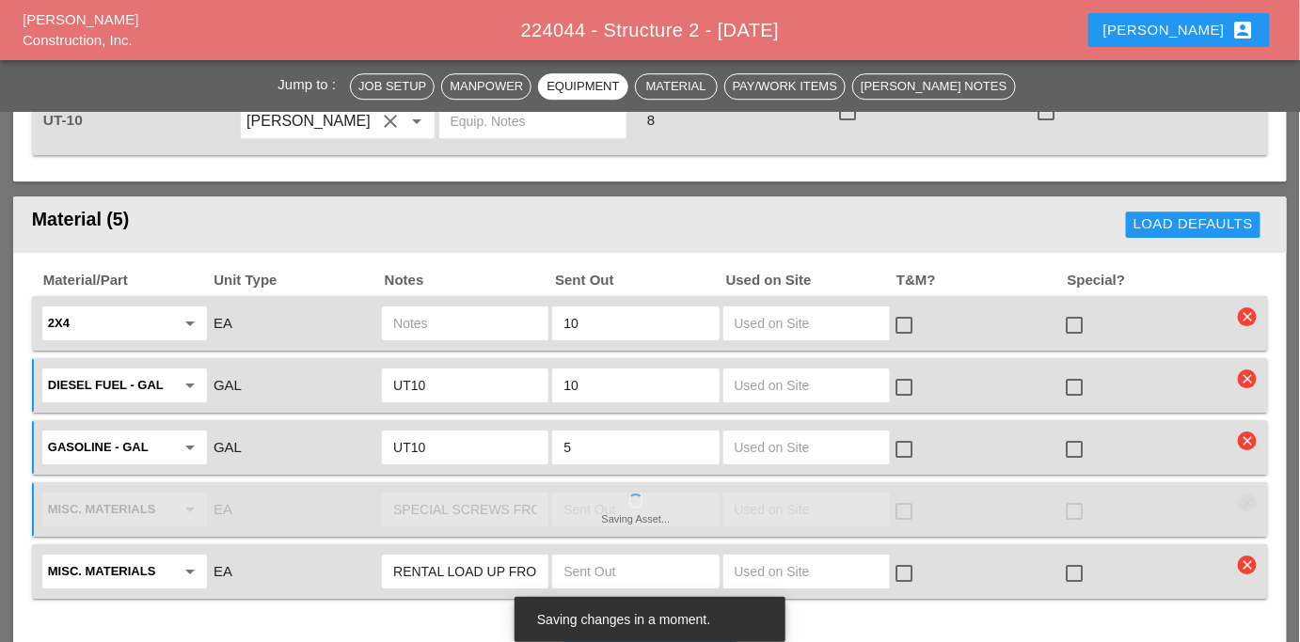
type input "UT10"
click at [468, 309] on input "text" at bounding box center [465, 324] width 144 height 30
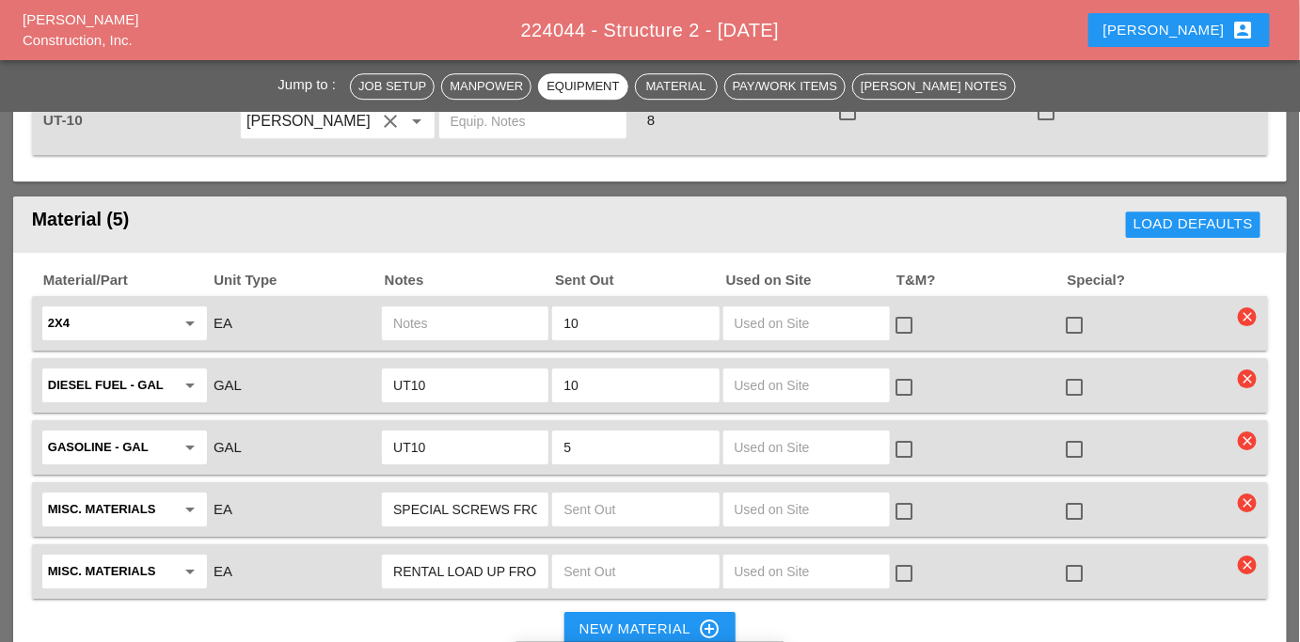
click at [514, 557] on input "RENTAL LOAD UP FROM YARD" at bounding box center [465, 572] width 144 height 30
click at [515, 557] on input "RENTAL LOAD UP FROM YARD" at bounding box center [465, 572] width 144 height 30
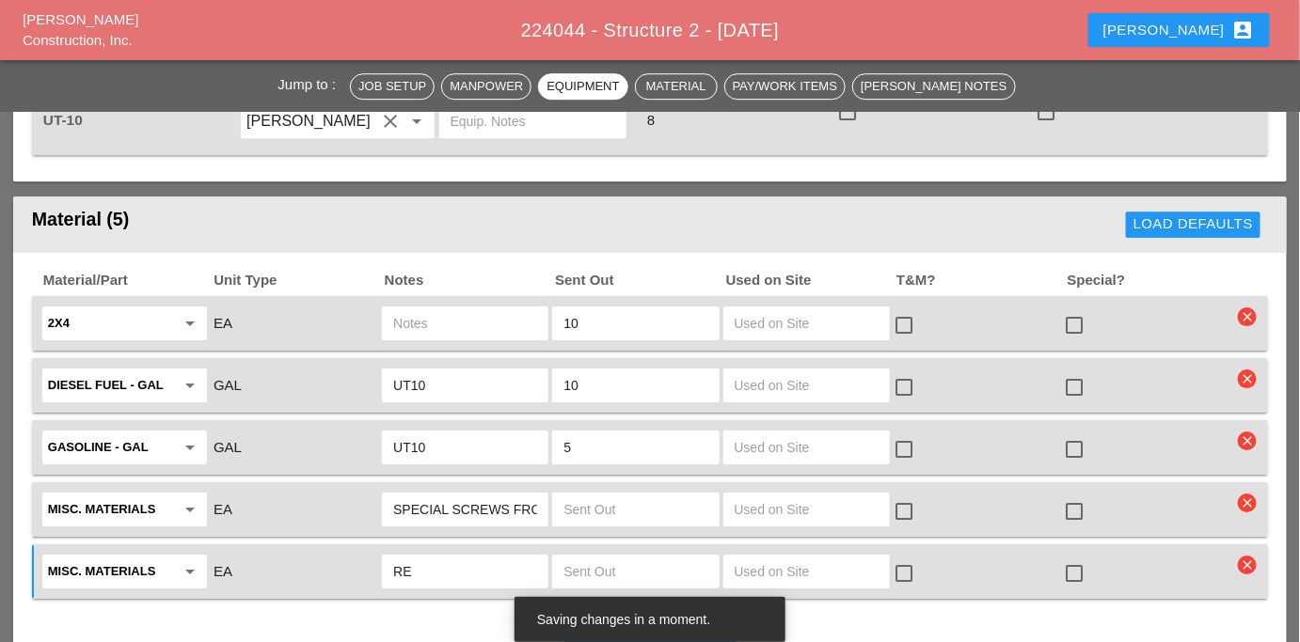
type input "R"
click at [501, 557] on input "text" at bounding box center [465, 572] width 144 height 30
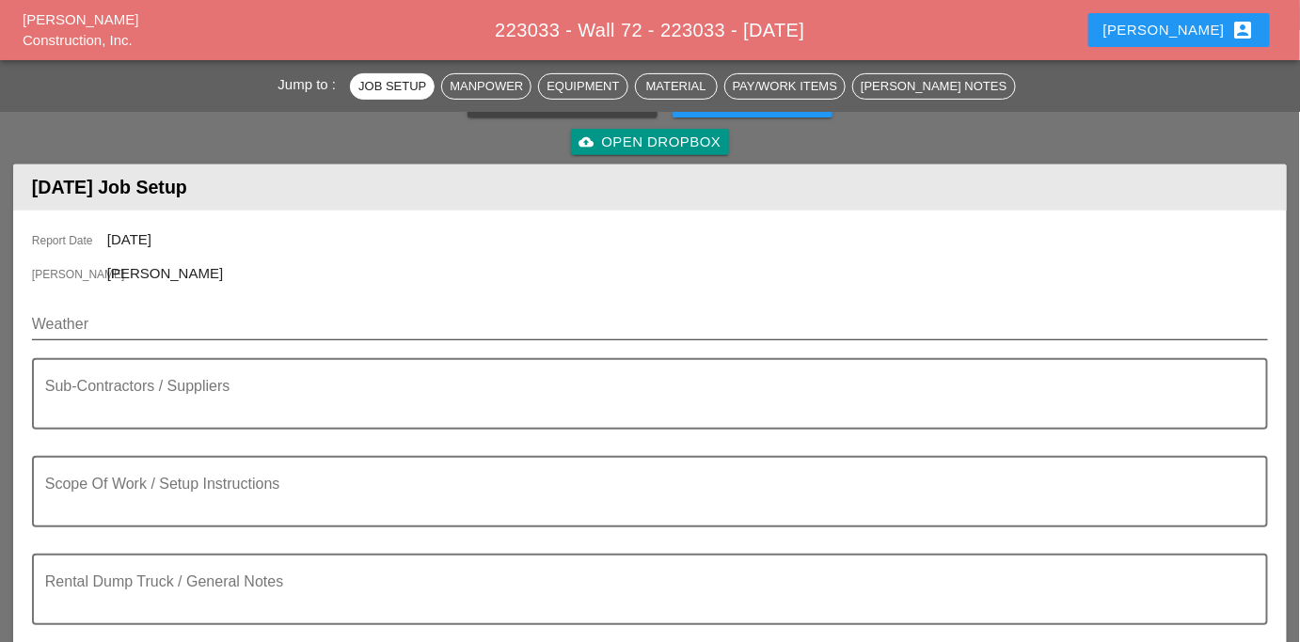
scroll to position [170, 0]
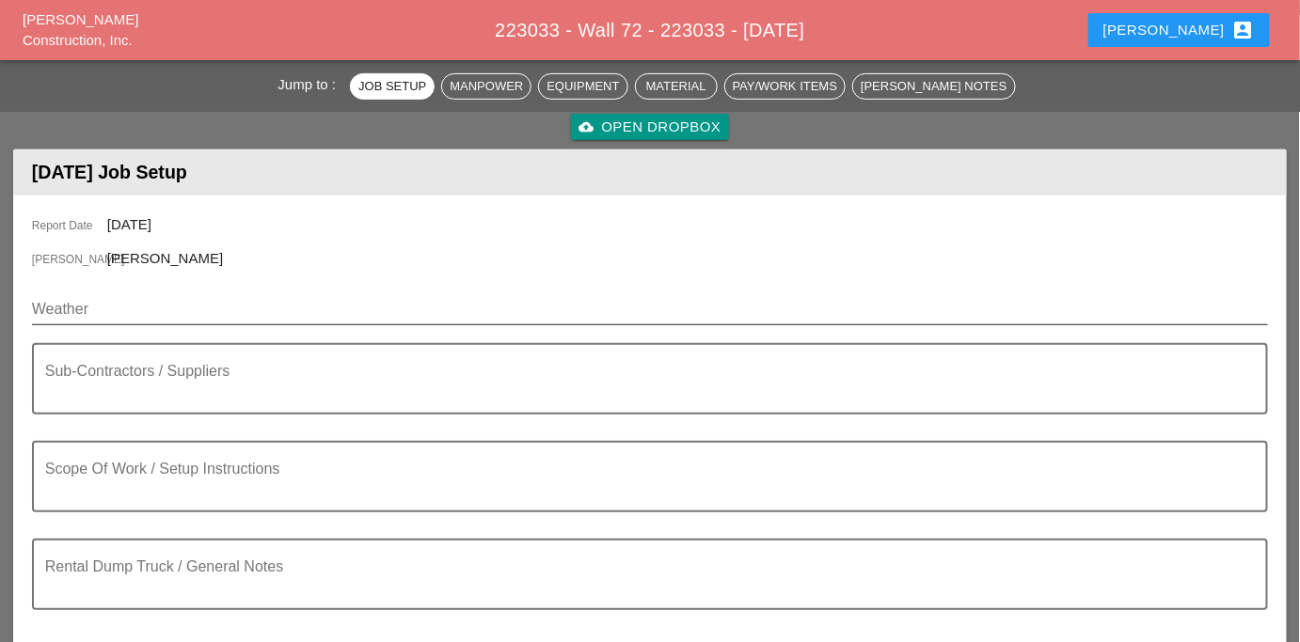
click at [261, 318] on input "Weather" at bounding box center [637, 309] width 1210 height 30
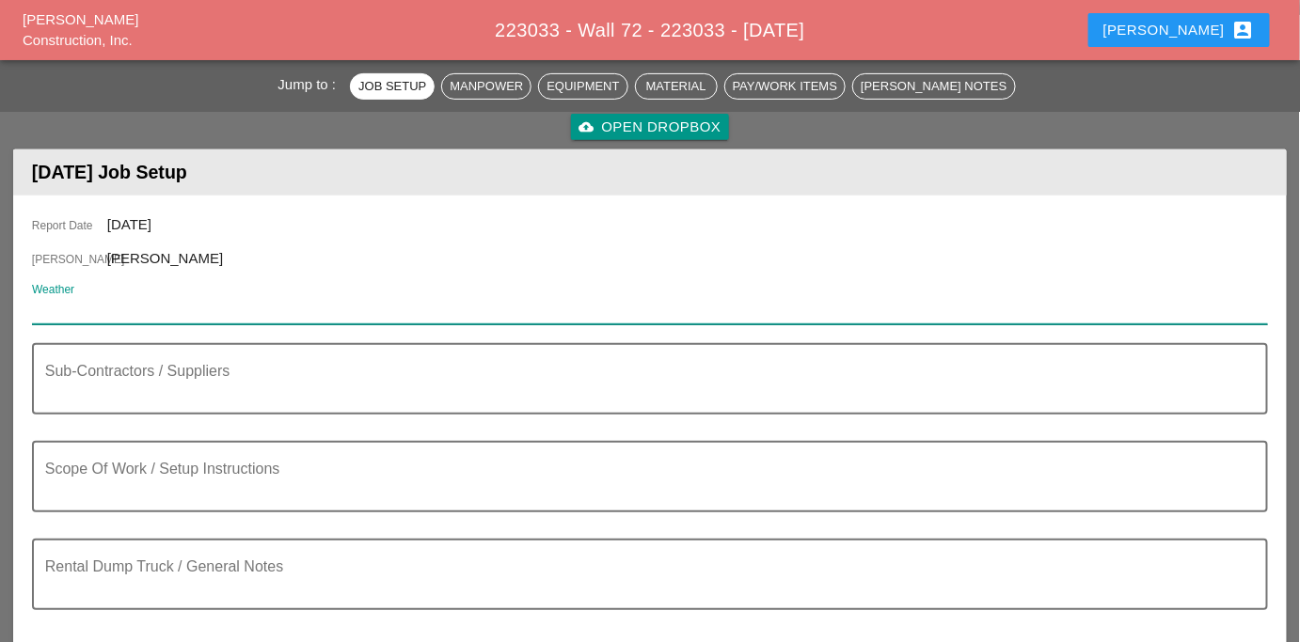
paste input "Day 92° 4% SW 9 mph Generally sunny. High 92F. Winds SW at 5 to 10 mph. Humidit…"
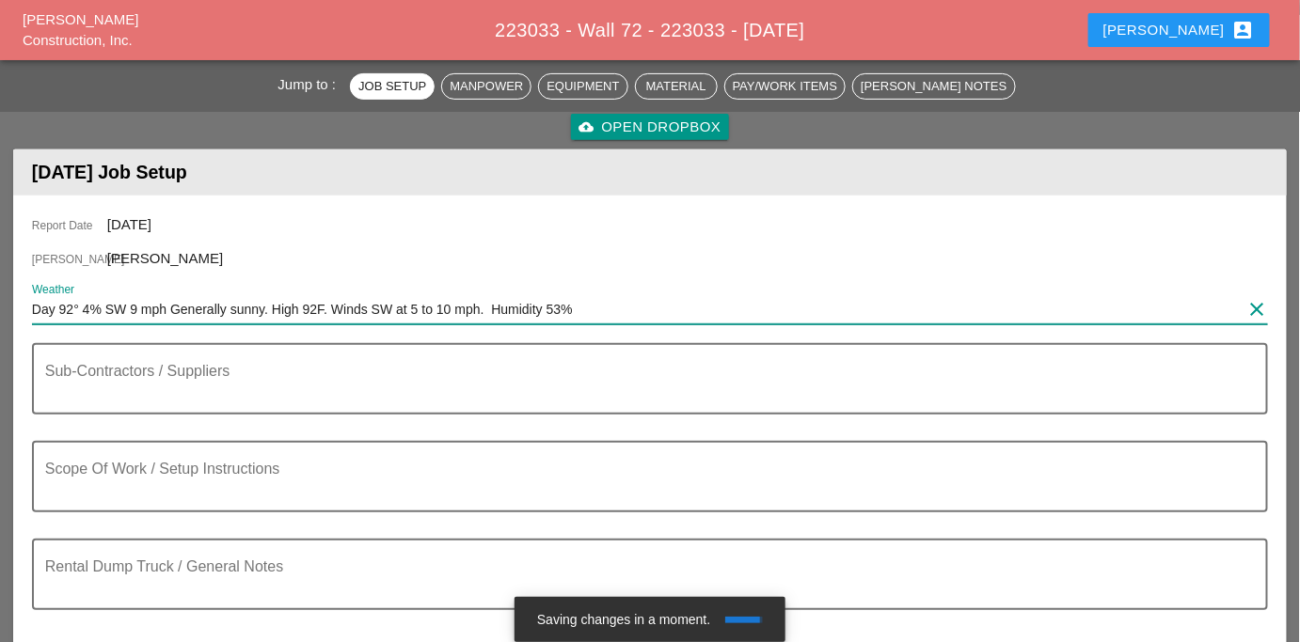
type input "Day 92° 4% SW 9 mph Generally sunny. High 92F. Winds SW at 5 to 10 mph. Humidit…"
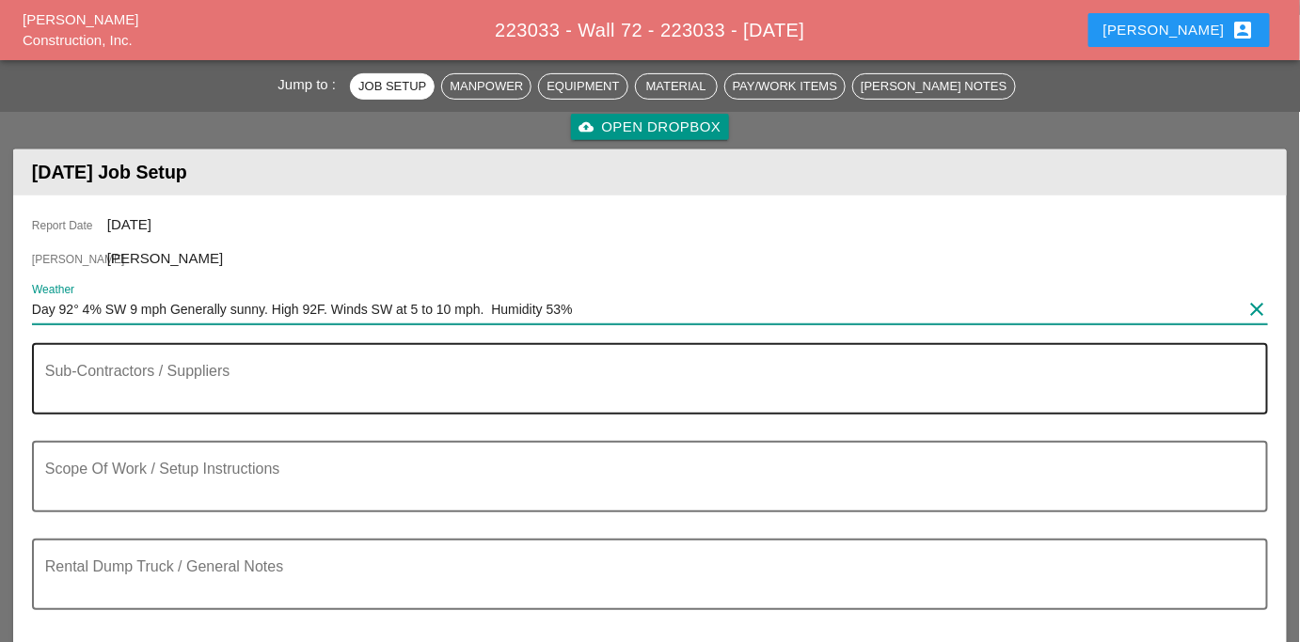
click at [291, 368] on textarea "Sub-Contractors / Suppliers" at bounding box center [642, 390] width 1195 height 45
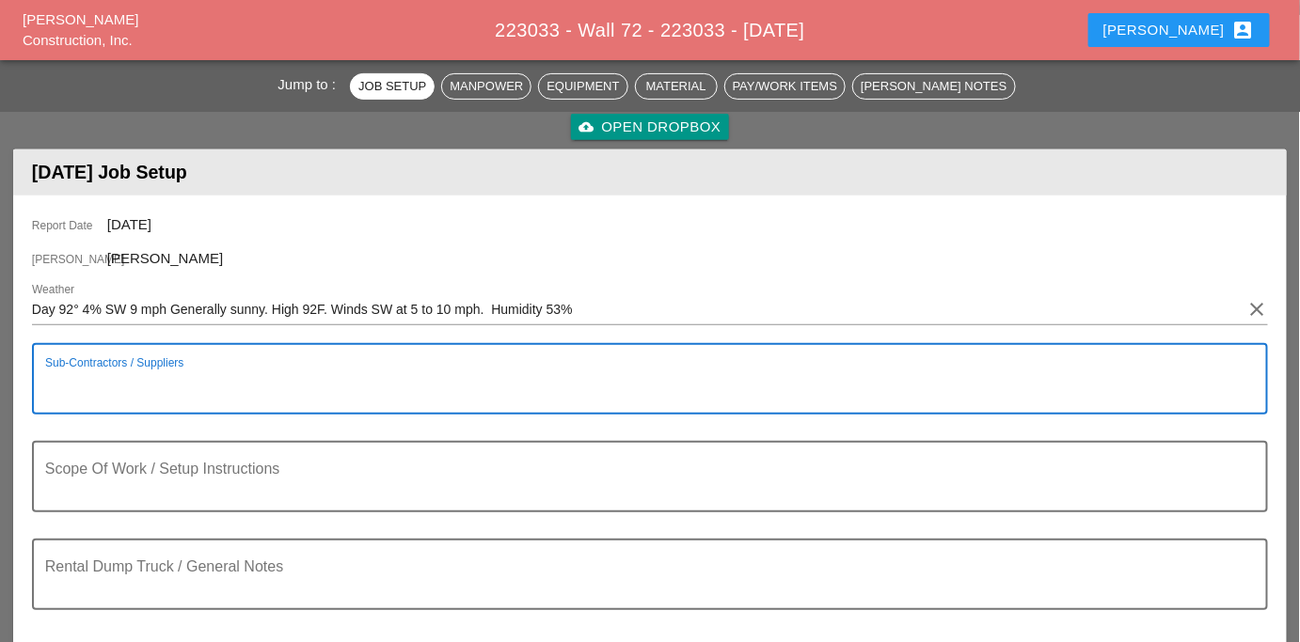
paste textarea "[D&C] - PROTECTIVE SEALANT"
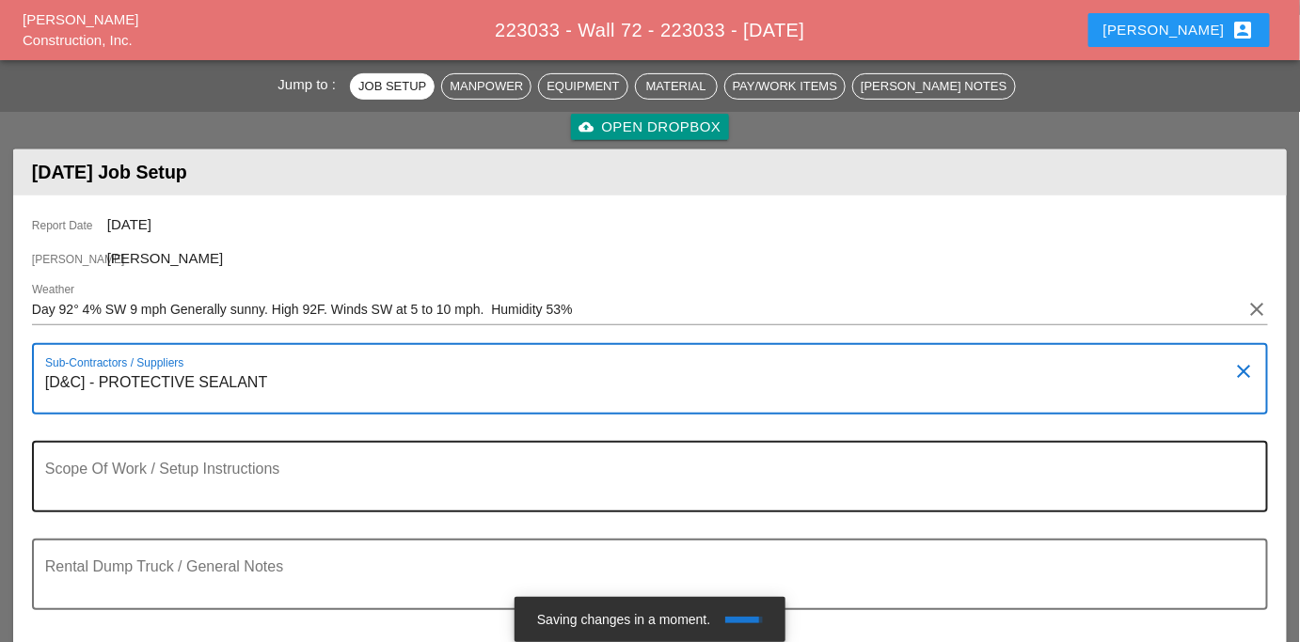
type textarea "[D&C] - PROTECTIVE SEALANT"
click at [203, 474] on textarea "Scope Of Work / Setup Instructions" at bounding box center [642, 488] width 1195 height 45
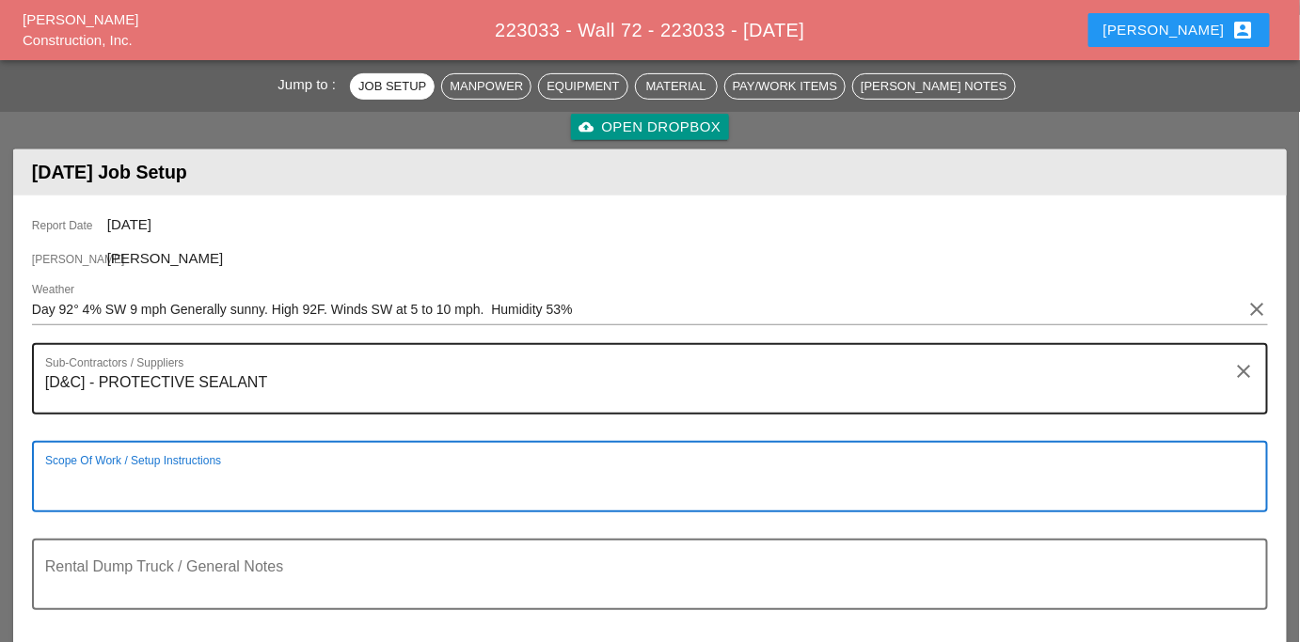
click at [262, 392] on textarea "[D&C] - PROTECTIVE SEALANT" at bounding box center [642, 390] width 1195 height 45
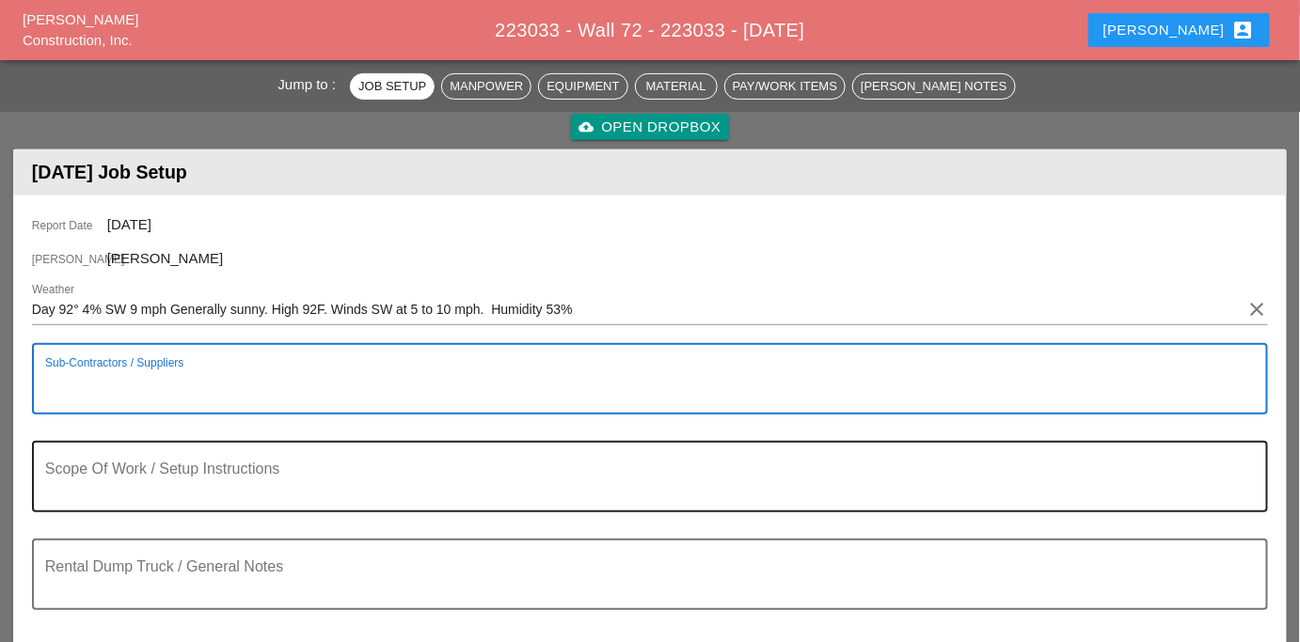
click at [120, 472] on textarea "Scope Of Work / Setup Instructions" at bounding box center [642, 488] width 1195 height 45
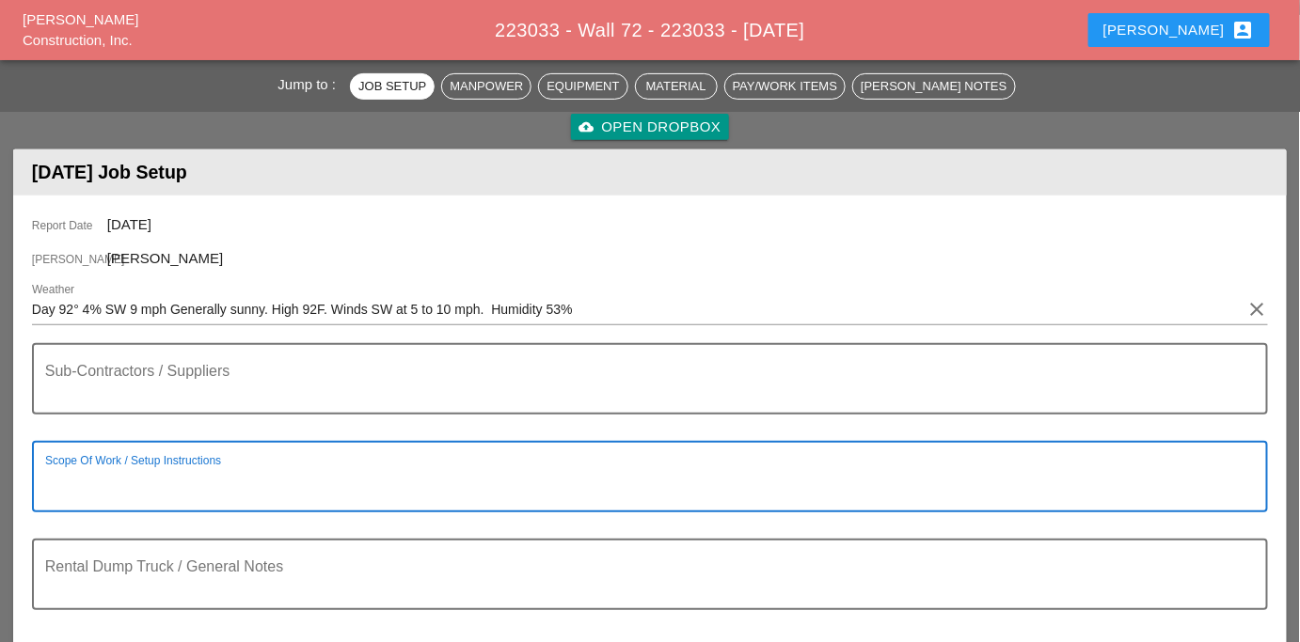
paste textarea "LOCATION: 09 WALL: 72 [FRONT FACE] WIN: [PHONE_NUMBER] LANE CLOSURE LOCATION: […"
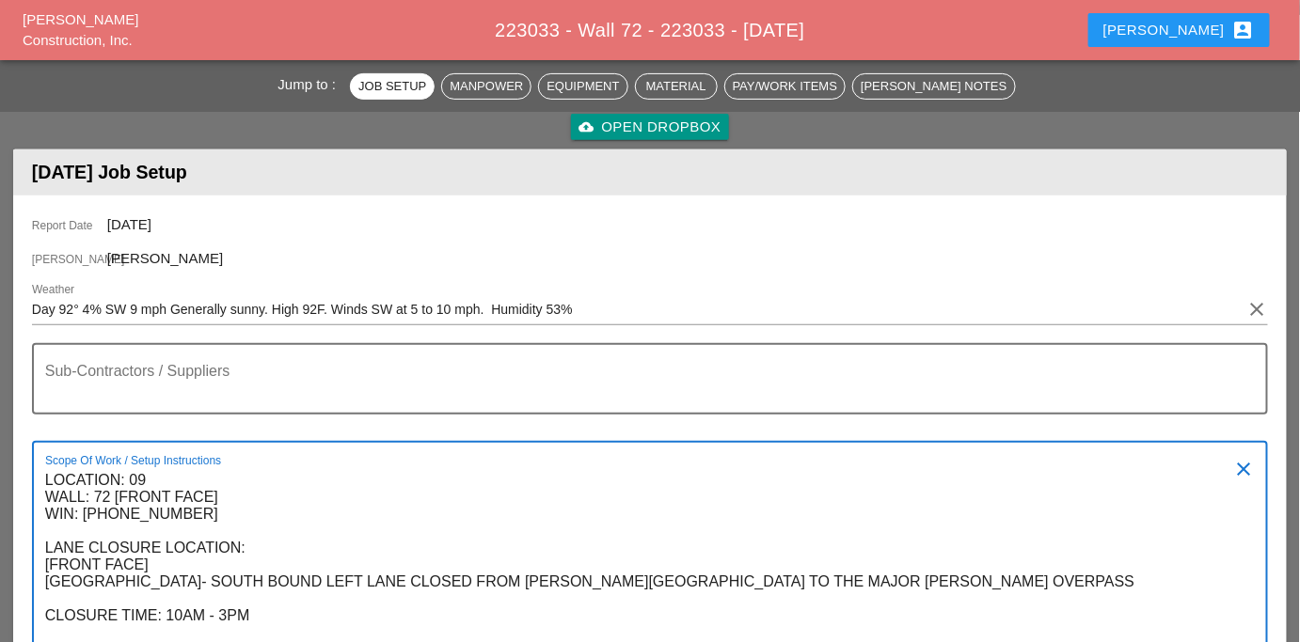
scroll to position [268, 0]
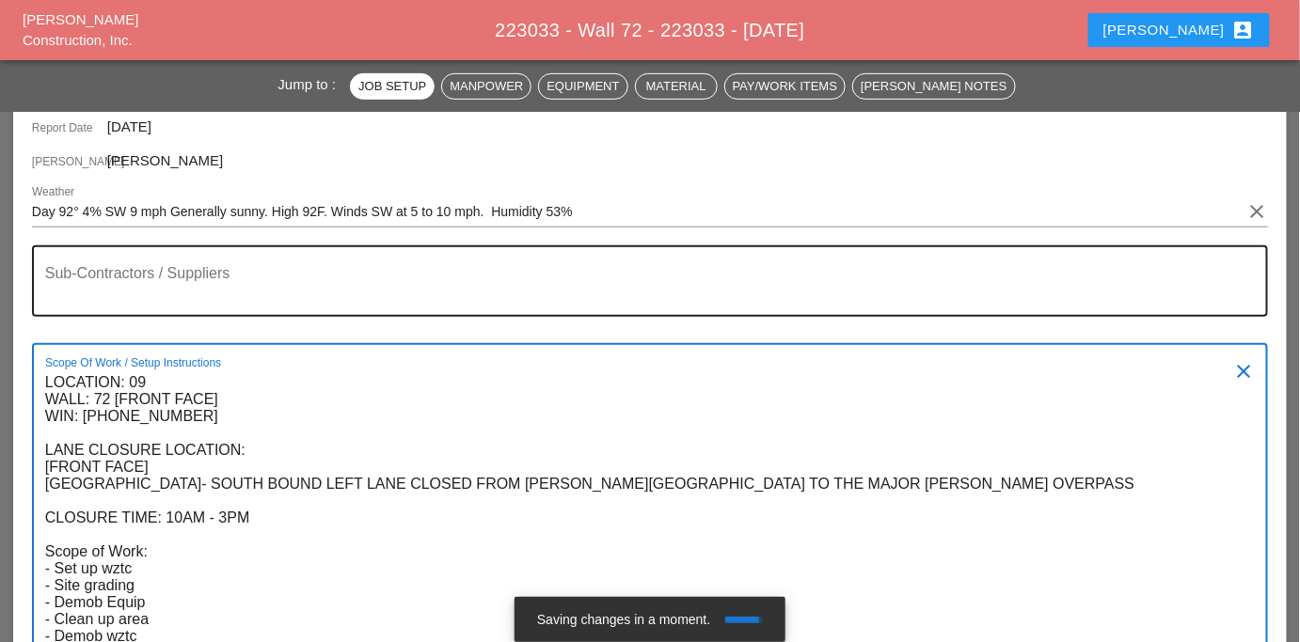
type textarea "LOCATION: 09 WALL: 72 [FRONT FACE] WIN: [PHONE_NUMBER] LANE CLOSURE LOCATION: […"
click at [119, 293] on textarea "Sub-Contractors / Suppliers" at bounding box center [642, 292] width 1195 height 45
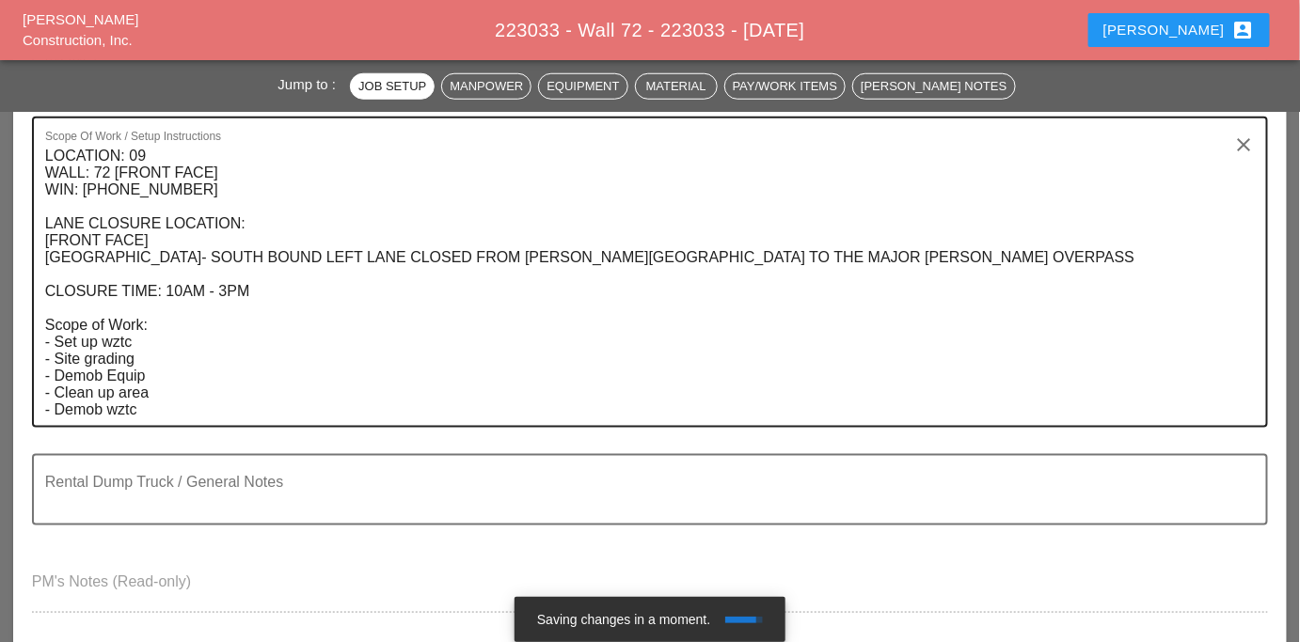
scroll to position [525, 0]
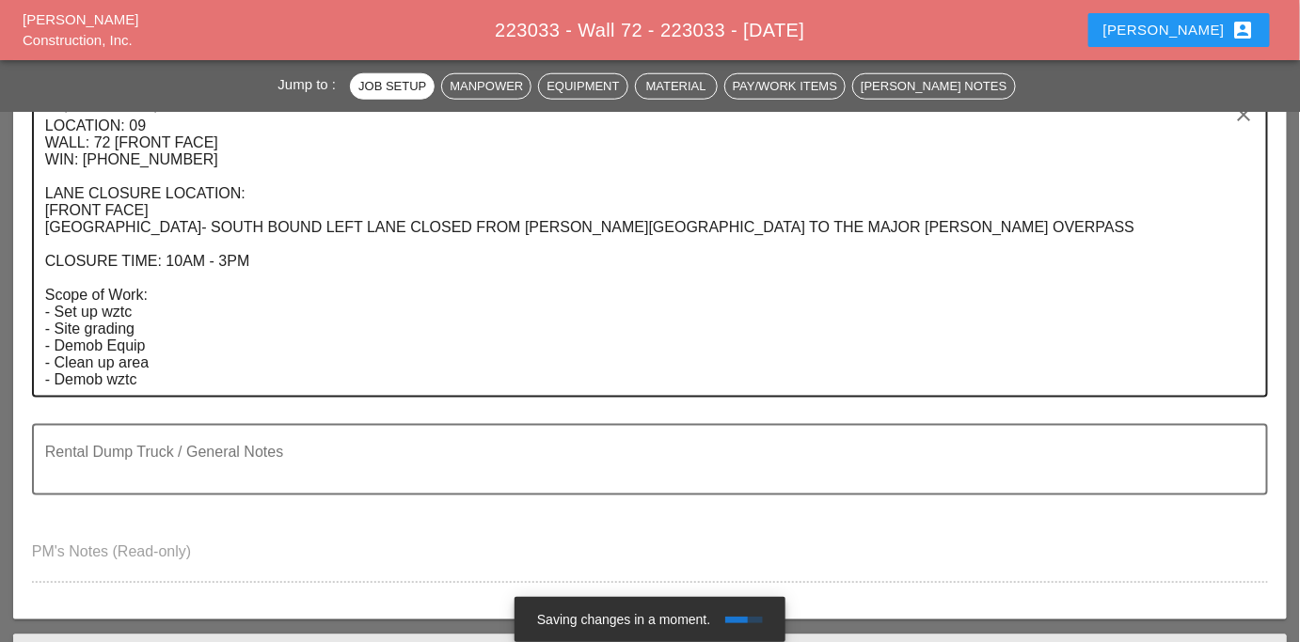
type textarea "[NONE]"
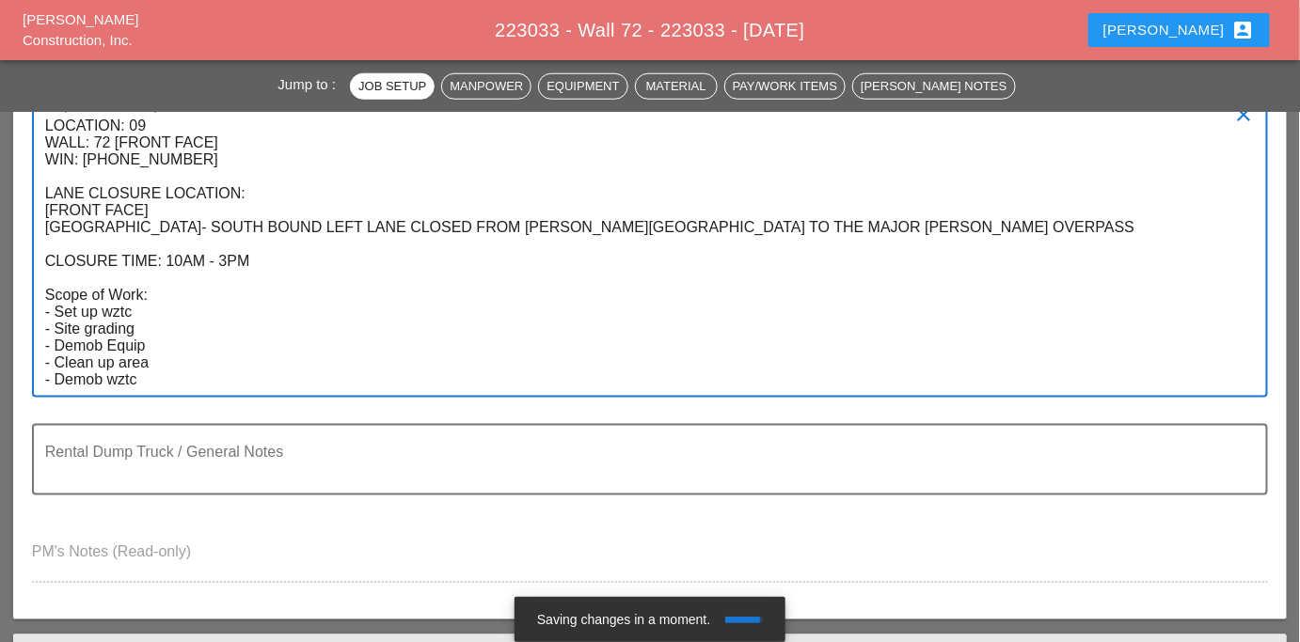
drag, startPoint x: 151, startPoint y: 348, endPoint x: 43, endPoint y: 342, distance: 108.3
click at [43, 342] on div "Scope Of Work / Setup Instructions LOCATION: 09 WALL: 72 [FRONT FACE] WIN: [PHO…" at bounding box center [650, 242] width 1236 height 311
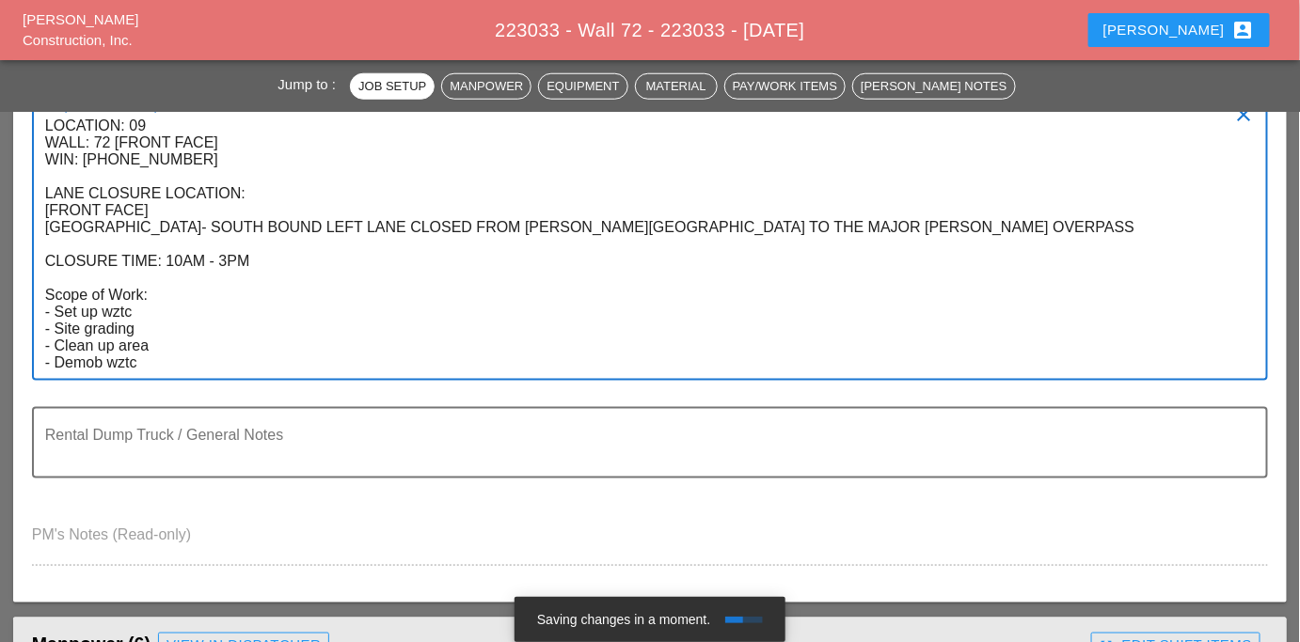
click at [143, 358] on textarea "LOCATION: 09 WALL: 72 [FRONT FACE] WIN: 1-908-204 LANE CLOSURE LOCATION: [FRONT…" at bounding box center [642, 245] width 1195 height 268
click at [153, 357] on textarea "LOCATION: 09 WALL: 72 [FRONT FACE] WIN: 1-908-204 LANE CLOSURE LOCATION: [FRONT…" at bounding box center [642, 245] width 1195 height 268
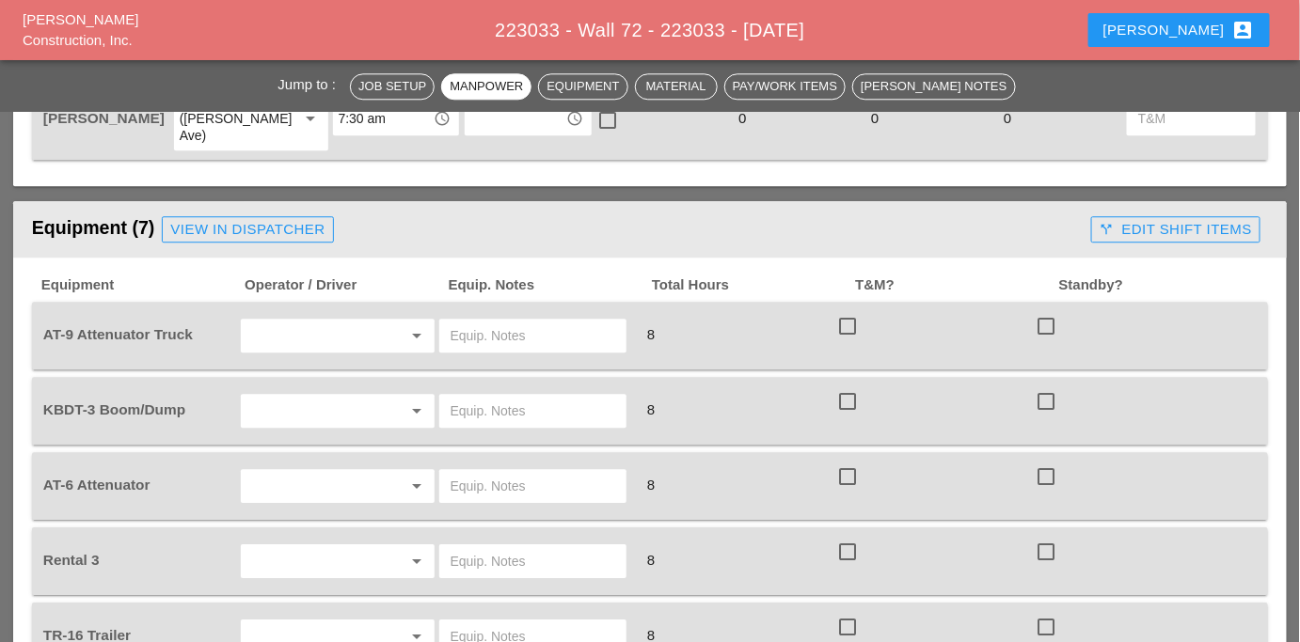
scroll to position [1637, 0]
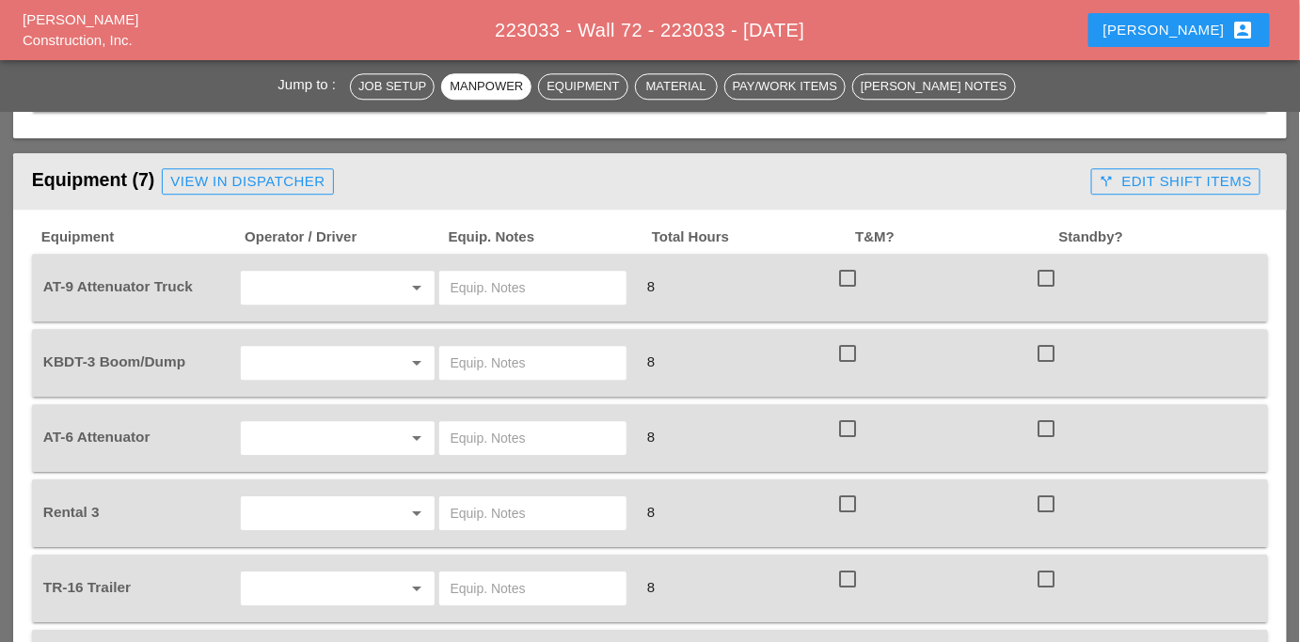
type textarea "LOCATION: 09 WALL: 72 [FRONT FACE] WIN: 1-908-204 LANE CLOSURE LOCATION: [FRONT…"
click at [309, 423] on input "text" at bounding box center [310, 438] width 129 height 30
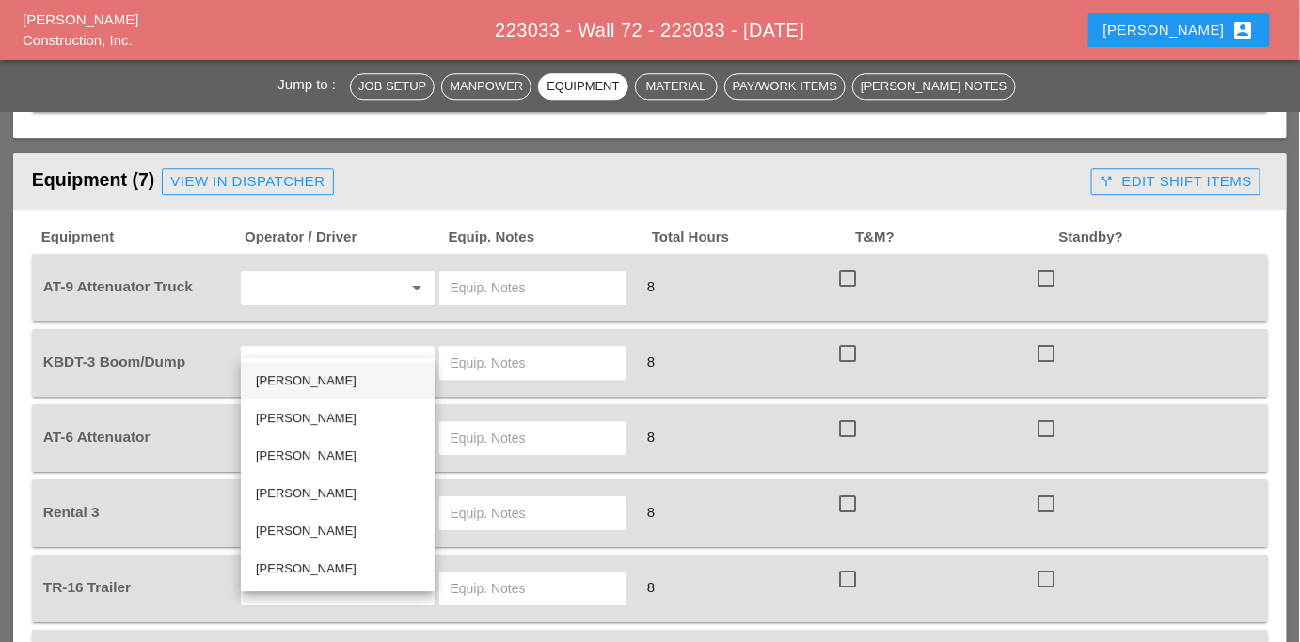
click at [308, 381] on div "[PERSON_NAME]" at bounding box center [338, 381] width 164 height 23
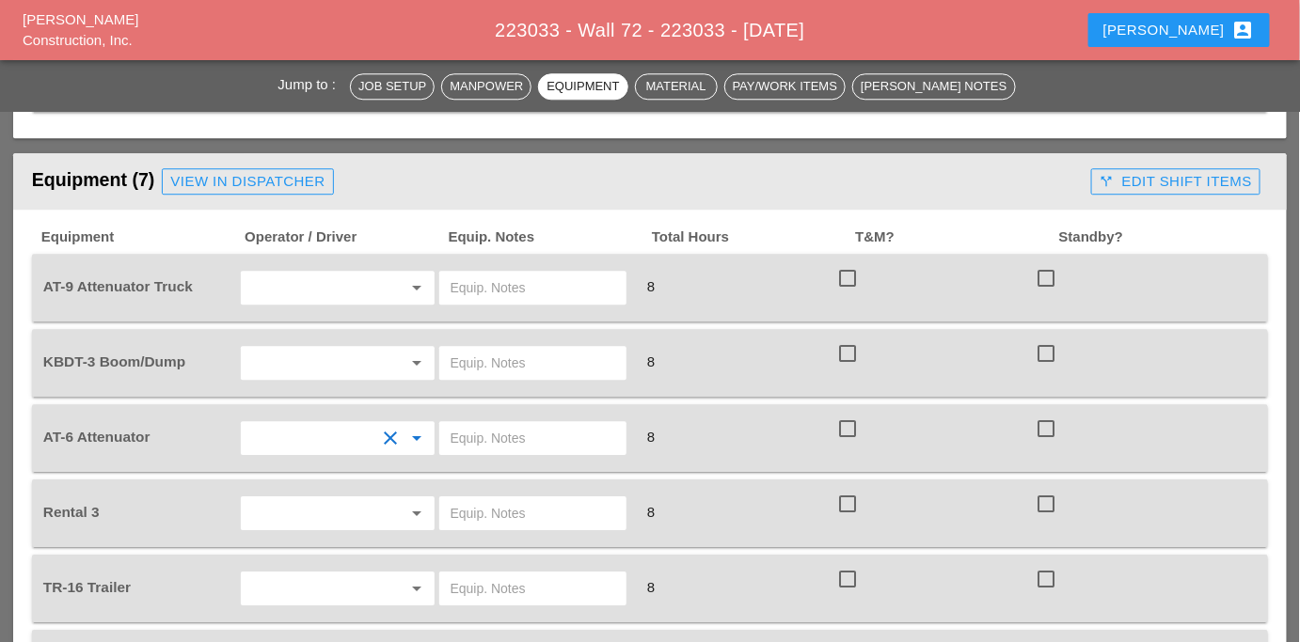
click at [278, 273] on input "text" at bounding box center [310, 288] width 129 height 30
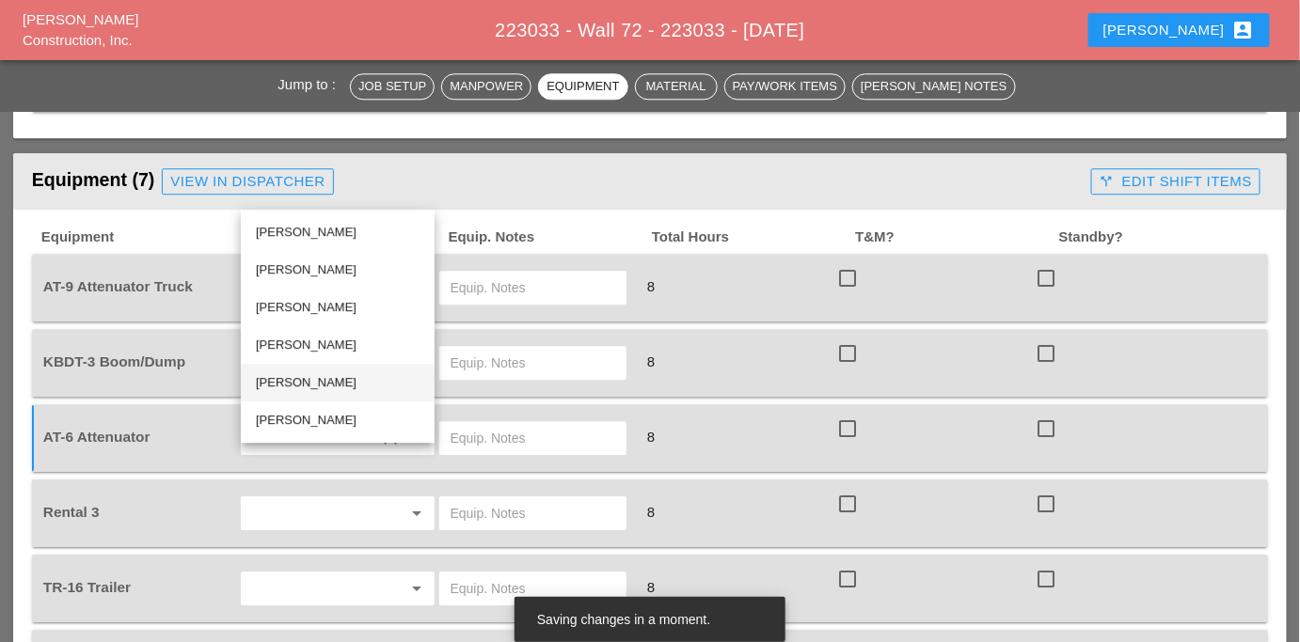
click at [306, 378] on div "[PERSON_NAME]" at bounding box center [338, 383] width 164 height 23
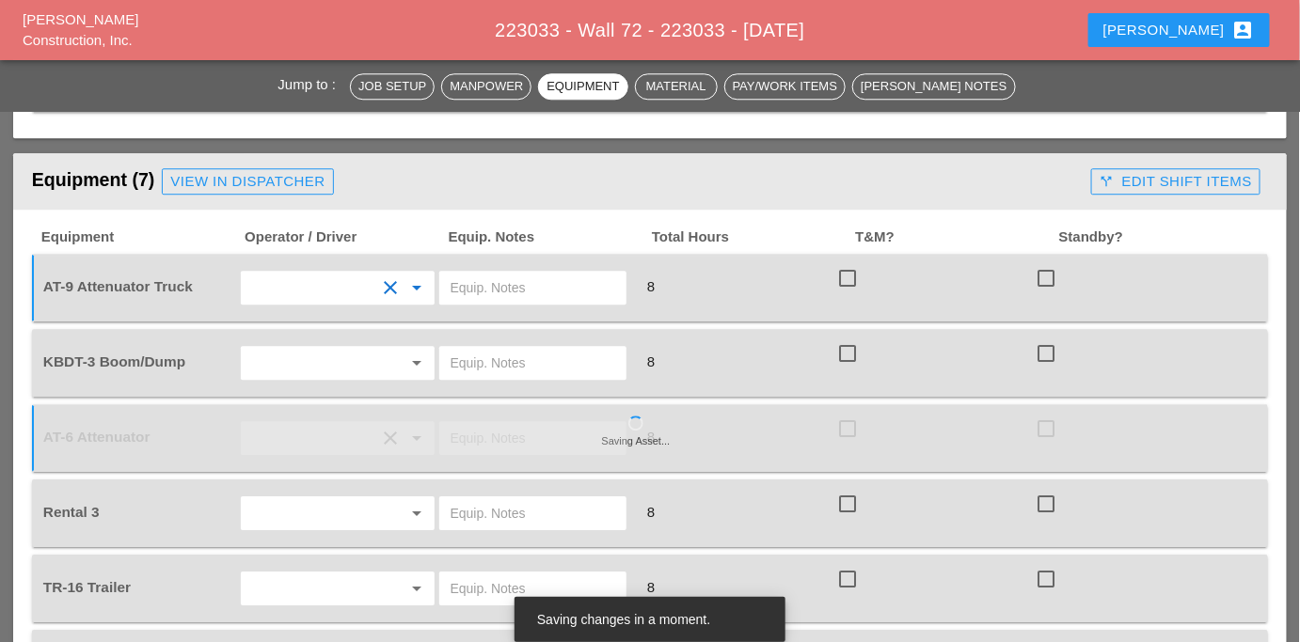
click at [322, 348] on input "text" at bounding box center [310, 363] width 129 height 30
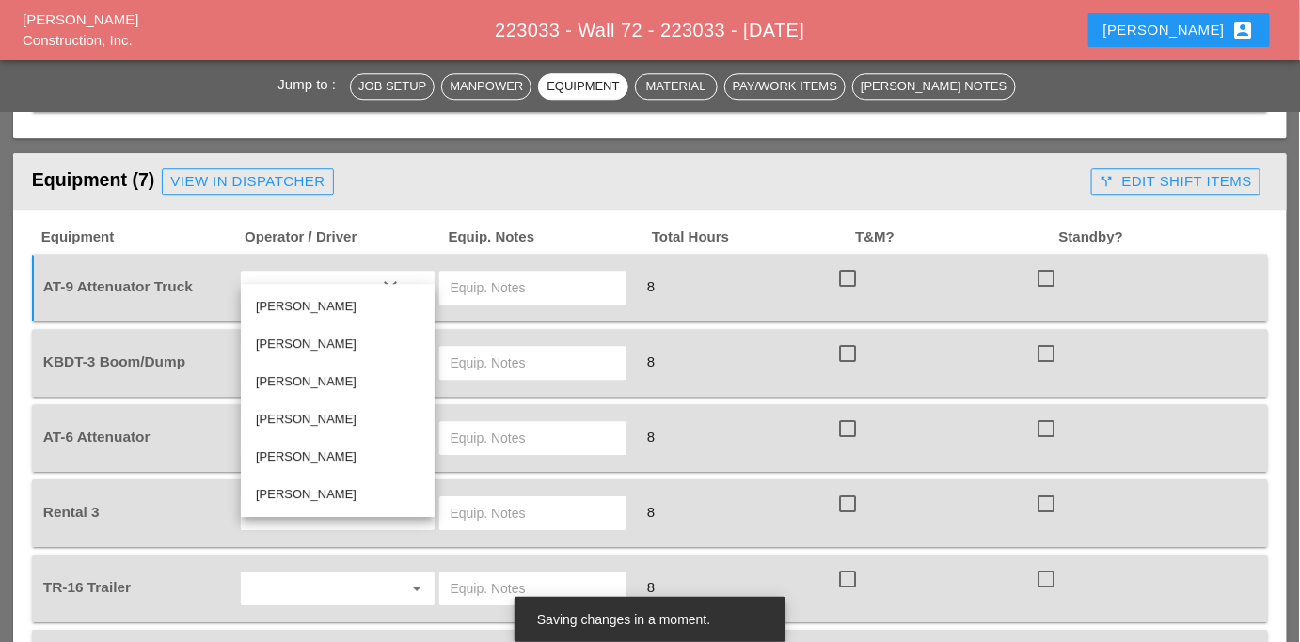
scroll to position [1808, 0]
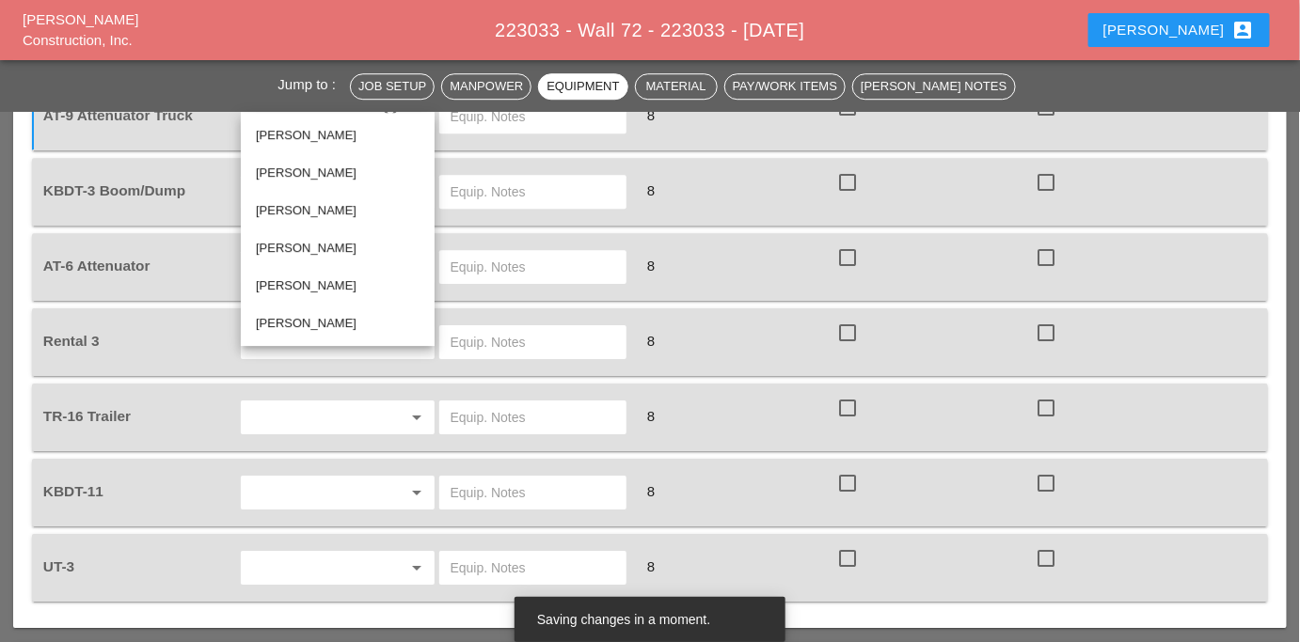
click at [291, 478] on input "text" at bounding box center [310, 493] width 129 height 30
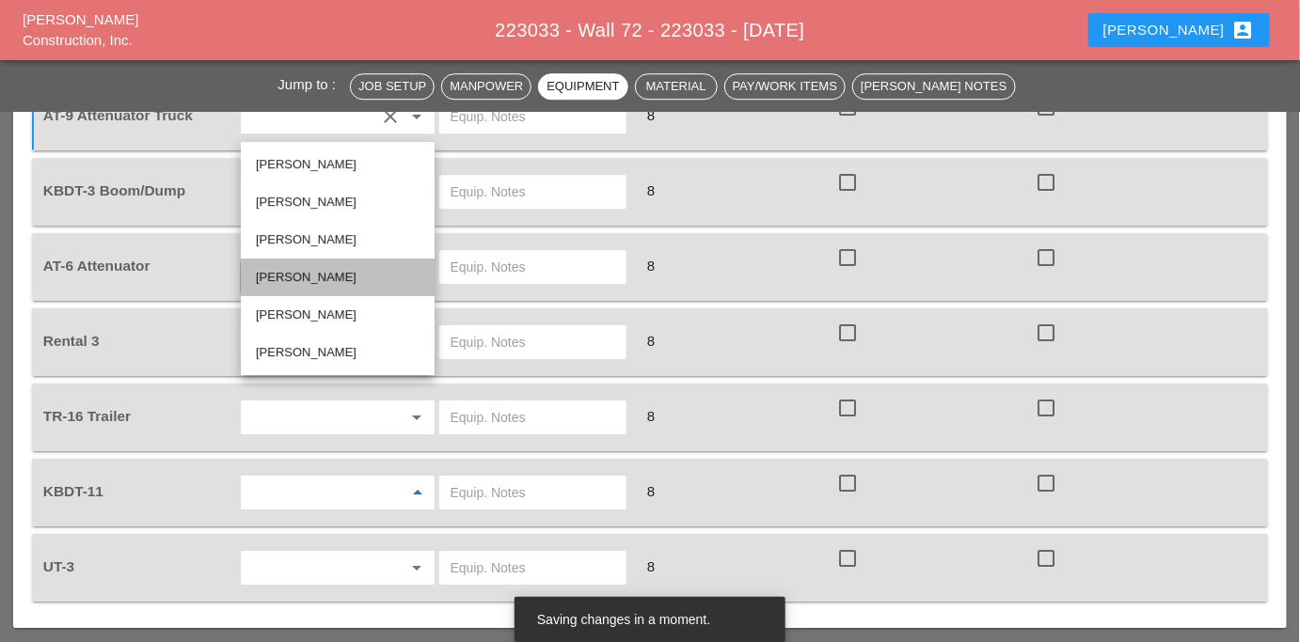
click at [291, 285] on div "[PERSON_NAME]" at bounding box center [338, 277] width 164 height 23
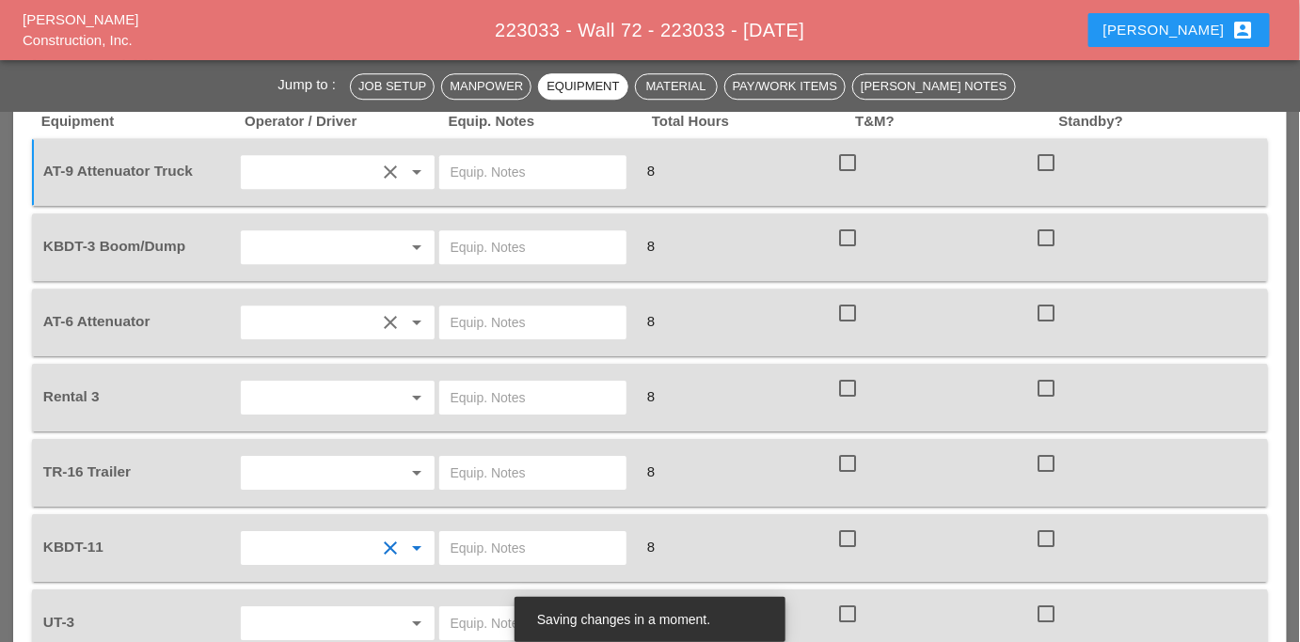
scroll to position [1722, 0]
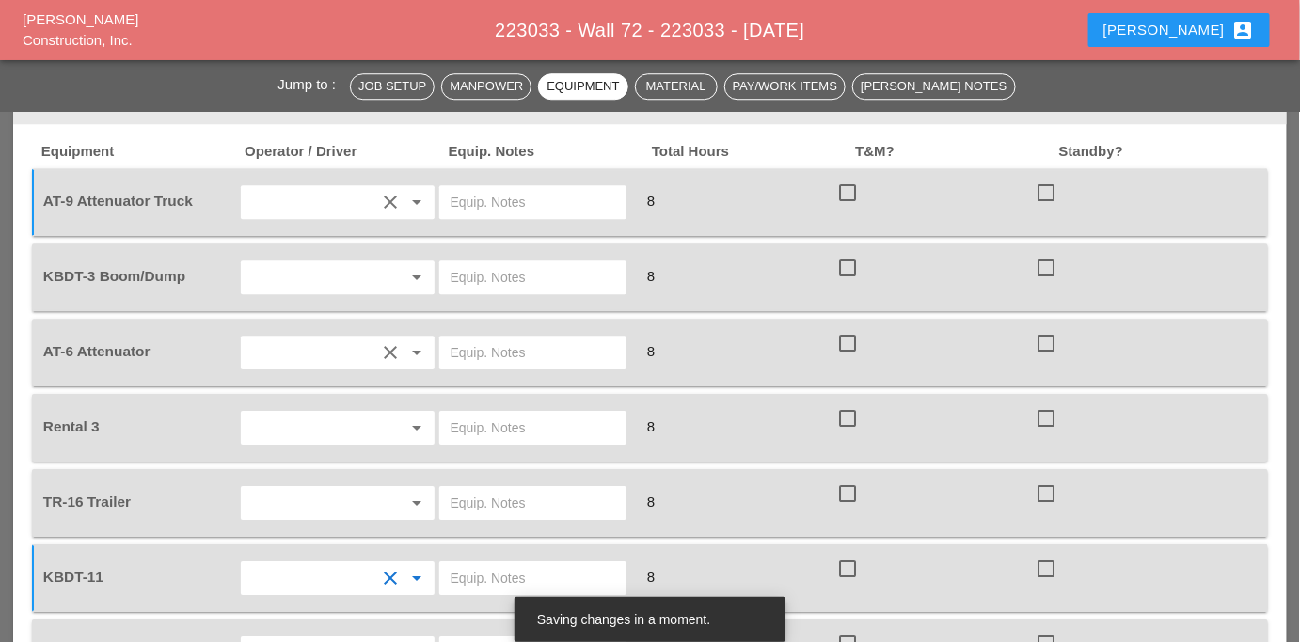
click at [303, 488] on input "text" at bounding box center [310, 503] width 129 height 30
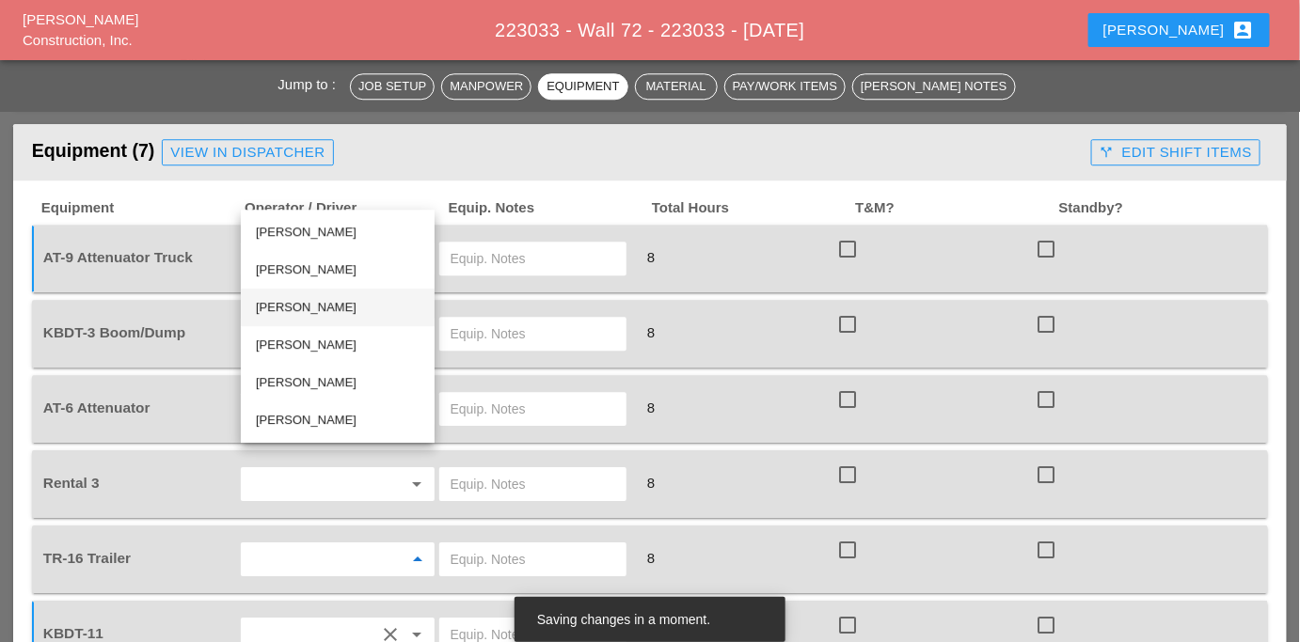
scroll to position [1637, 0]
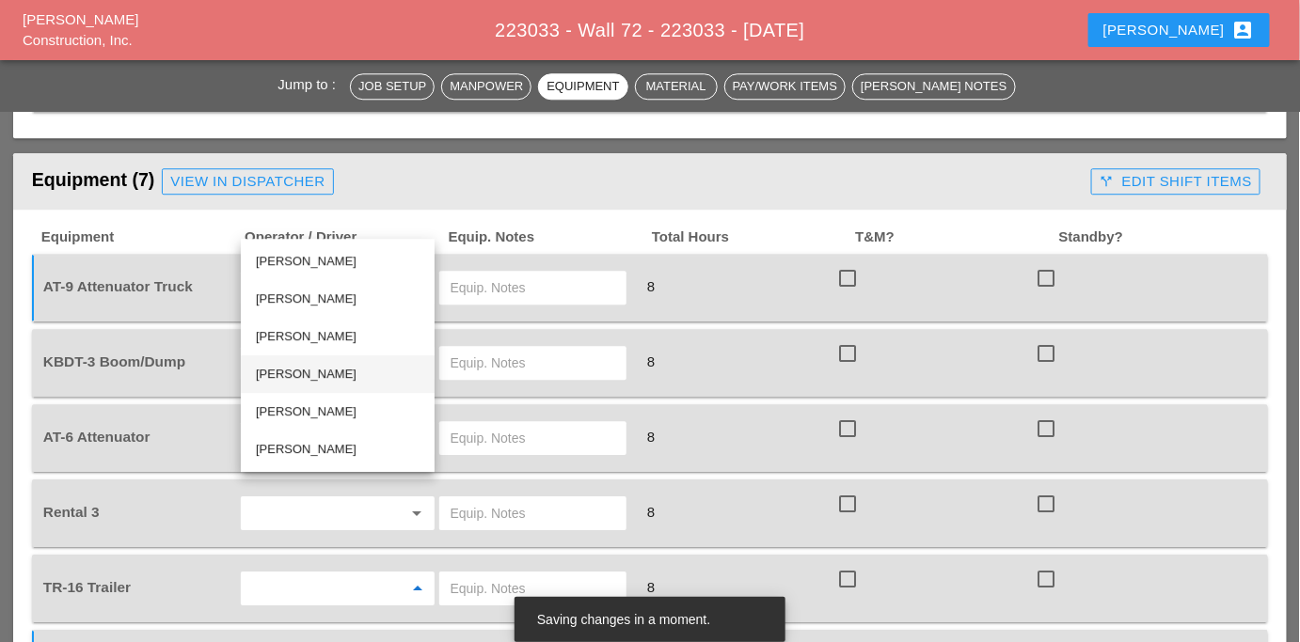
click at [293, 383] on div "[PERSON_NAME]" at bounding box center [338, 374] width 164 height 23
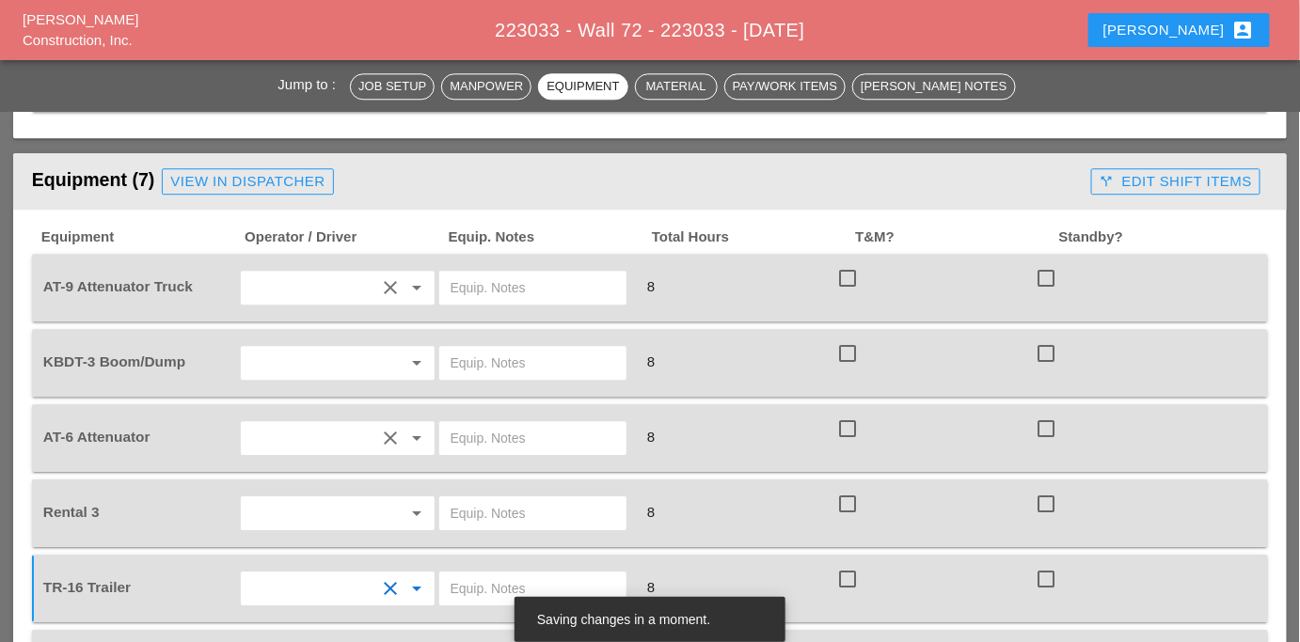
click at [314, 348] on input "text" at bounding box center [310, 363] width 129 height 30
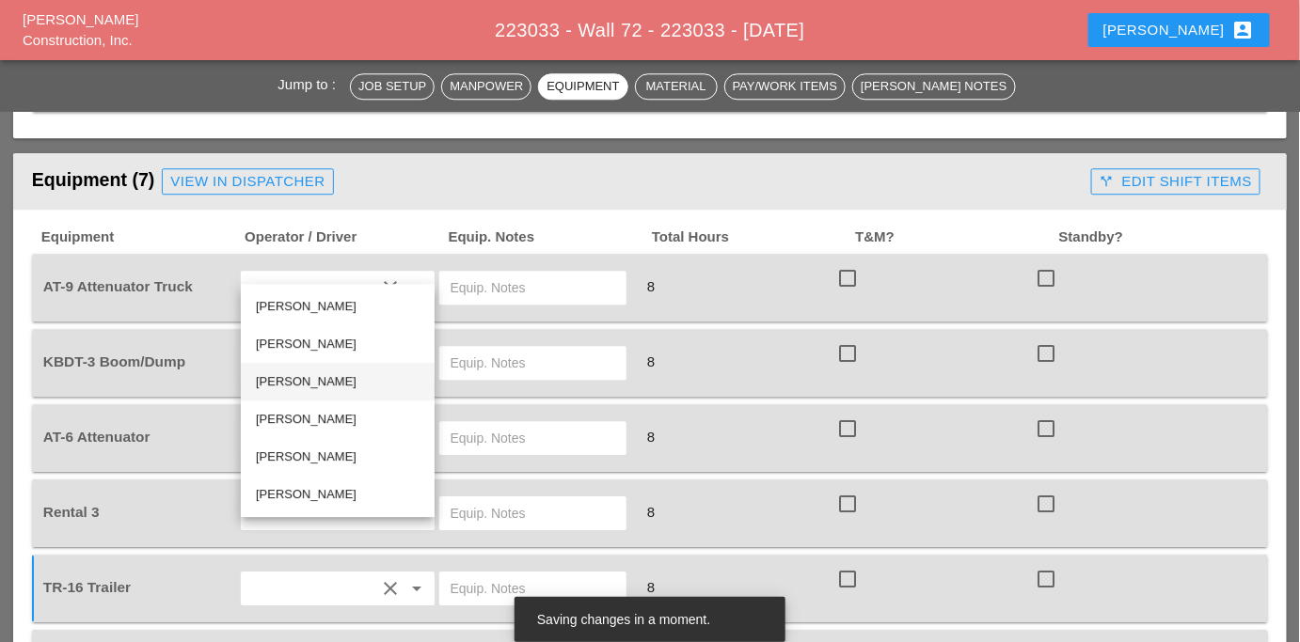
click at [293, 376] on div "Gillie Etnel" at bounding box center [338, 382] width 164 height 23
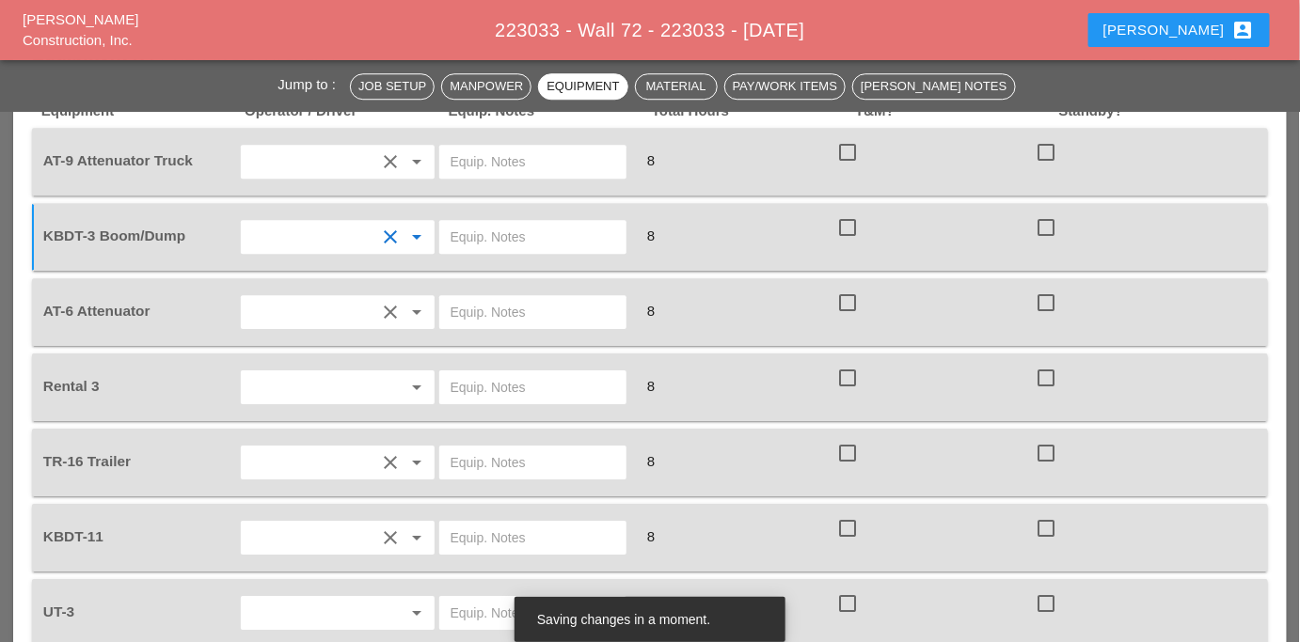
scroll to position [1722, 0]
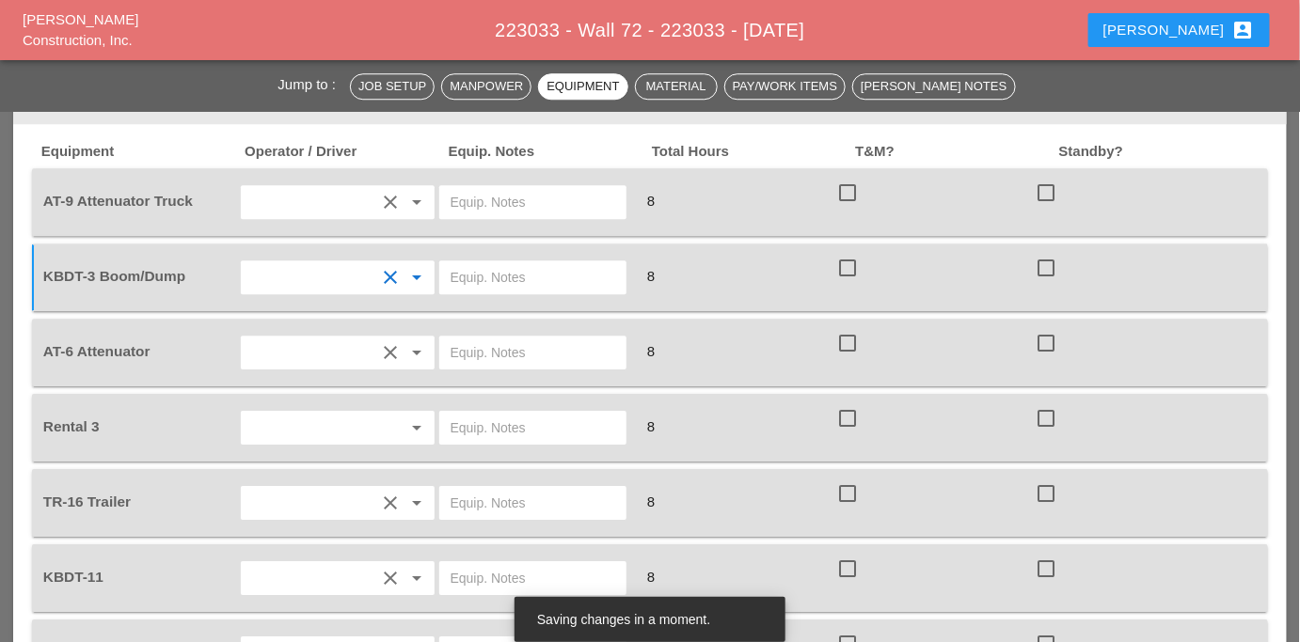
click at [478, 413] on input "text" at bounding box center [533, 428] width 165 height 30
type input "SCISSOR LIFT BRUCKNER YARD"
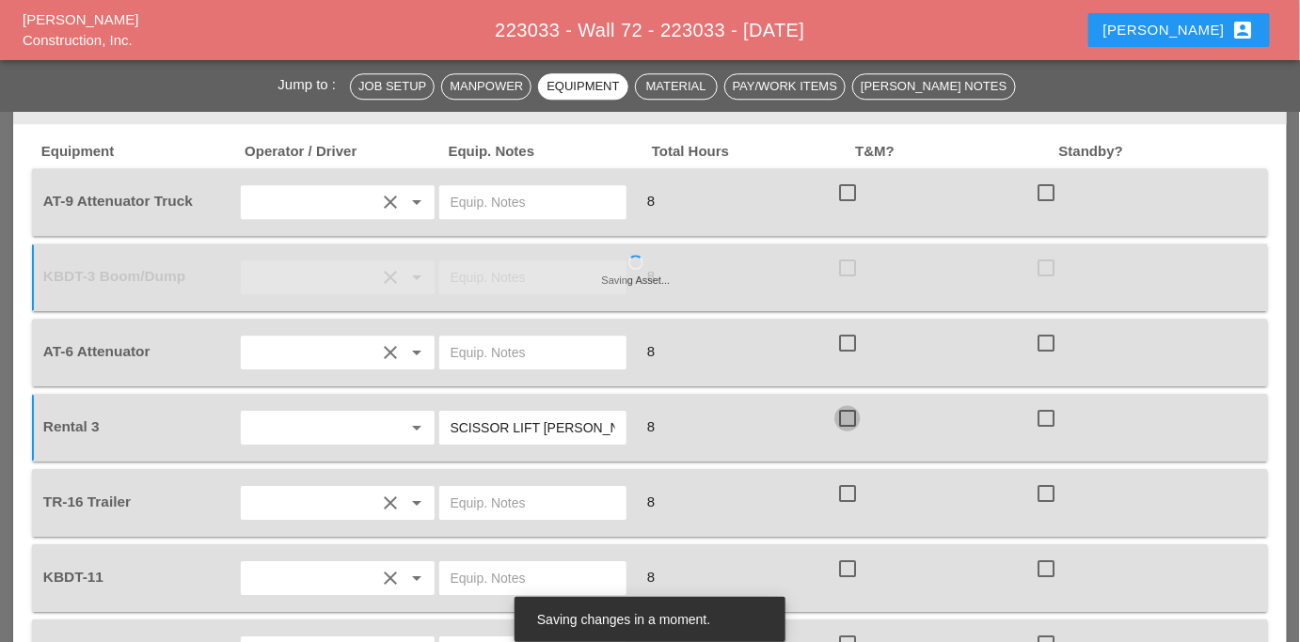
click at [551, 488] on input "text" at bounding box center [533, 503] width 165 height 30
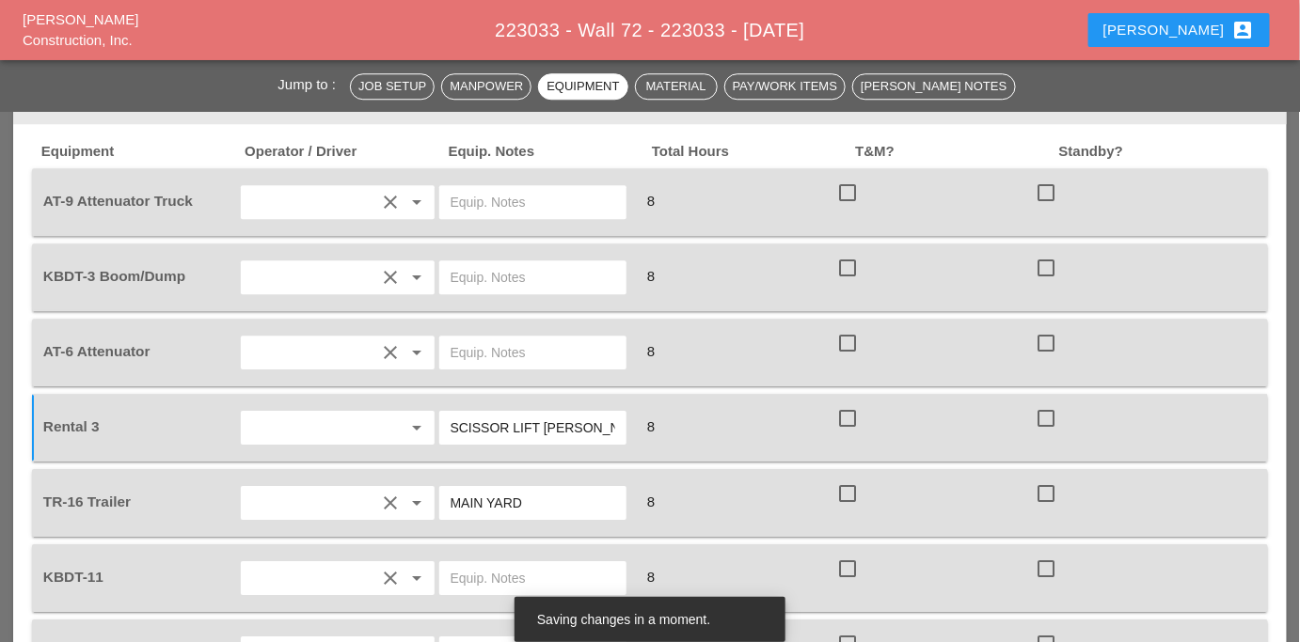
type input "MAIN YARD"
type input "Oscar Padilla"
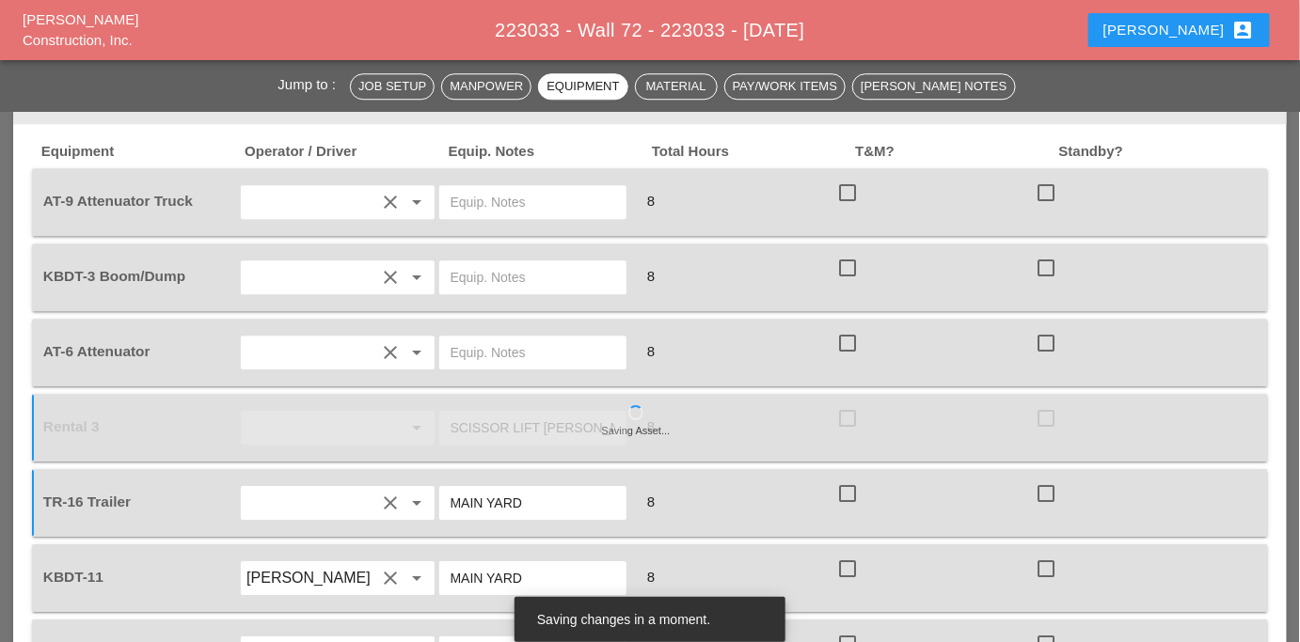
type input "MAIN YARD"
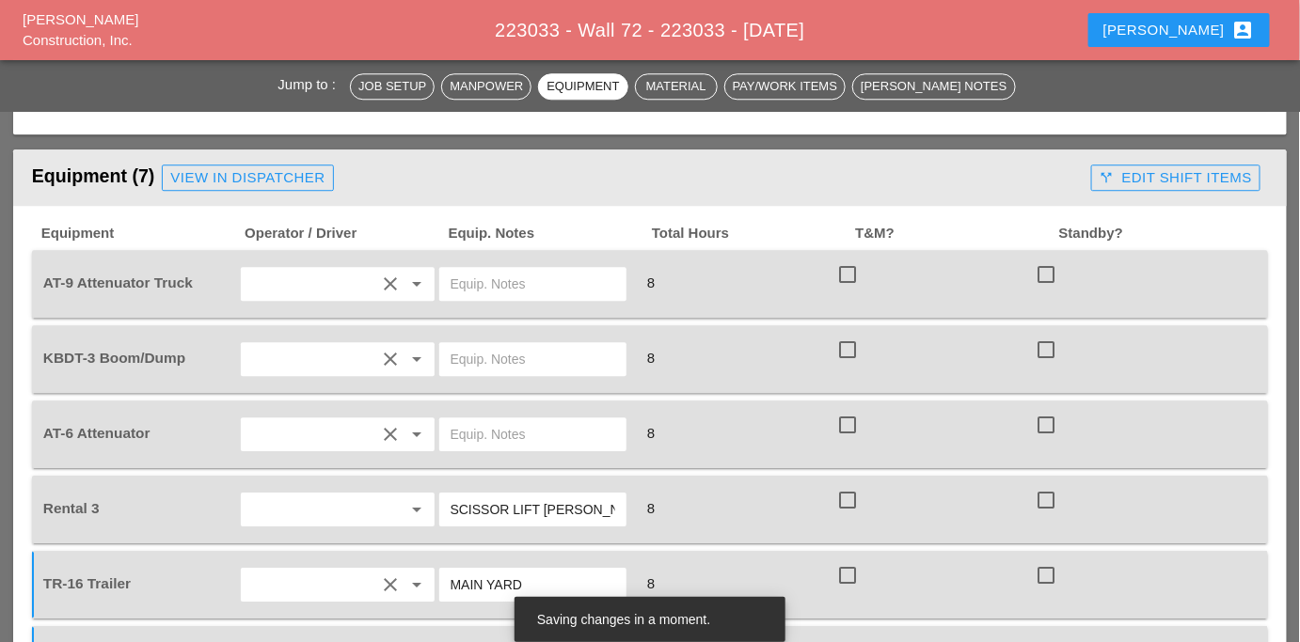
scroll to position [1551, 0]
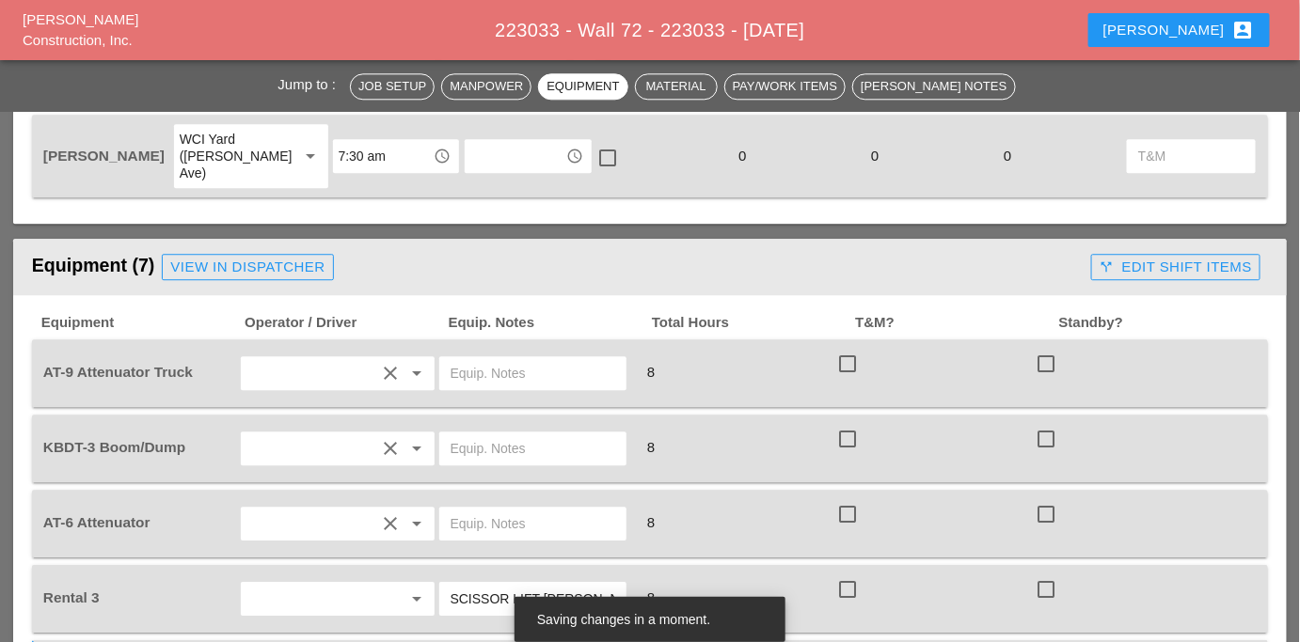
click at [501, 434] on input "text" at bounding box center [533, 449] width 165 height 30
type input "MAIN YARD"
click at [516, 509] on input "text" at bounding box center [533, 524] width 165 height 30
type input "BRUCKNER YARD"
click at [530, 358] on input "text" at bounding box center [533, 373] width 165 height 30
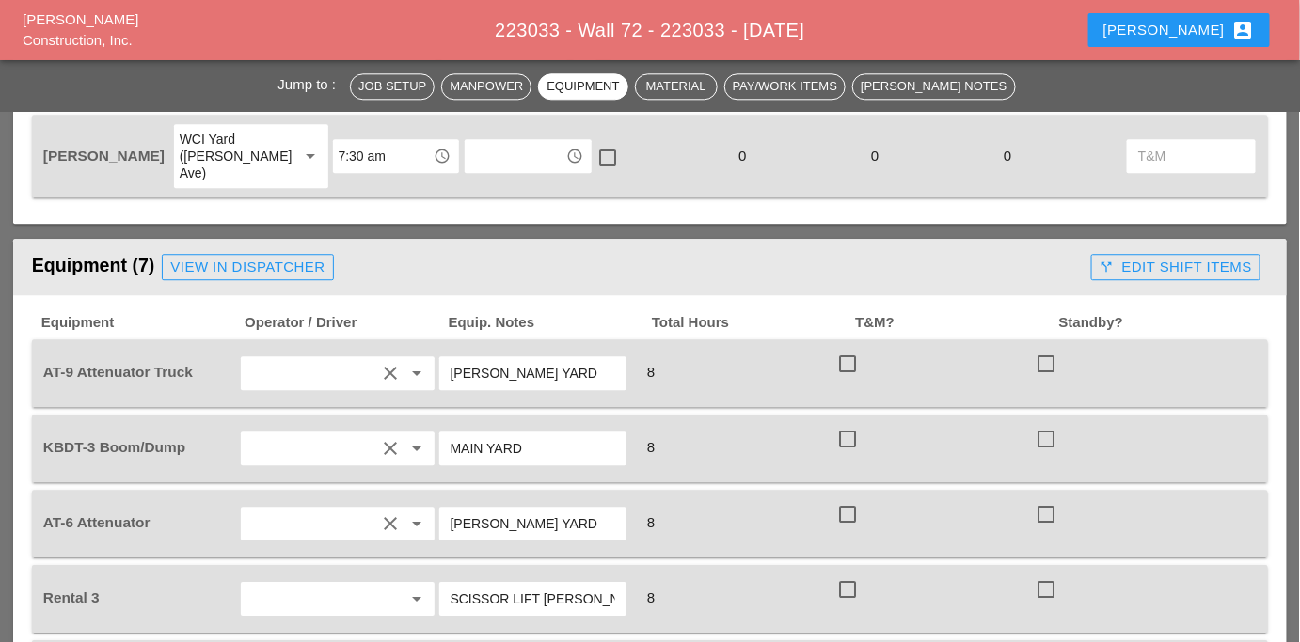
type input "BRUCKNER YARD"
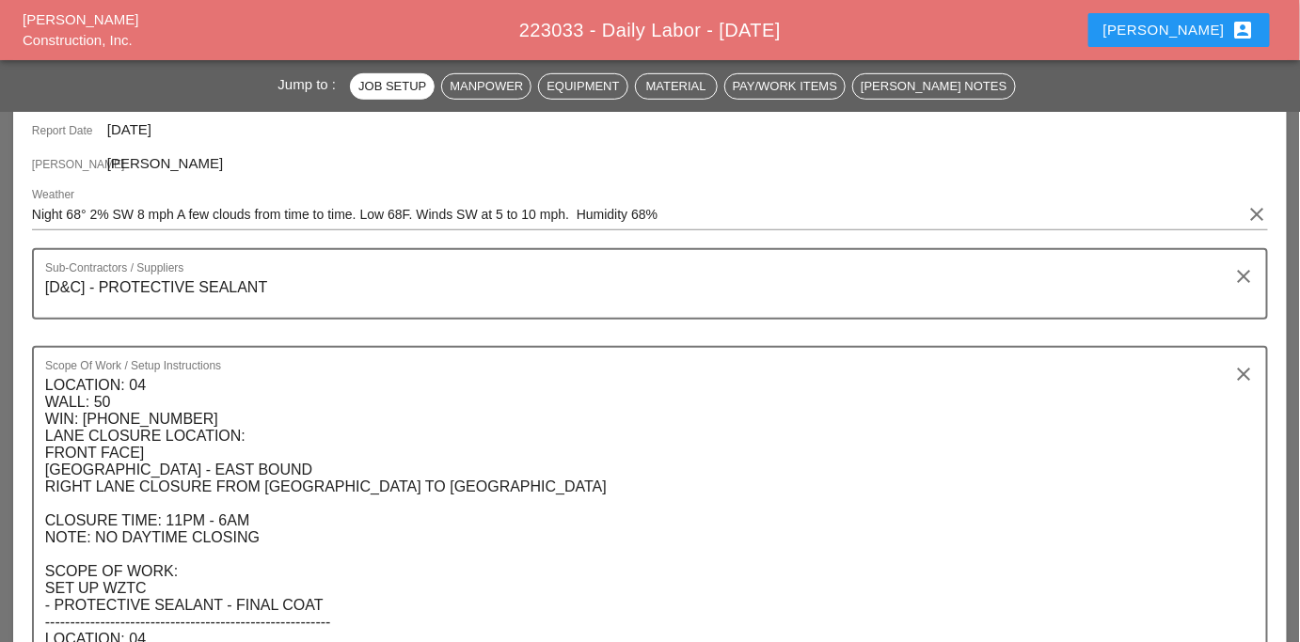
scroll to position [256, 0]
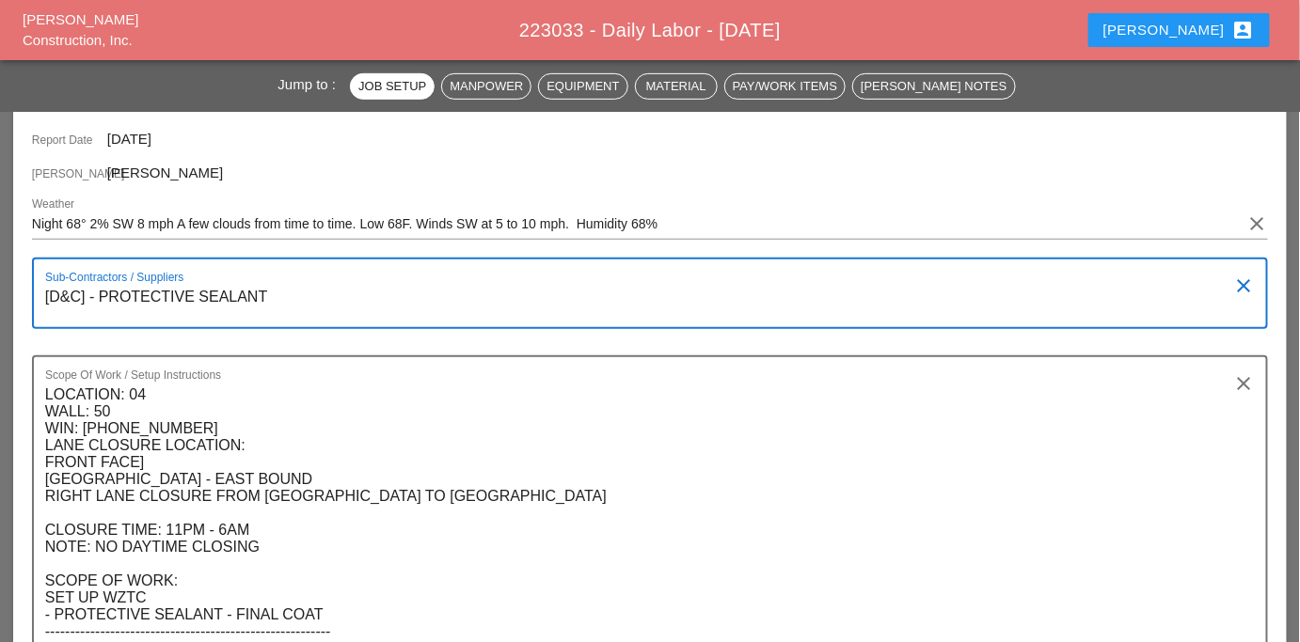
drag, startPoint x: 269, startPoint y: 296, endPoint x: 40, endPoint y: 301, distance: 229.6
click at [40, 301] on div "Sub-Contractors / Suppliers [D&C] - PROTECTIVE SEALANT clear" at bounding box center [650, 293] width 1236 height 71
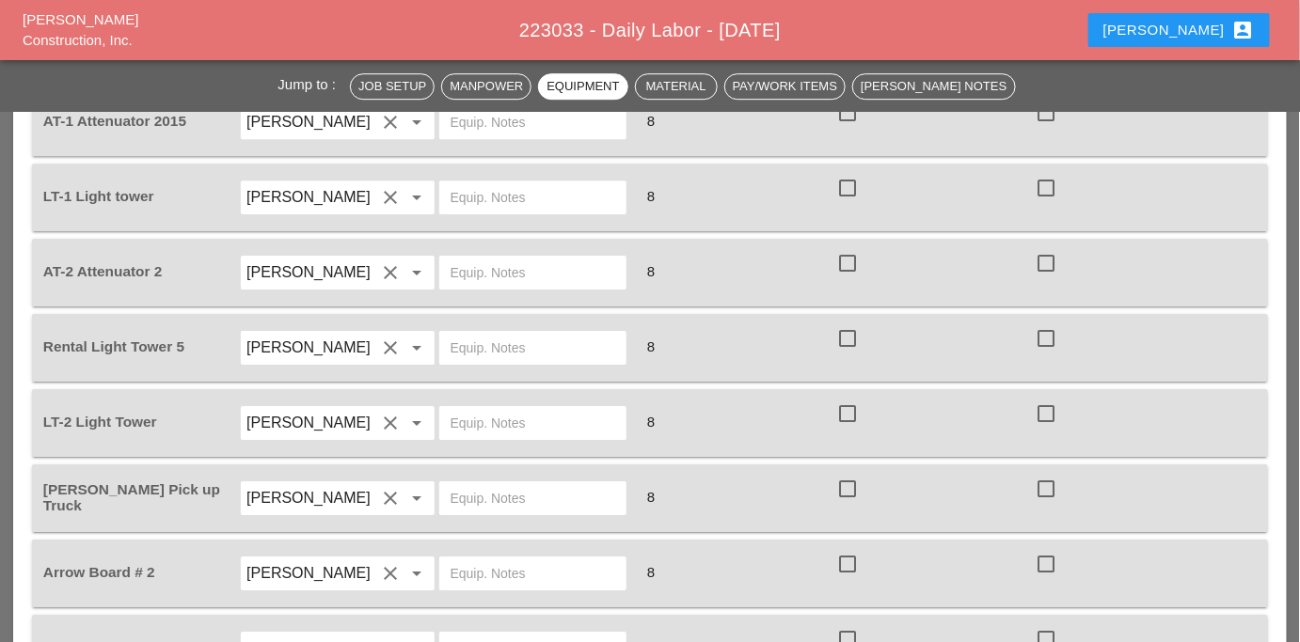
scroll to position [1966, 0]
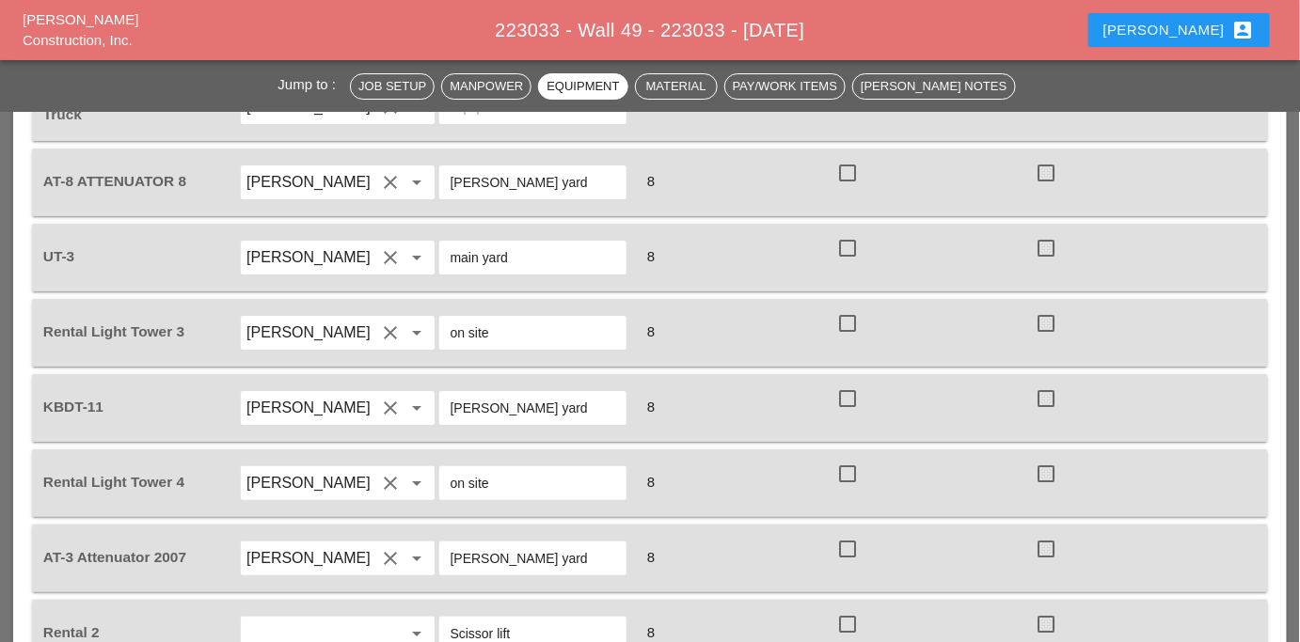
scroll to position [2223, 0]
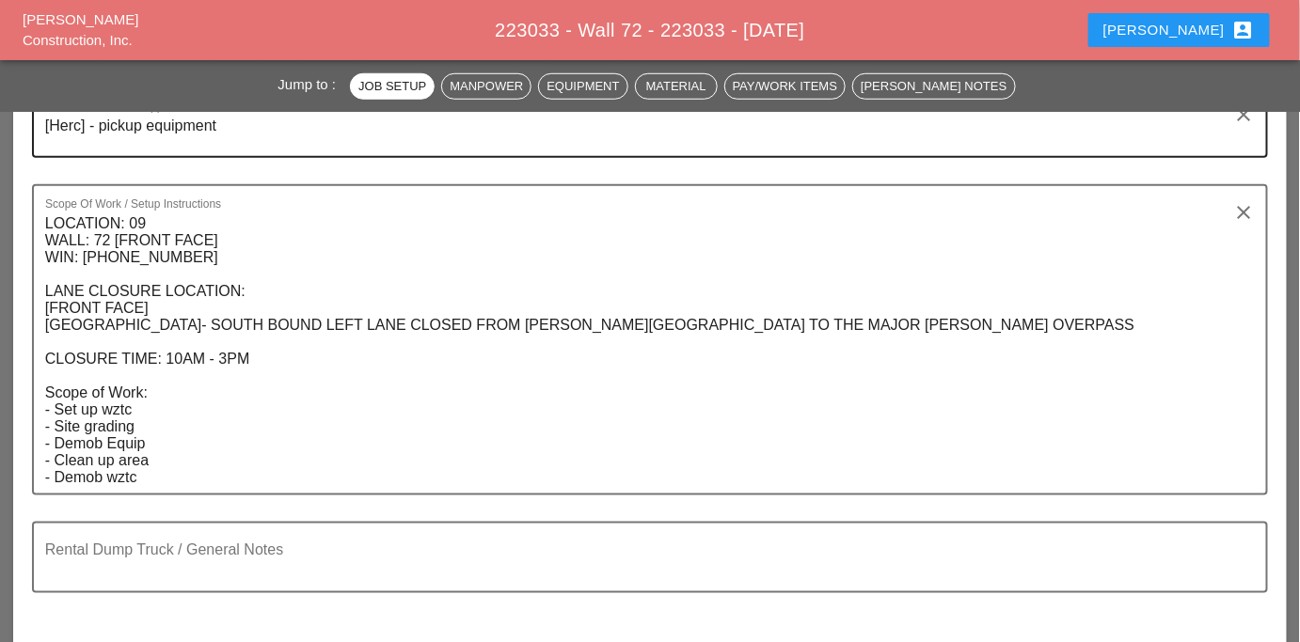
scroll to position [341, 0]
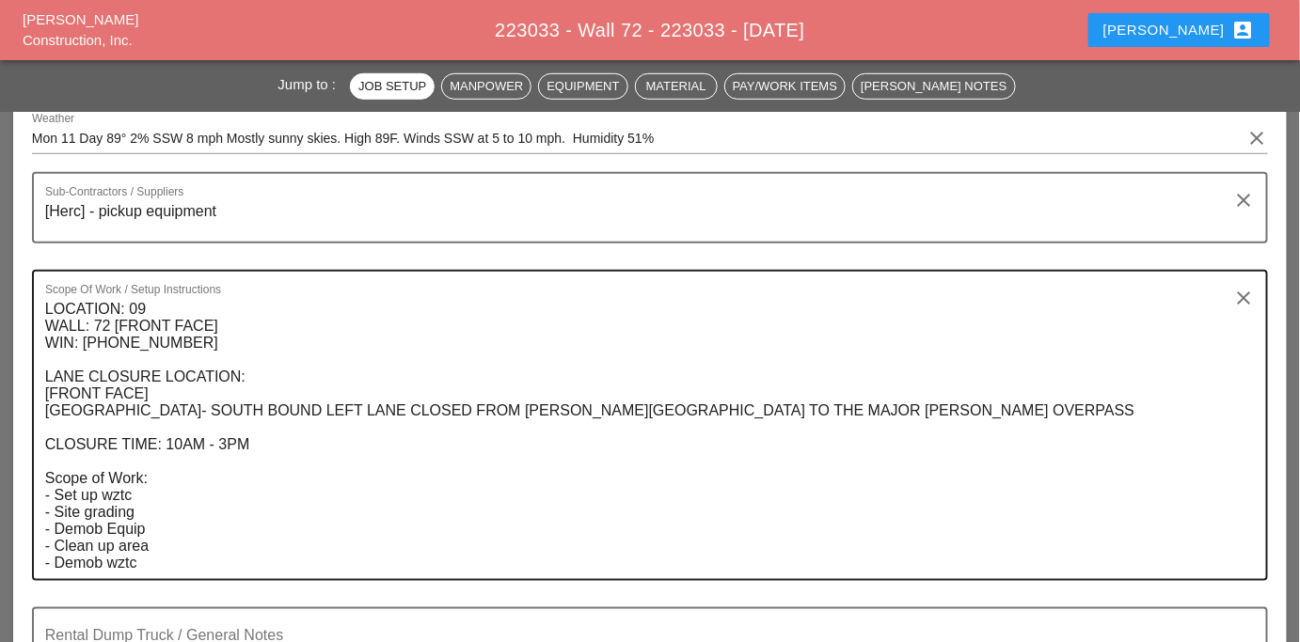
drag, startPoint x: 40, startPoint y: 306, endPoint x: 166, endPoint y: 499, distance: 230.4
click at [245, 453] on div "Scope Of Work / Setup Instructions LOCATION: 09 WALL: 72 [FRONT FACE] WIN: [PHO…" at bounding box center [650, 425] width 1236 height 311
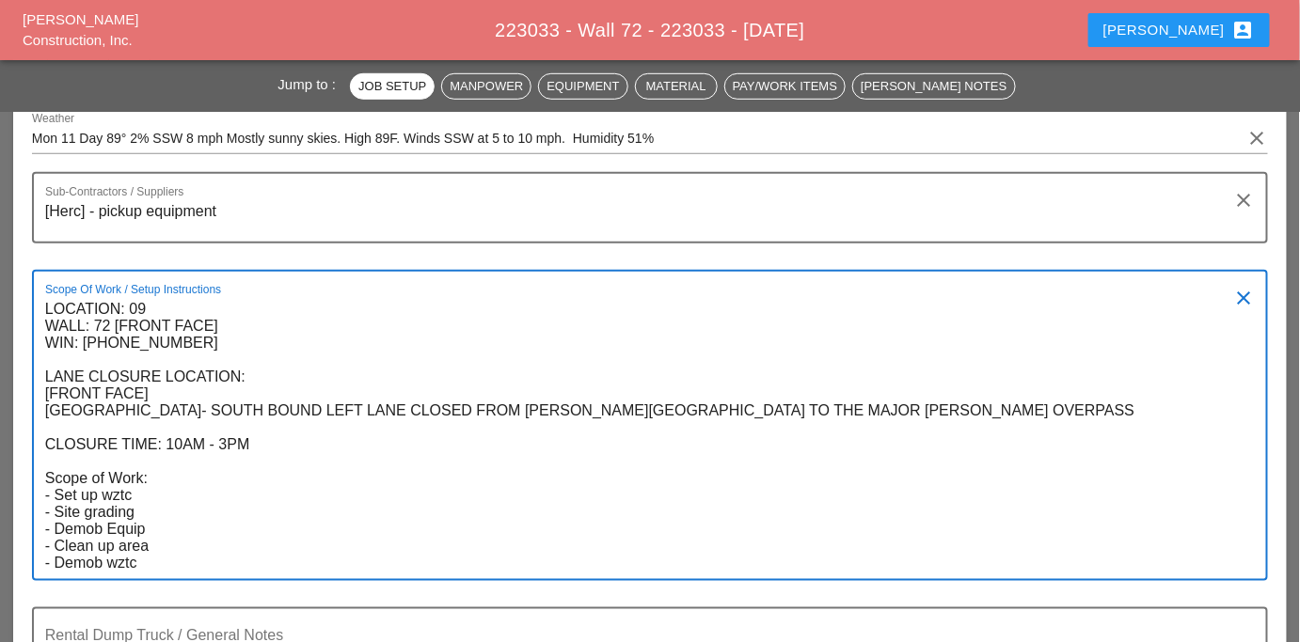
drag, startPoint x: 161, startPoint y: 567, endPoint x: 40, endPoint y: 300, distance: 293.4
click at [40, 300] on div "Scope Of Work / Setup Instructions LOCATION: 09 WALL: 72 [FRONT FACE] WIN: [PHO…" at bounding box center [650, 425] width 1236 height 311
drag, startPoint x: 286, startPoint y: 457, endPoint x: 269, endPoint y: 397, distance: 62.5
click at [286, 457] on textarea "LOCATION: 09 WALL: 72 [FRONT FACE] WIN: [PHONE_NUMBER] LANE CLOSURE LOCATION: […" at bounding box center [642, 436] width 1195 height 285
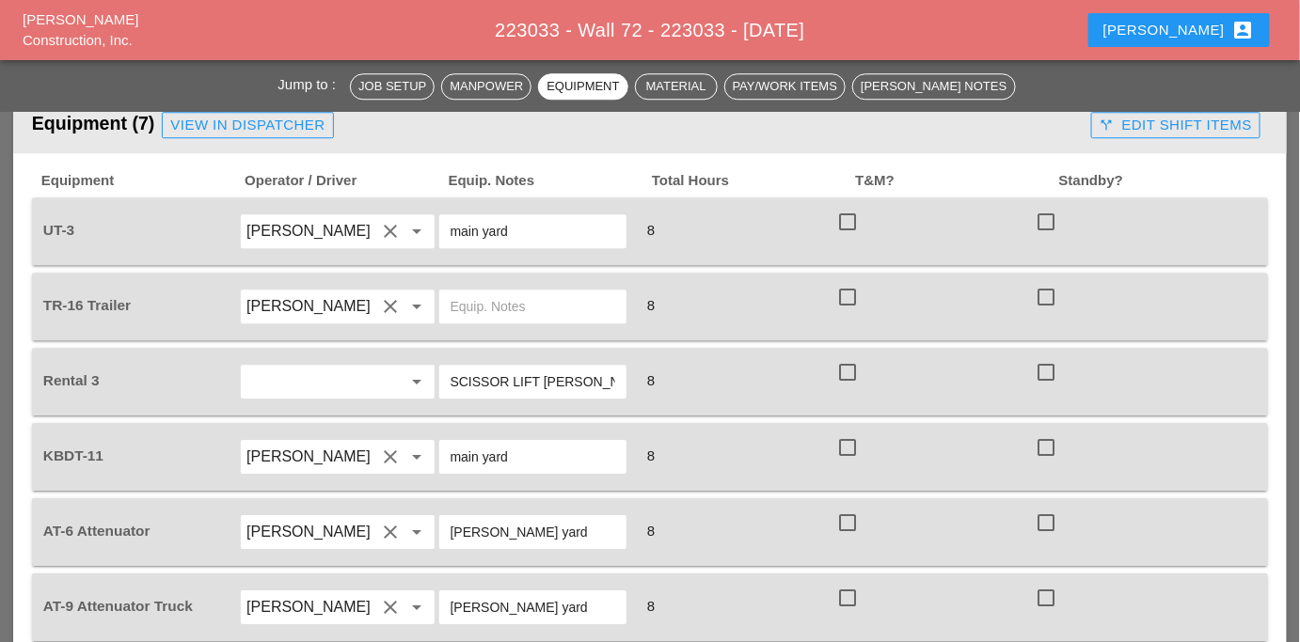
scroll to position [1625, 0]
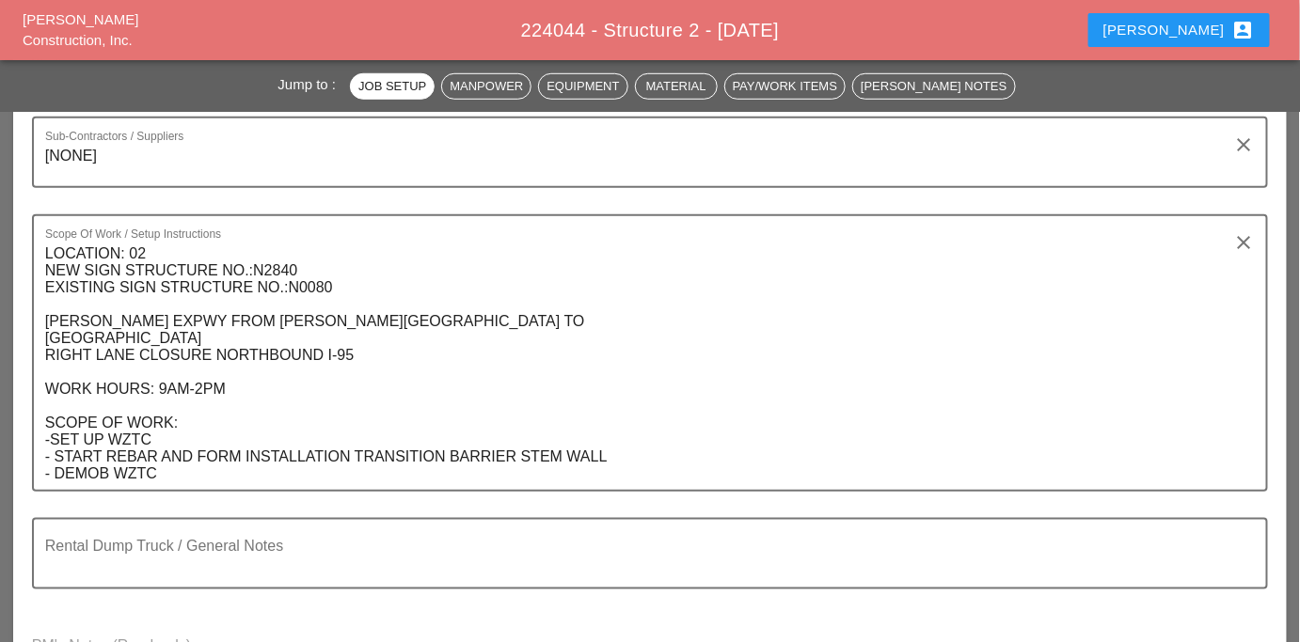
scroll to position [256, 0]
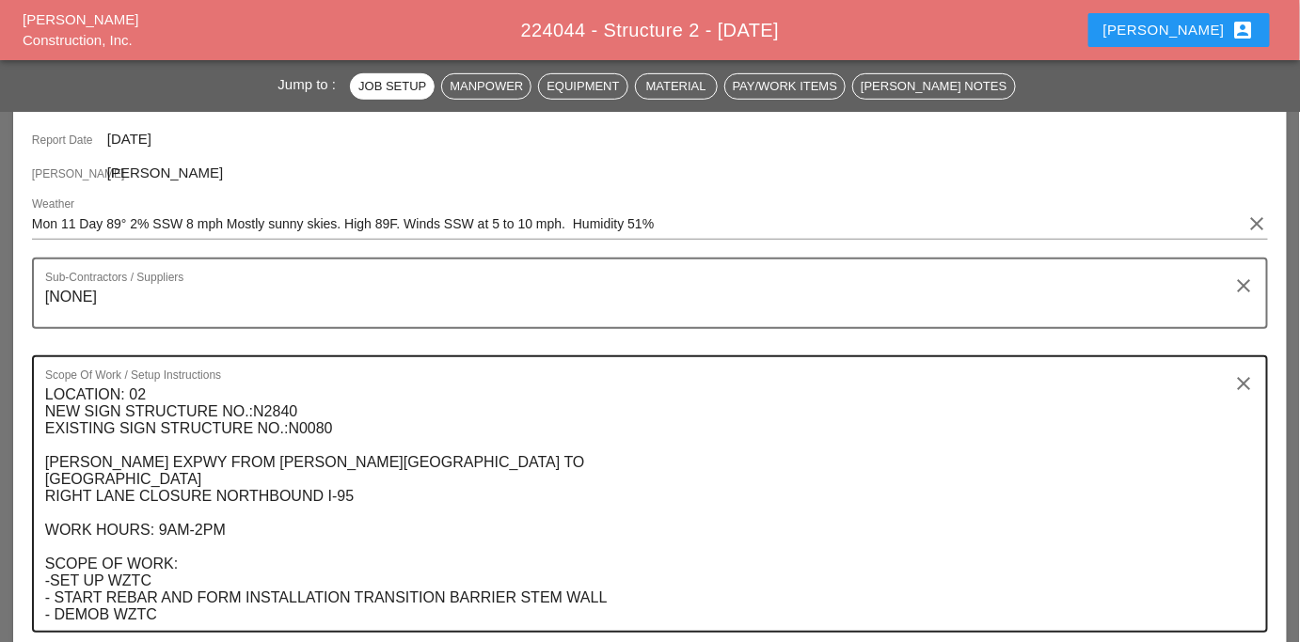
drag, startPoint x: 40, startPoint y: 393, endPoint x: 220, endPoint y: 583, distance: 262.2
click at [222, 583] on div "Scope Of Work / Setup Instructions LOCATION: 02 NEW SIGN STRUCTURE NO.:N2840 EX…" at bounding box center [650, 495] width 1236 height 278
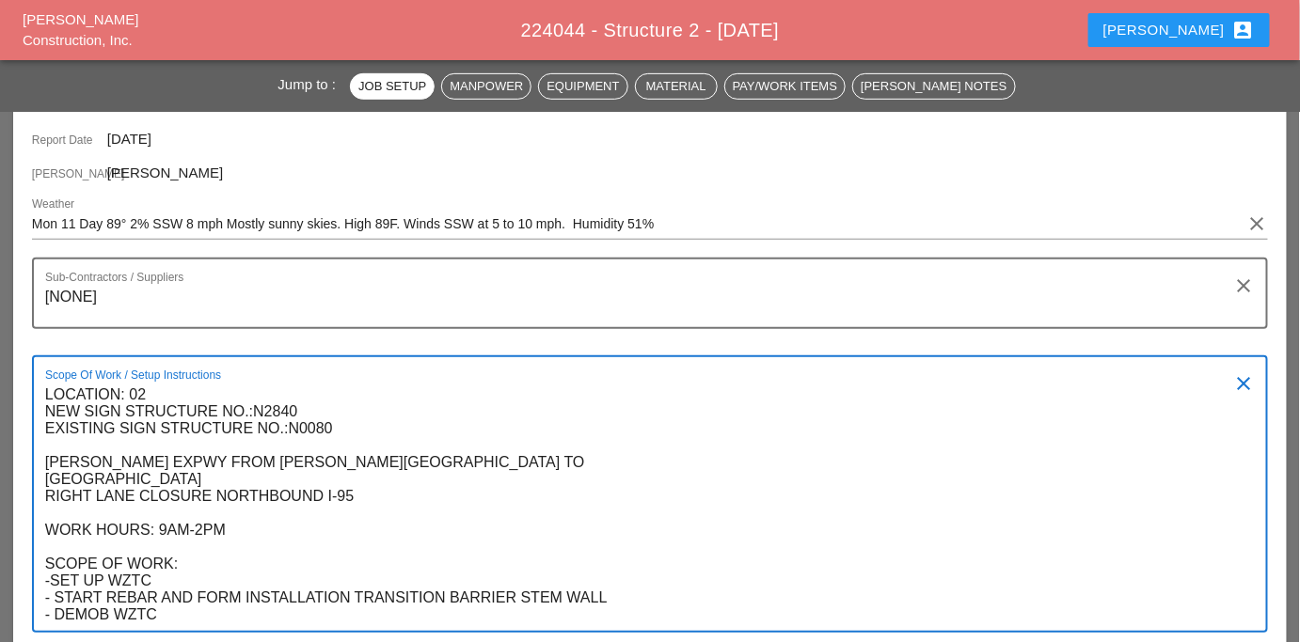
click at [173, 611] on textarea "LOCATION: 02 NEW SIGN STRUCTURE NO.:N2840 EXISTING SIGN STRUCTURE NO.:N0080 [PE…" at bounding box center [642, 505] width 1195 height 251
drag, startPoint x: 167, startPoint y: 613, endPoint x: 40, endPoint y: 393, distance: 254.6
click at [40, 393] on div "Scope Of Work / Setup Instructions LOCATION: 02 NEW SIGN STRUCTURE NO.:N2840 EX…" at bounding box center [650, 495] width 1236 height 278
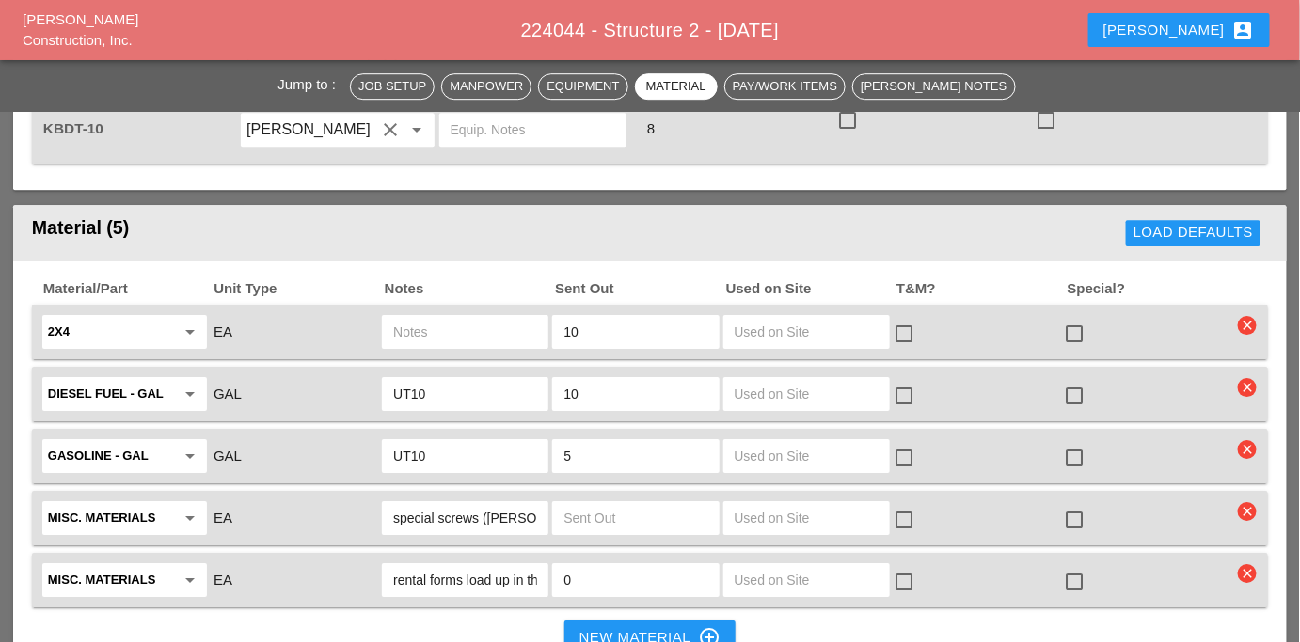
scroll to position [1881, 0]
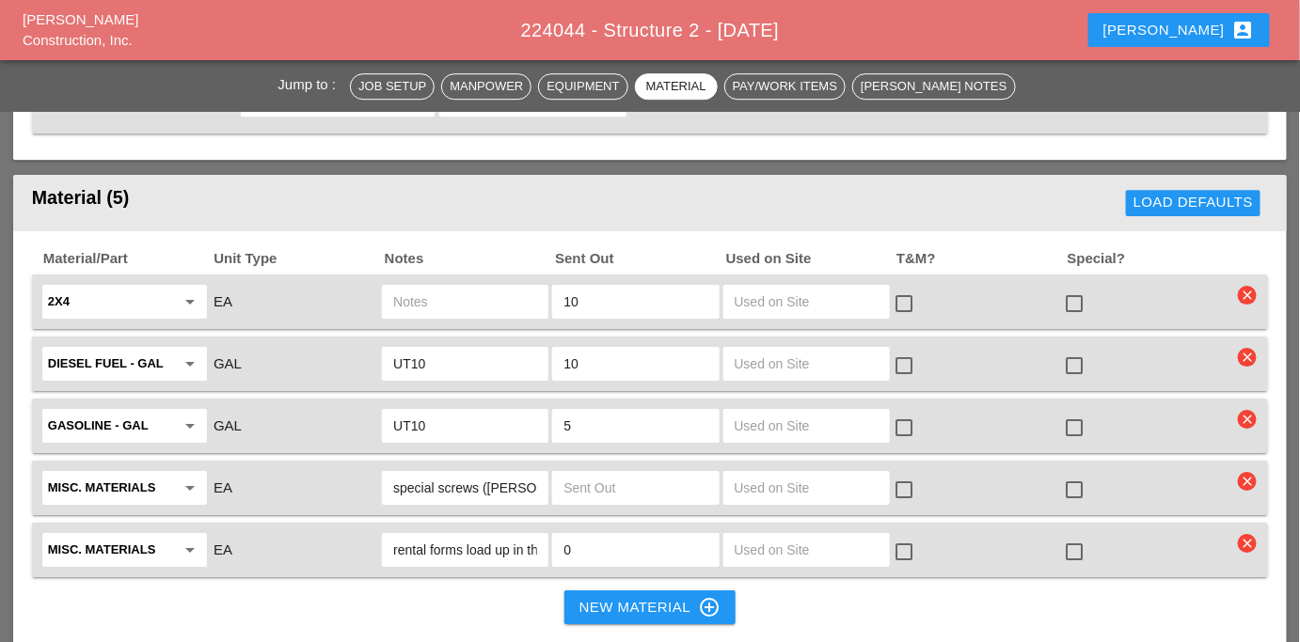
click at [493, 535] on input "rental forms load up in the morning" at bounding box center [465, 550] width 144 height 30
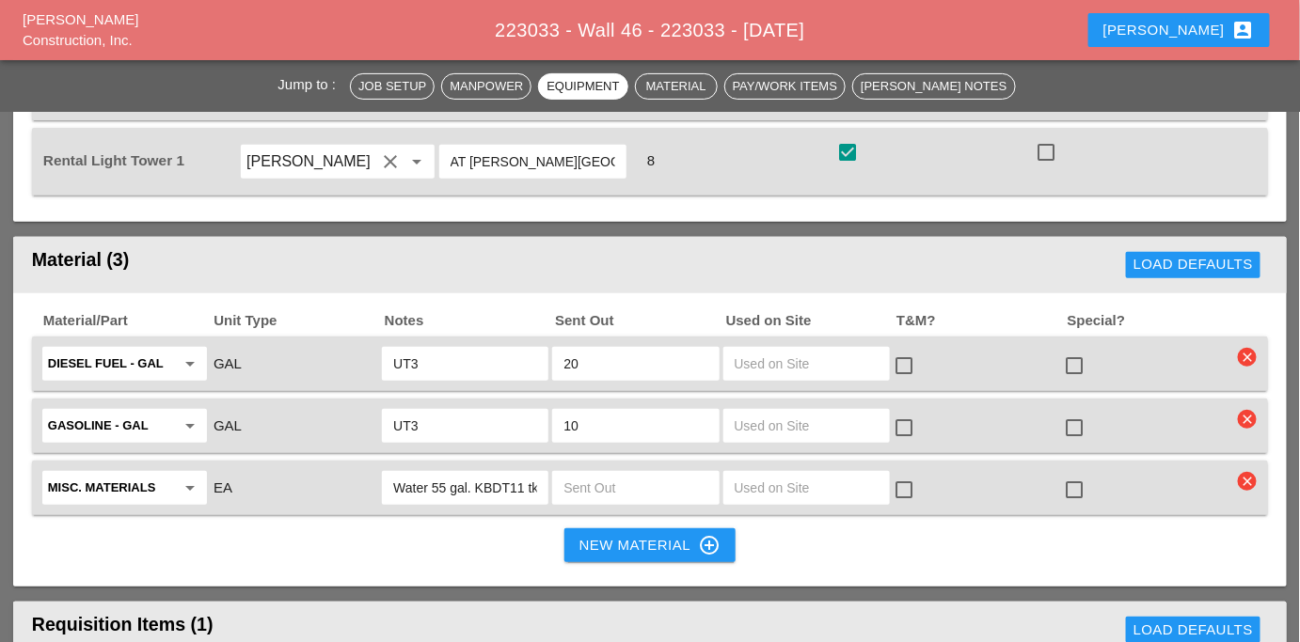
scroll to position [2565, 0]
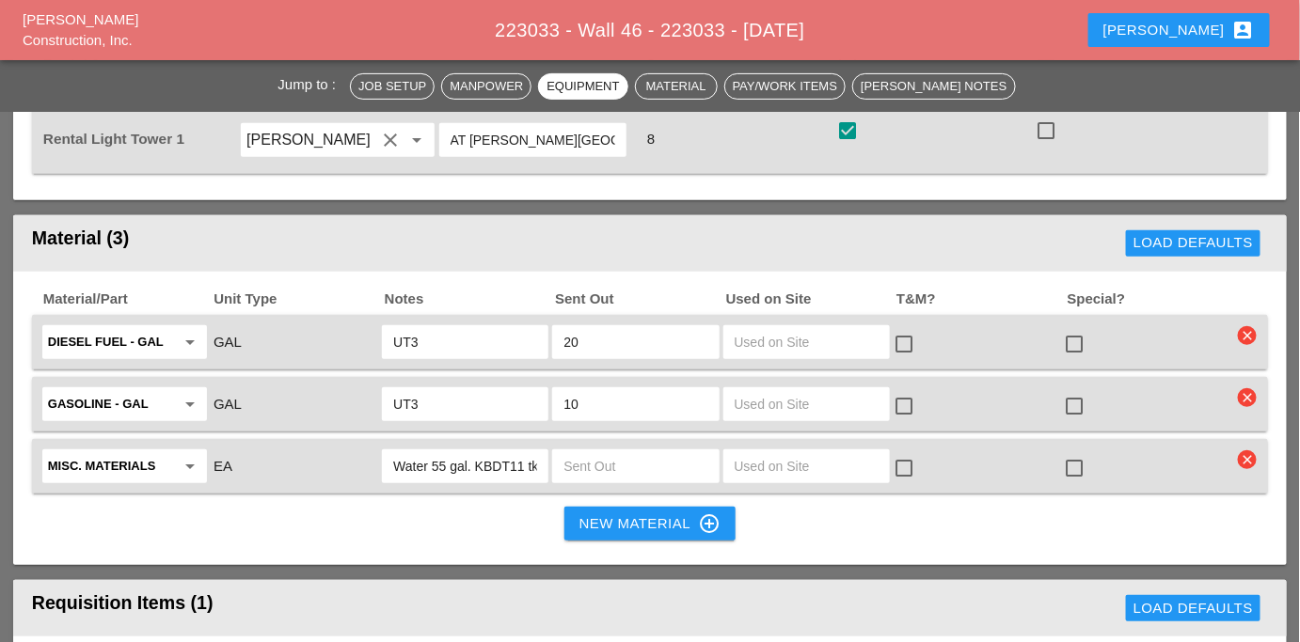
click at [389, 450] on div "Water 55 gal. KBDT11 tk" at bounding box center [465, 467] width 167 height 34
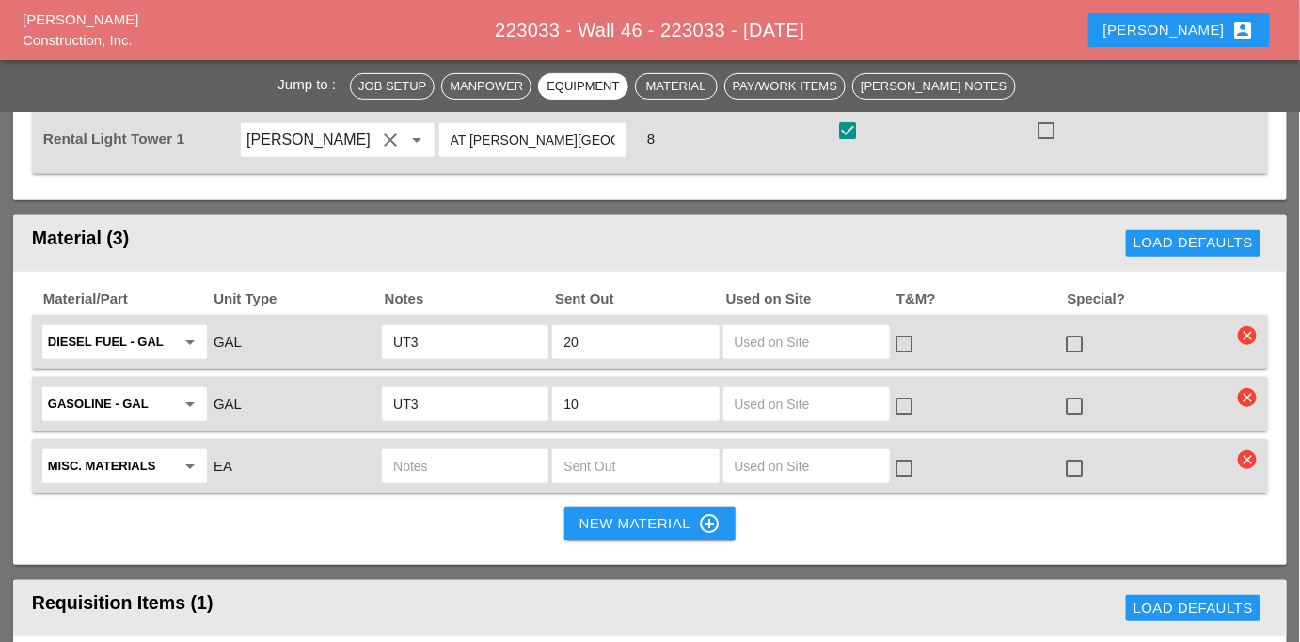
scroll to position [0, 0]
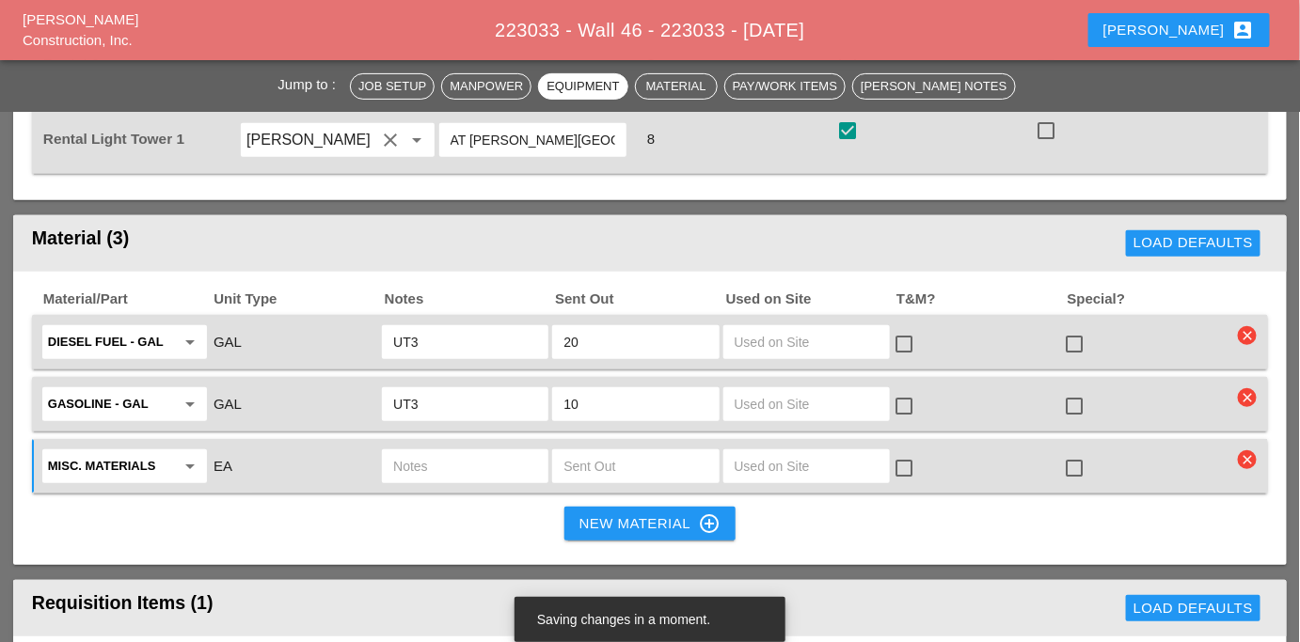
type input "Water 55 gal. KBDT11 tk"
click at [394, 368] on div "Material/Part Unit Type Notes Sent Out Used on Site T&M? Special? Diesel Fuel -…" at bounding box center [650, 419] width 1274 height 294
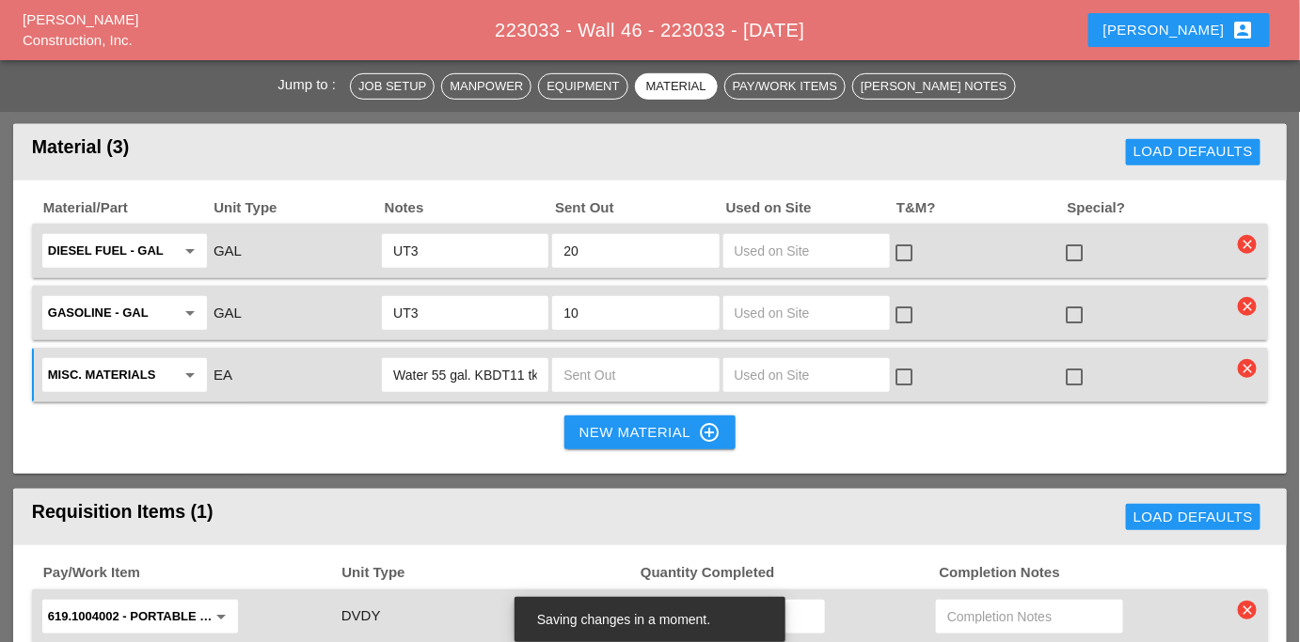
scroll to position [2565, 0]
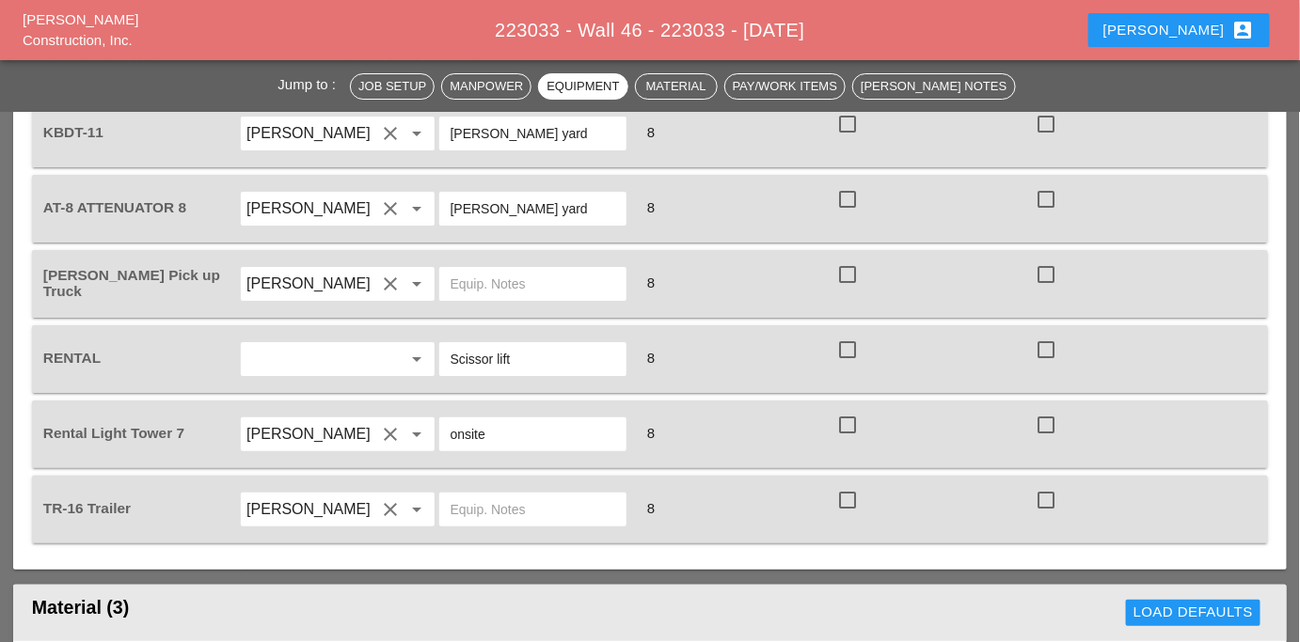
scroll to position [2565, 0]
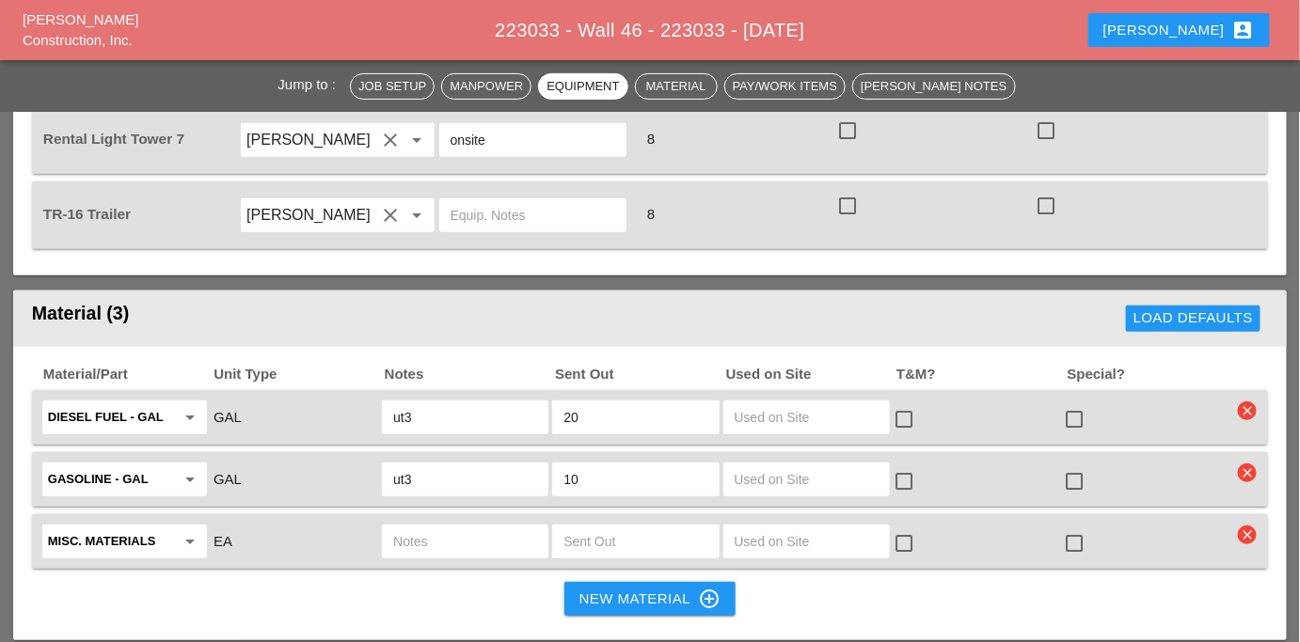
click at [444, 527] on input "text" at bounding box center [465, 542] width 144 height 30
paste input "Water 55 gal. KBDT11 tk"
type input "Water 55 gal. KBDT11 tk"
